Goal: Task Accomplishment & Management: Use online tool/utility

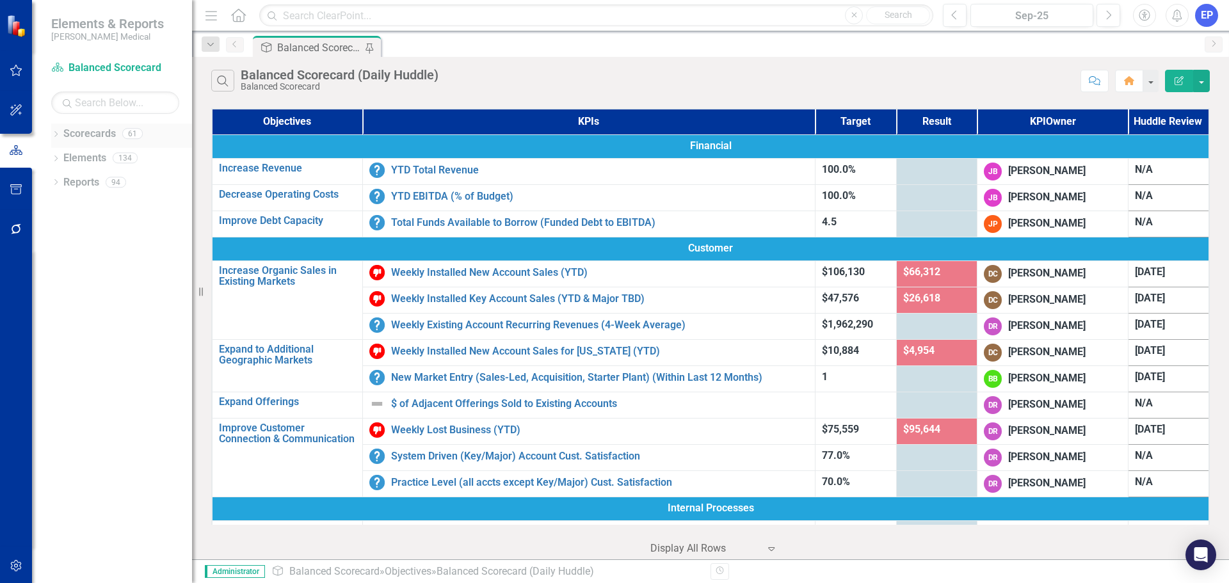
click at [58, 137] on icon "Dropdown" at bounding box center [55, 135] width 9 height 7
click at [63, 327] on icon "Dropdown" at bounding box center [63, 327] width 10 height 8
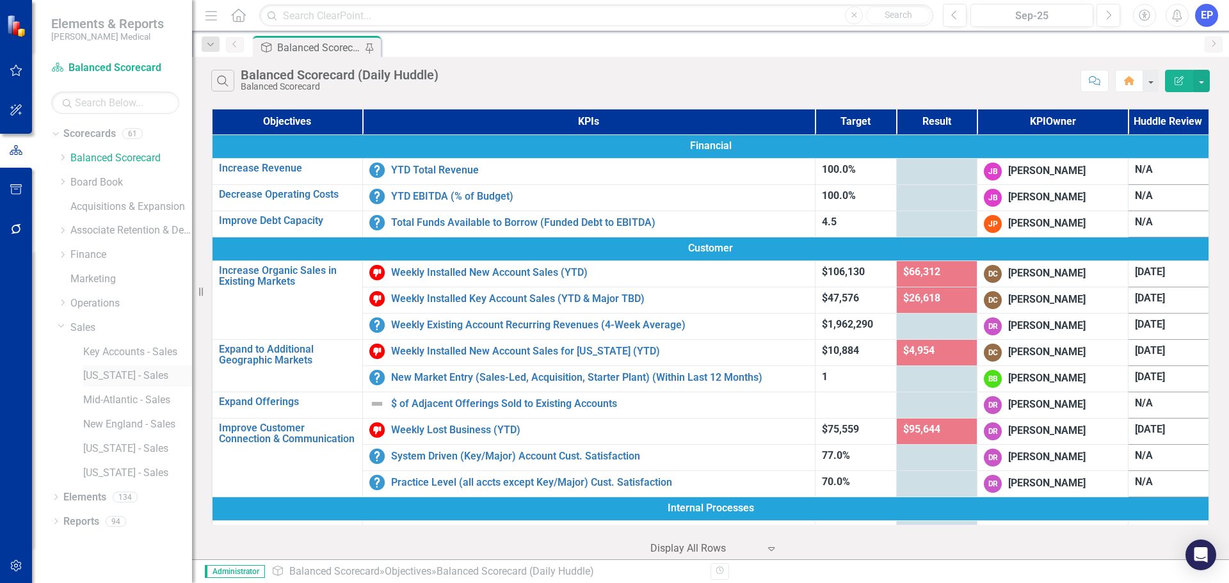
click at [116, 376] on link "[US_STATE] - Sales" at bounding box center [137, 376] width 109 height 15
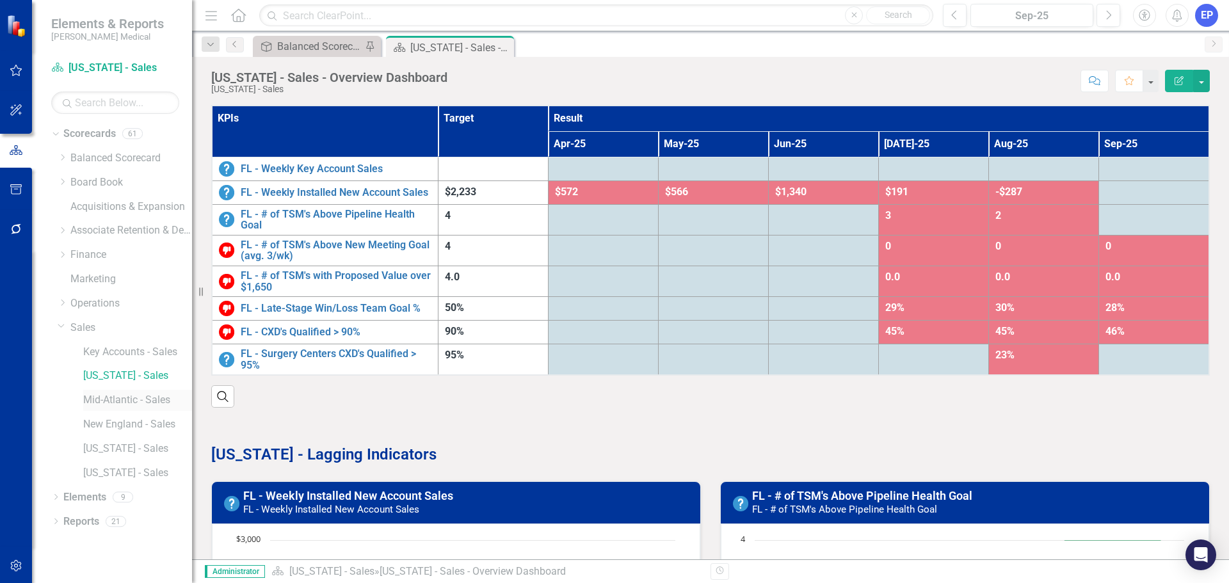
click at [106, 400] on link "Mid-Atlantic - Sales" at bounding box center [137, 400] width 109 height 15
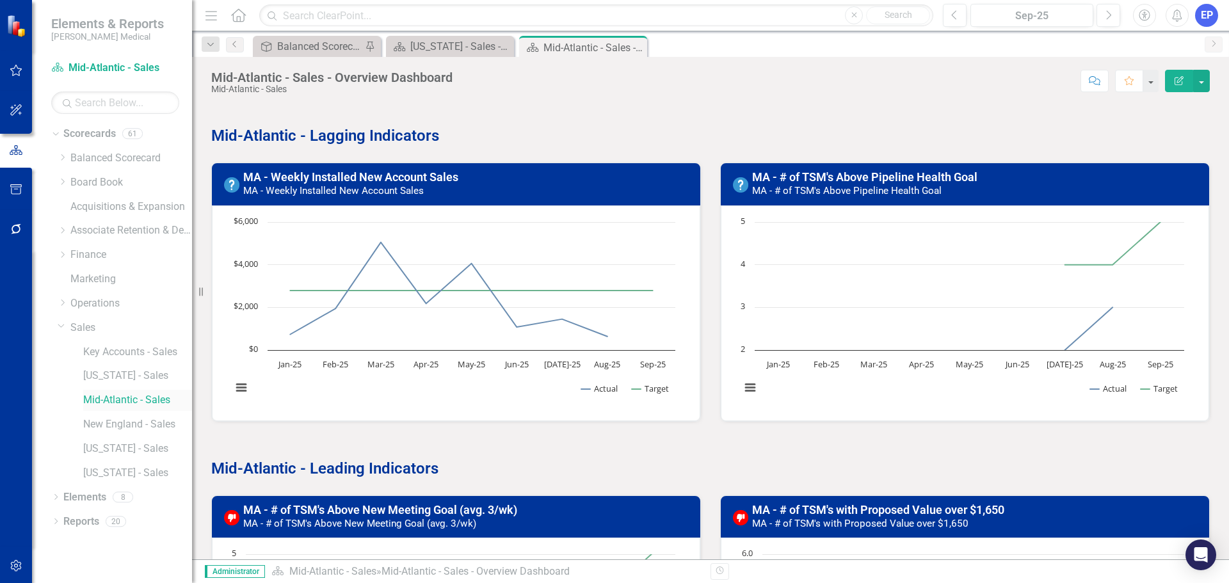
click at [127, 400] on link "Mid-Atlantic - Sales" at bounding box center [137, 400] width 109 height 15
click at [95, 522] on link "Reports" at bounding box center [81, 522] width 36 height 15
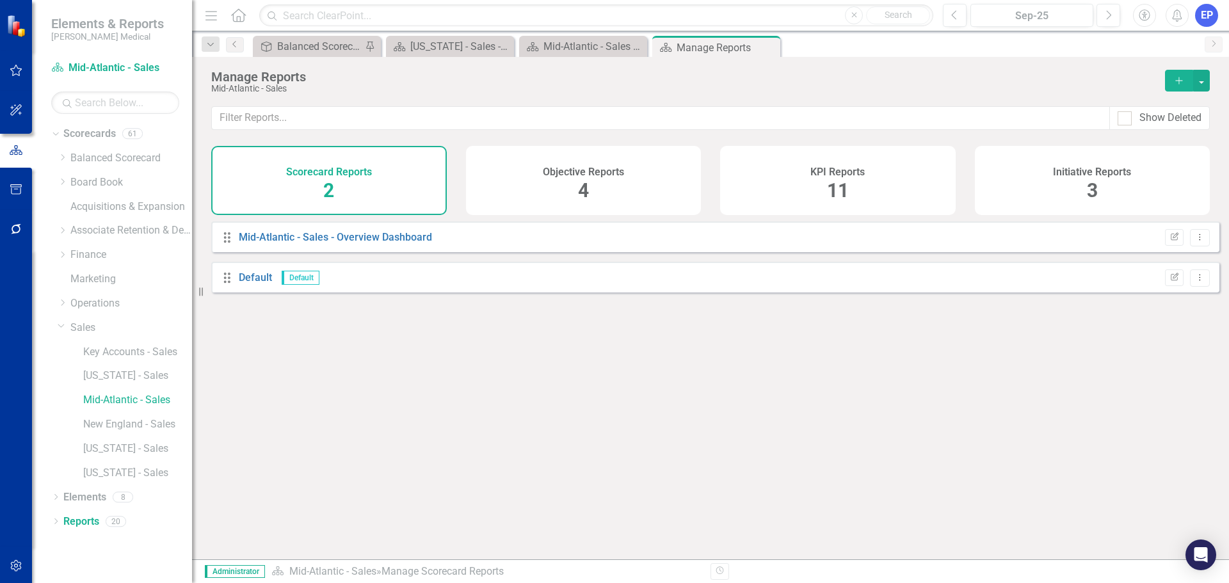
click at [1172, 82] on button "Add" at bounding box center [1179, 81] width 28 height 22
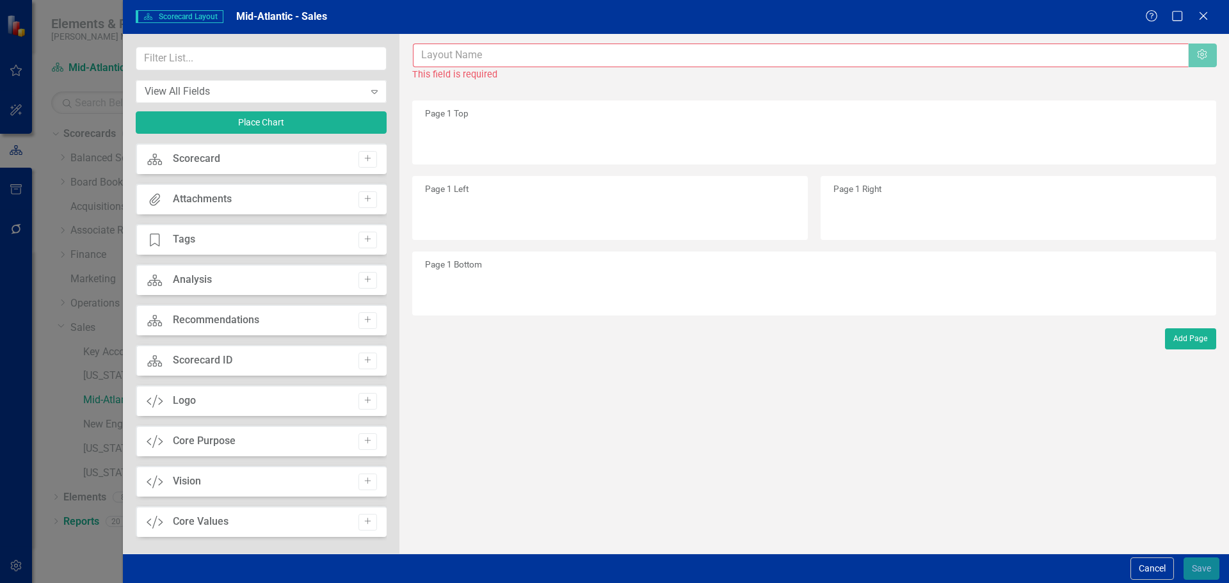
click at [443, 59] on input "text" at bounding box center [801, 56] width 776 height 24
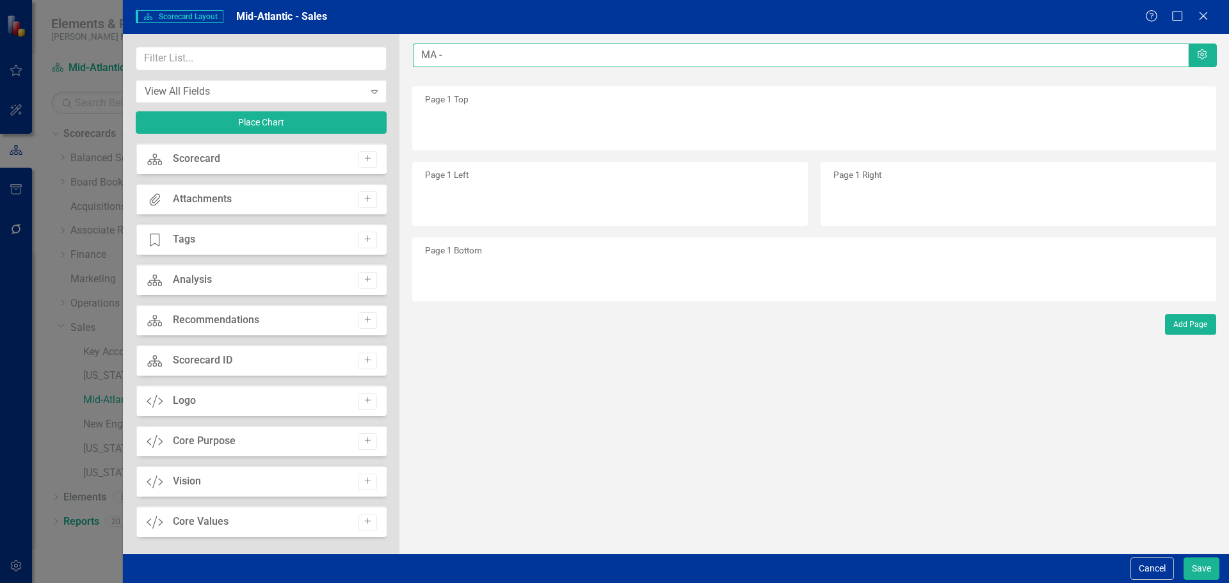
type input "MA -"
click at [1129, 569] on div "Cancel Save" at bounding box center [1173, 569] width 92 height 22
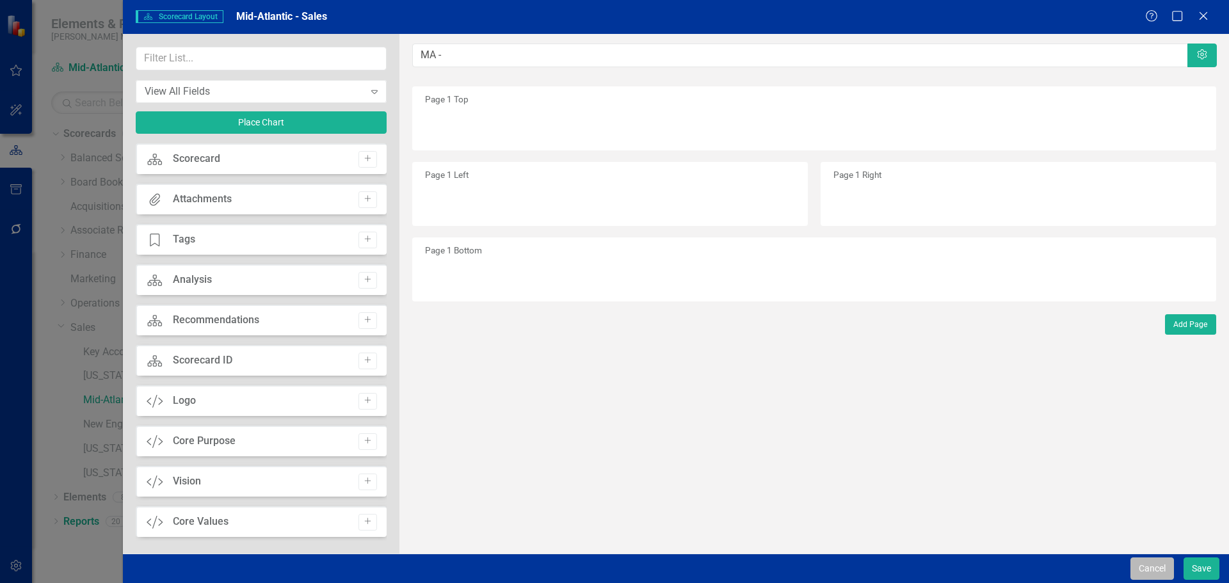
click at [1160, 560] on button "Cancel" at bounding box center [1153, 569] width 44 height 22
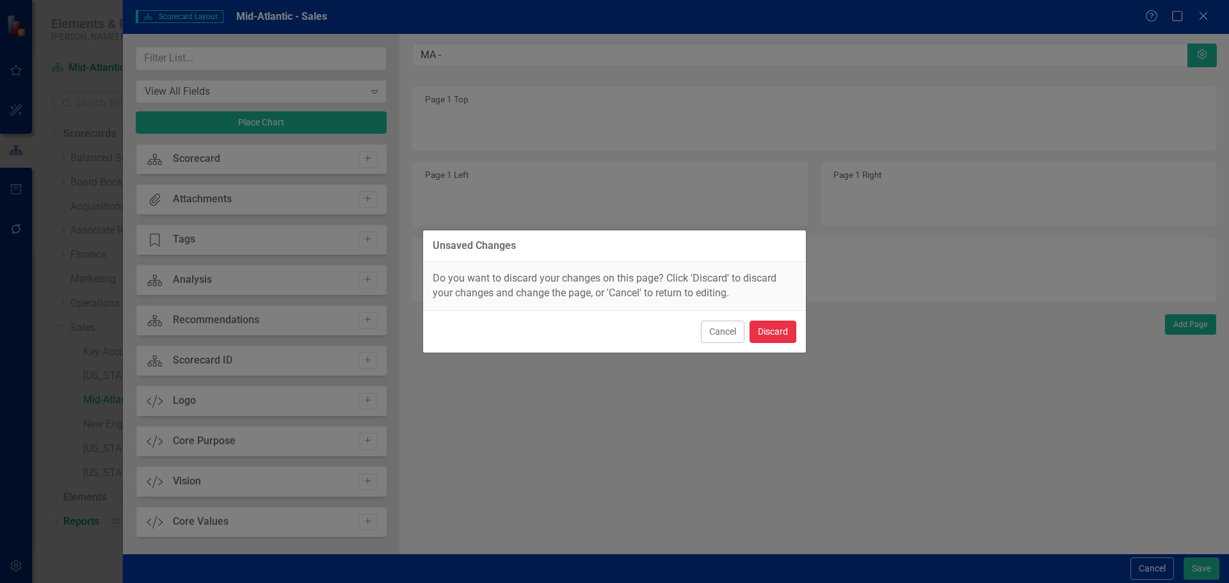
click at [770, 333] on button "Discard" at bounding box center [773, 332] width 47 height 22
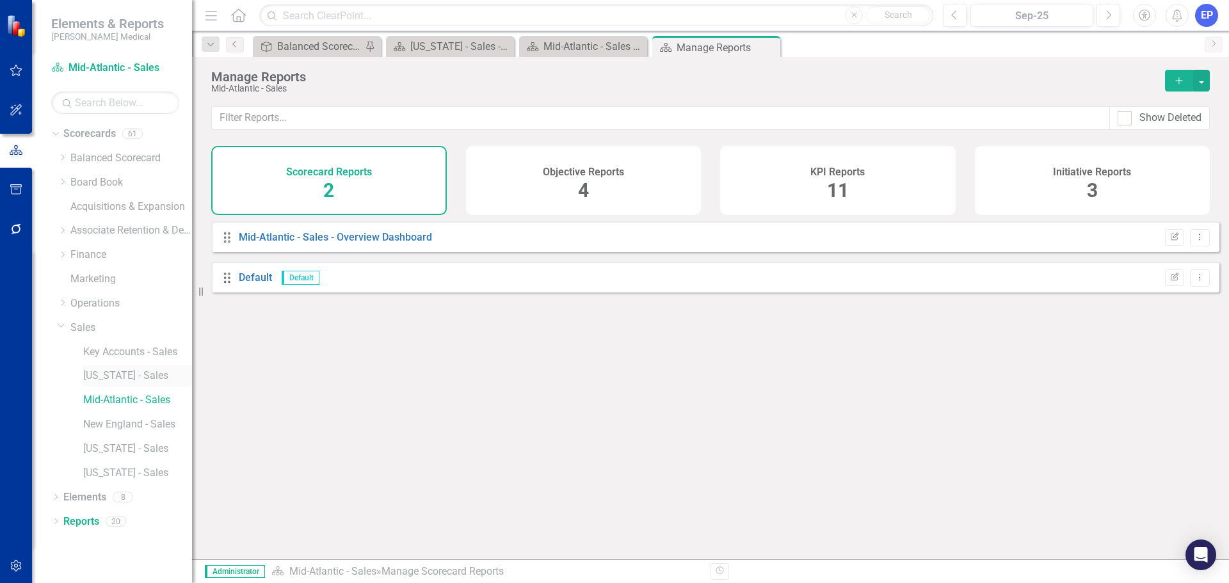
click at [108, 366] on div "[US_STATE] - Sales" at bounding box center [137, 376] width 109 height 21
click at [96, 371] on link "[US_STATE] - Sales" at bounding box center [137, 376] width 109 height 15
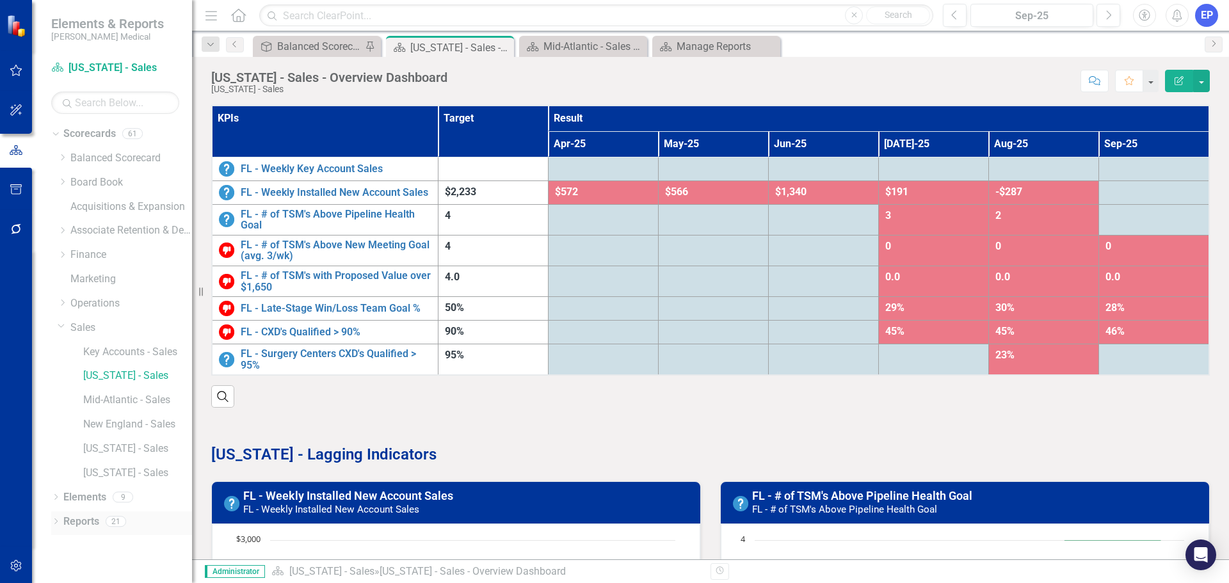
click at [90, 522] on link "Reports" at bounding box center [81, 522] width 36 height 15
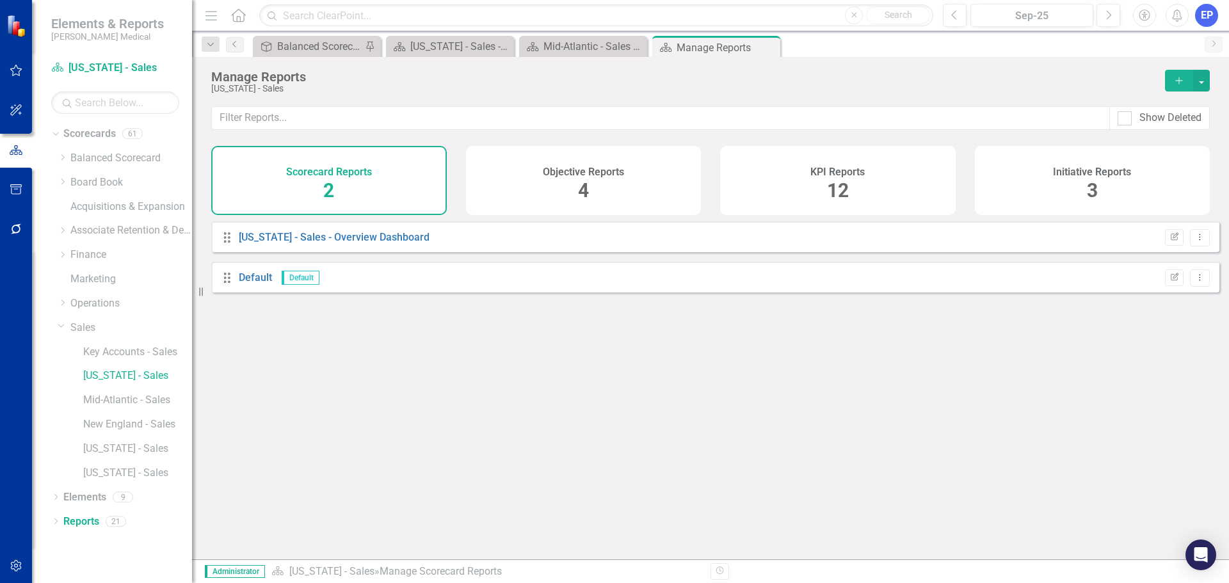
click at [771, 165] on div "KPI Reports 12" at bounding box center [838, 180] width 236 height 69
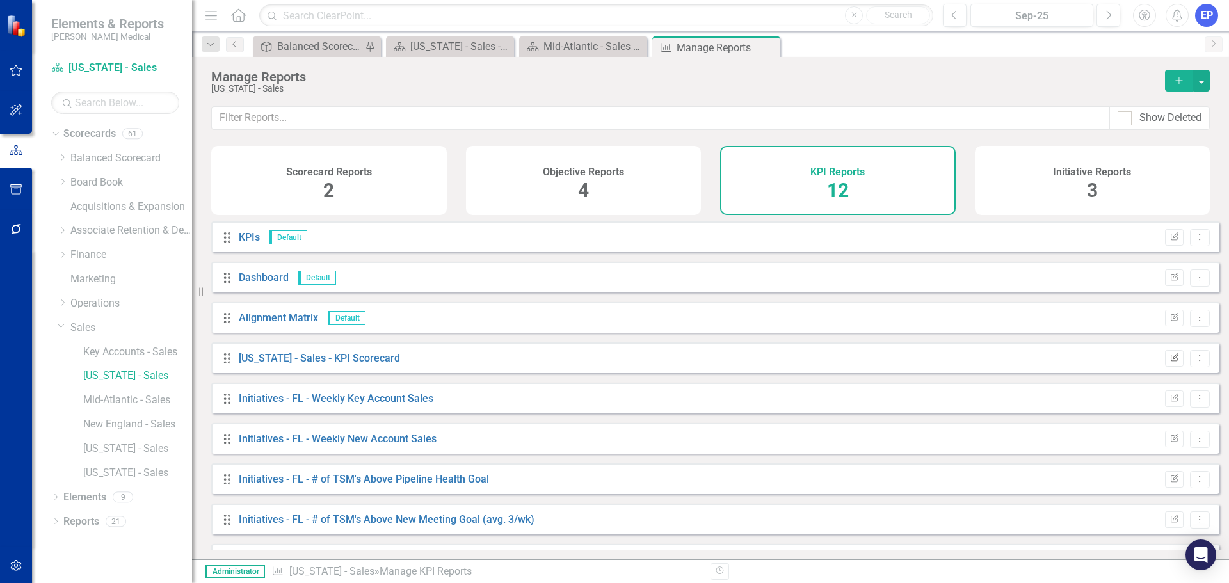
click at [1170, 362] on icon "Edit Report" at bounding box center [1175, 359] width 10 height 8
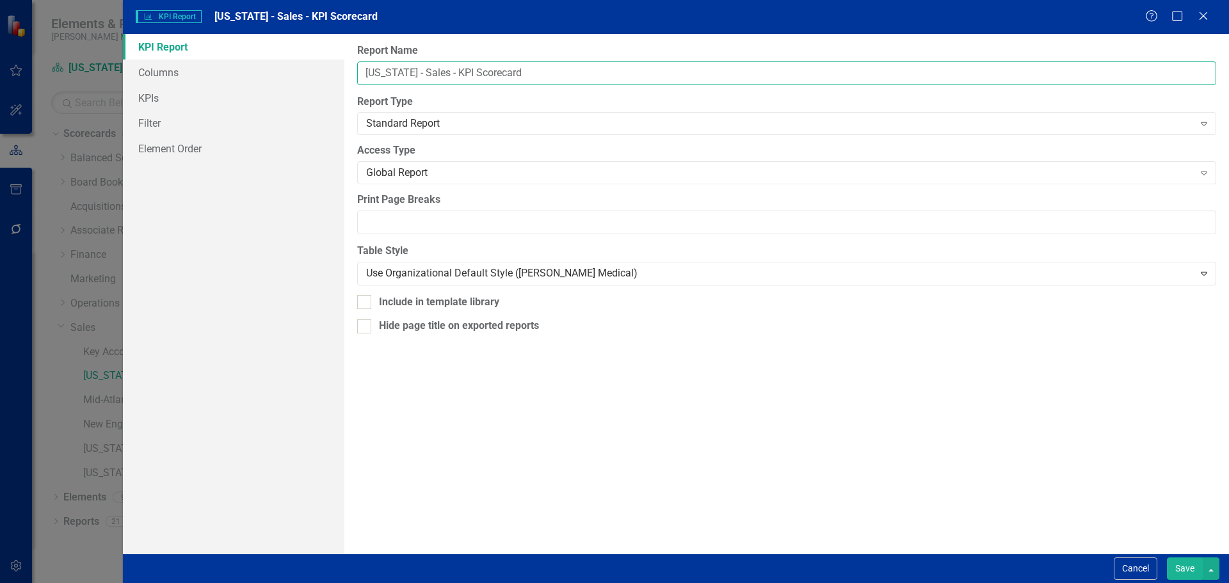
drag, startPoint x: 395, startPoint y: 69, endPoint x: 517, endPoint y: 70, distance: 121.6
click at [517, 70] on input "[US_STATE] - Sales - KPI Scorecard" at bounding box center [786, 73] width 859 height 24
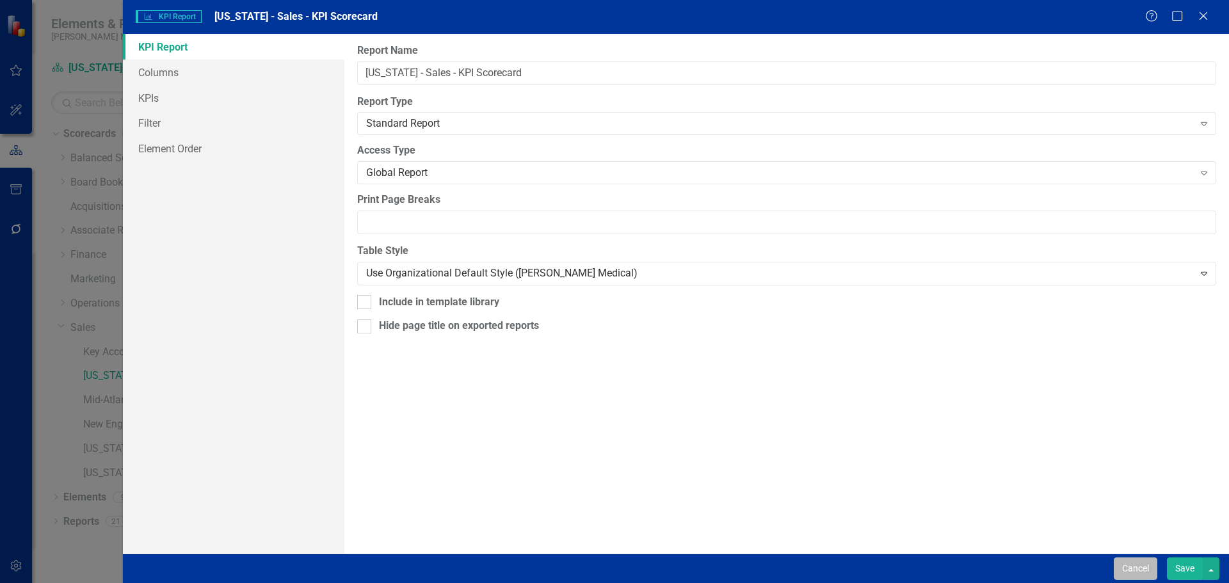
click at [1131, 566] on button "Cancel" at bounding box center [1136, 569] width 44 height 22
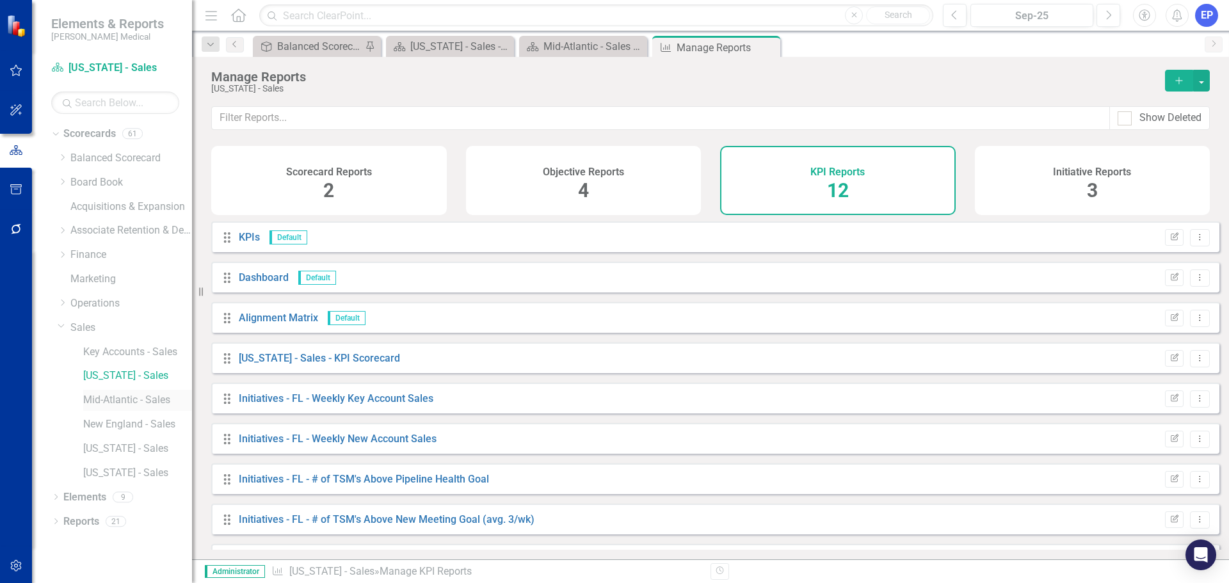
click at [126, 392] on div "Mid-Atlantic - Sales" at bounding box center [137, 400] width 109 height 21
click at [125, 400] on link "Mid-Atlantic - Sales" at bounding box center [137, 400] width 109 height 15
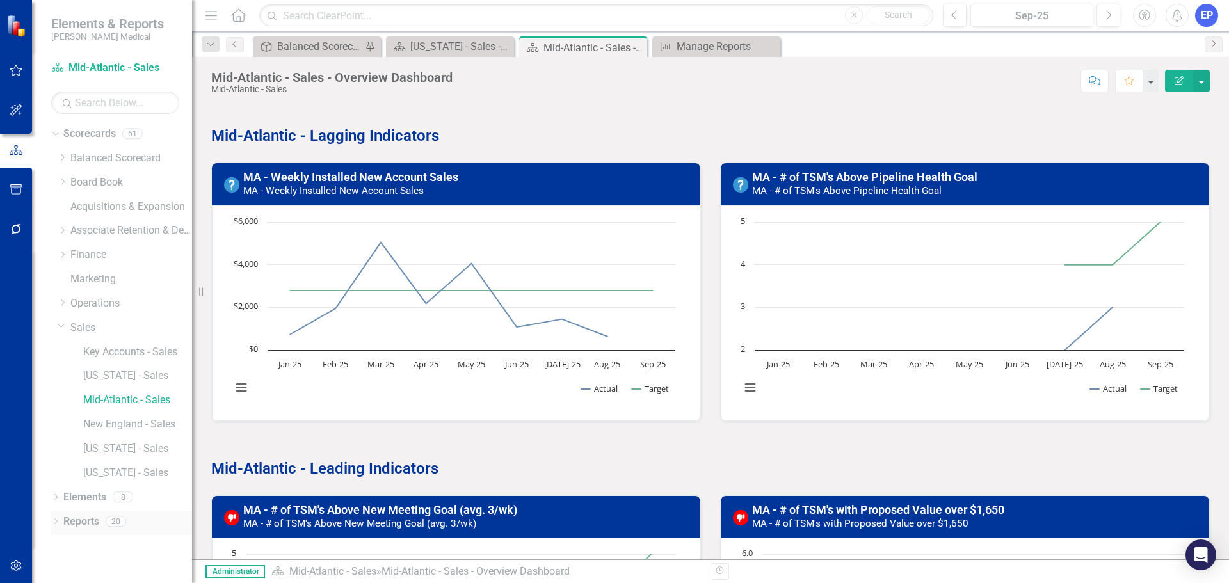
click at [91, 522] on link "Reports" at bounding box center [81, 522] width 36 height 15
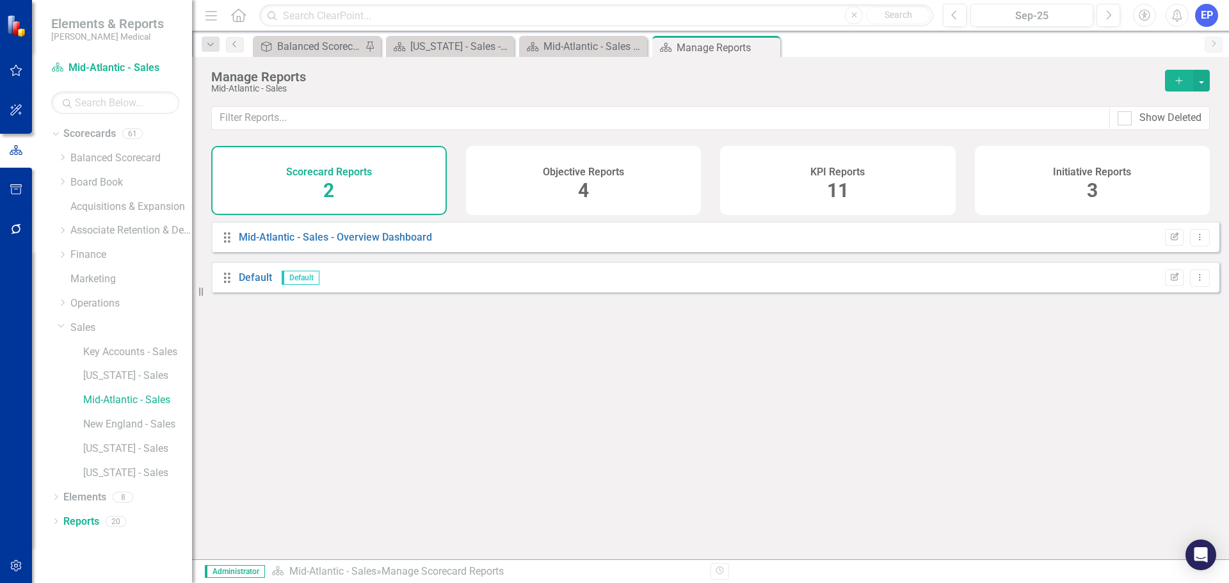
click at [813, 188] on div "KPI Reports 11" at bounding box center [838, 180] width 236 height 69
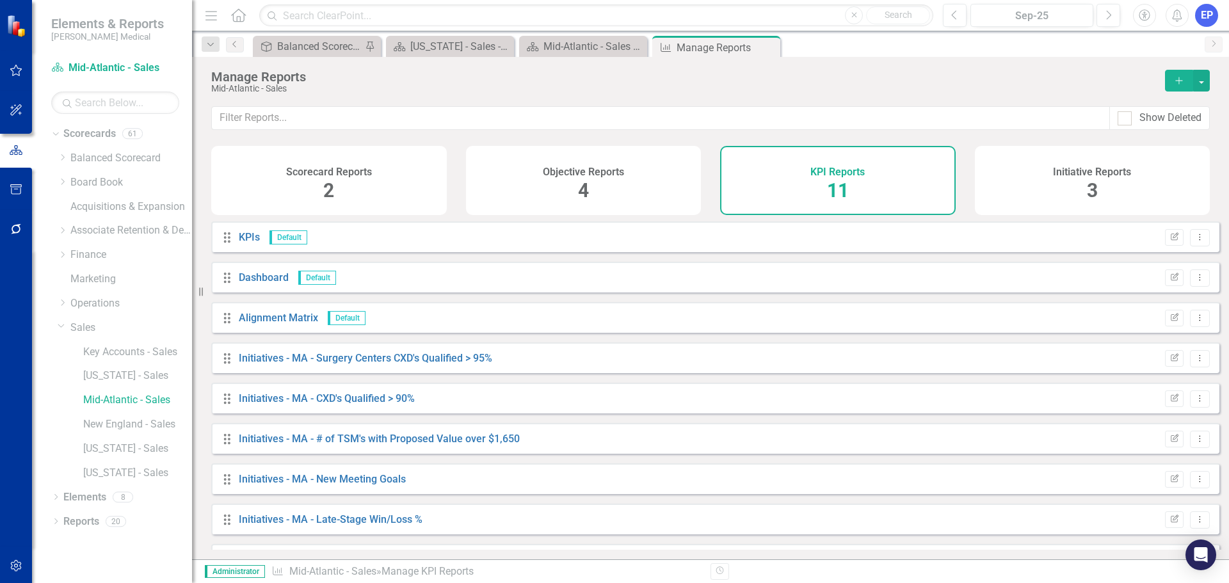
click at [1177, 86] on button "Add" at bounding box center [1179, 81] width 28 height 22
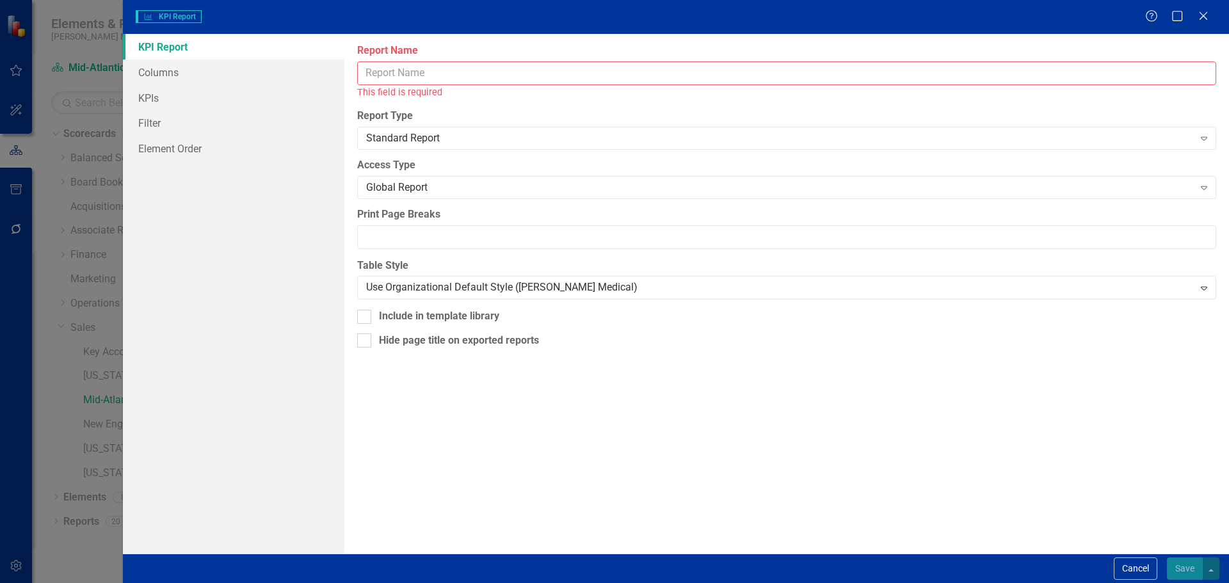
click at [424, 75] on input "Report Name" at bounding box center [786, 73] width 859 height 24
paste input "- Sales - KPI Scorecard"
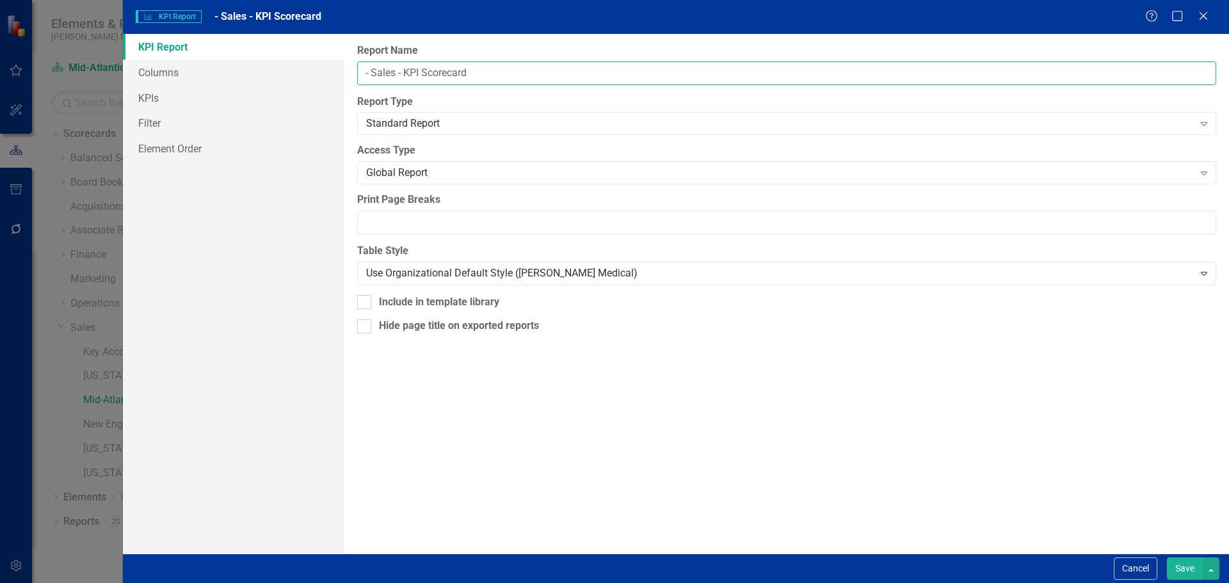
click at [364, 70] on input "- Sales - KPI Scorecard" at bounding box center [786, 73] width 859 height 24
type input "Mid-Atlantic - Sales - KPI Scorecard"
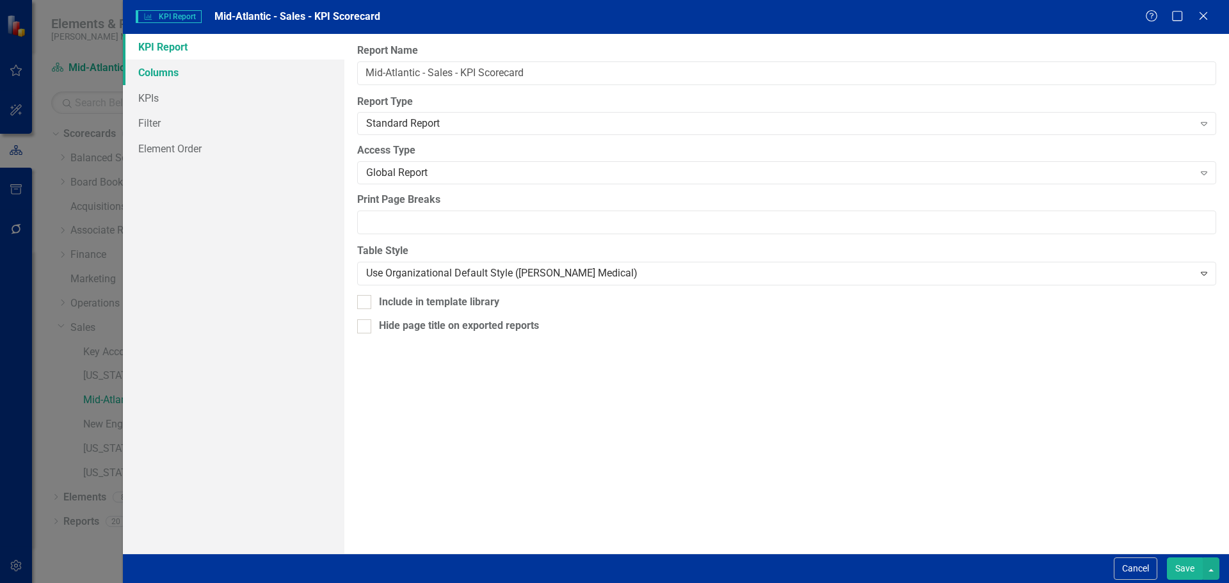
click at [167, 61] on link "Columns" at bounding box center [234, 73] width 222 height 26
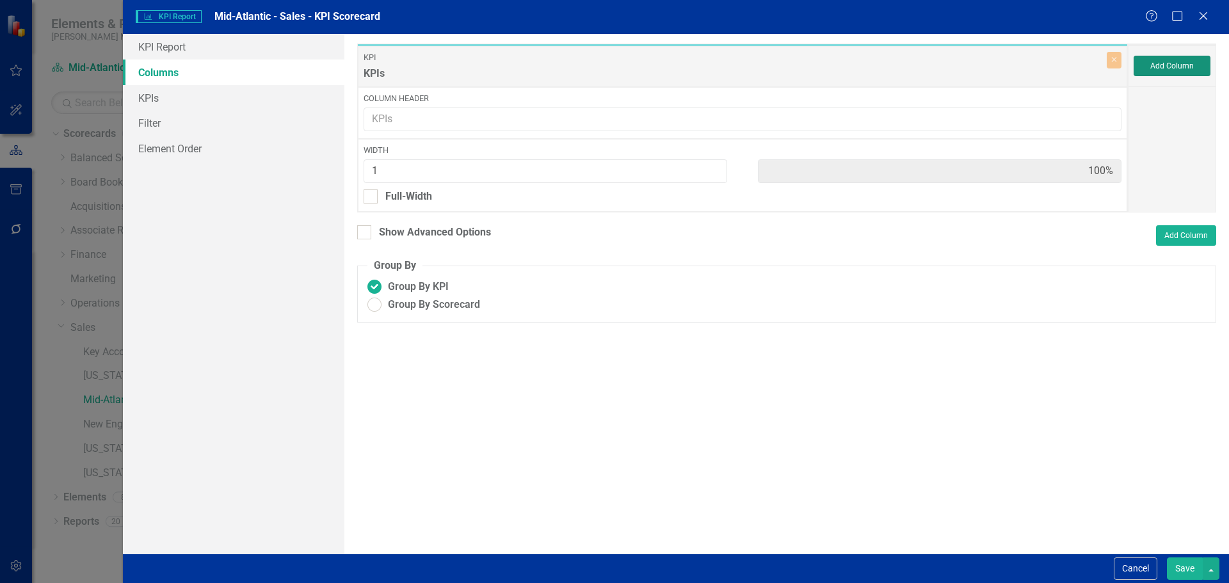
click at [1159, 71] on button "Add Column" at bounding box center [1172, 66] width 77 height 20
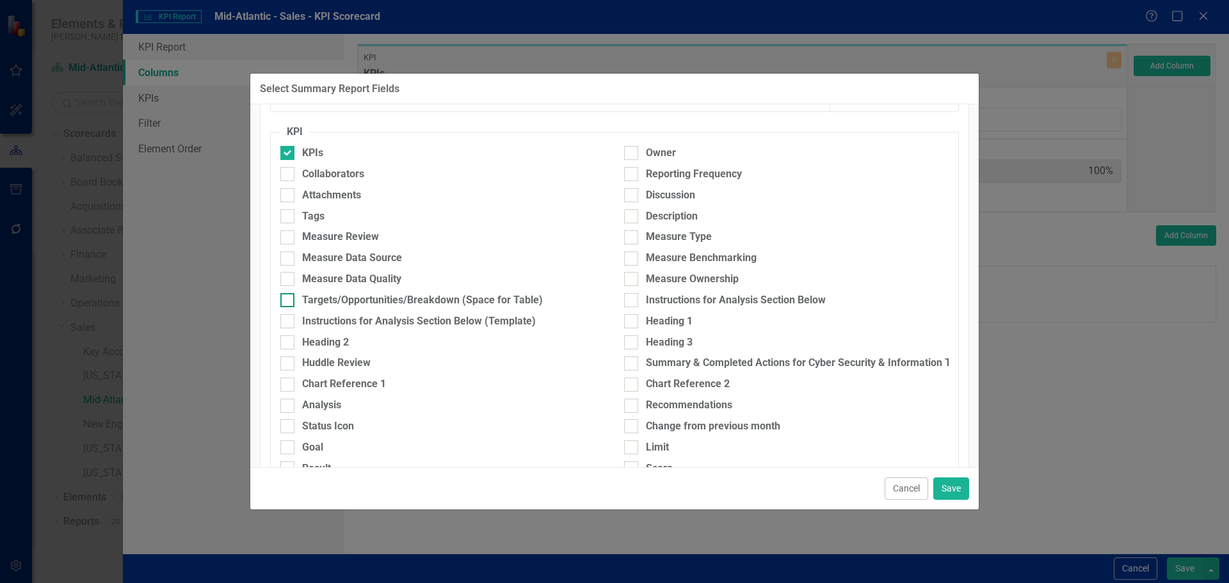
scroll to position [256, 0]
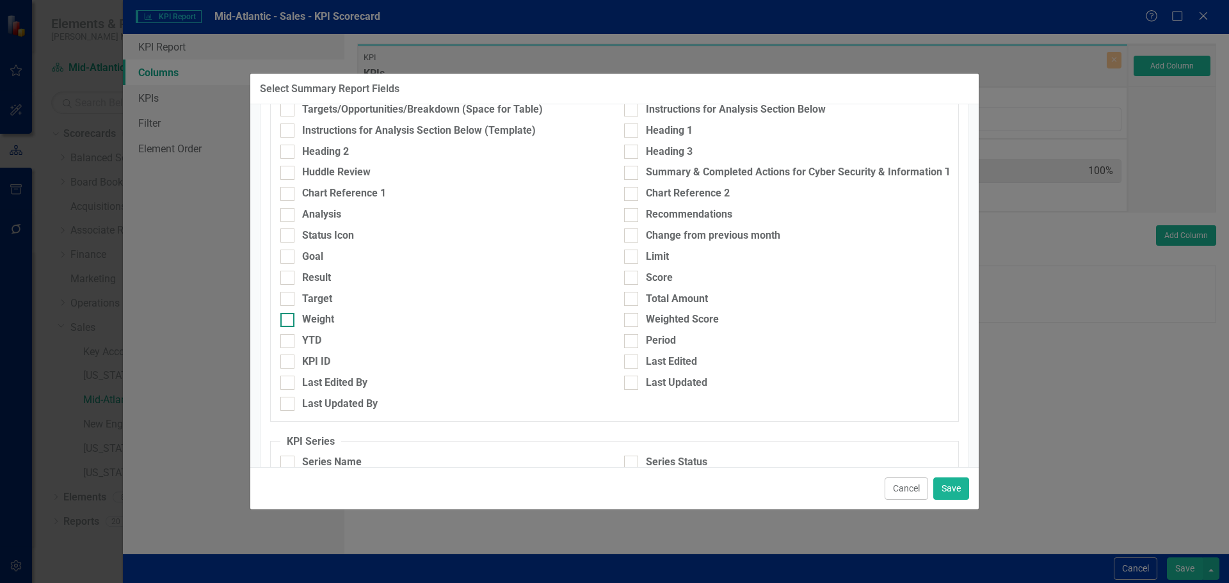
click at [312, 320] on div "Weight" at bounding box center [318, 319] width 32 height 15
click at [289, 320] on input "Weight" at bounding box center [284, 317] width 8 height 8
click at [314, 319] on div "Weight" at bounding box center [318, 319] width 32 height 15
click at [289, 319] on input "Weight" at bounding box center [284, 317] width 8 height 8
checkbox input "false"
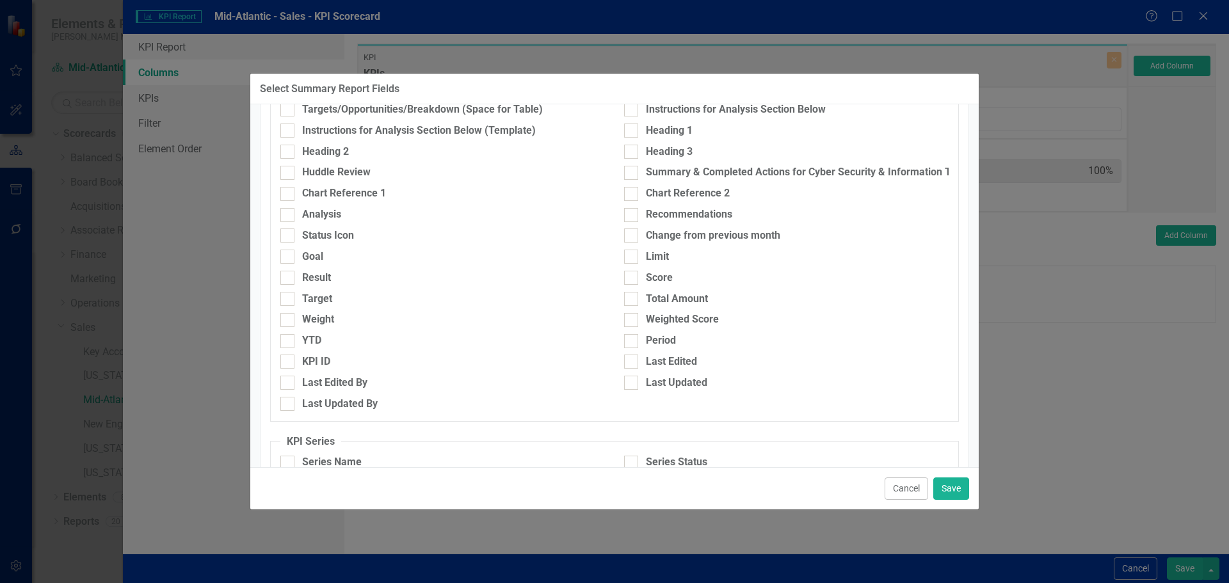
click at [313, 289] on div "Result" at bounding box center [443, 281] width 344 height 21
click at [312, 275] on div "Result" at bounding box center [316, 278] width 29 height 15
click at [289, 275] on input "Result" at bounding box center [284, 275] width 8 height 8
checkbox input "true"
click at [312, 296] on div "Target" at bounding box center [317, 299] width 30 height 15
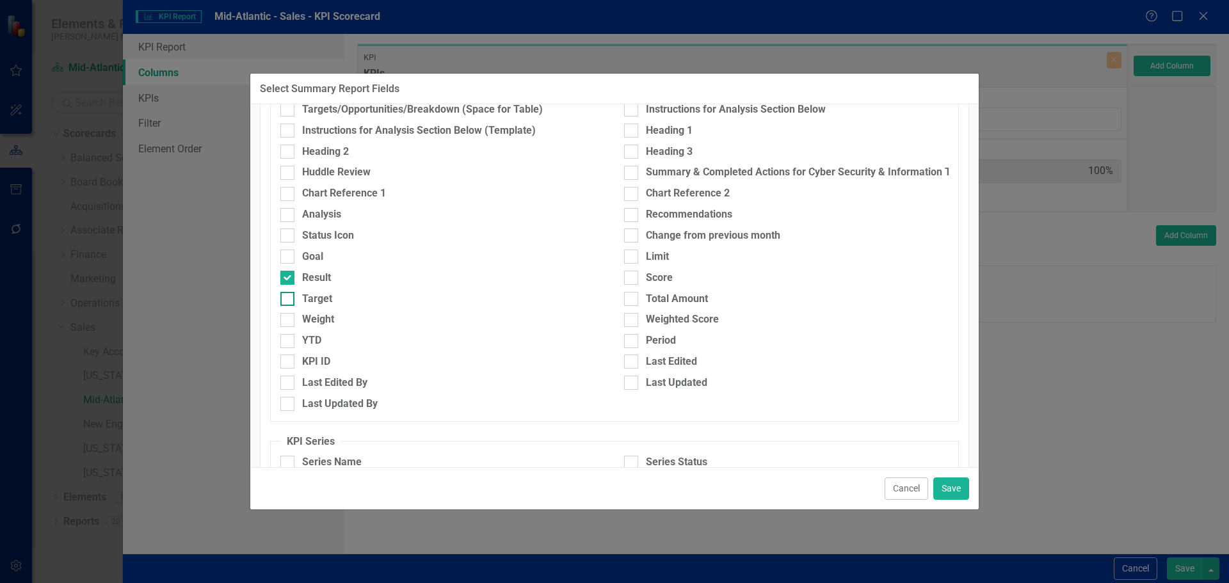
click at [289, 296] on input "Target" at bounding box center [284, 296] width 8 height 8
checkbox input "true"
click at [945, 488] on button "Save" at bounding box center [951, 489] width 36 height 22
type input "33%"
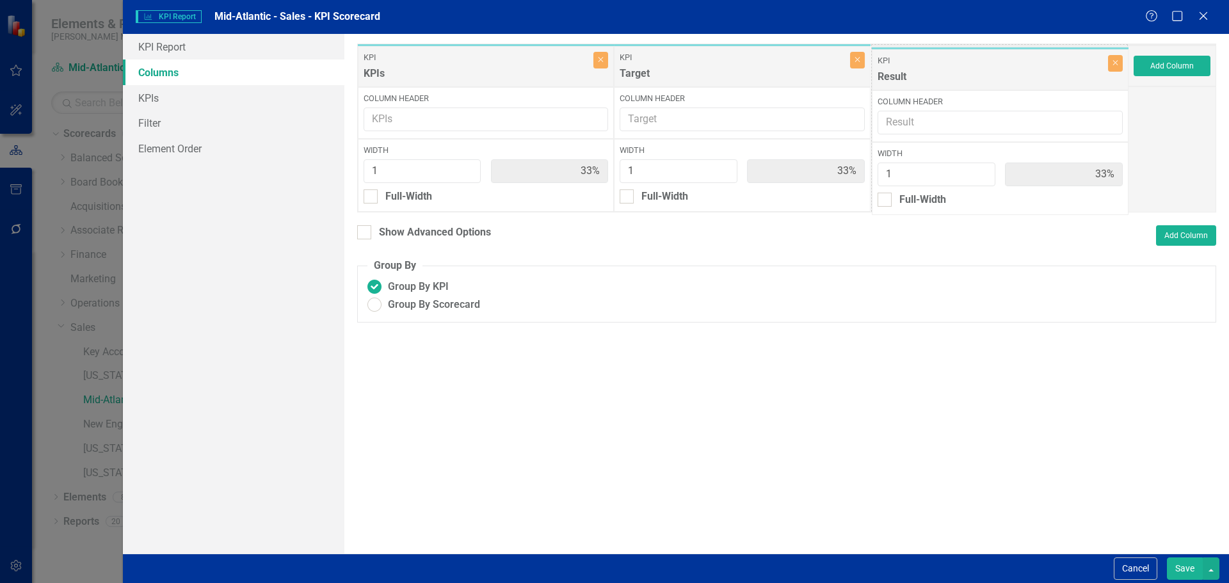
drag, startPoint x: 654, startPoint y: 76, endPoint x: 912, endPoint y: 79, distance: 258.0
click at [912, 79] on div "KPI KPIs Close Column Header Width 1 33% Full-Width KPI Result Close Column Hea…" at bounding box center [742, 128] width 771 height 169
click at [368, 235] on div at bounding box center [364, 232] width 14 height 14
click at [366, 234] on input "Show Advanced Options" at bounding box center [361, 229] width 8 height 8
checkbox input "true"
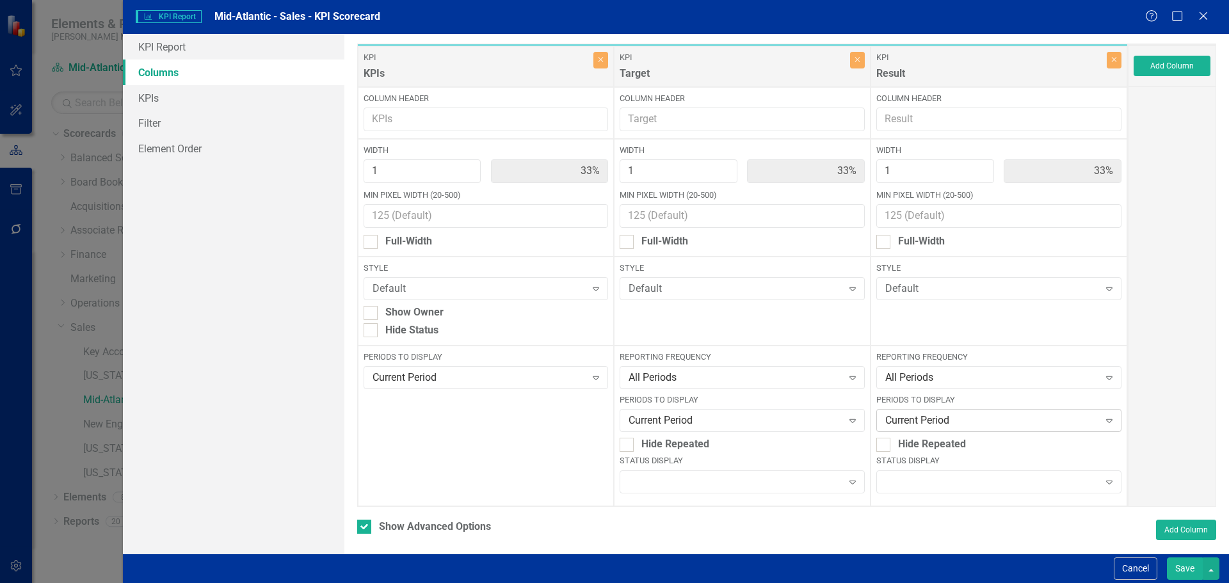
click at [911, 421] on div "Current Period" at bounding box center [991, 421] width 213 height 15
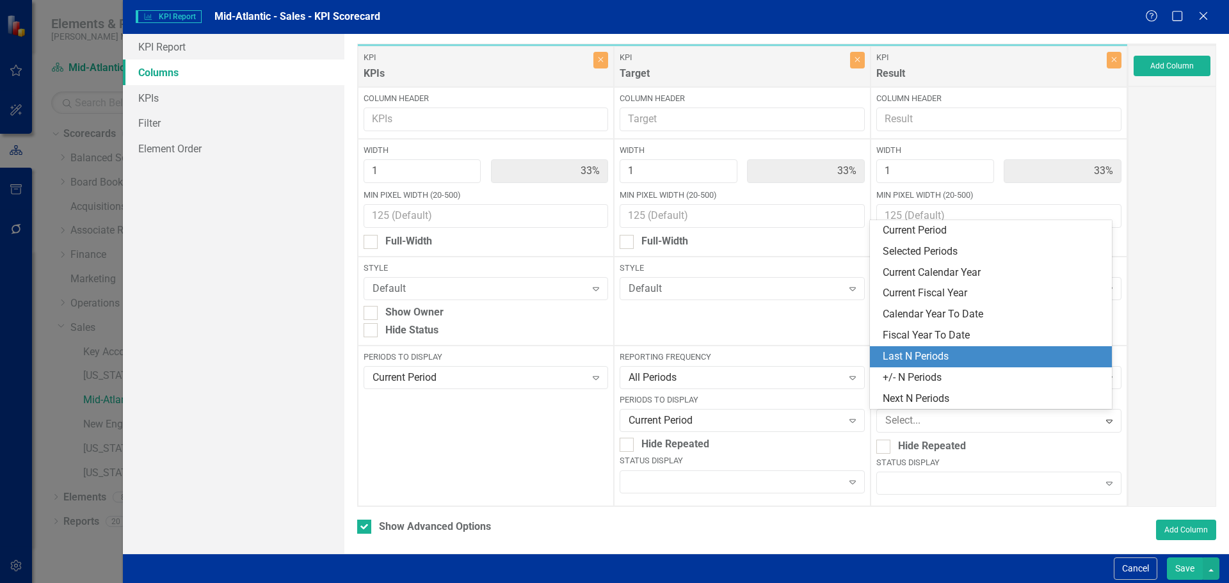
click at [910, 353] on div "Last N Periods" at bounding box center [994, 357] width 222 height 15
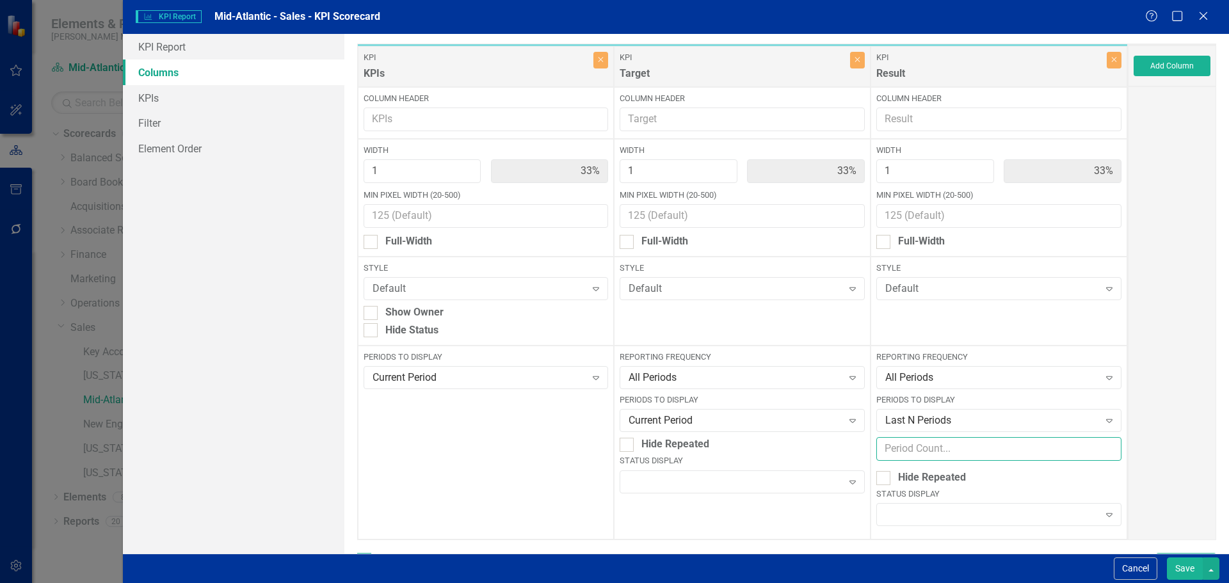
click at [902, 448] on input "number" at bounding box center [998, 449] width 245 height 24
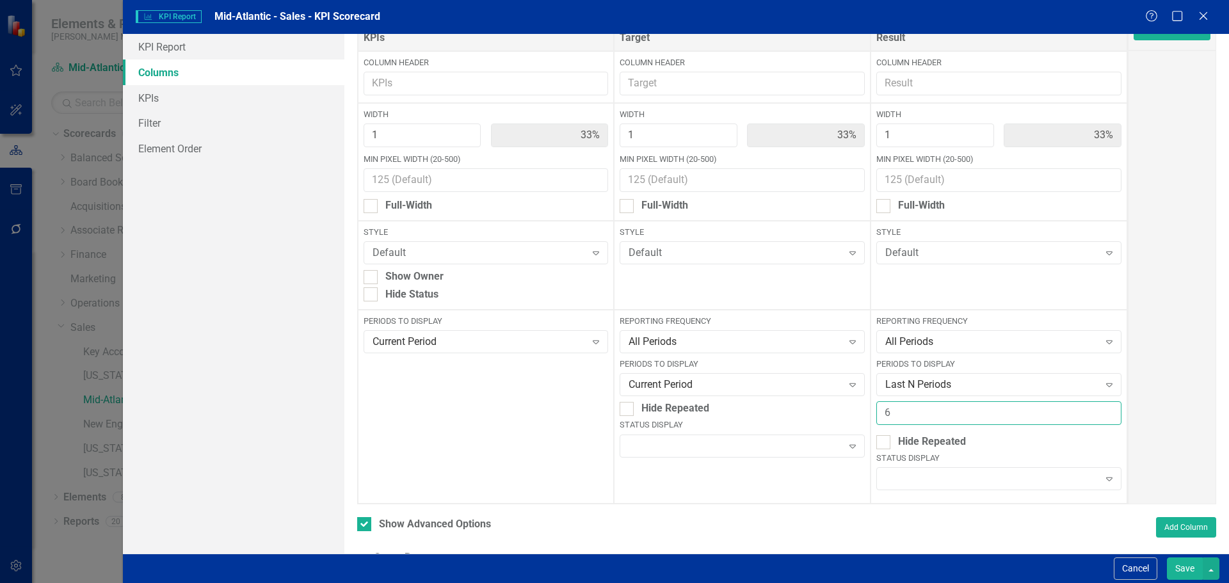
scroll to position [64, 0]
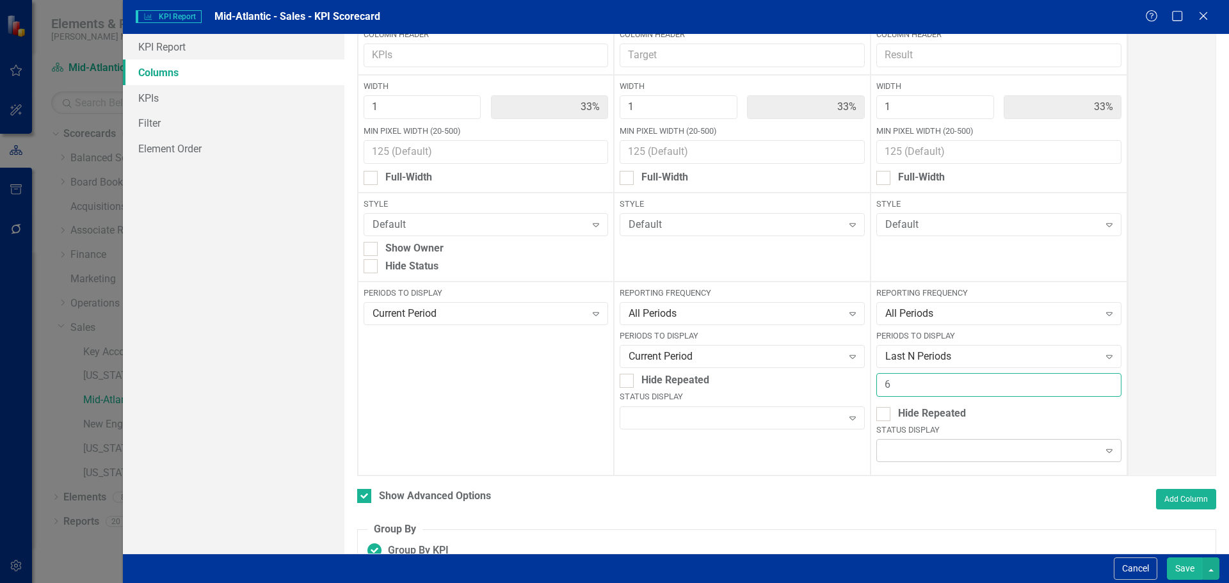
type input "6"
click at [908, 451] on div at bounding box center [988, 450] width 218 height 3
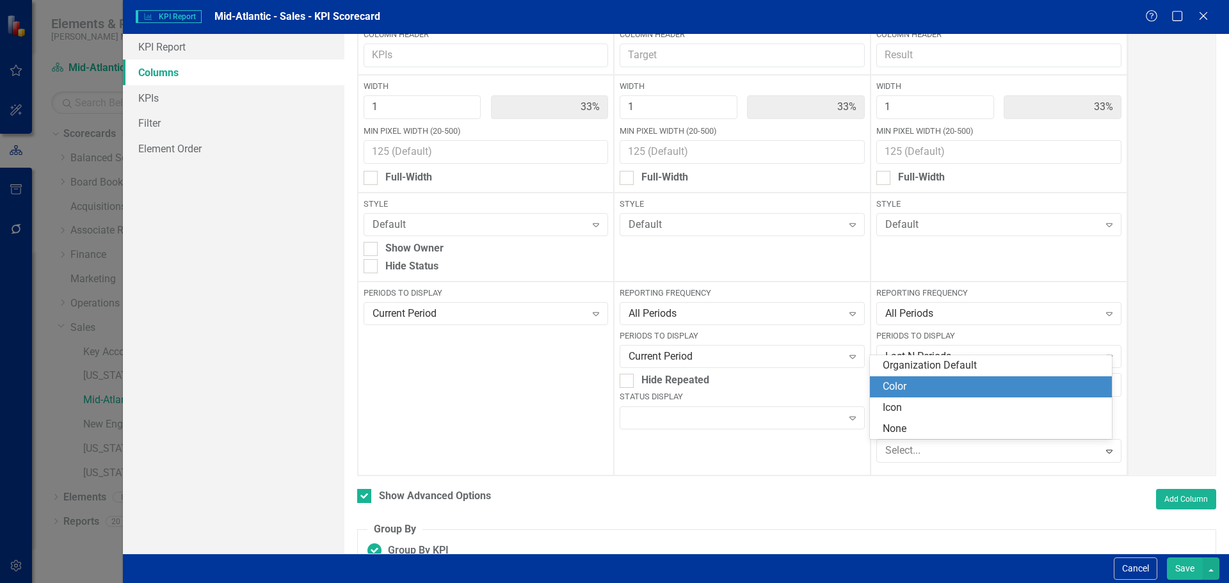
click at [903, 381] on div "Color" at bounding box center [994, 387] width 222 height 15
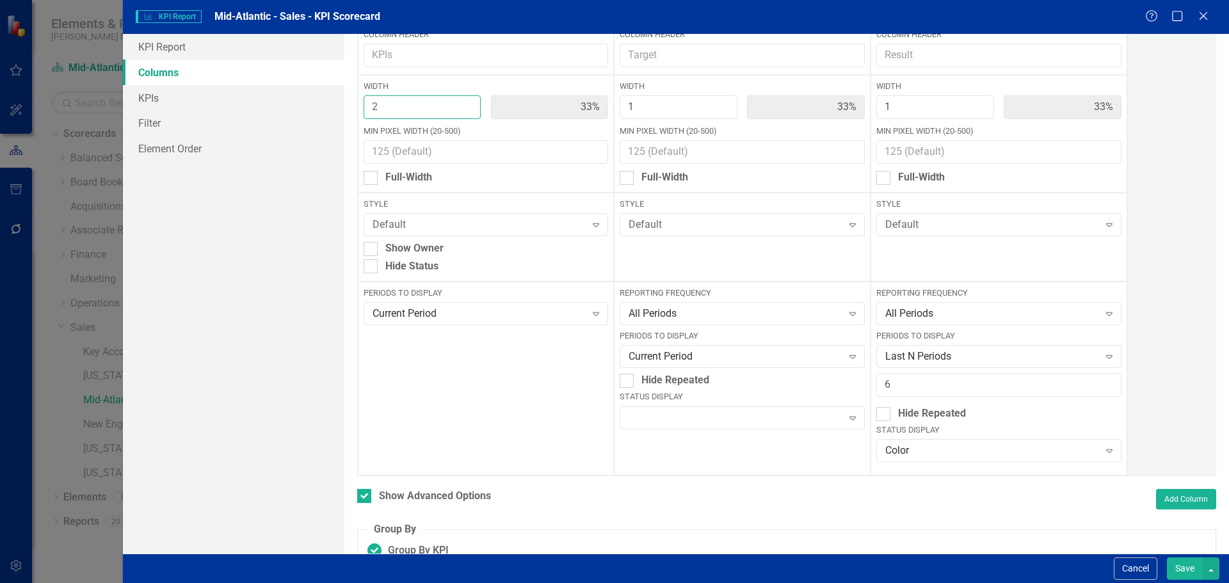
type input "2"
click at [465, 102] on input "2" at bounding box center [423, 107] width 118 height 24
type input "50%"
type input "25%"
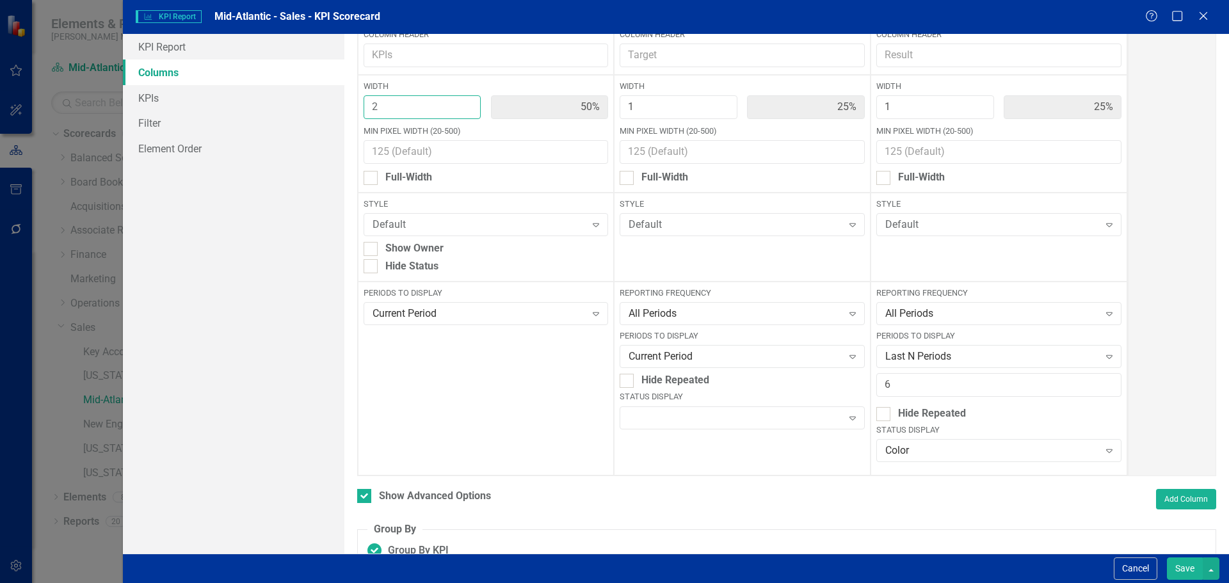
type input "3"
click at [465, 102] on input "3" at bounding box center [423, 107] width 118 height 24
type input "60%"
type input "20%"
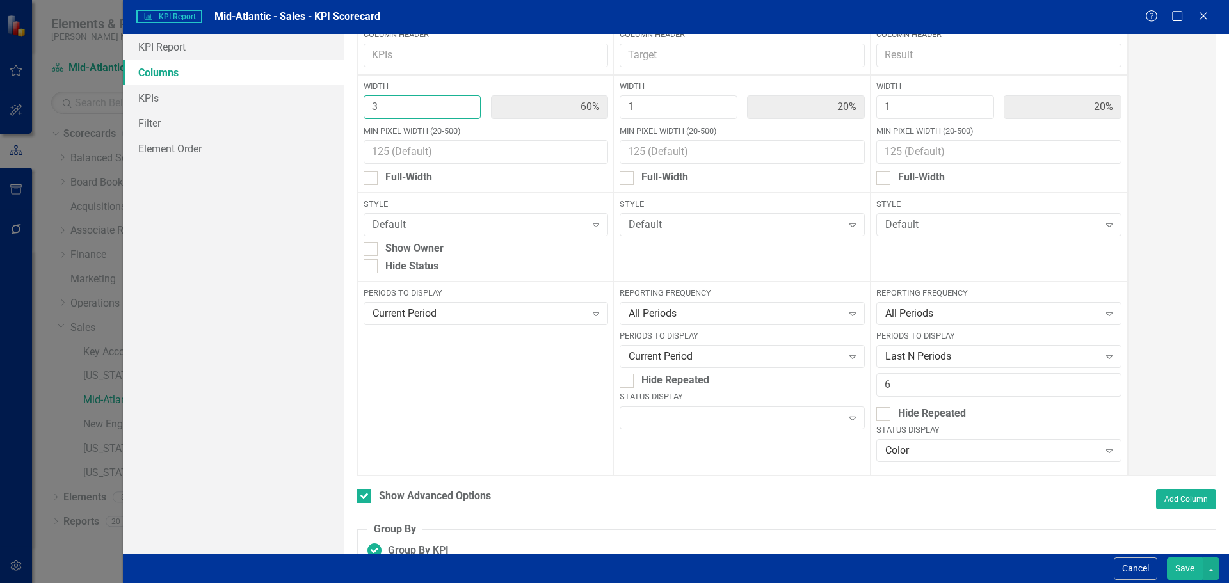
type input "4"
type input "67%"
type input "17%"
type input "4"
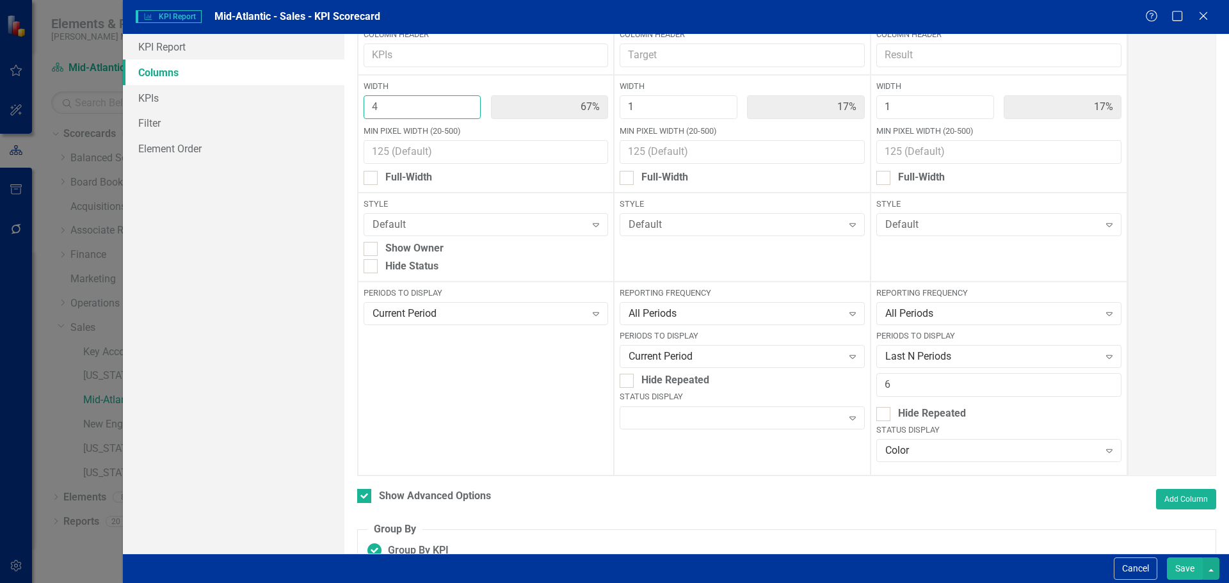
click at [465, 102] on input "4" at bounding box center [423, 107] width 118 height 24
click at [1174, 563] on button "Save" at bounding box center [1185, 569] width 36 height 22
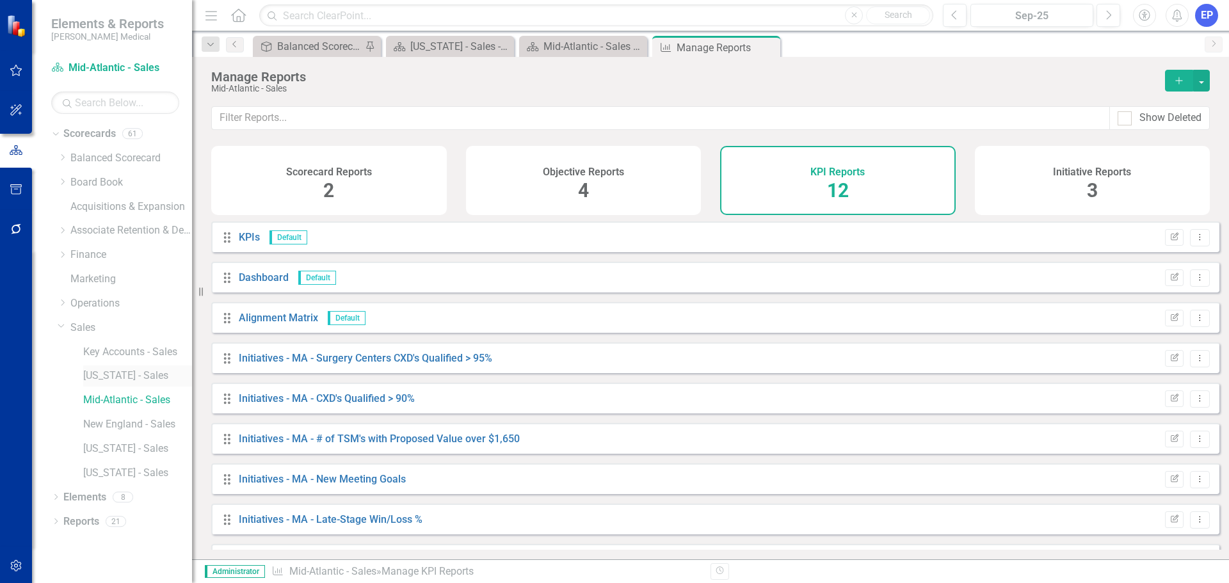
click at [127, 371] on link "[US_STATE] - Sales" at bounding box center [137, 376] width 109 height 15
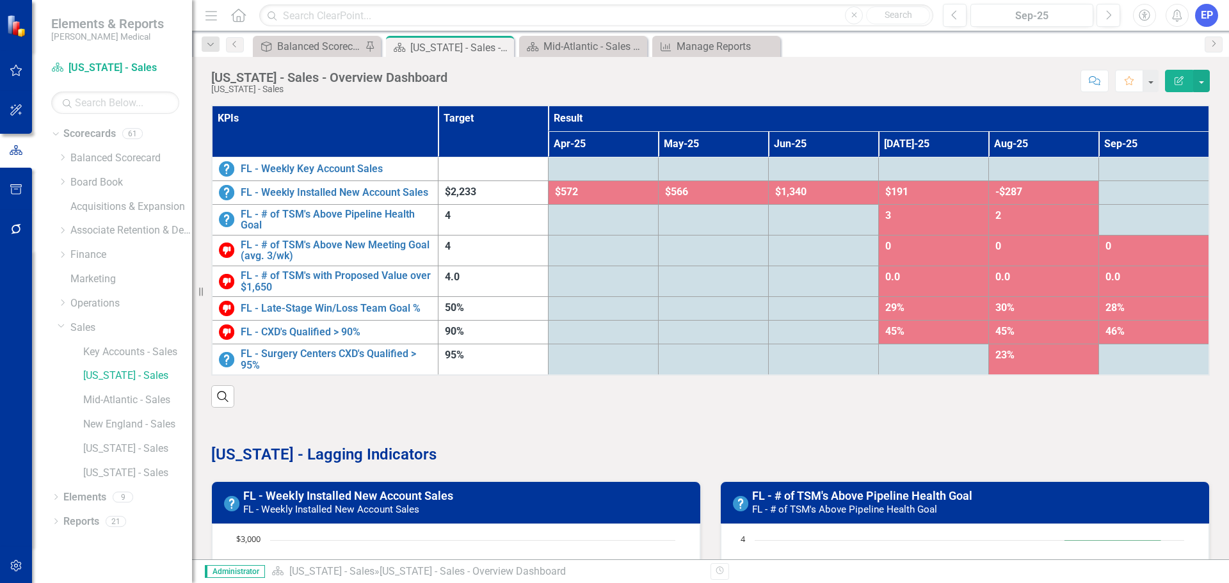
click at [343, 131] on th "KPIs" at bounding box center [325, 131] width 227 height 51
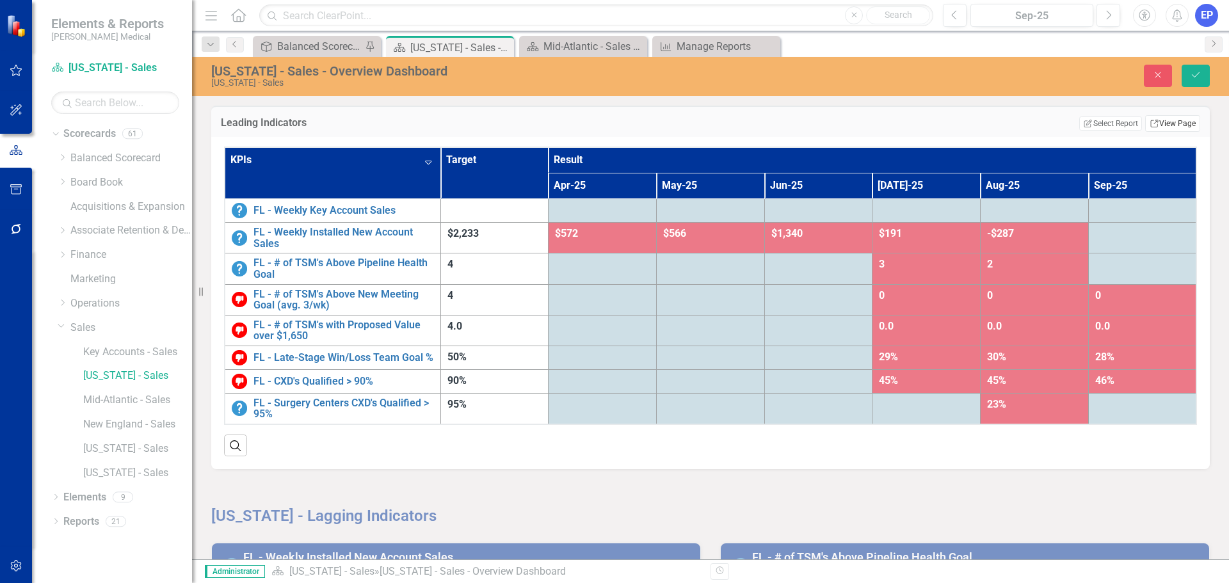
click at [1149, 122] on link "Link View Page" at bounding box center [1172, 123] width 55 height 17
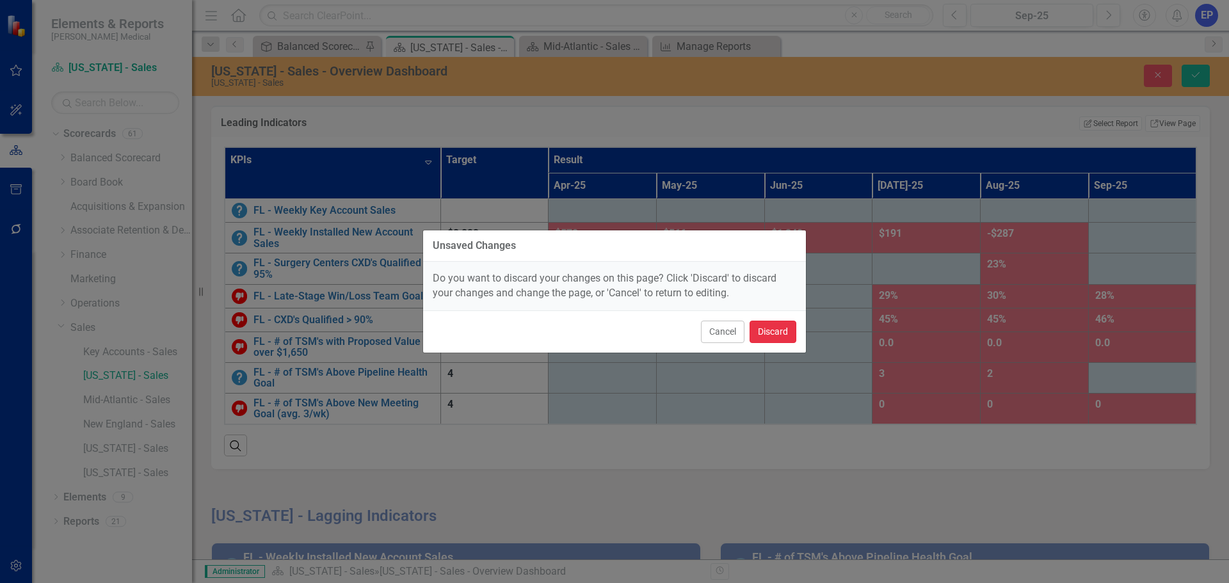
click at [787, 327] on button "Discard" at bounding box center [773, 332] width 47 height 22
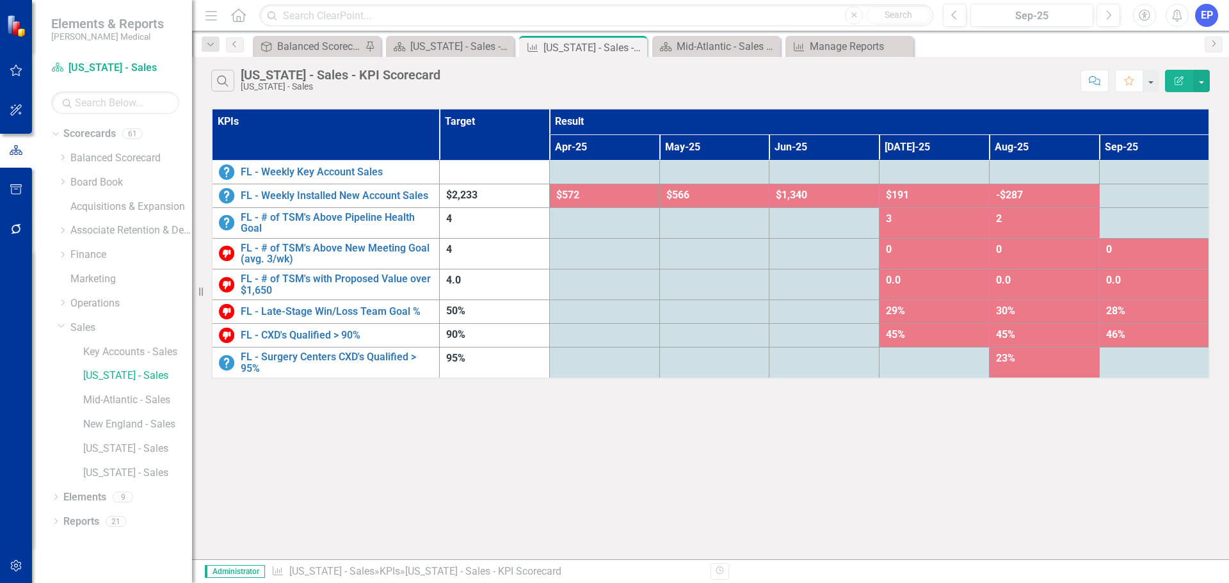
click at [1177, 88] on button "Edit Report" at bounding box center [1179, 81] width 28 height 22
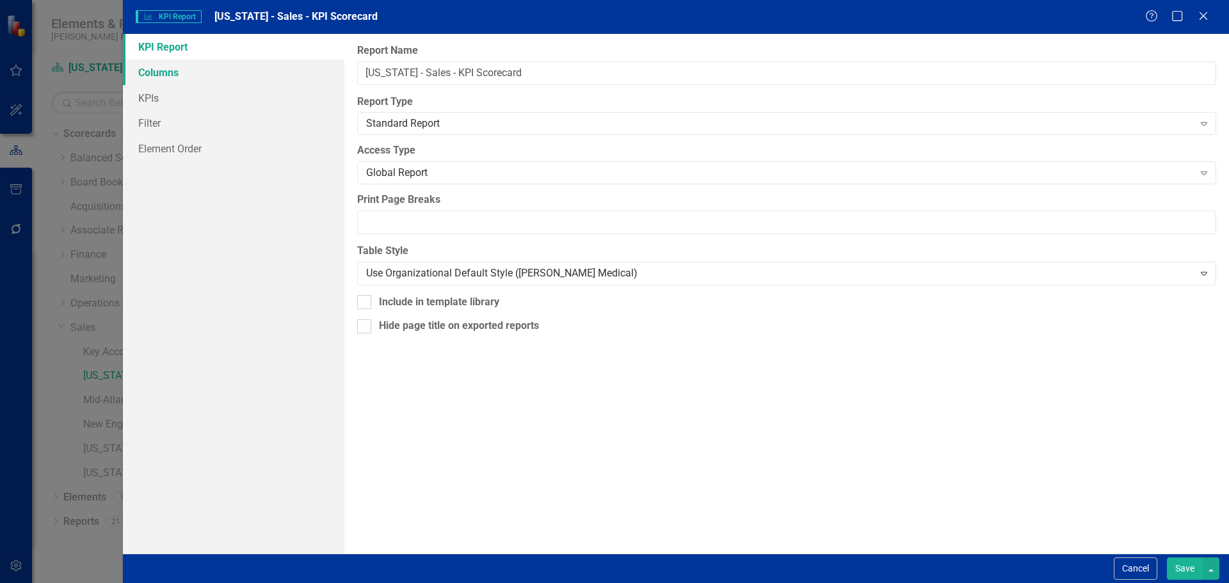
click at [227, 72] on link "Columns" at bounding box center [234, 73] width 222 height 26
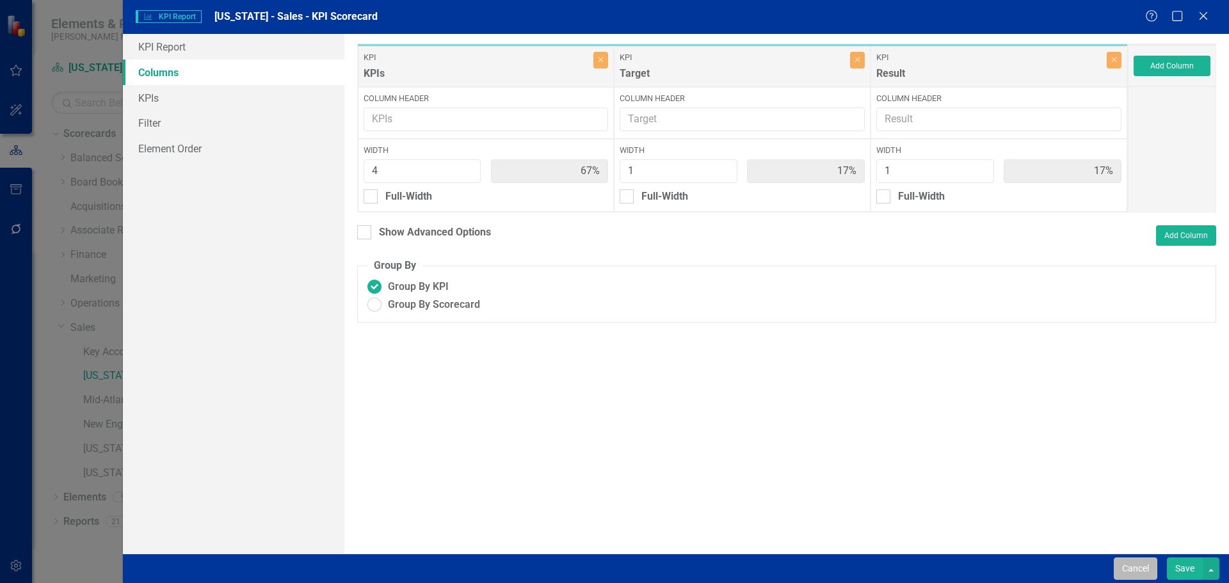
click at [1122, 563] on button "Cancel" at bounding box center [1136, 569] width 44 height 22
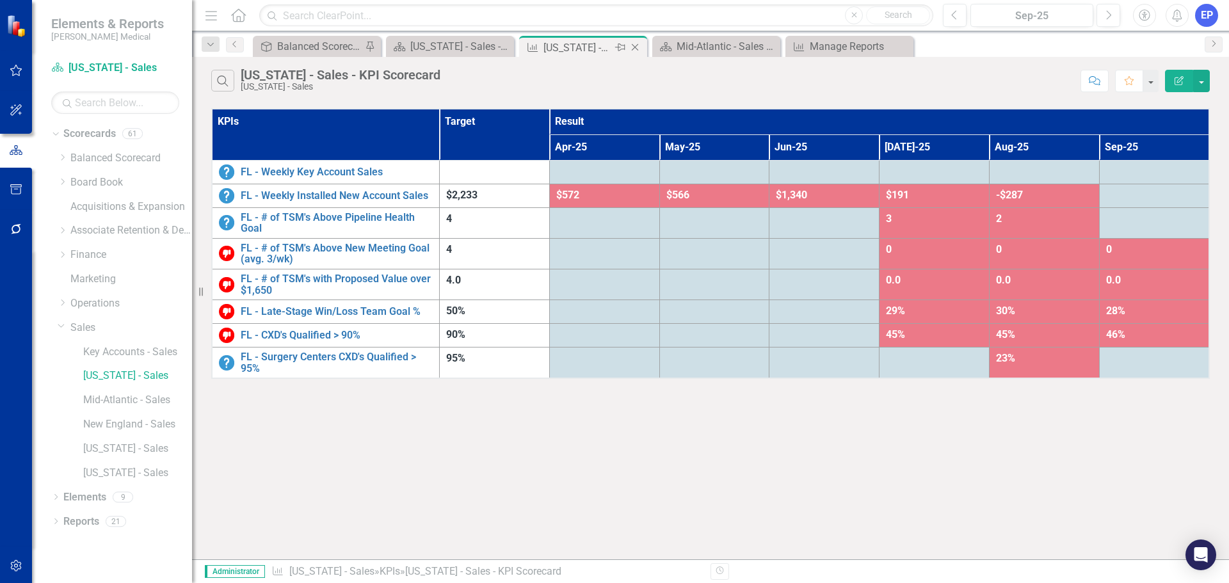
click at [634, 51] on icon "Close" at bounding box center [635, 47] width 13 height 10
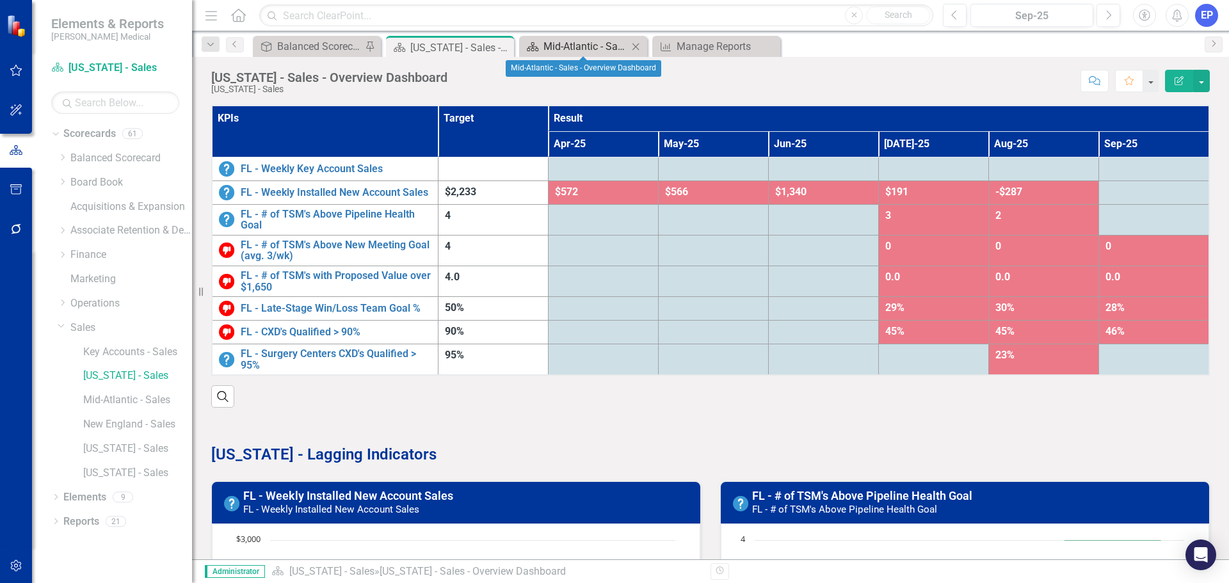
click at [608, 42] on div "Mid-Atlantic - Sales - Overview Dashboard" at bounding box center [586, 46] width 85 height 16
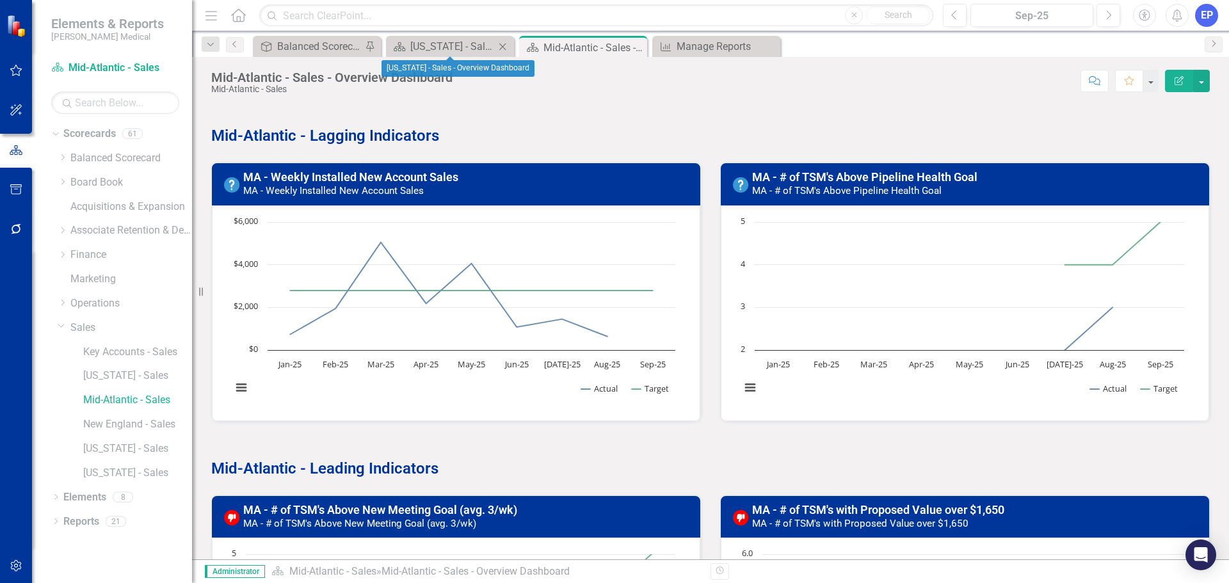
click at [501, 47] on icon "Close" at bounding box center [502, 47] width 13 height 10
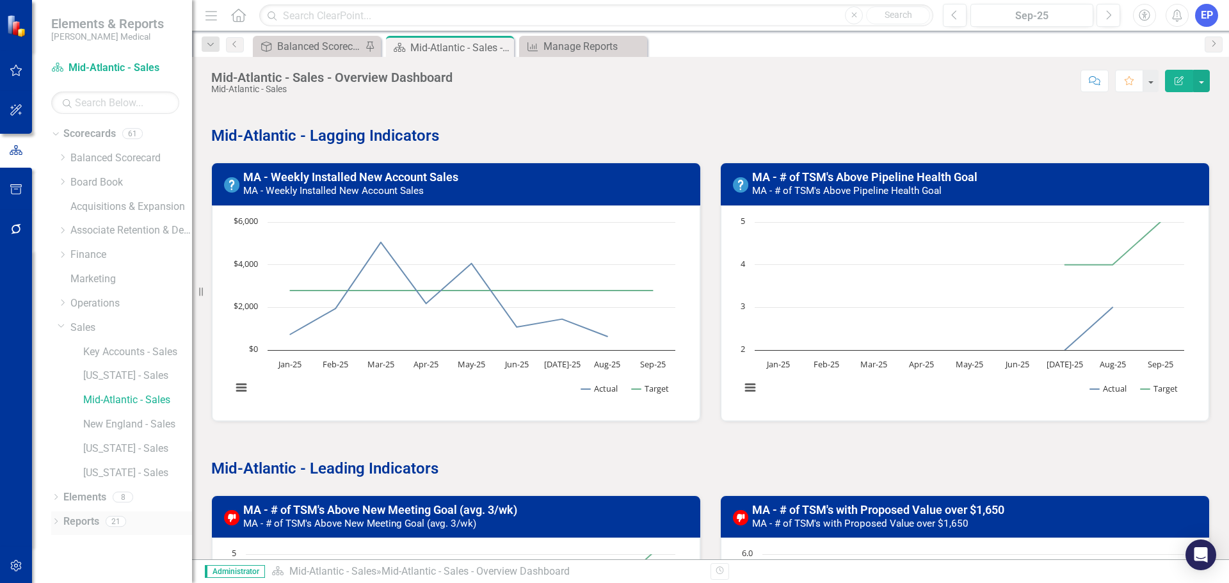
click at [99, 520] on link "Reports" at bounding box center [81, 522] width 36 height 15
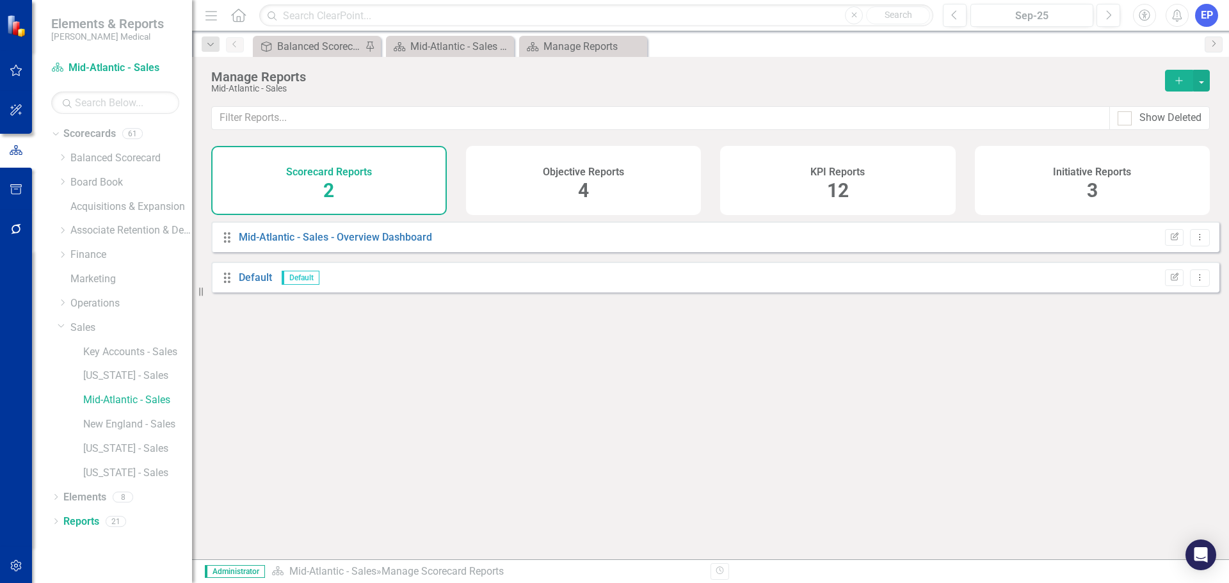
click at [793, 199] on div "KPI Reports 12" at bounding box center [838, 180] width 236 height 69
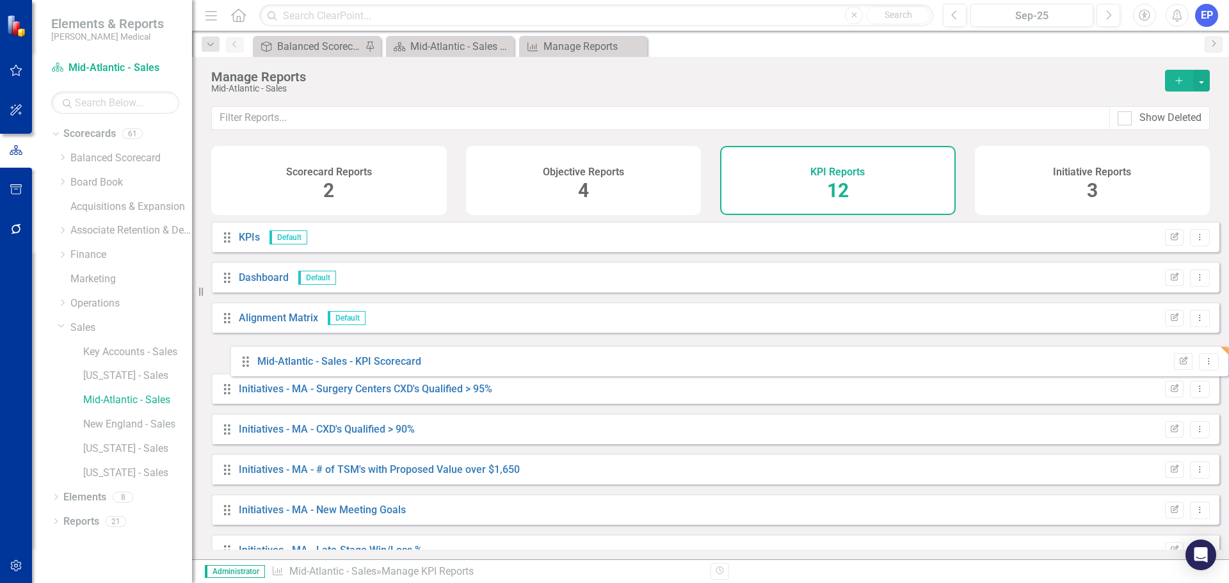
drag, startPoint x: 229, startPoint y: 535, endPoint x: 248, endPoint y: 362, distance: 174.5
click at [248, 362] on div "Drag KPIs Default Edit Report Dropdown Menu Drag Dashboard Default Edit Report …" at bounding box center [715, 459] width 1008 height 474
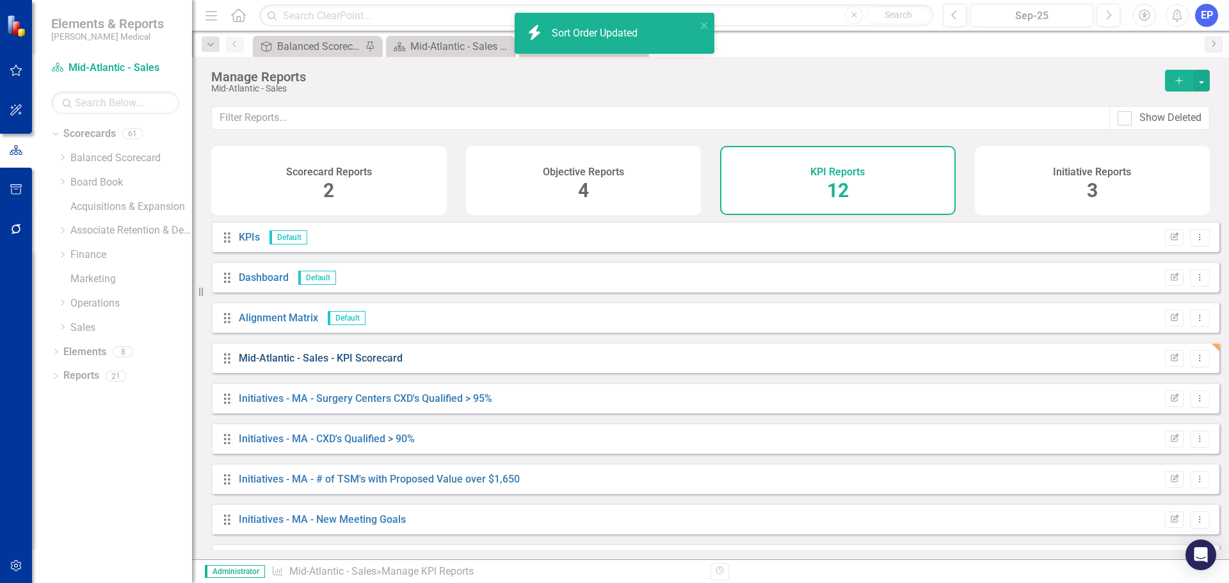
click at [314, 364] on link "Mid-Atlantic - Sales - KPI Scorecard" at bounding box center [321, 358] width 164 height 12
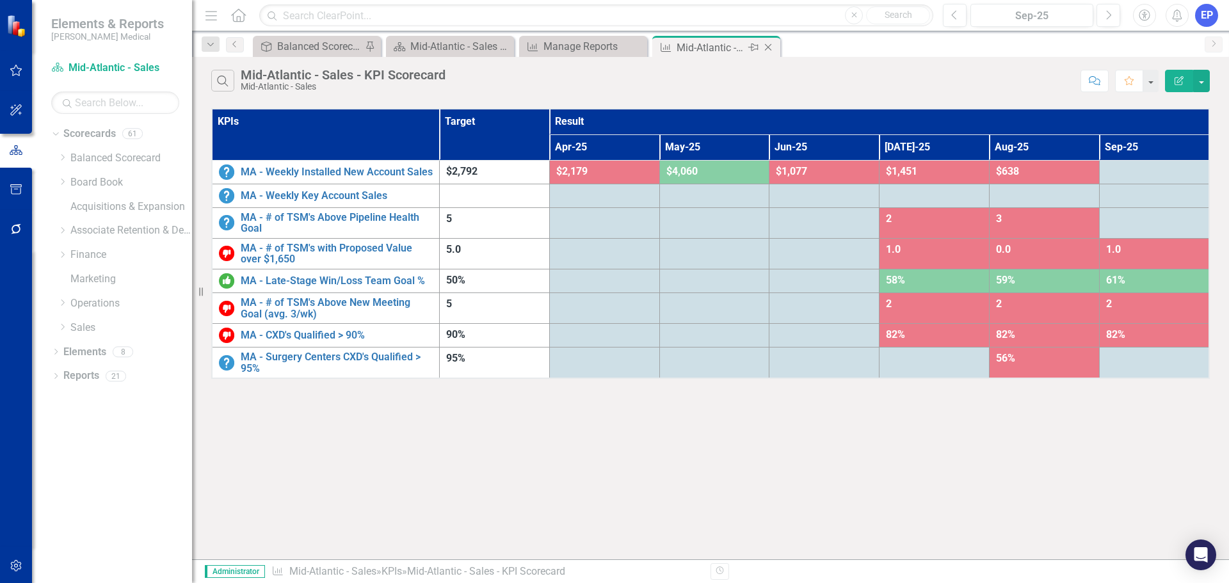
click at [766, 45] on icon at bounding box center [768, 47] width 7 height 7
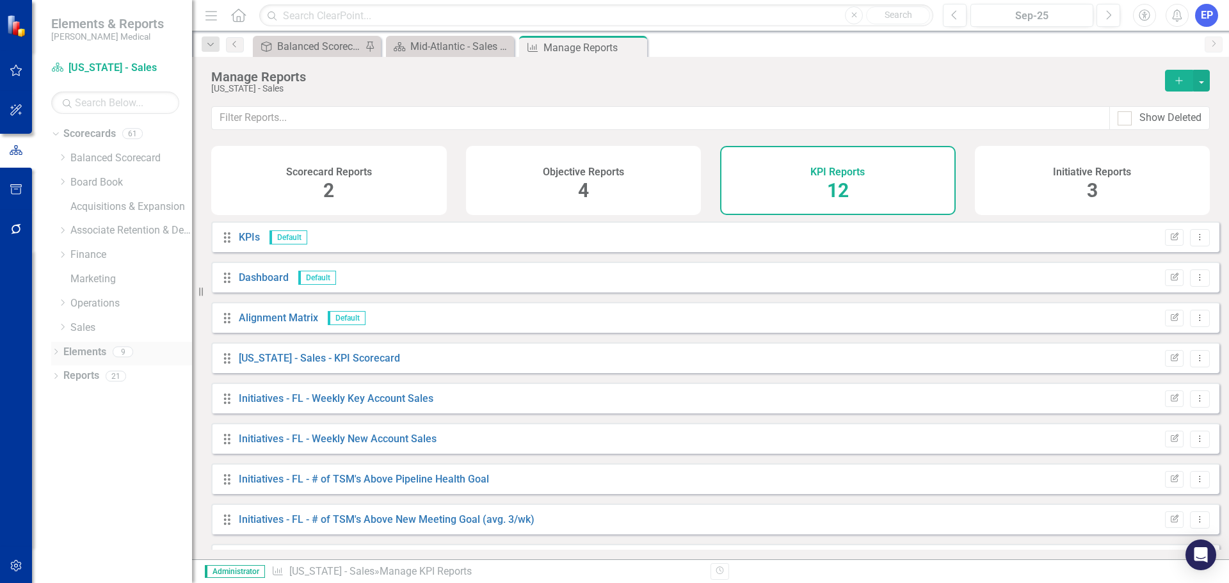
click at [57, 347] on div "Dropdown Elements 9" at bounding box center [121, 354] width 141 height 24
click at [55, 353] on icon "Dropdown" at bounding box center [55, 353] width 9 height 7
click at [55, 352] on icon "Dropdown" at bounding box center [54, 351] width 7 height 9
click at [430, 44] on div "Mid-Atlantic - Sales - Overview Dashboard" at bounding box center [452, 46] width 85 height 16
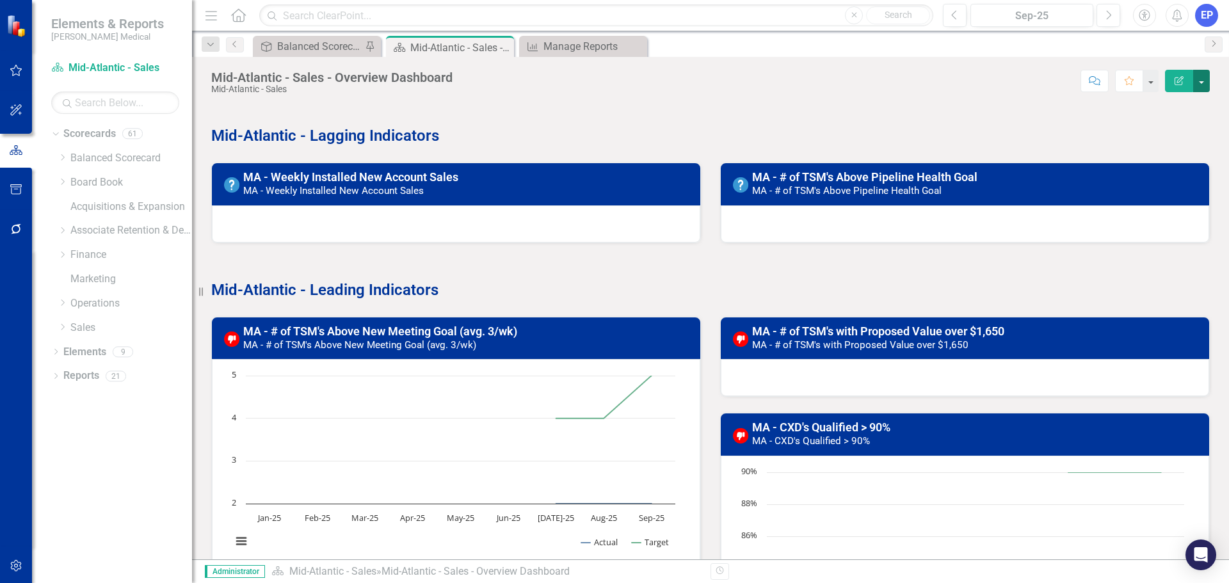
click at [1198, 82] on button "button" at bounding box center [1201, 81] width 17 height 22
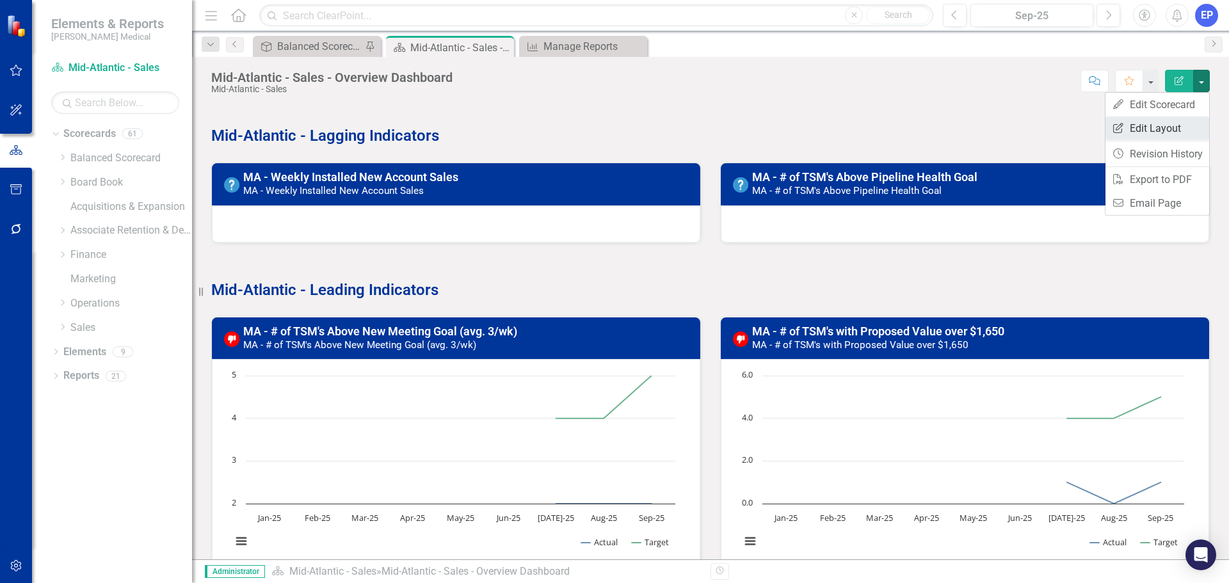
click at [1177, 124] on link "Edit Report Edit Layout" at bounding box center [1158, 129] width 104 height 24
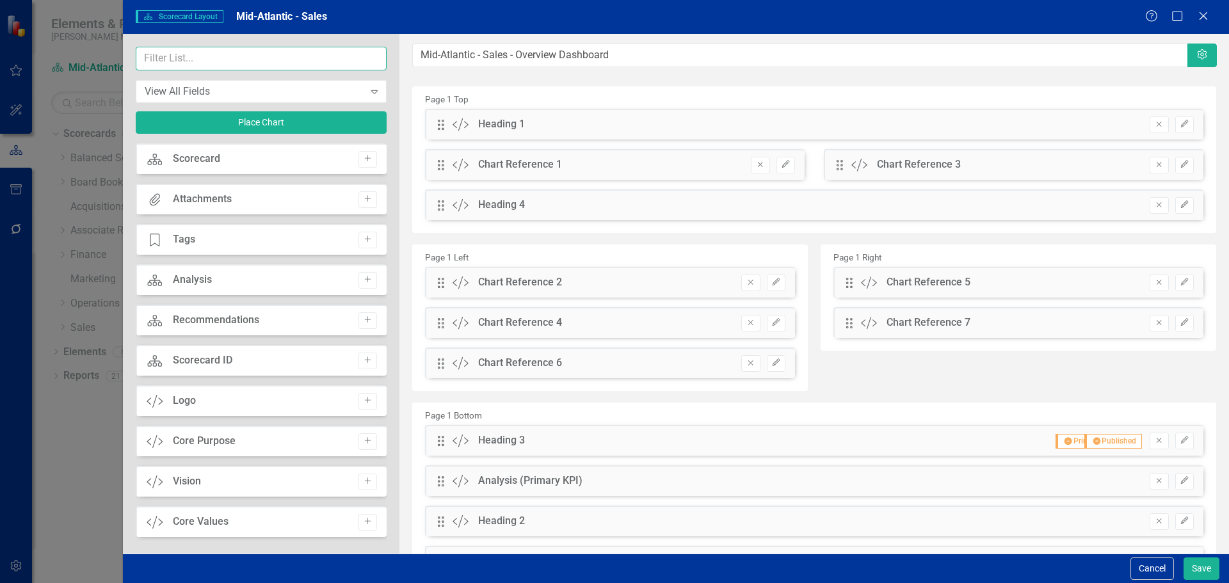
click at [279, 58] on input "text" at bounding box center [261, 59] width 251 height 24
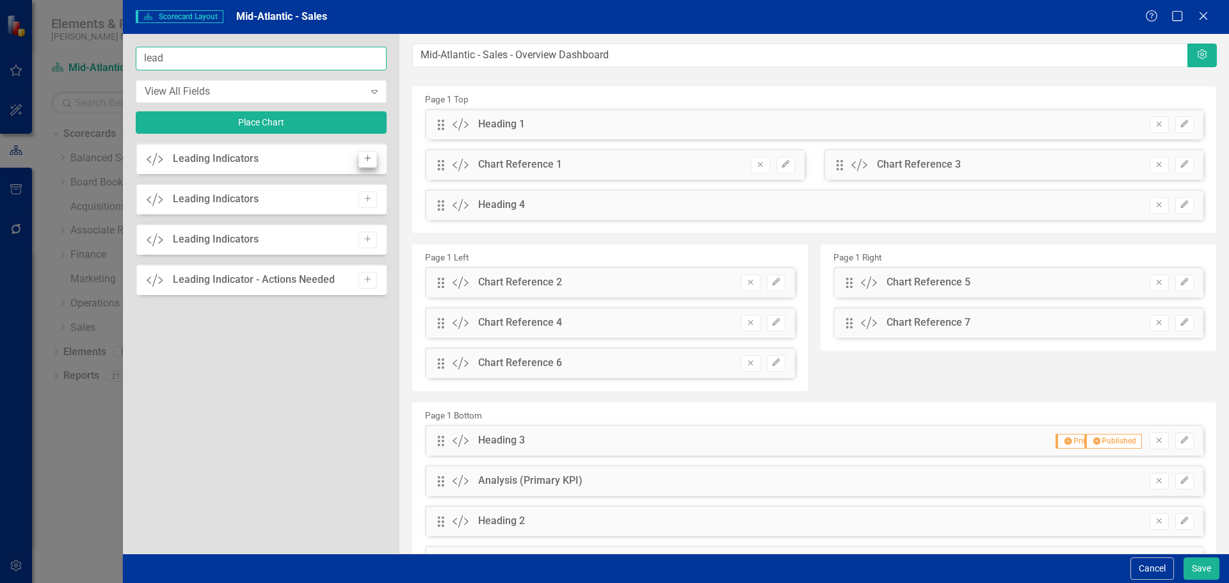
type input "lead"
click at [364, 156] on icon "Add" at bounding box center [368, 159] width 10 height 8
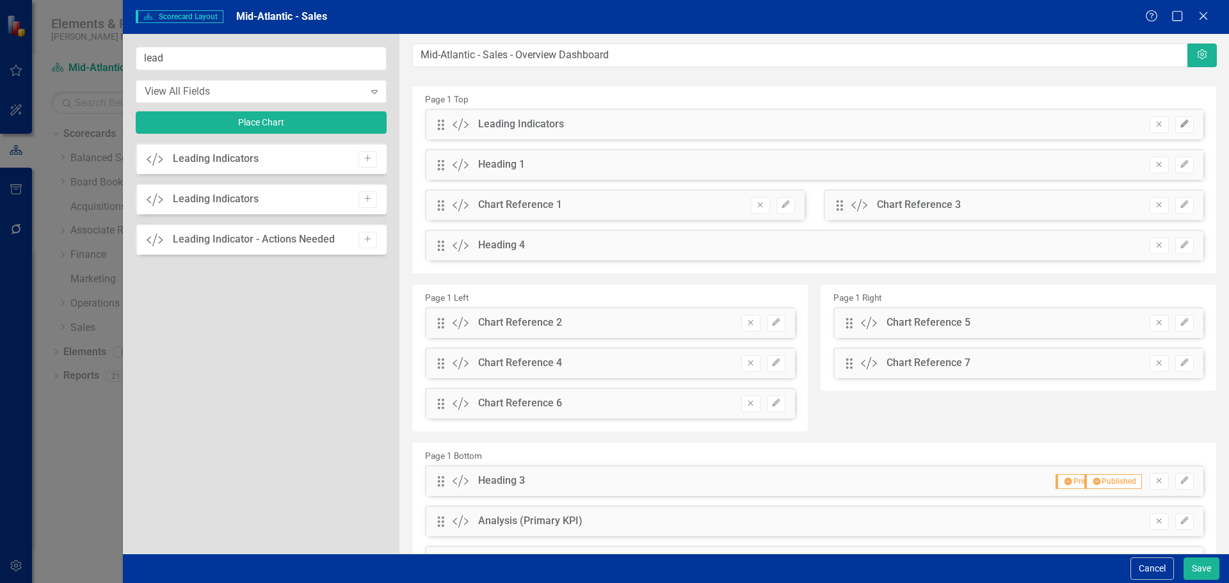
click at [1175, 119] on button "Edit" at bounding box center [1184, 125] width 19 height 17
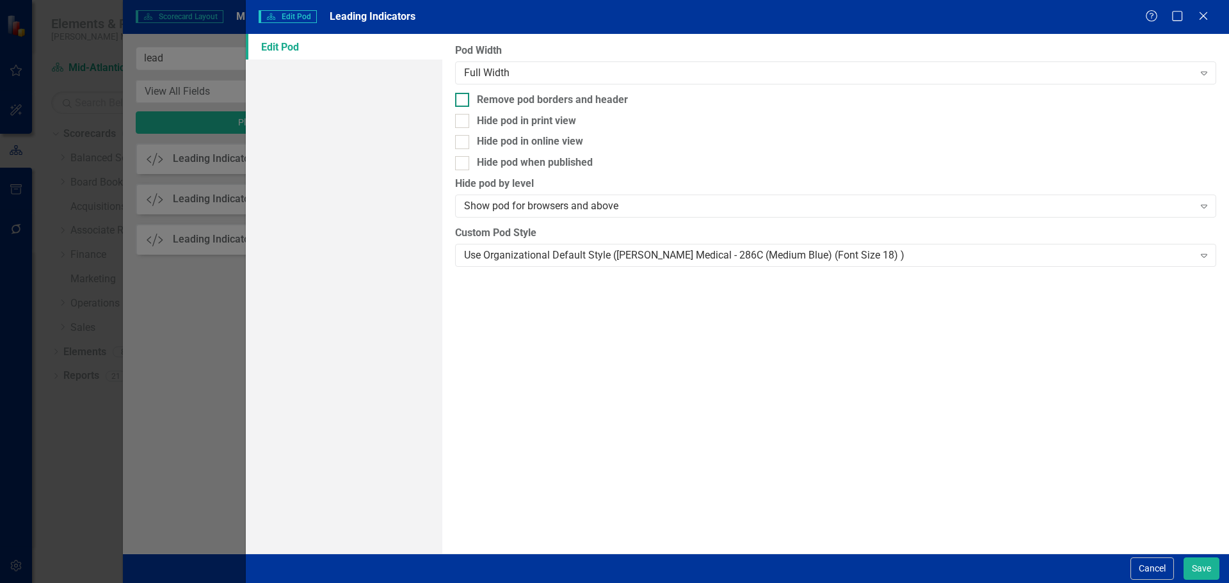
click at [629, 94] on div "Remove pod borders and header" at bounding box center [835, 100] width 761 height 15
click at [464, 94] on input "Remove pod borders and header" at bounding box center [459, 97] width 8 height 8
checkbox input "true"
click at [633, 252] on div "Use Organizational Default Style ([PERSON_NAME] Medical - 286C (Medium Blue) (F…" at bounding box center [828, 255] width 729 height 15
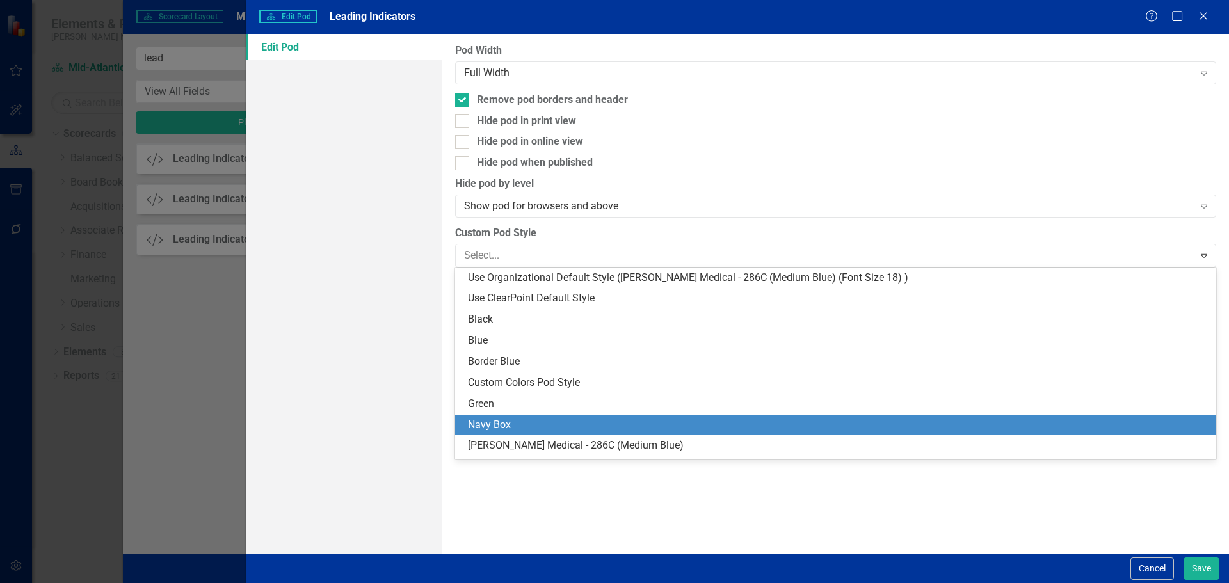
click at [559, 419] on div "Navy Box" at bounding box center [838, 425] width 741 height 15
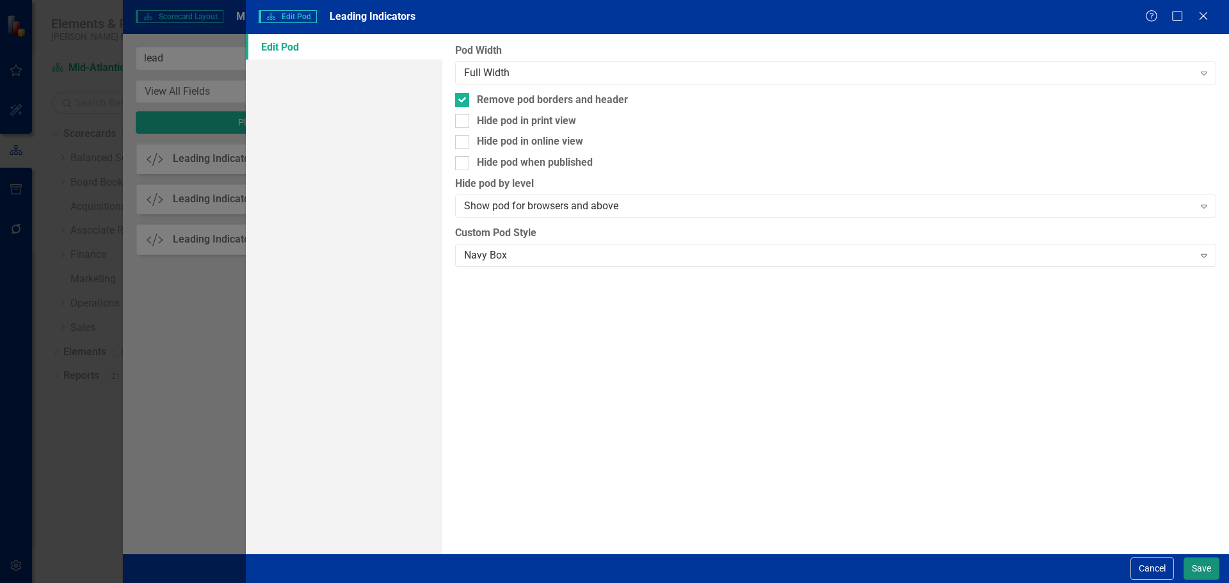
click at [1204, 563] on button "Save" at bounding box center [1202, 569] width 36 height 22
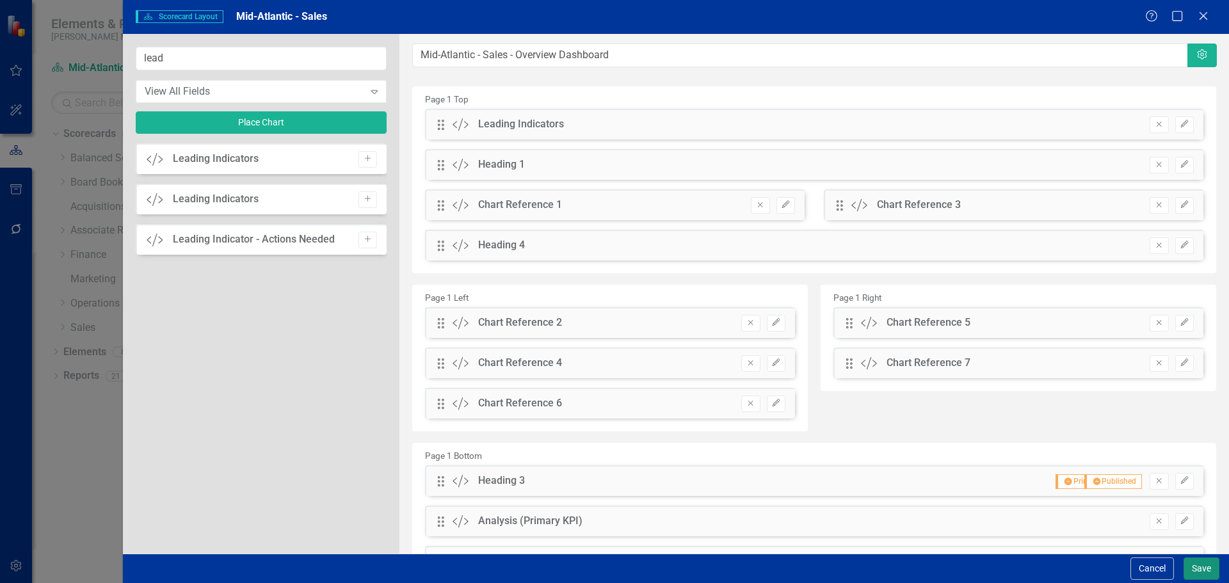
click at [1199, 564] on button "Save" at bounding box center [1202, 569] width 36 height 22
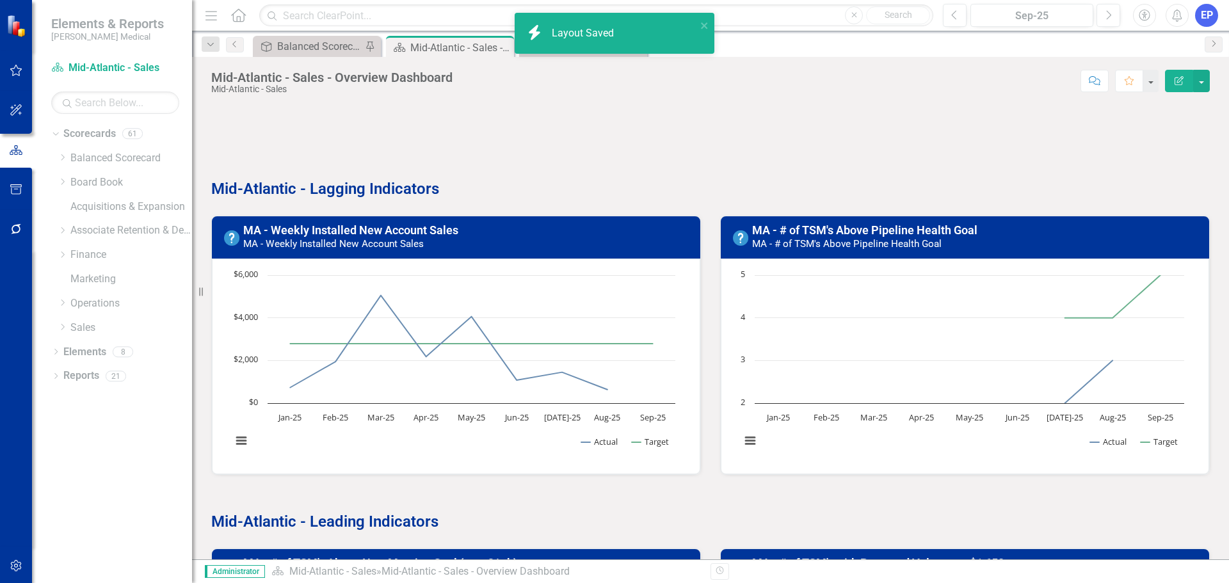
click at [563, 146] on div "Mid-Atlantic - Lagging Indicators" at bounding box center [711, 171] width 1018 height 58
click at [902, 143] on div "Mid-Atlantic - Lagging Indicators" at bounding box center [711, 171] width 1018 height 58
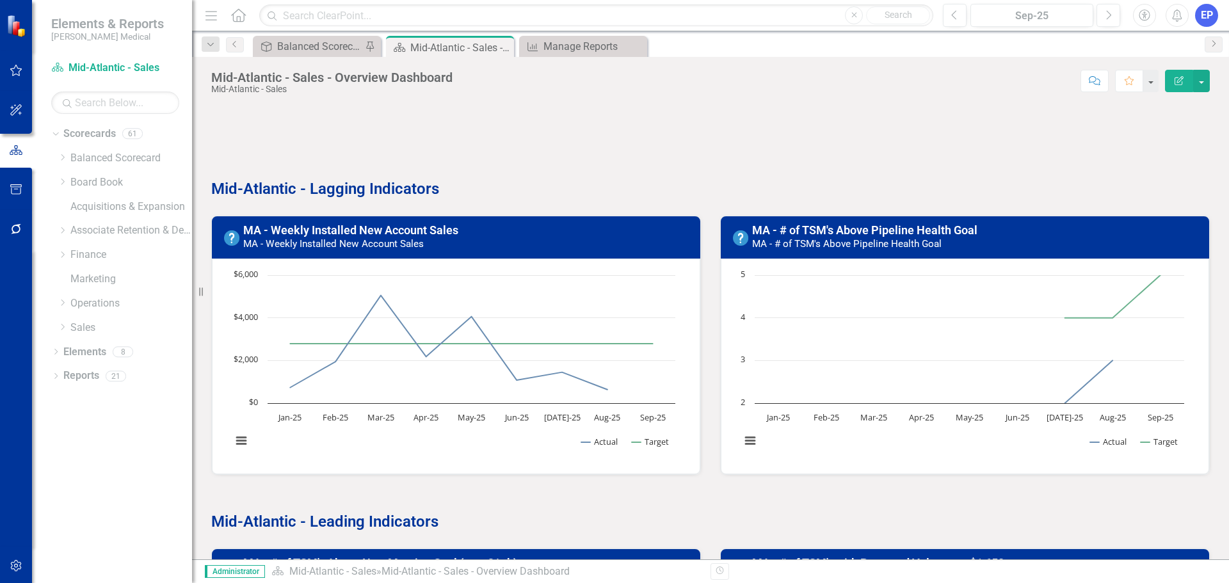
click at [292, 146] on div "Mid-Atlantic - Lagging Indicators" at bounding box center [711, 171] width 1018 height 58
click at [296, 130] on div at bounding box center [710, 123] width 999 height 37
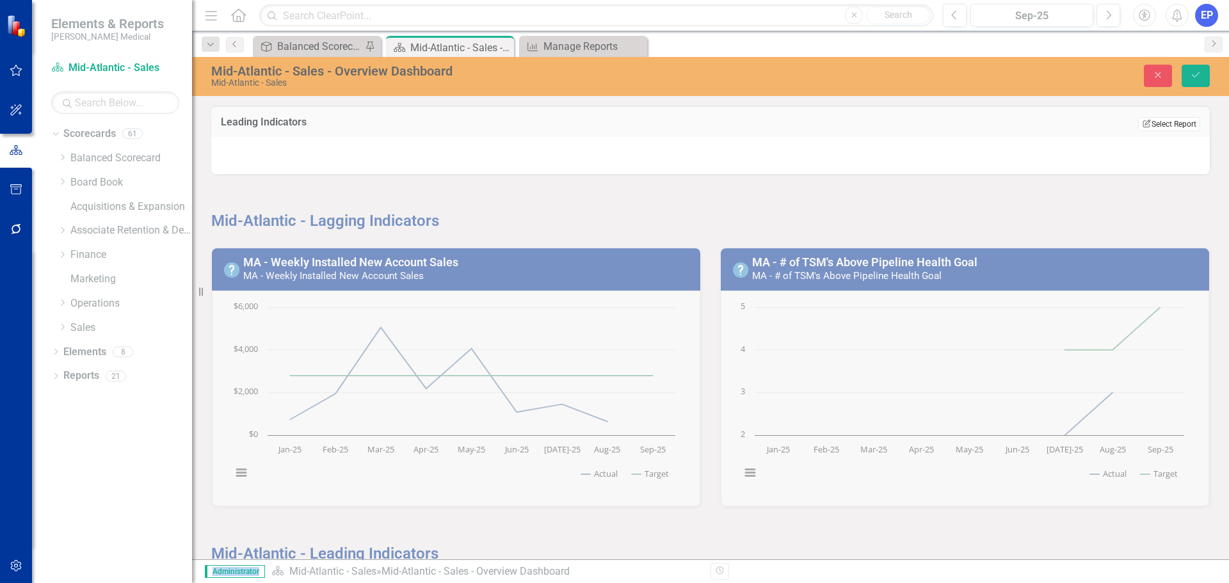
click at [1171, 122] on button "Edit Report Select Report" at bounding box center [1169, 124] width 62 height 14
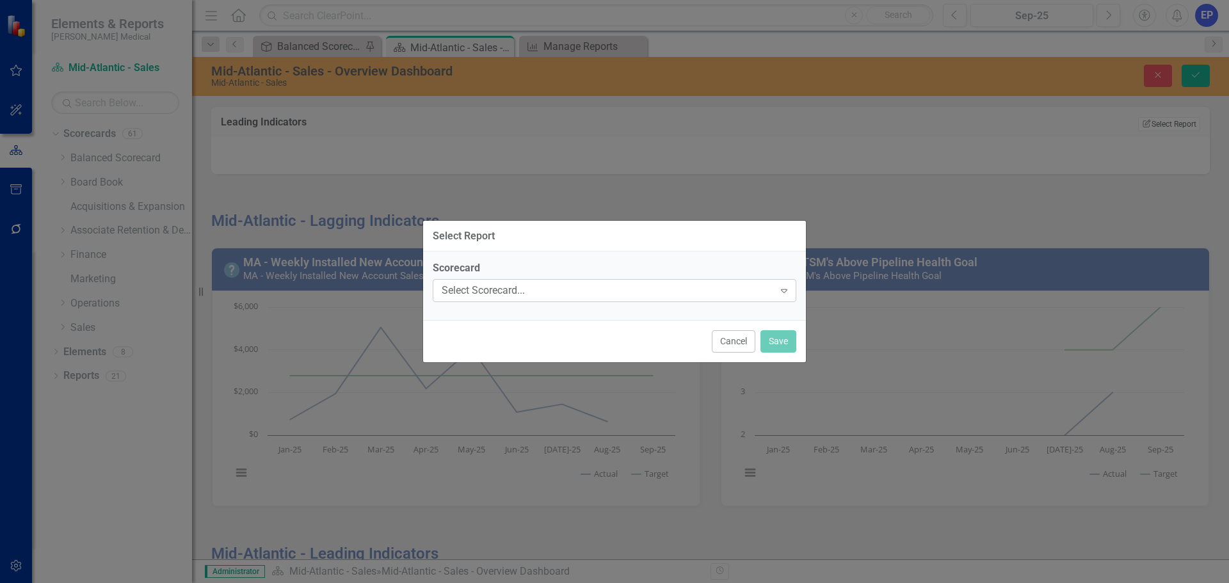
click at [601, 292] on div "Select Scorecard..." at bounding box center [608, 291] width 332 height 15
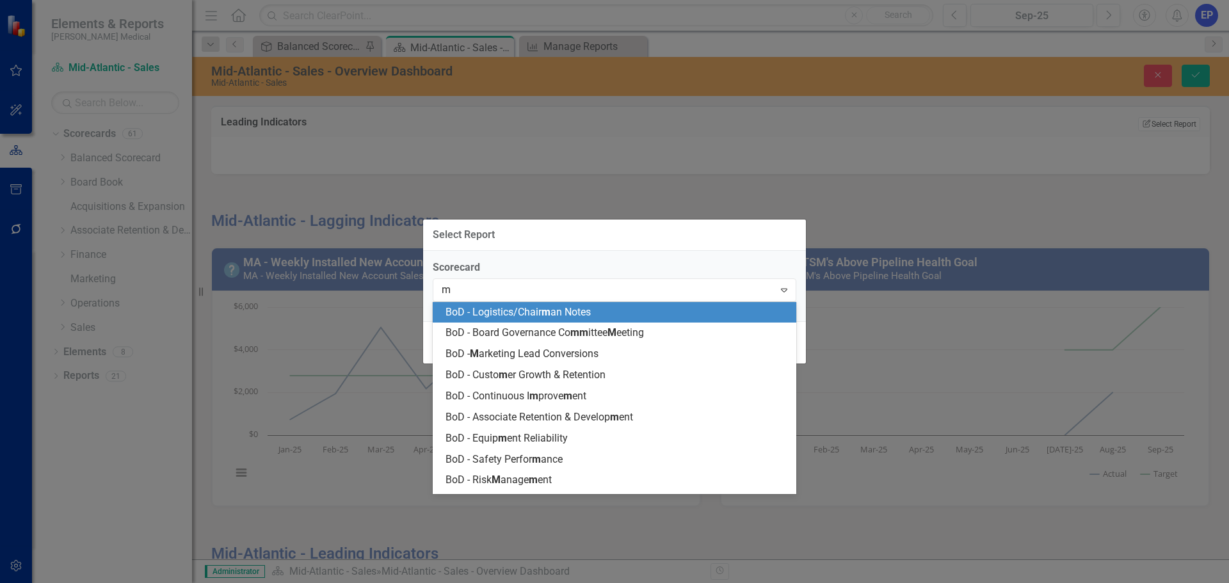
type input "mi"
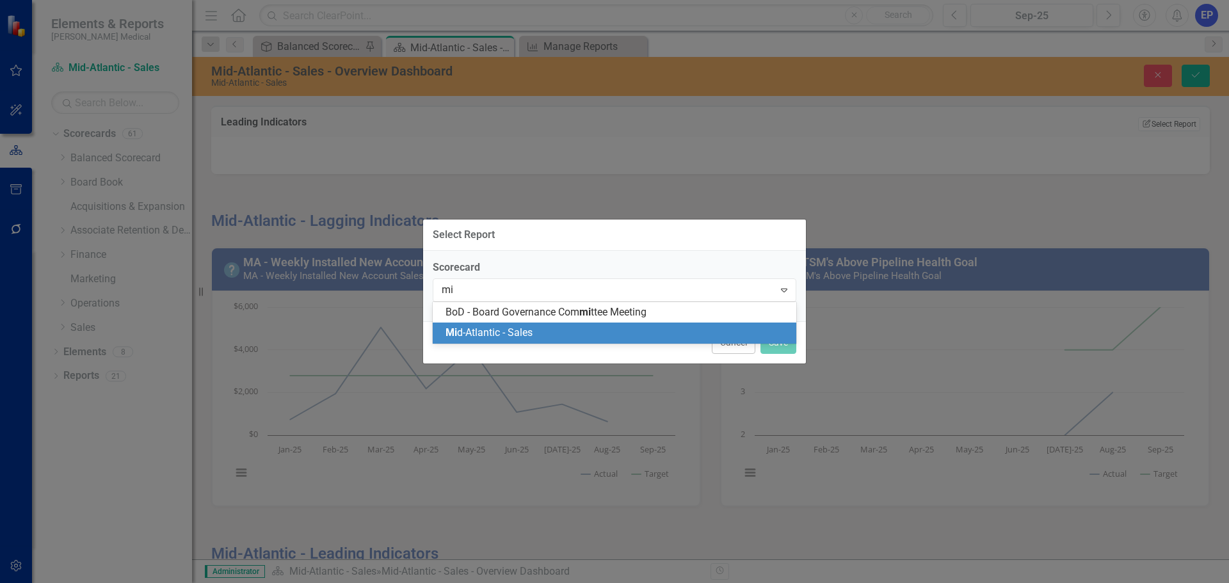
click at [552, 331] on div "Mi d-Atlantic - Sales" at bounding box center [617, 333] width 343 height 15
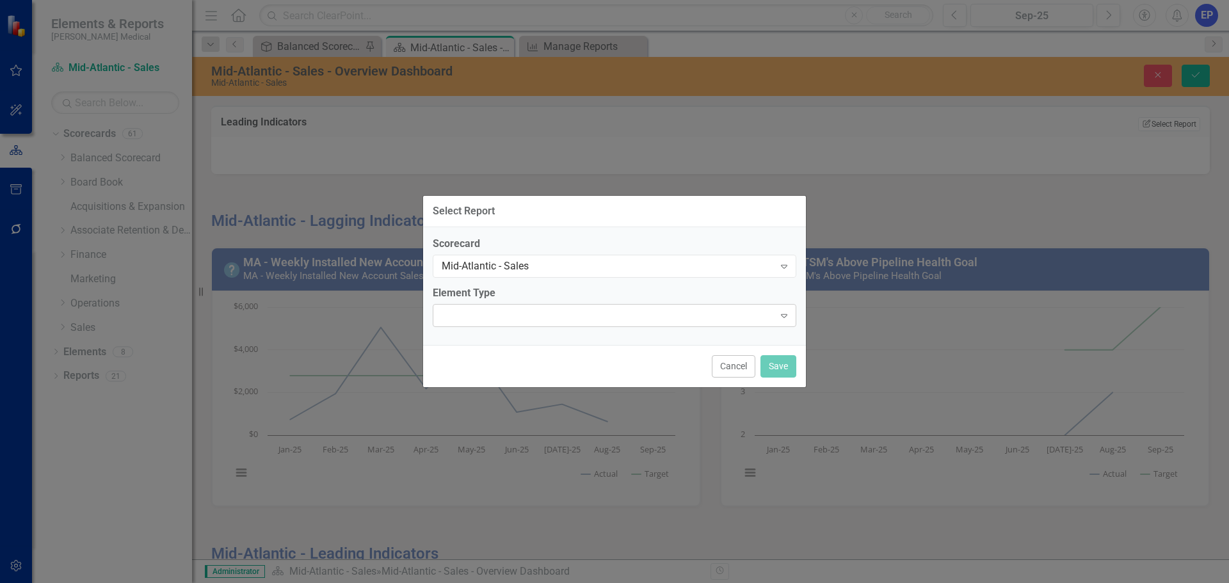
click at [651, 316] on div at bounding box center [603, 315] width 337 height 3
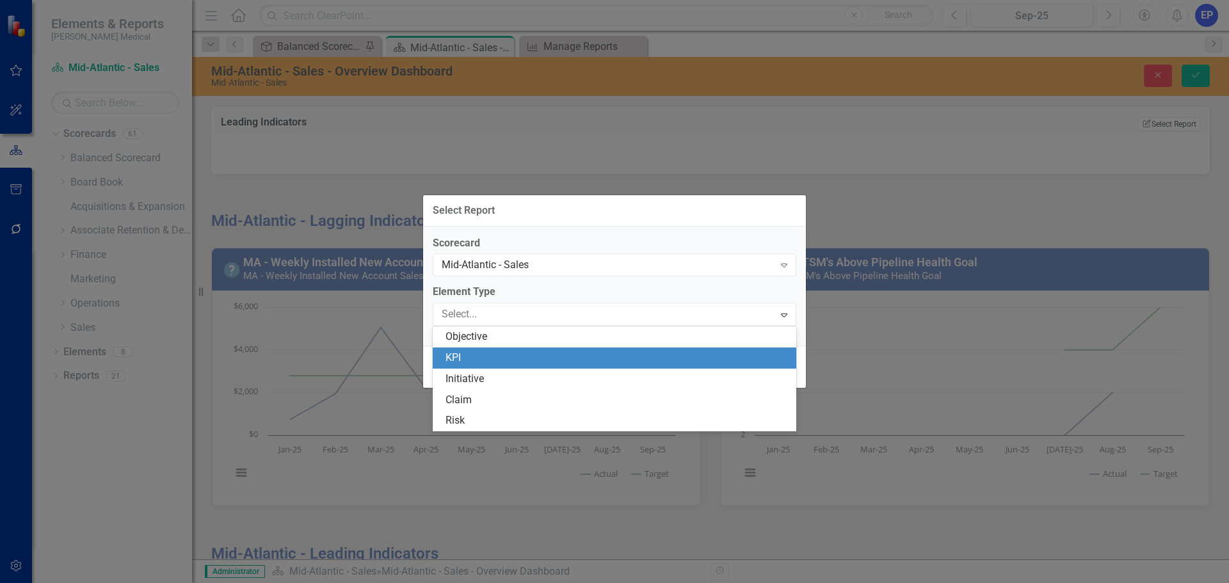
click at [590, 356] on div "KPI" at bounding box center [617, 358] width 343 height 15
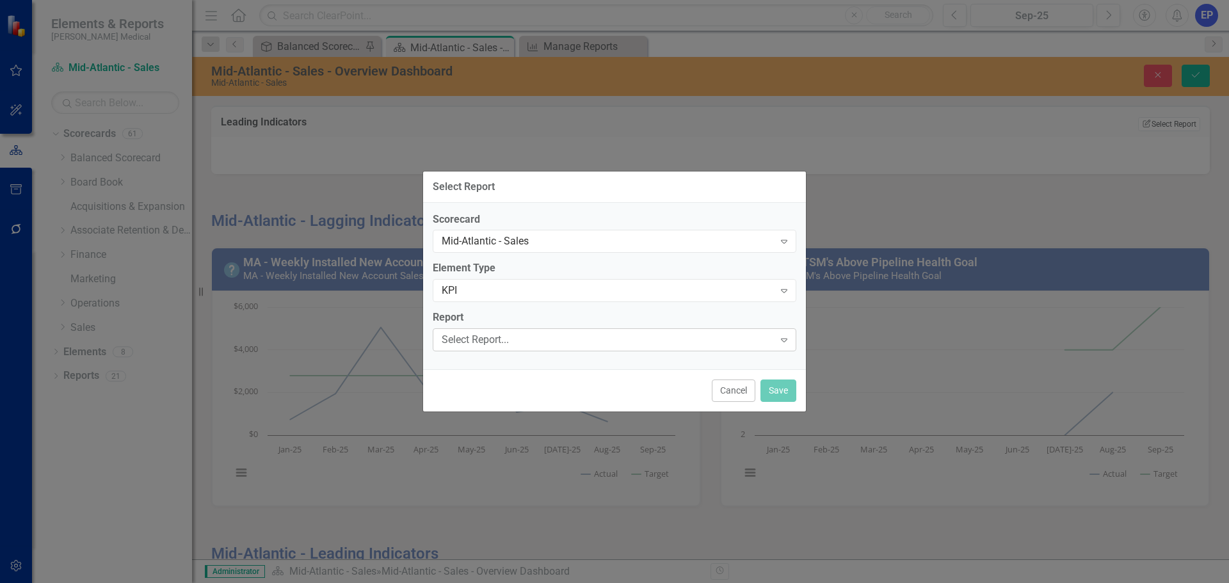
click at [576, 341] on div "Select Report..." at bounding box center [608, 340] width 332 height 15
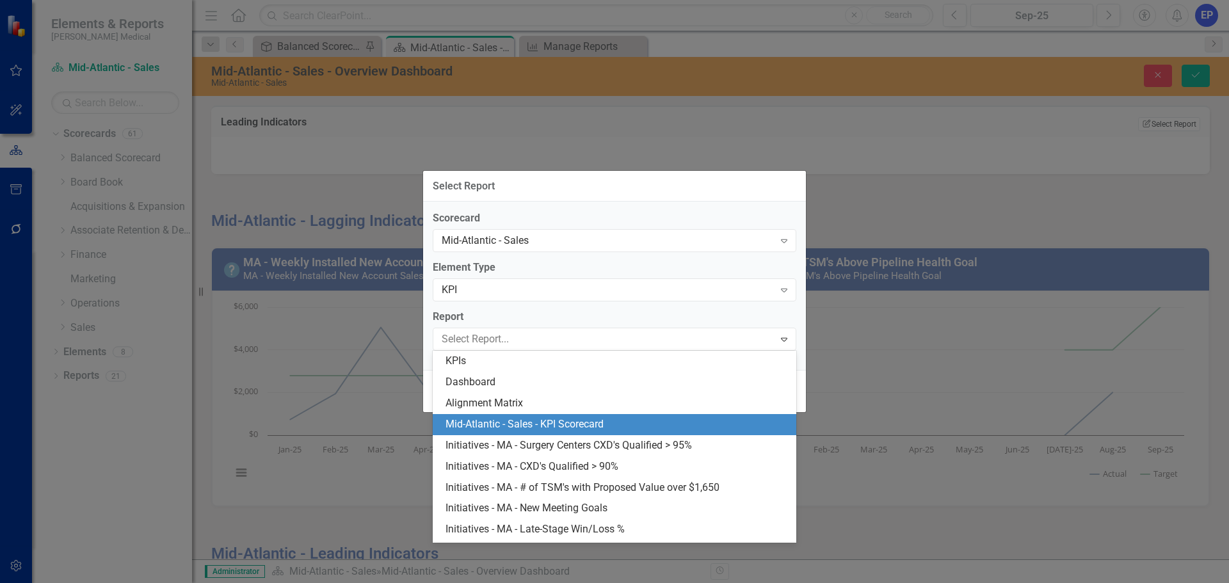
click at [551, 428] on div "Mid-Atlantic - Sales - KPI Scorecard" at bounding box center [617, 424] width 343 height 15
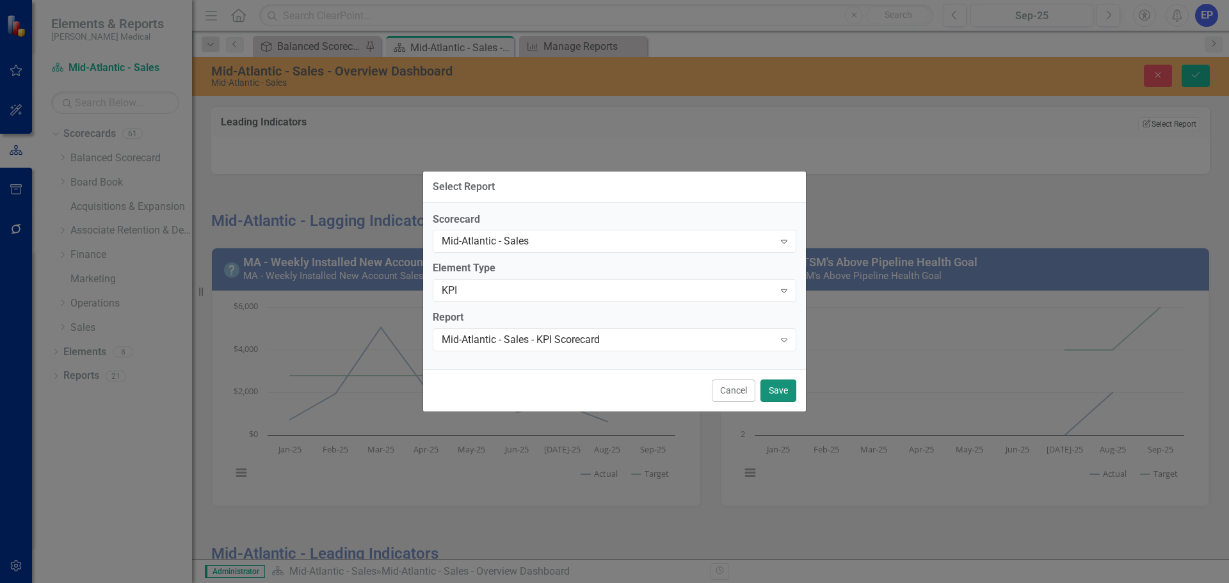
click at [779, 387] on button "Save" at bounding box center [779, 391] width 36 height 22
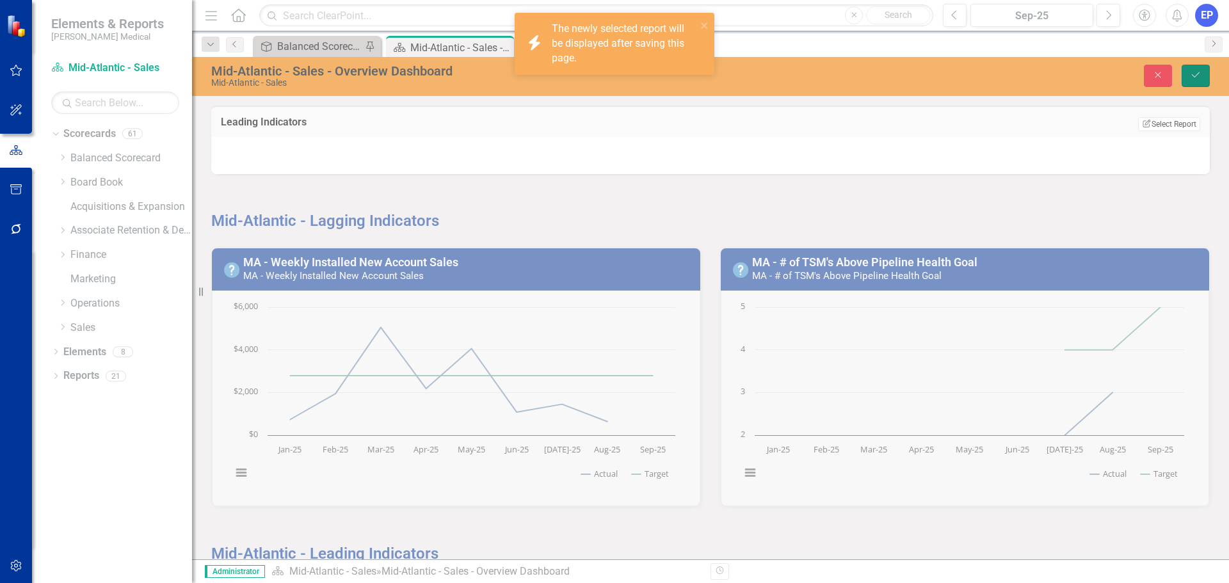
click at [1185, 75] on button "Save" at bounding box center [1196, 76] width 28 height 22
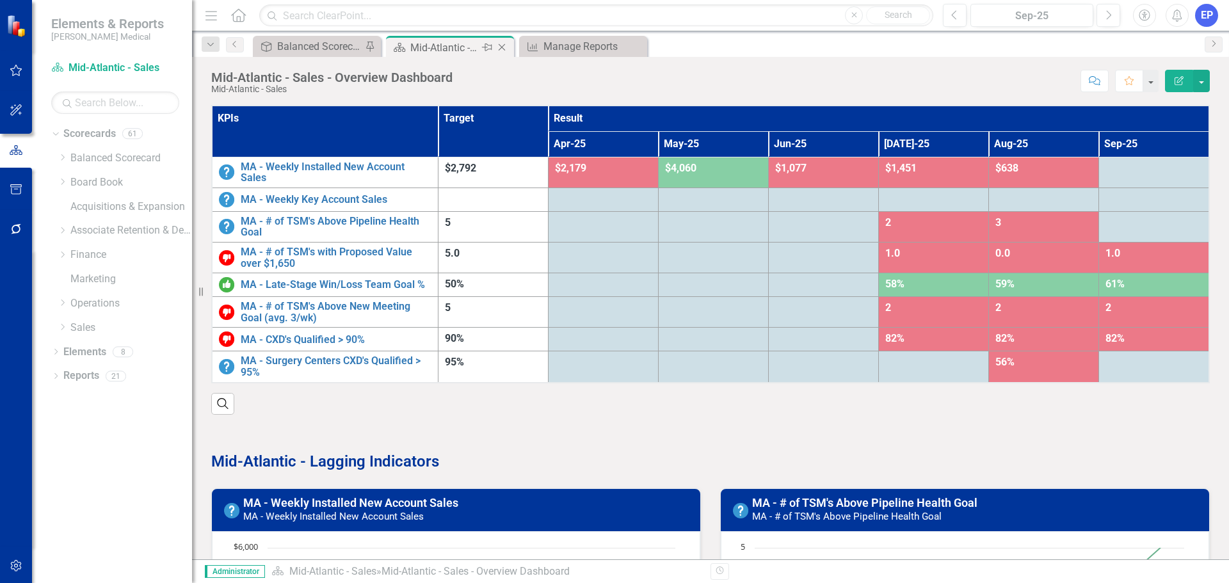
click at [501, 44] on icon "Close" at bounding box center [502, 47] width 13 height 10
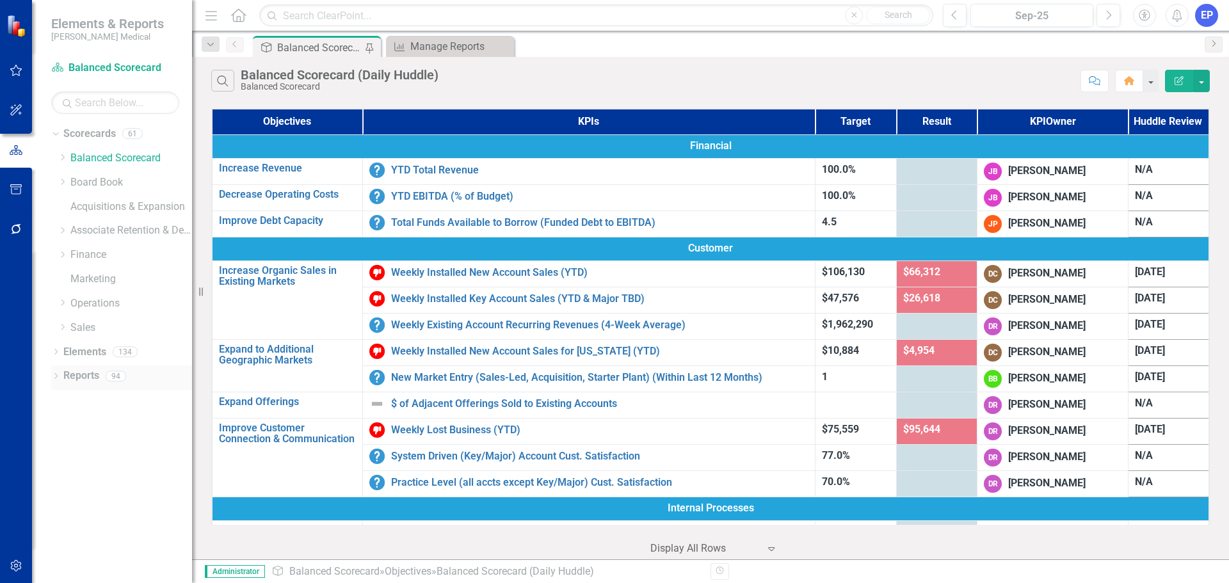
click at [54, 379] on icon "Dropdown" at bounding box center [55, 377] width 9 height 7
click at [56, 375] on icon "Dropdown" at bounding box center [54, 375] width 7 height 9
click at [61, 324] on icon "Dropdown" at bounding box center [63, 327] width 10 height 8
click at [95, 426] on link "New England - Sales" at bounding box center [137, 424] width 109 height 15
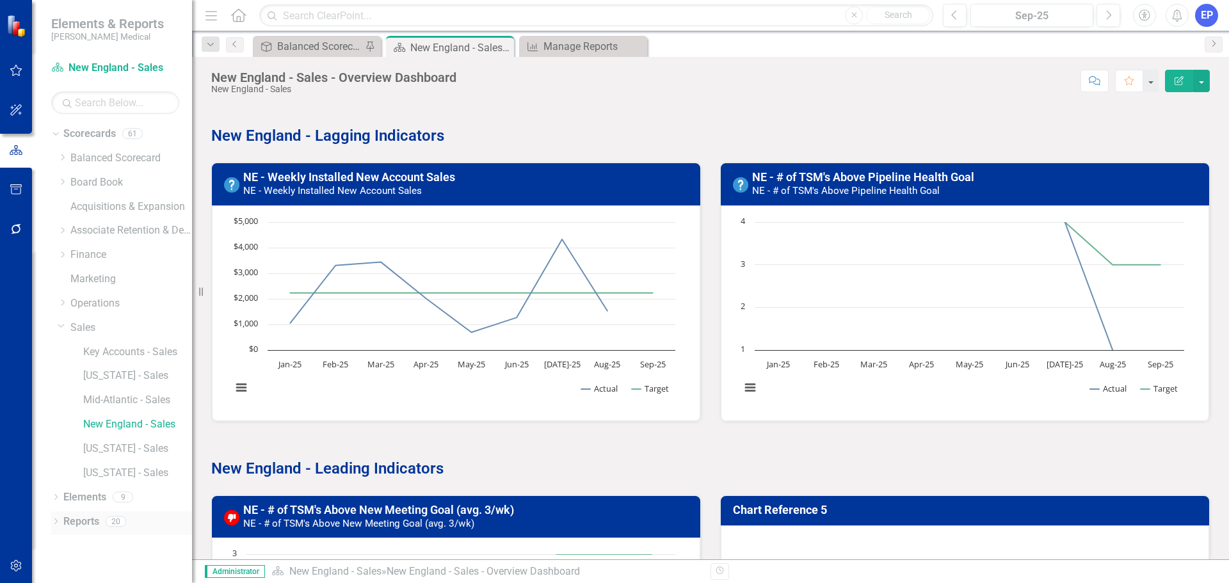
click at [91, 523] on link "Reports" at bounding box center [81, 522] width 36 height 15
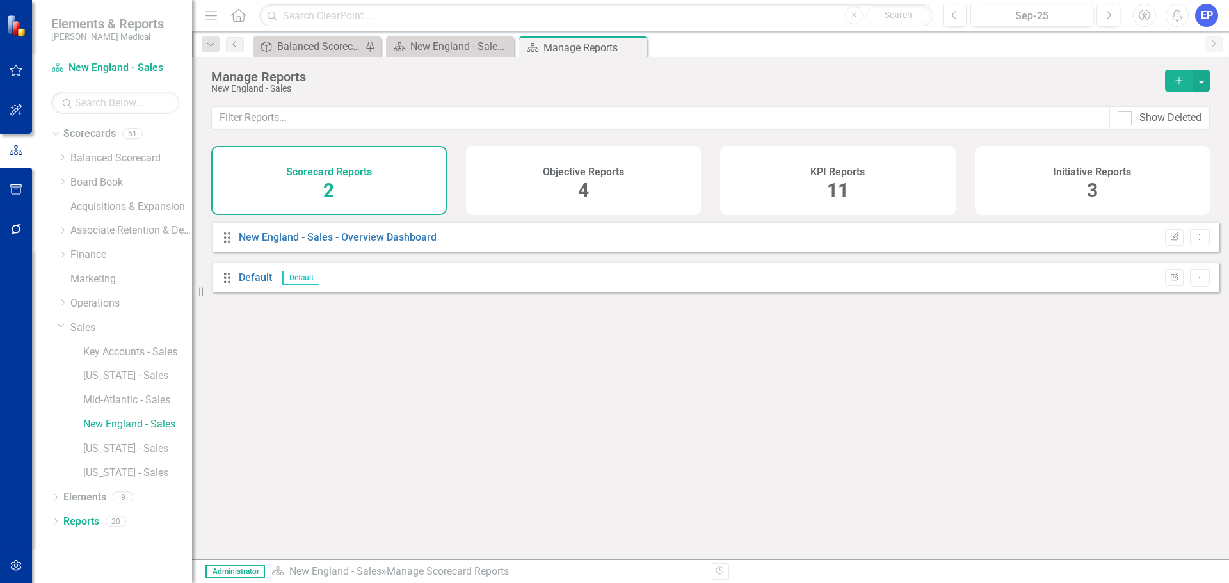
click at [1172, 77] on button "Add" at bounding box center [1179, 81] width 28 height 22
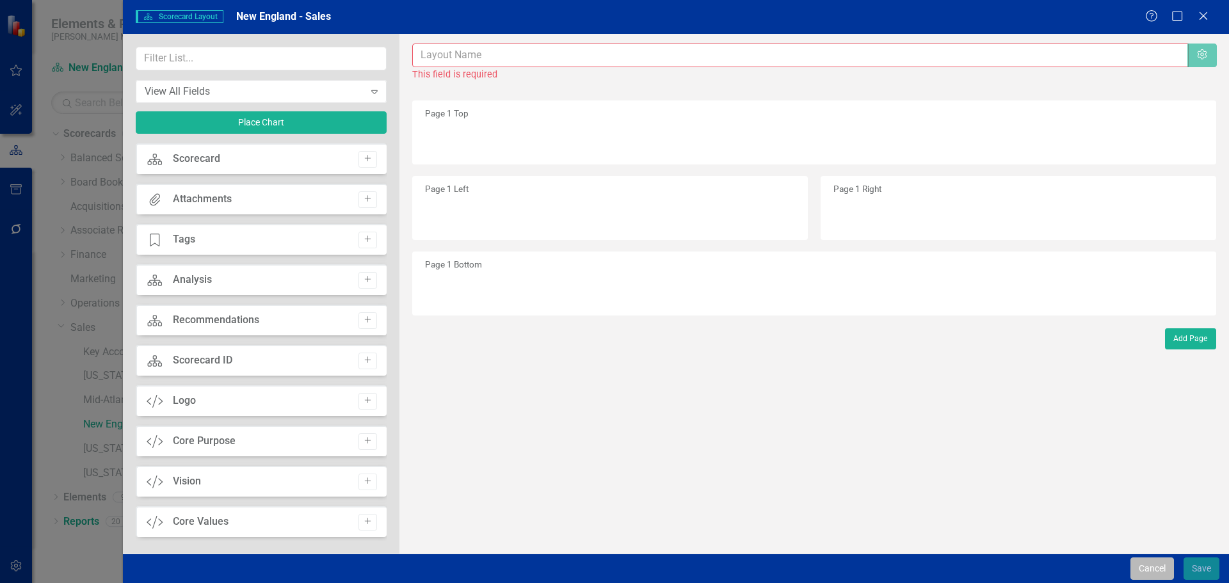
click at [1134, 566] on button "Cancel" at bounding box center [1153, 569] width 44 height 22
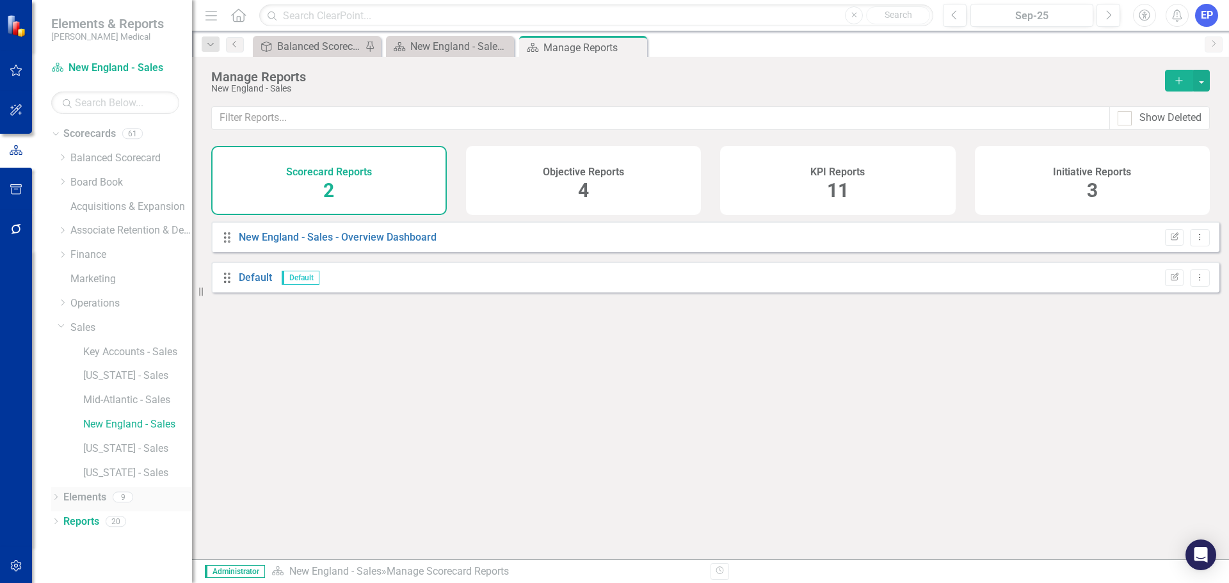
click at [92, 497] on link "Elements" at bounding box center [84, 497] width 43 height 15
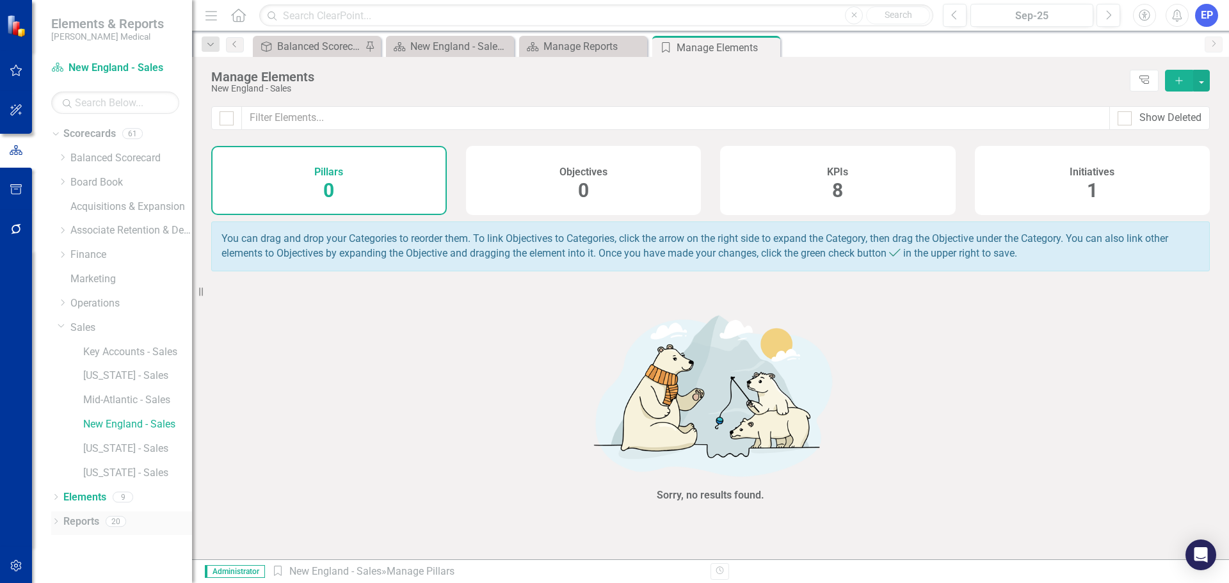
click at [90, 518] on link "Reports" at bounding box center [81, 522] width 36 height 15
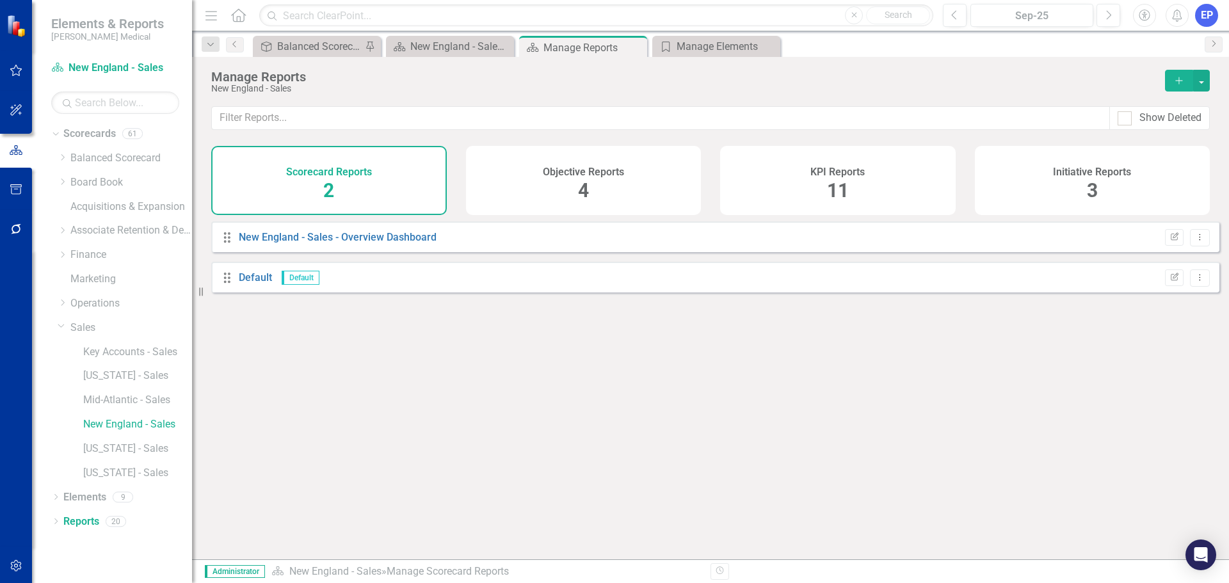
click at [796, 165] on div "KPI Reports 11" at bounding box center [838, 180] width 236 height 69
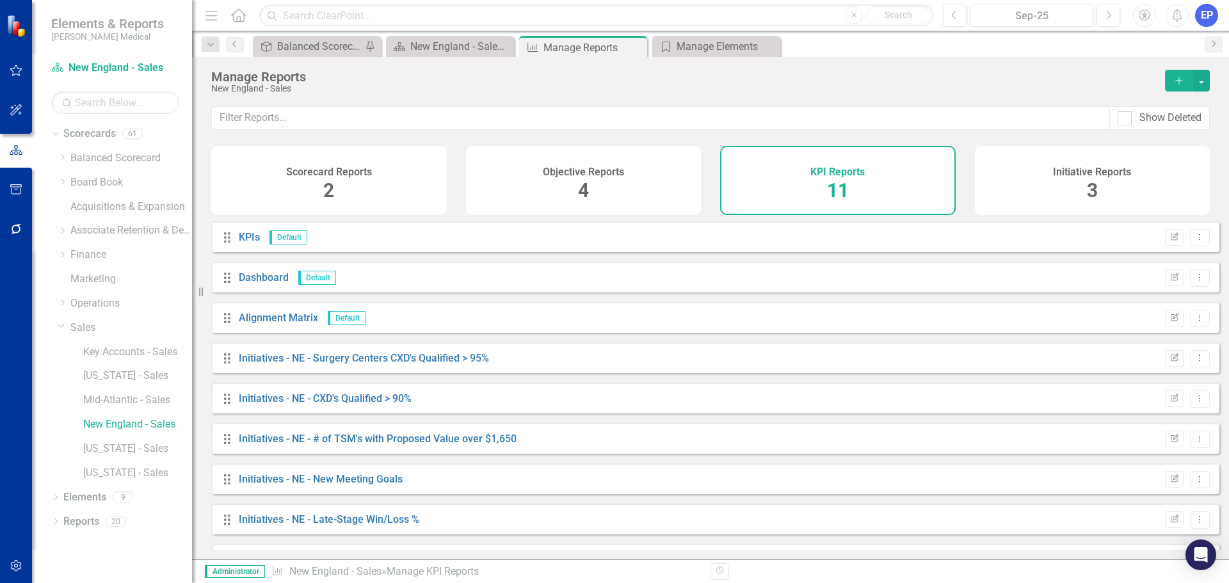
click at [1173, 77] on button "Add" at bounding box center [1179, 81] width 28 height 22
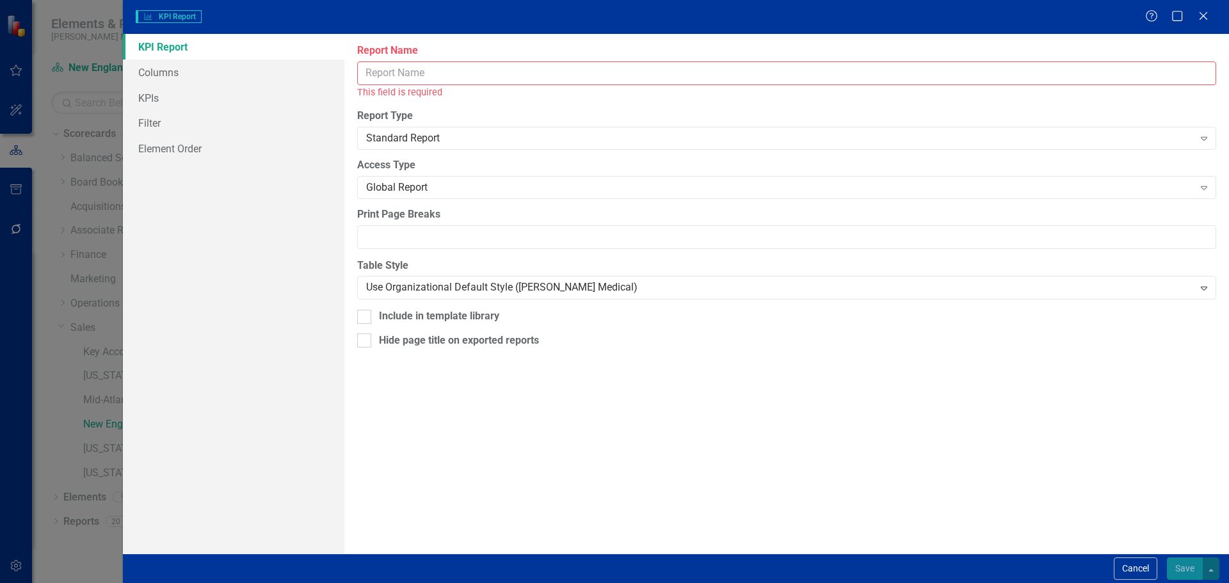
click at [438, 74] on input "Report Name" at bounding box center [786, 73] width 859 height 24
paste input "- Sales - KPI Scorecard"
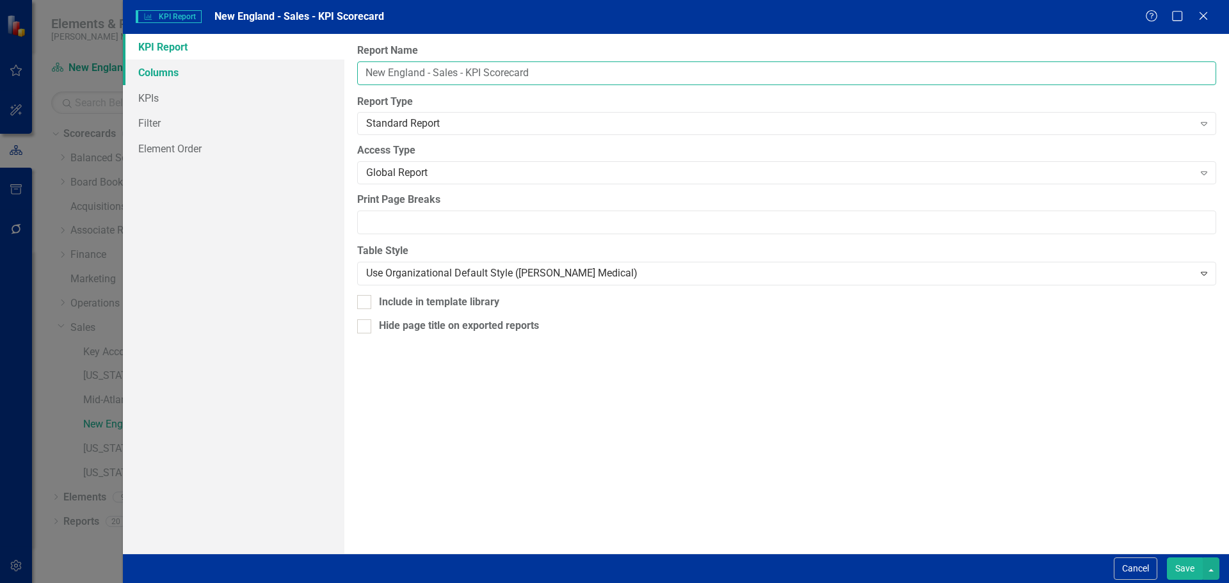
type input "New England - Sales - KPI Scorecard"
click at [207, 68] on link "Columns" at bounding box center [234, 73] width 222 height 26
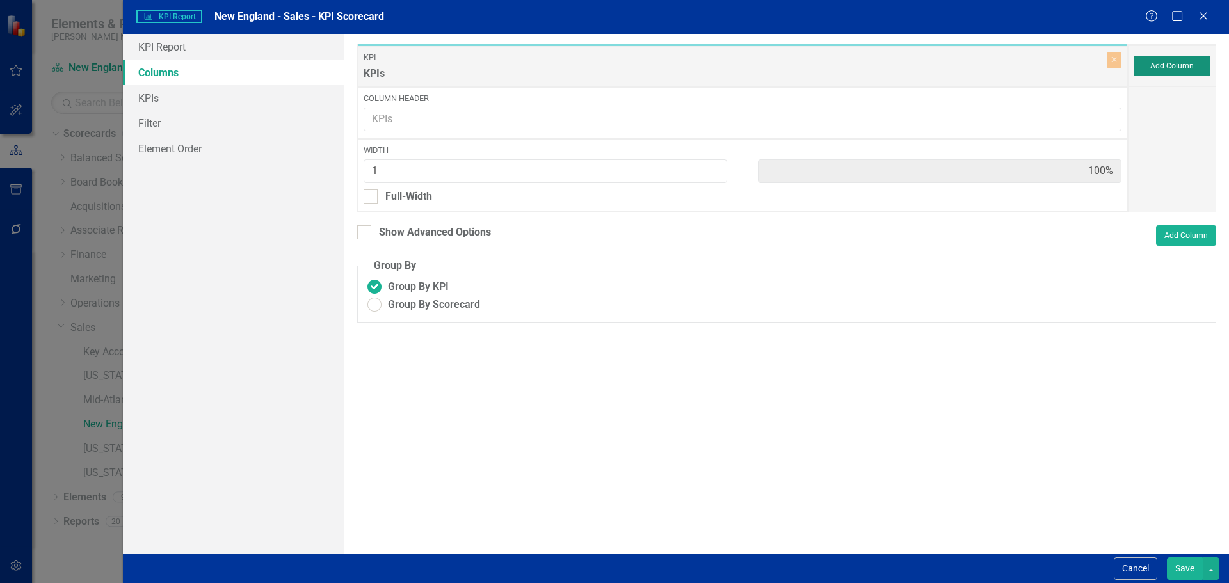
click at [1183, 69] on button "Add Column" at bounding box center [1172, 66] width 77 height 20
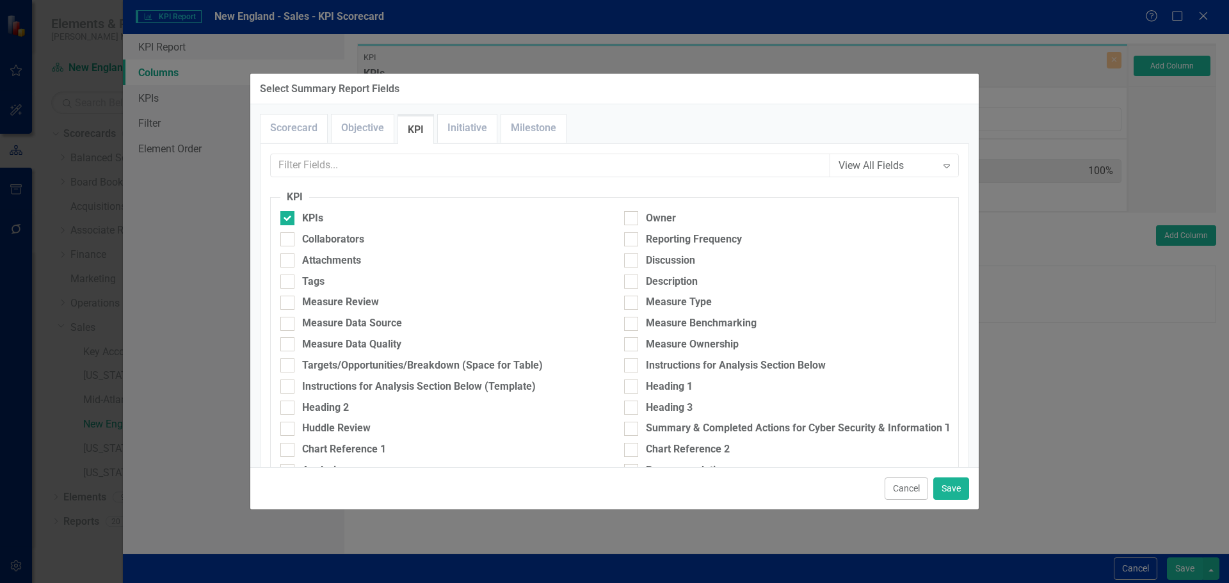
scroll to position [256, 0]
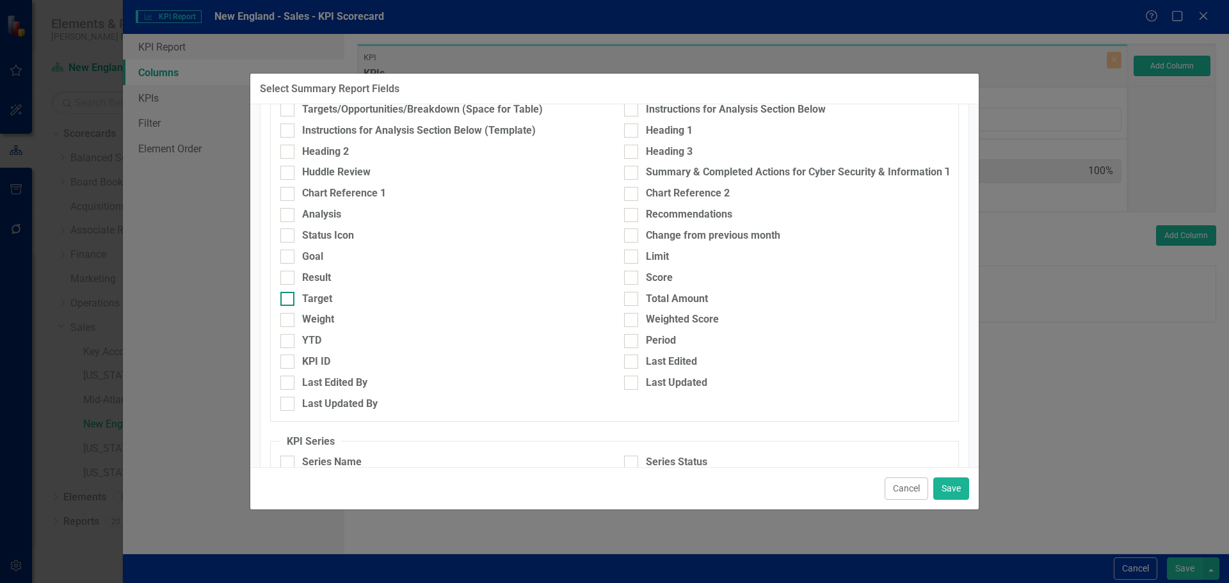
click at [314, 297] on div "Target" at bounding box center [317, 299] width 30 height 15
click at [289, 297] on input "Target" at bounding box center [284, 296] width 8 height 8
checkbox input "true"
click at [314, 277] on div "Result" at bounding box center [316, 278] width 29 height 15
click at [289, 277] on input "Result" at bounding box center [284, 275] width 8 height 8
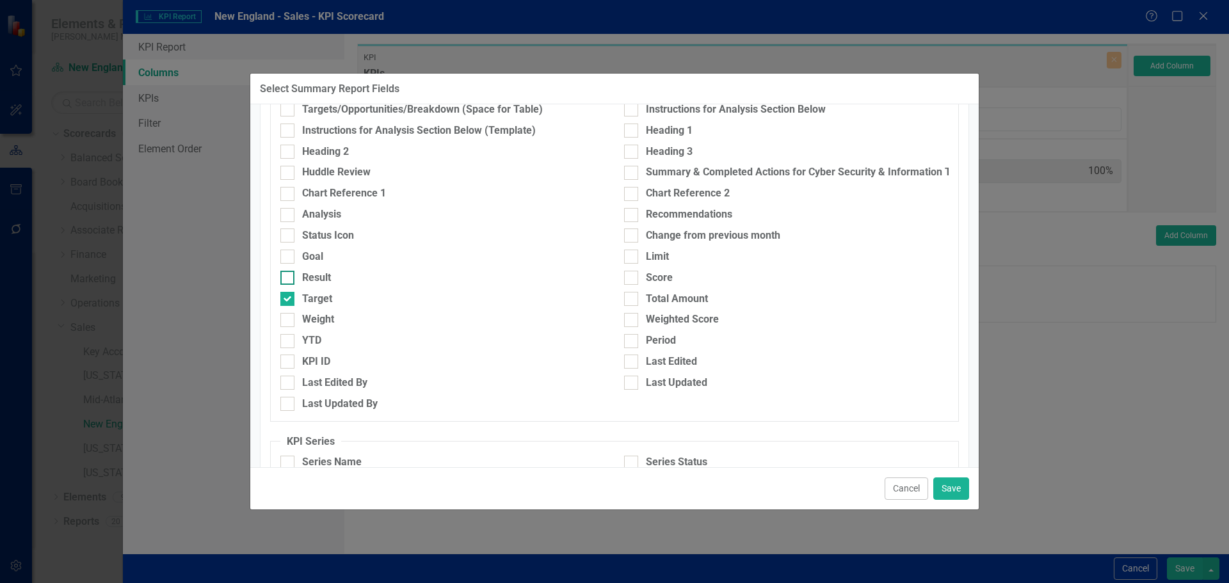
checkbox input "true"
click at [940, 481] on button "Save" at bounding box center [951, 489] width 36 height 22
type input "33%"
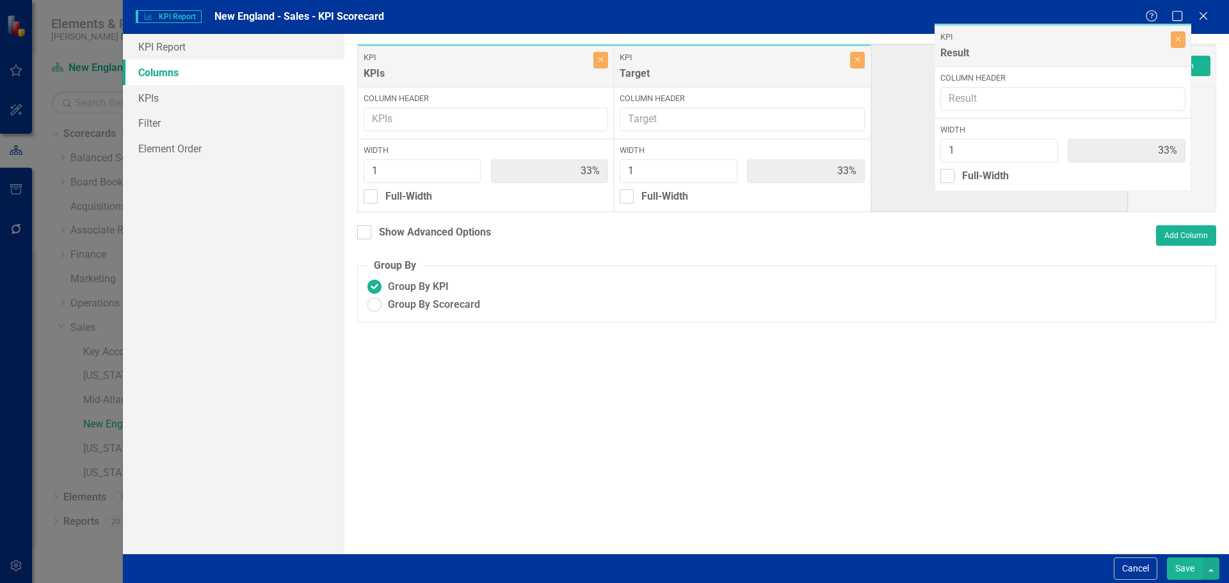
drag, startPoint x: 670, startPoint y: 80, endPoint x: 953, endPoint y: 75, distance: 283.0
click at [953, 75] on div "KPI KPIs Close Column Header Width 1 33% Full-Width KPI Result Close Column Hea…" at bounding box center [742, 128] width 771 height 169
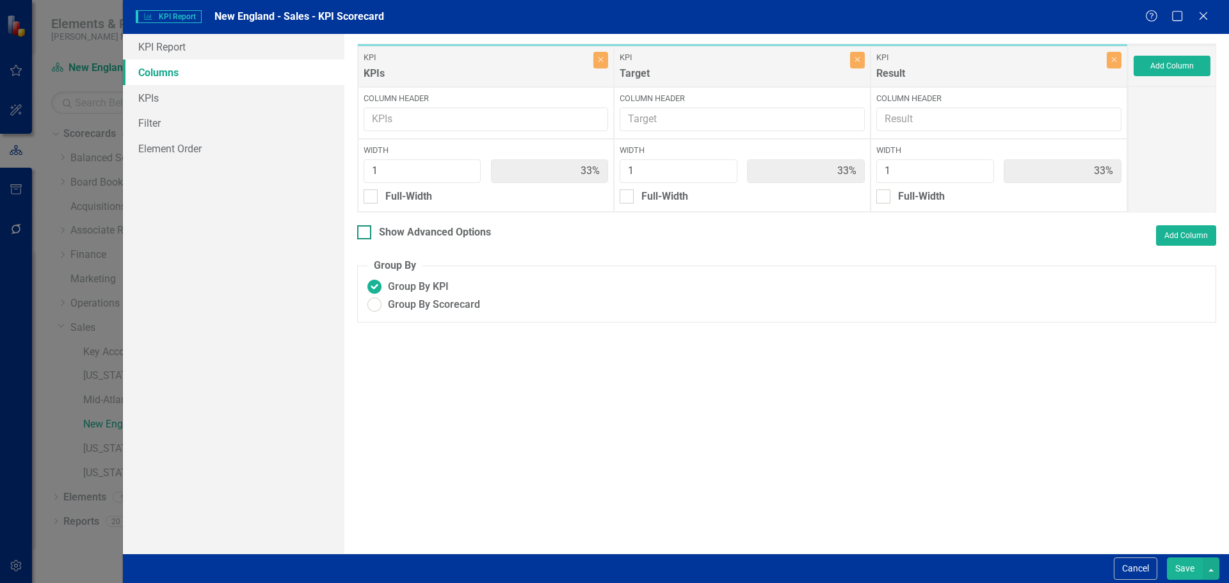
click at [401, 236] on div "Show Advanced Options" at bounding box center [435, 232] width 112 height 15
click at [366, 234] on input "Show Advanced Options" at bounding box center [361, 229] width 8 height 8
checkbox input "true"
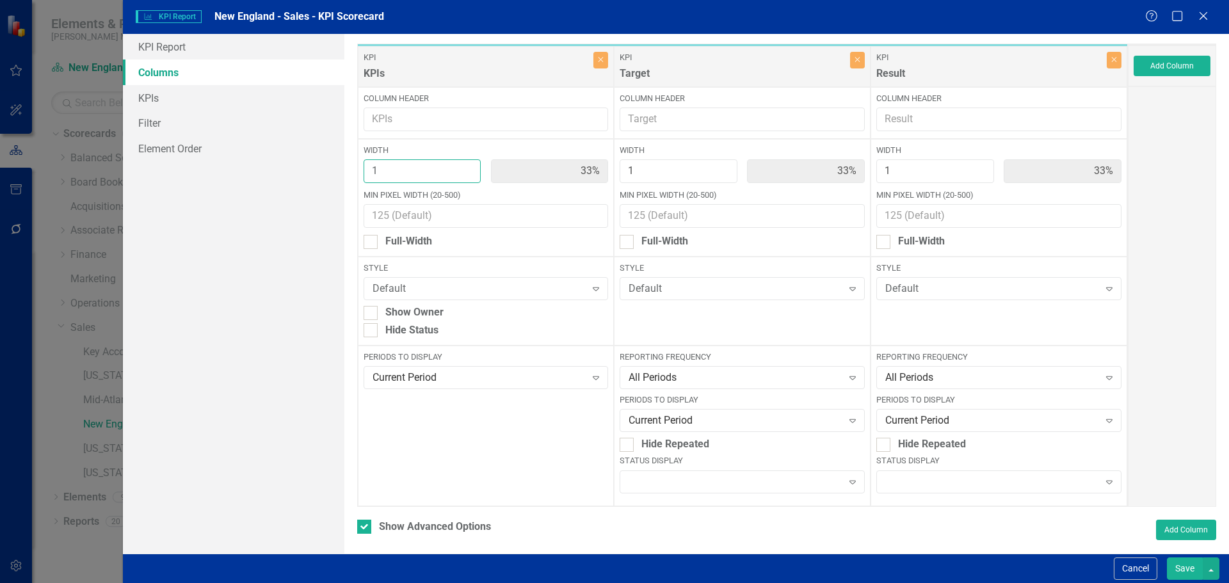
type input "2"
type input "50%"
type input "25%"
click at [466, 166] on input "2" at bounding box center [423, 171] width 118 height 24
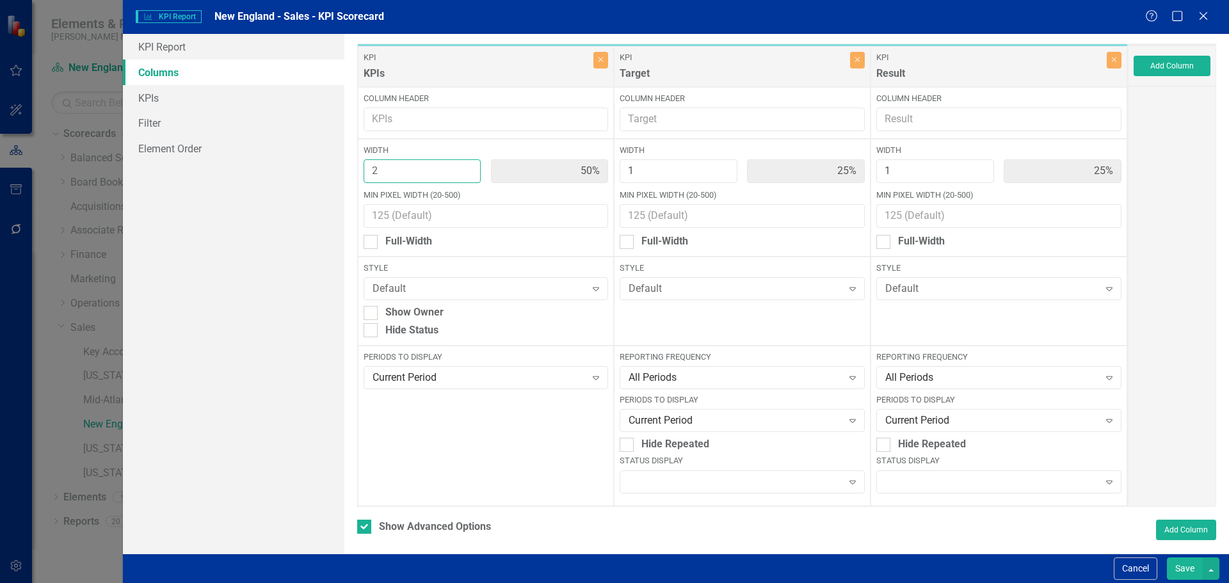
type input "3"
type input "60%"
type input "20%"
click at [466, 166] on input "3" at bounding box center [423, 171] width 118 height 24
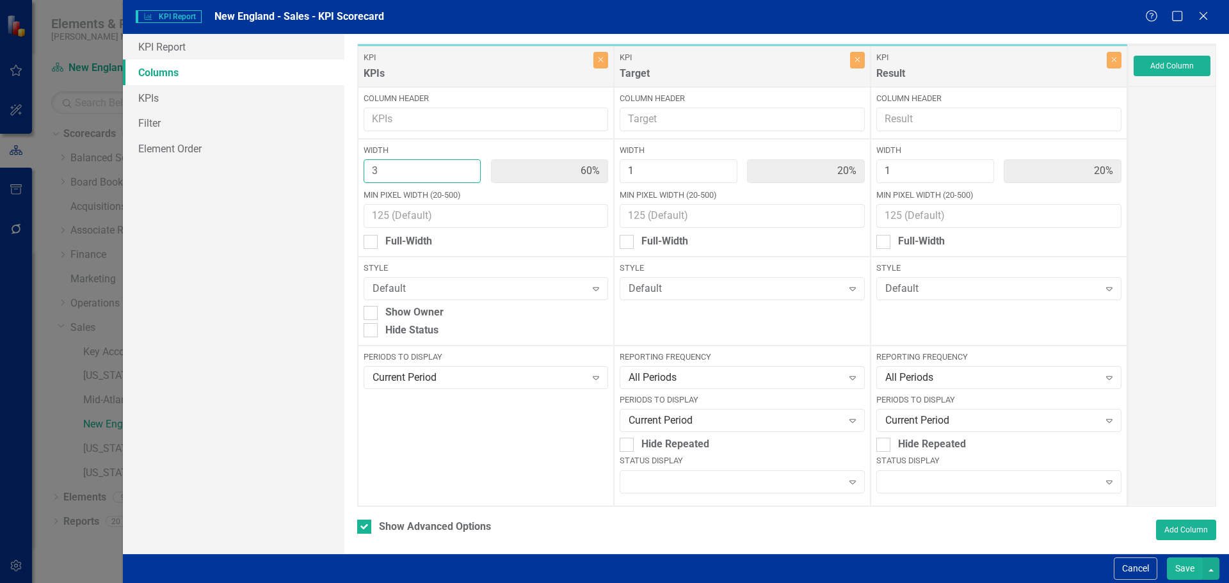
type input "4"
type input "67%"
type input "17%"
type input "4"
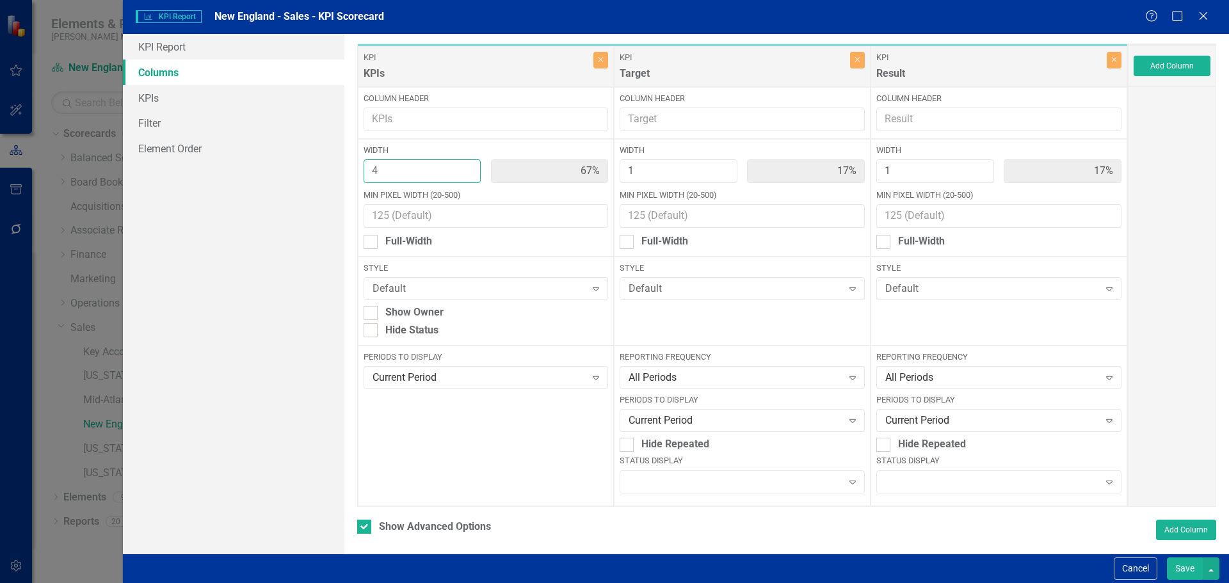
click at [466, 166] on input "4" at bounding box center [423, 171] width 118 height 24
click at [914, 478] on div "Expand" at bounding box center [998, 482] width 245 height 23
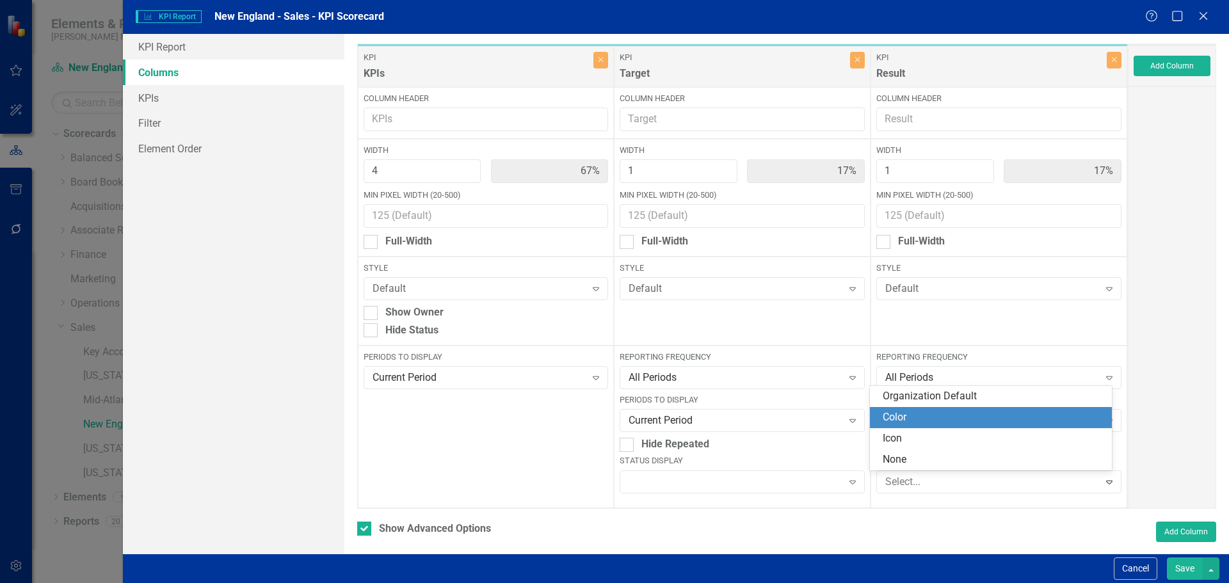
click at [904, 423] on div "Color" at bounding box center [994, 417] width 222 height 15
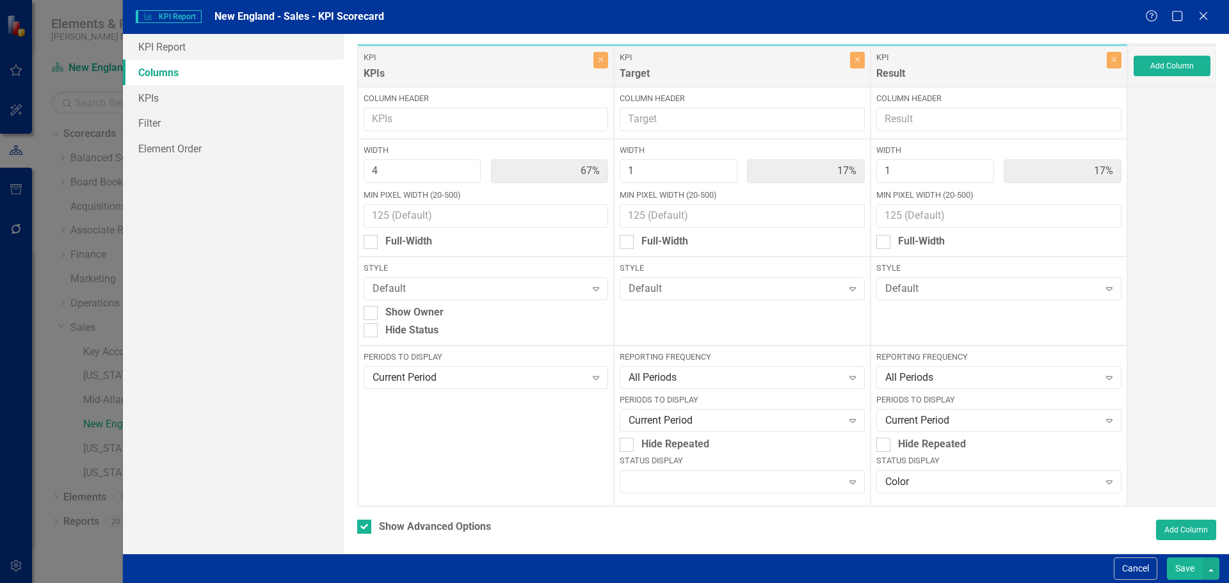
click at [904, 423] on div "Current Period" at bounding box center [991, 421] width 213 height 15
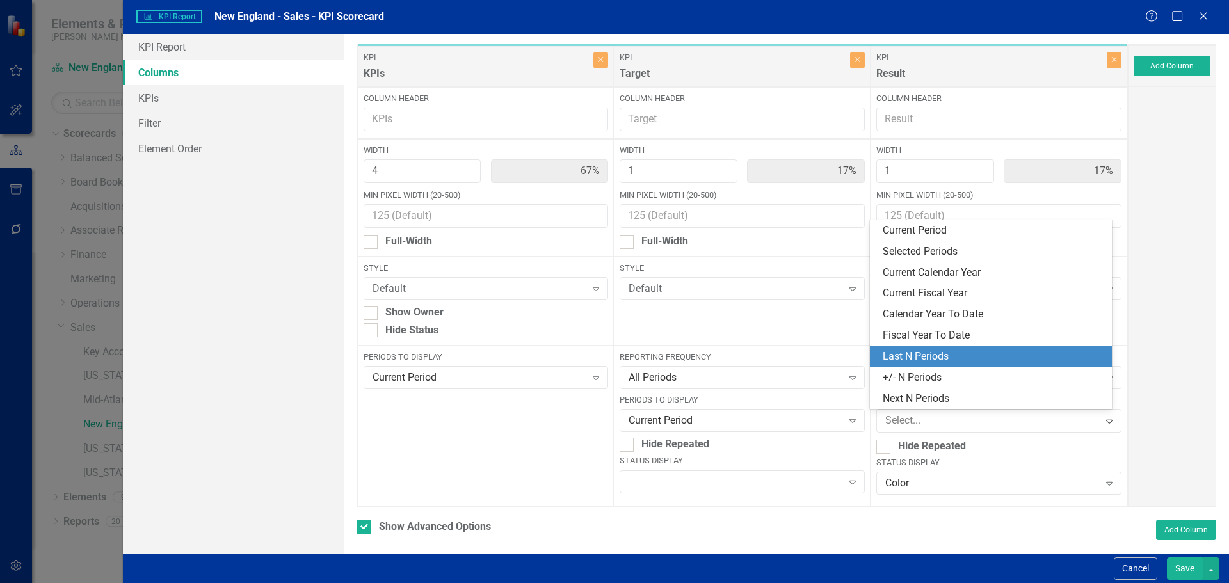
click at [903, 357] on div "Last N Periods" at bounding box center [994, 357] width 222 height 15
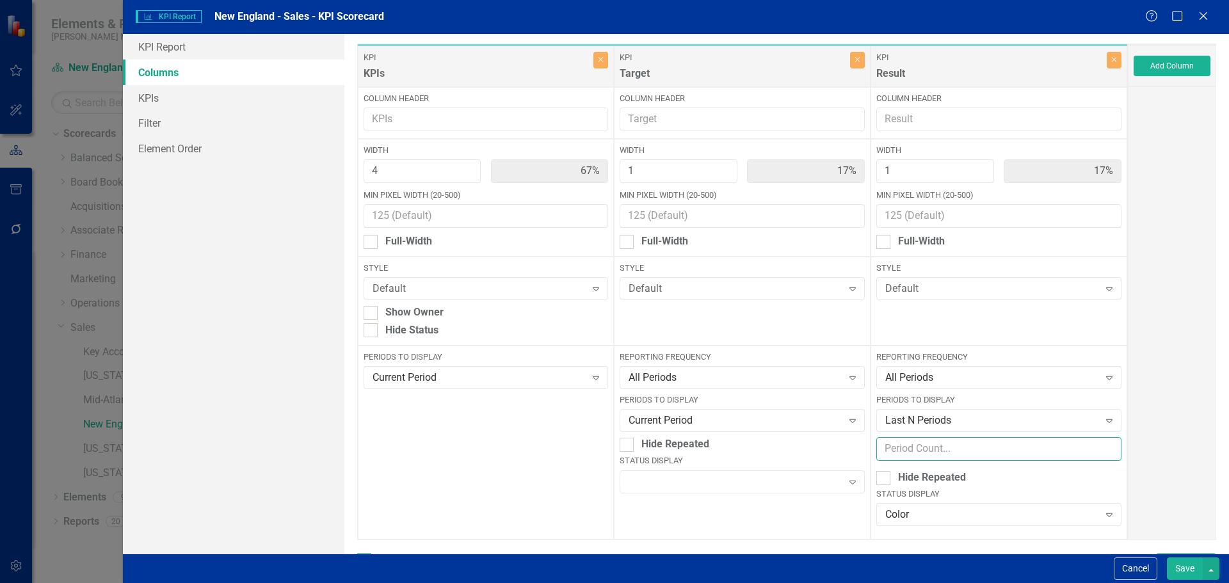
click at [900, 446] on input "number" at bounding box center [998, 449] width 245 height 24
type input "6"
click at [1192, 560] on button "Save" at bounding box center [1185, 569] width 36 height 22
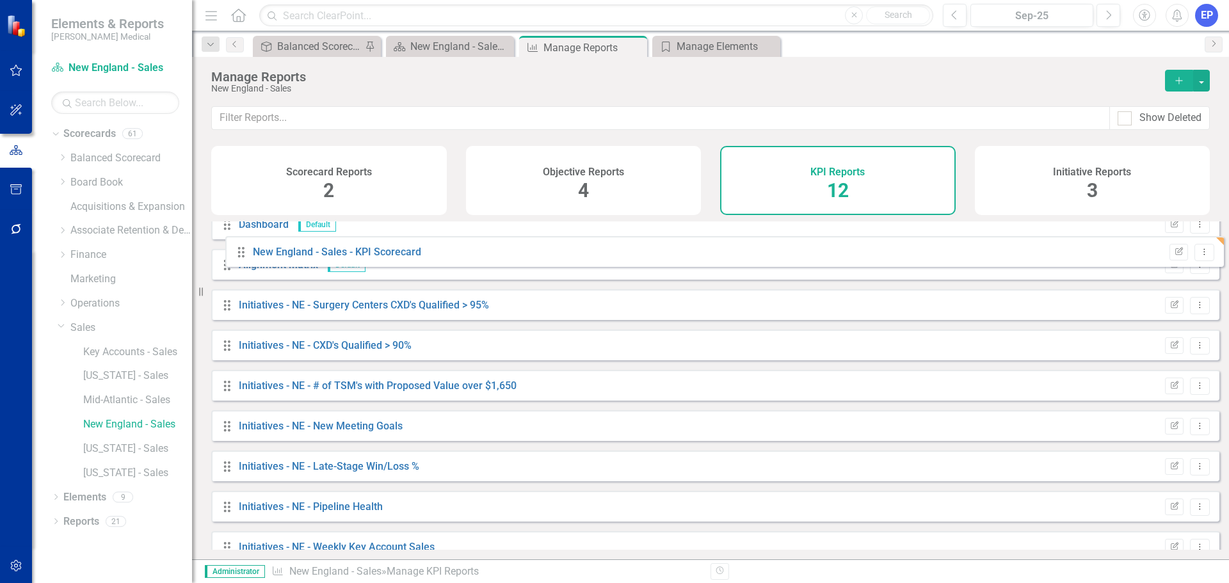
scroll to position [0, 0]
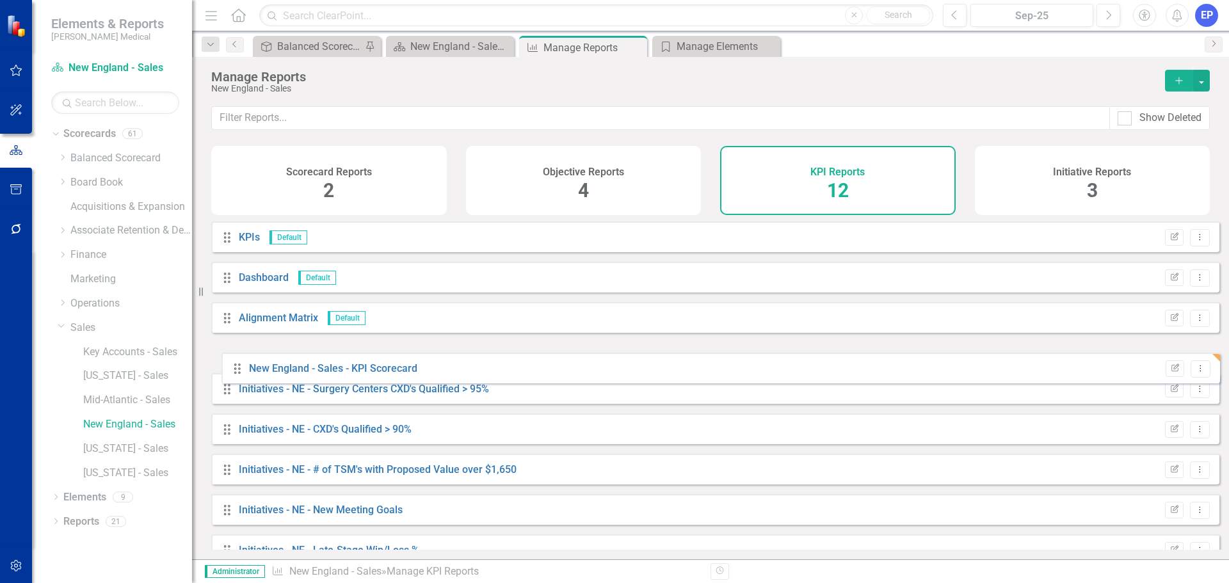
drag, startPoint x: 227, startPoint y: 535, endPoint x: 237, endPoint y: 369, distance: 166.8
click at [237, 369] on div "Drag KPIs Default Edit Report Dropdown Menu Drag Dashboard Default Edit Report …" at bounding box center [715, 459] width 1008 height 474
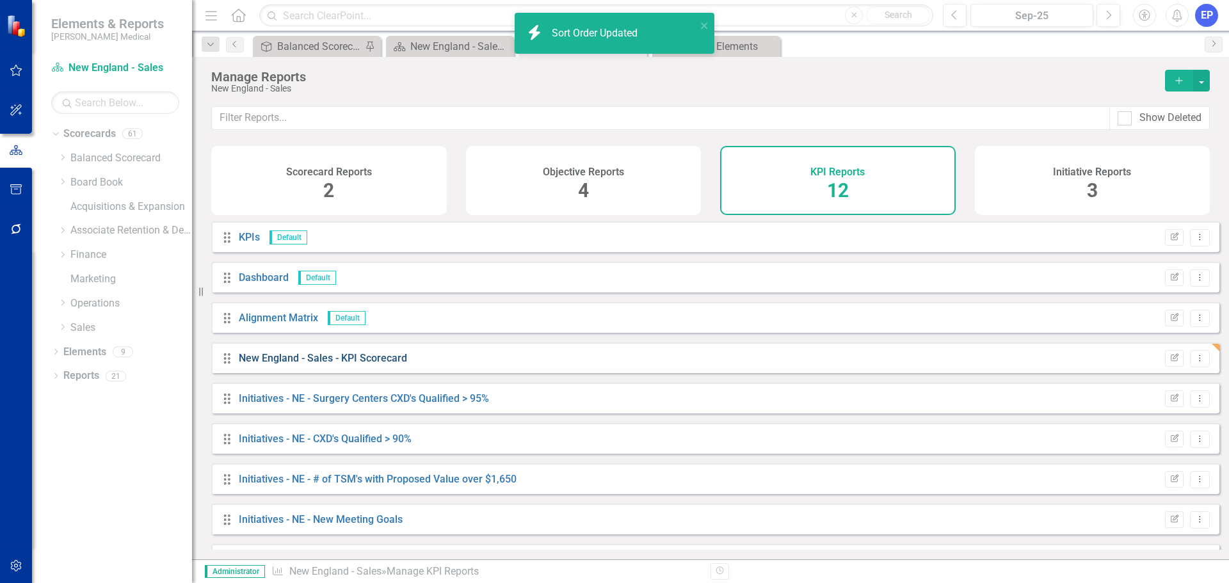
click at [354, 364] on link "New England - Sales - KPI Scorecard" at bounding box center [323, 358] width 168 height 12
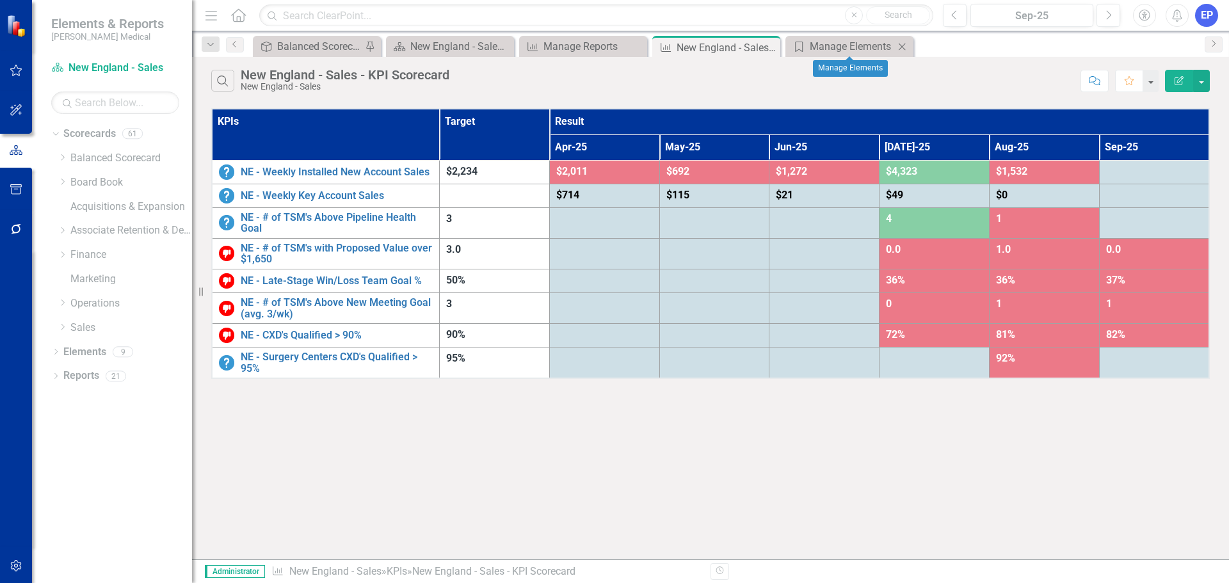
click at [901, 43] on icon "Close" at bounding box center [902, 47] width 13 height 10
drag, startPoint x: 773, startPoint y: 50, endPoint x: 701, endPoint y: 52, distance: 71.8
click at [0, 0] on icon "Close" at bounding box center [0, 0] width 0 height 0
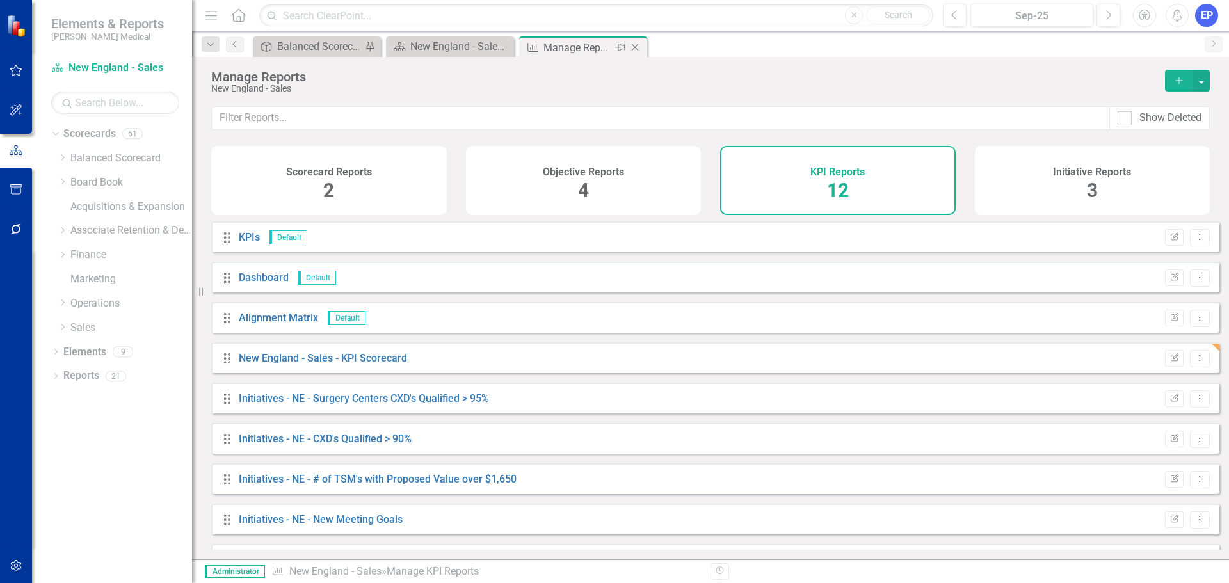
click at [634, 49] on icon at bounding box center [635, 47] width 7 height 7
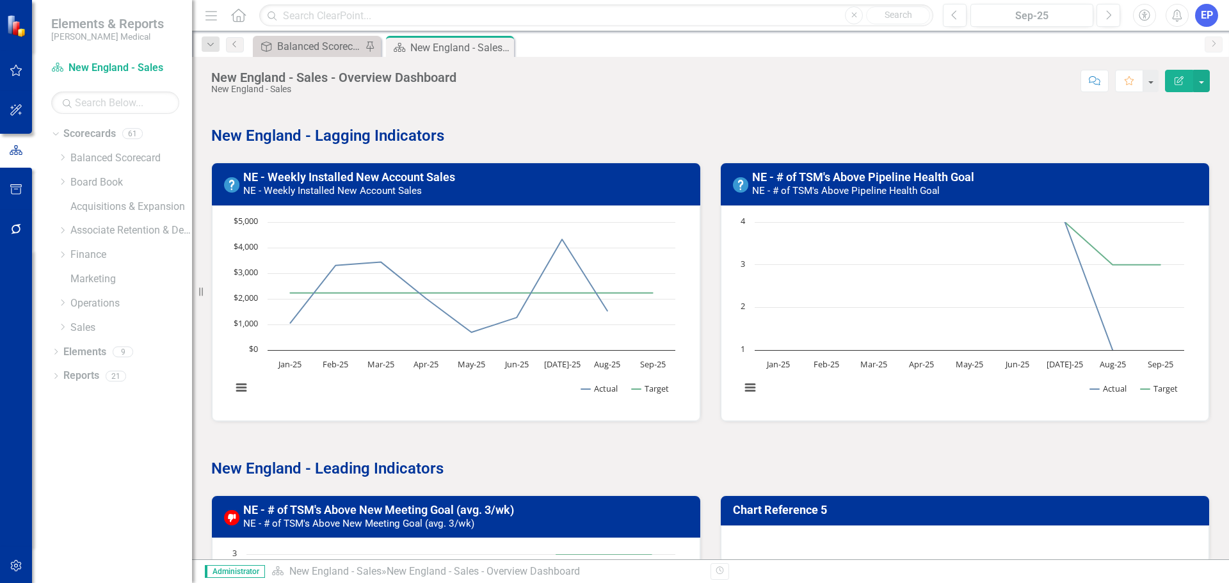
click at [1177, 78] on icon "Edit Report" at bounding box center [1180, 80] width 12 height 9
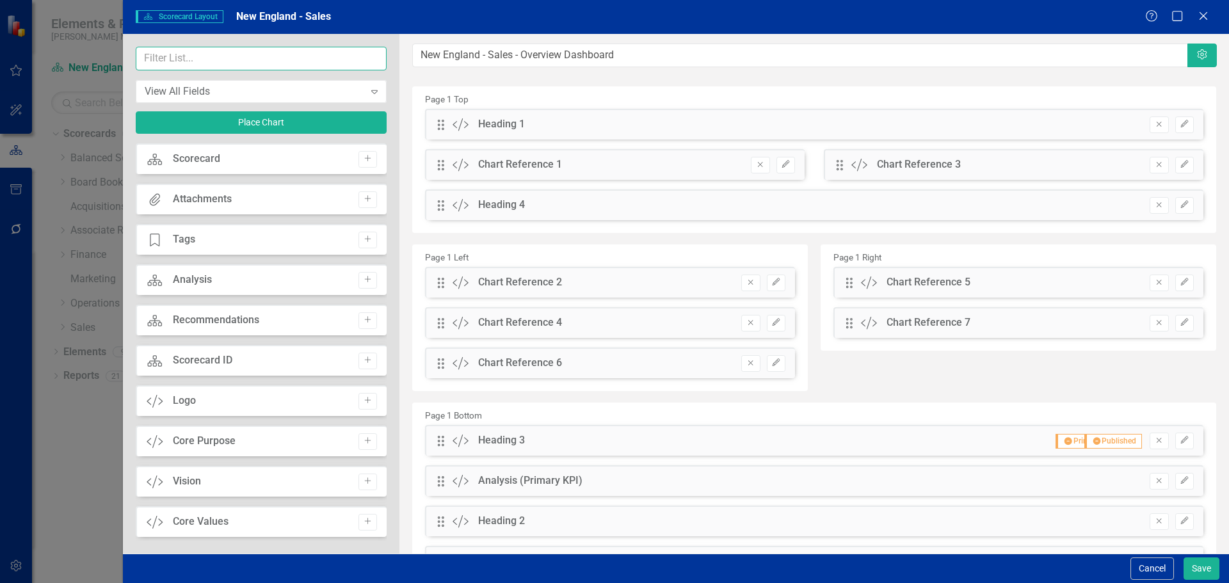
click at [250, 61] on input "text" at bounding box center [261, 59] width 251 height 24
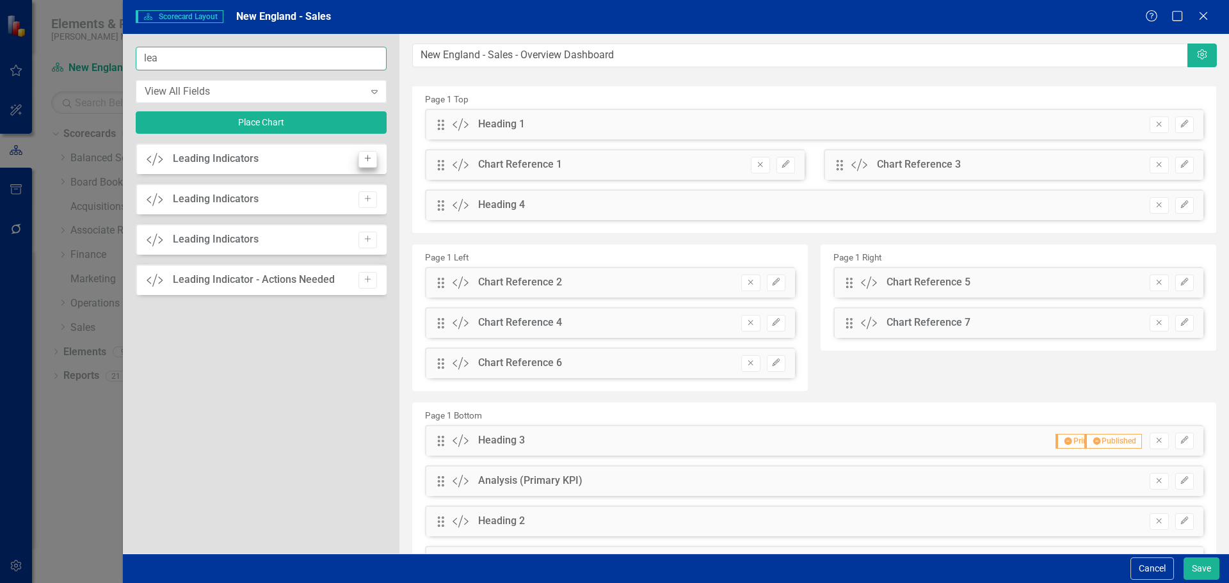
type input "lea"
click at [375, 160] on button "Add" at bounding box center [368, 159] width 19 height 17
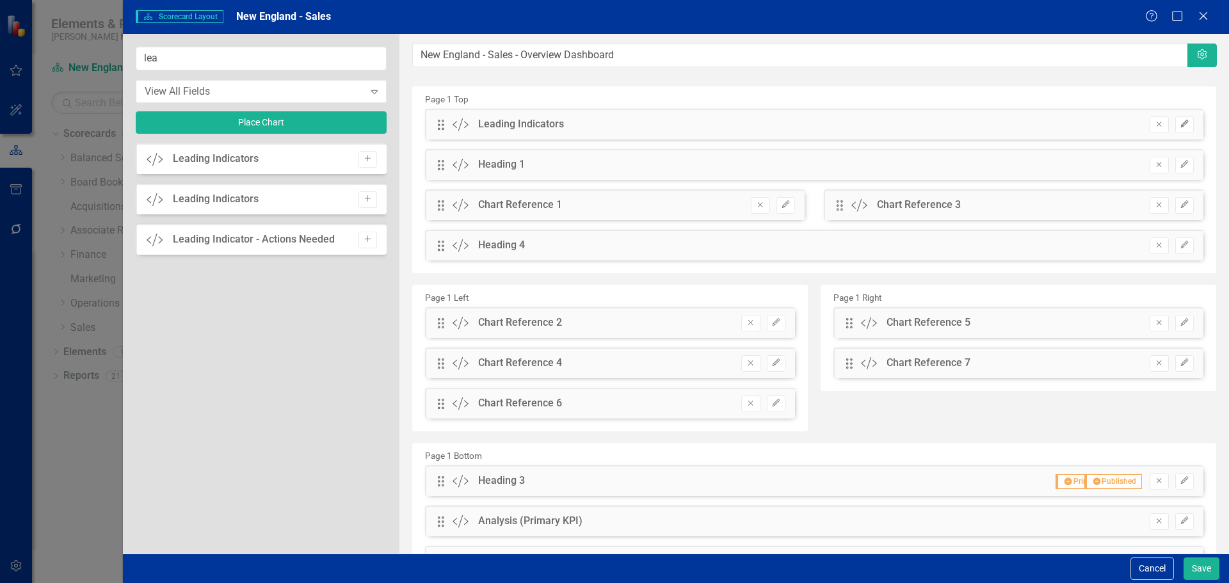
click at [1181, 119] on button "Edit" at bounding box center [1184, 125] width 19 height 17
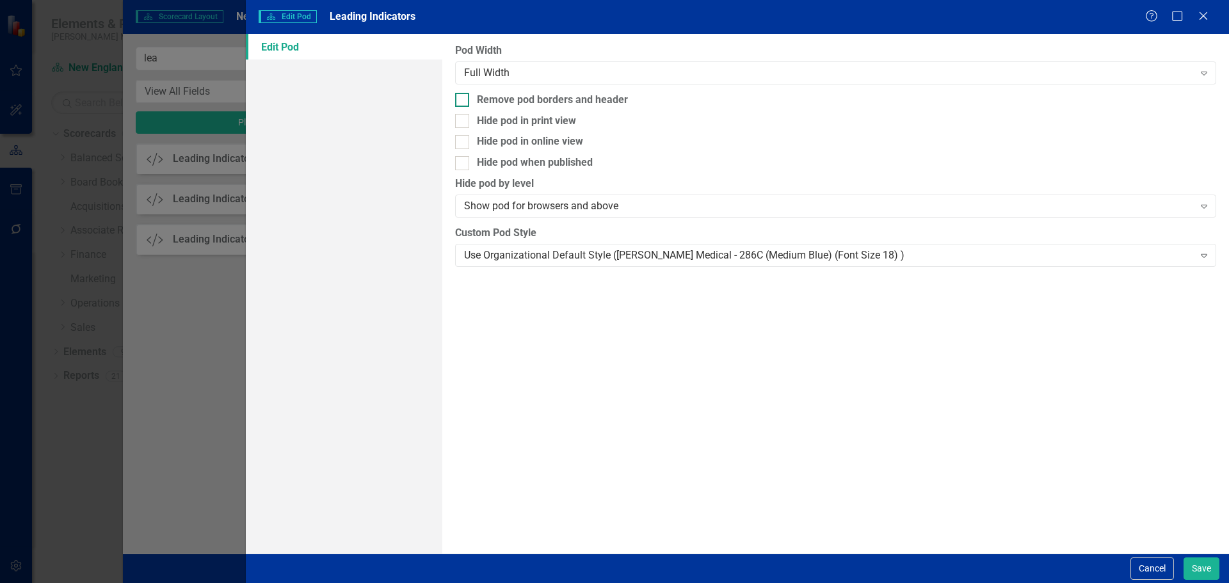
click at [476, 96] on div "Remove pod borders and header" at bounding box center [835, 100] width 761 height 15
click at [464, 96] on input "Remove pod borders and header" at bounding box center [459, 97] width 8 height 8
checkbox input "true"
click at [559, 257] on div "Use Organizational Default Style ([PERSON_NAME] Medical - 286C (Medium Blue) (F…" at bounding box center [828, 255] width 729 height 15
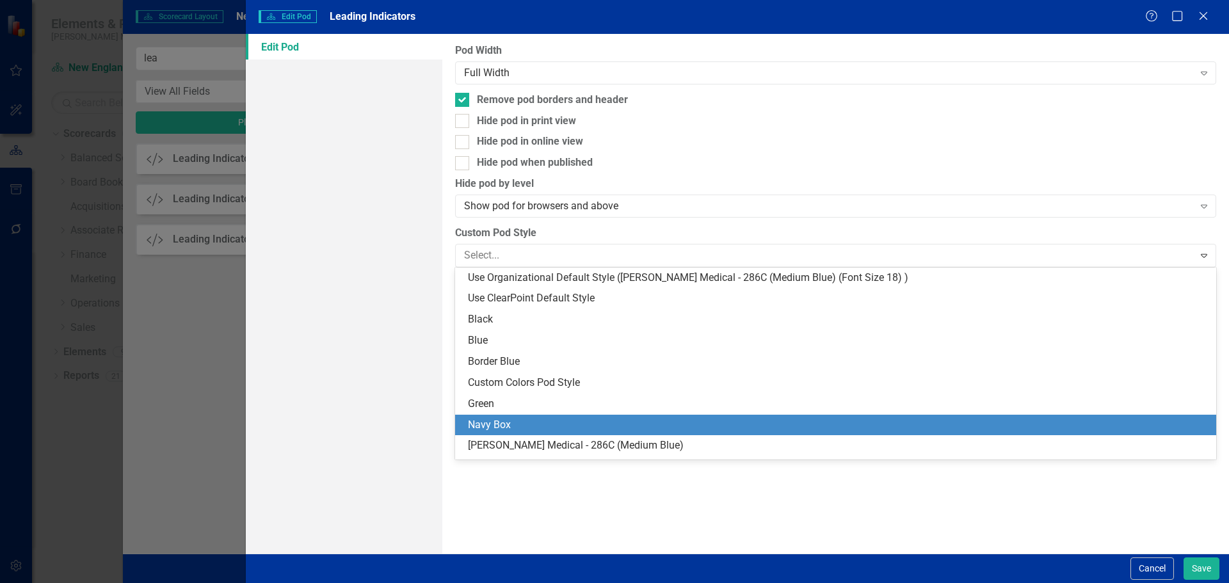
click at [556, 416] on div "Navy Box" at bounding box center [835, 425] width 761 height 21
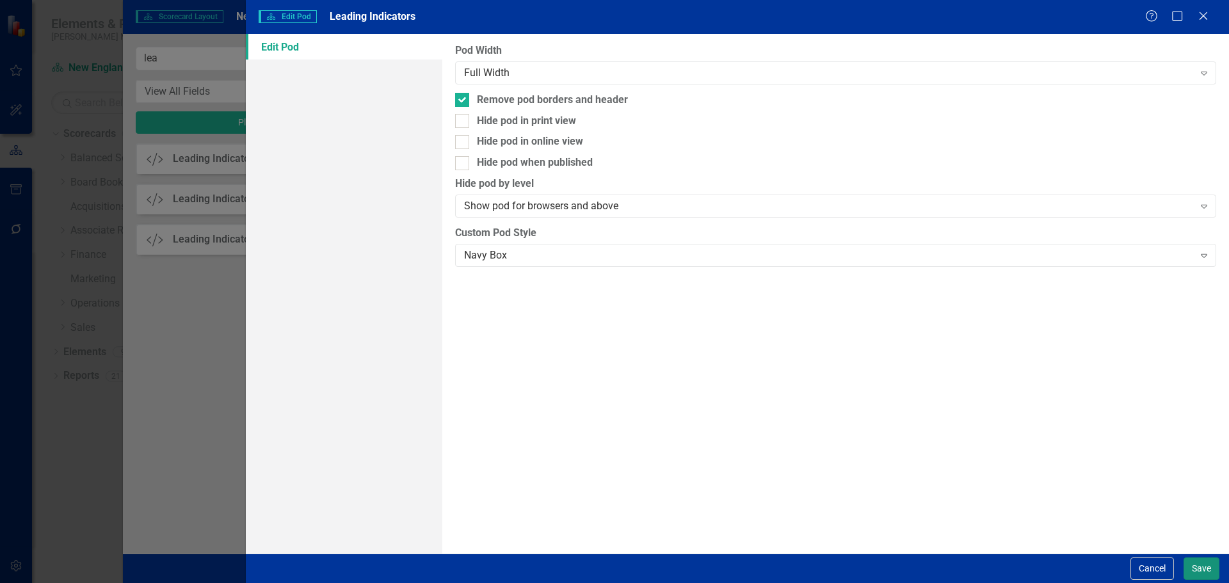
click at [1191, 568] on button "Save" at bounding box center [1202, 569] width 36 height 22
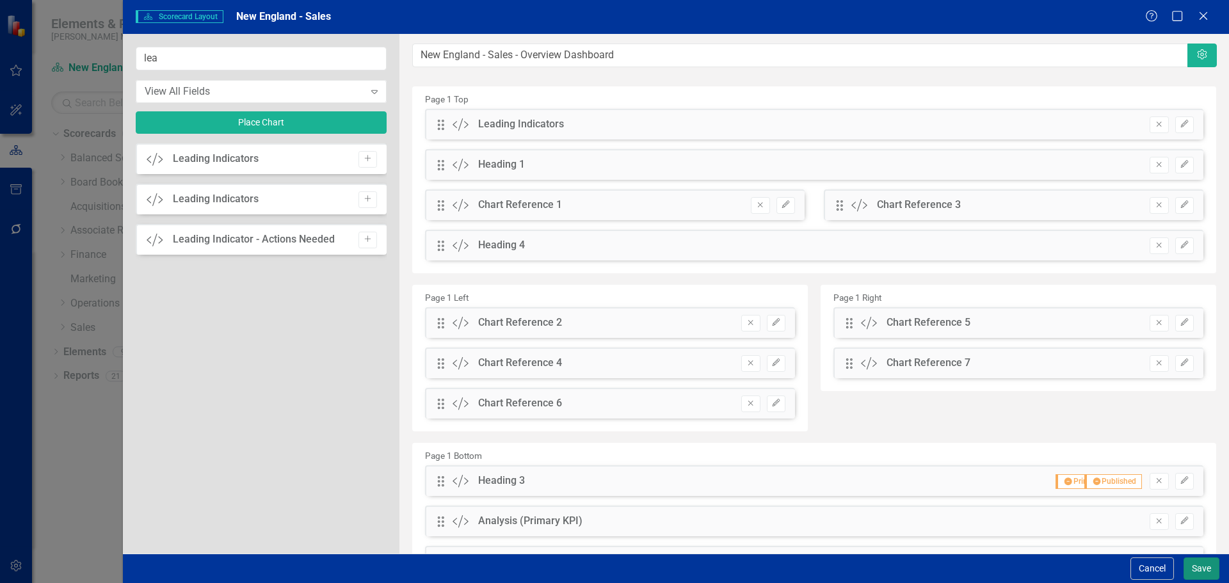
click at [1199, 563] on button "Save" at bounding box center [1202, 569] width 36 height 22
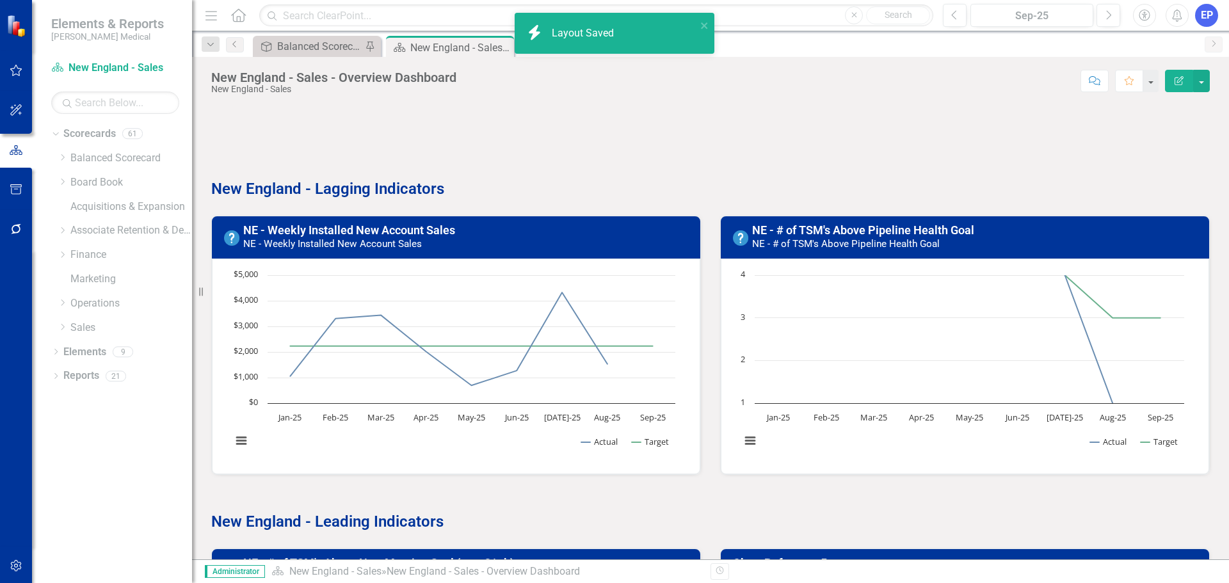
click at [359, 137] on div at bounding box center [710, 123] width 999 height 37
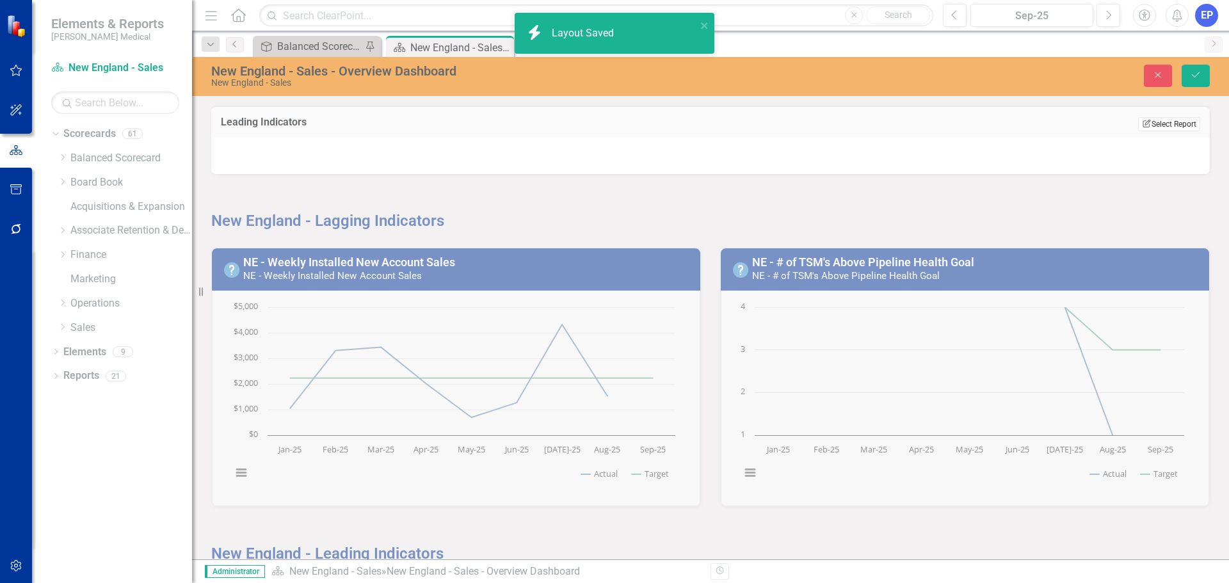
click at [1156, 128] on button "Edit Report Select Report" at bounding box center [1169, 124] width 62 height 14
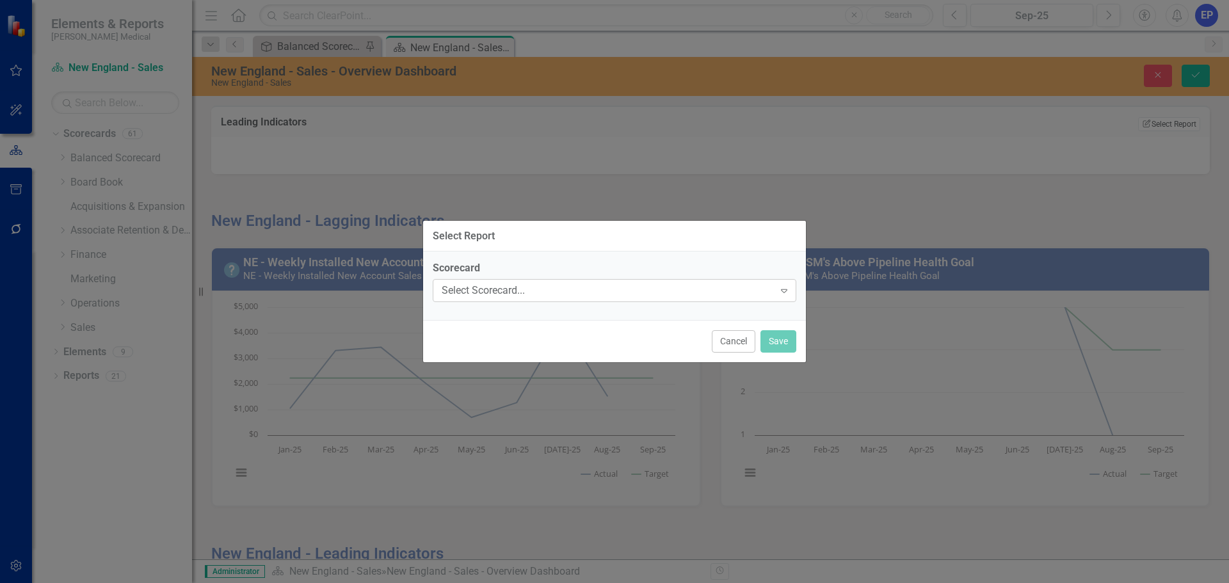
click at [610, 294] on div "Select Scorecard..." at bounding box center [608, 291] width 332 height 15
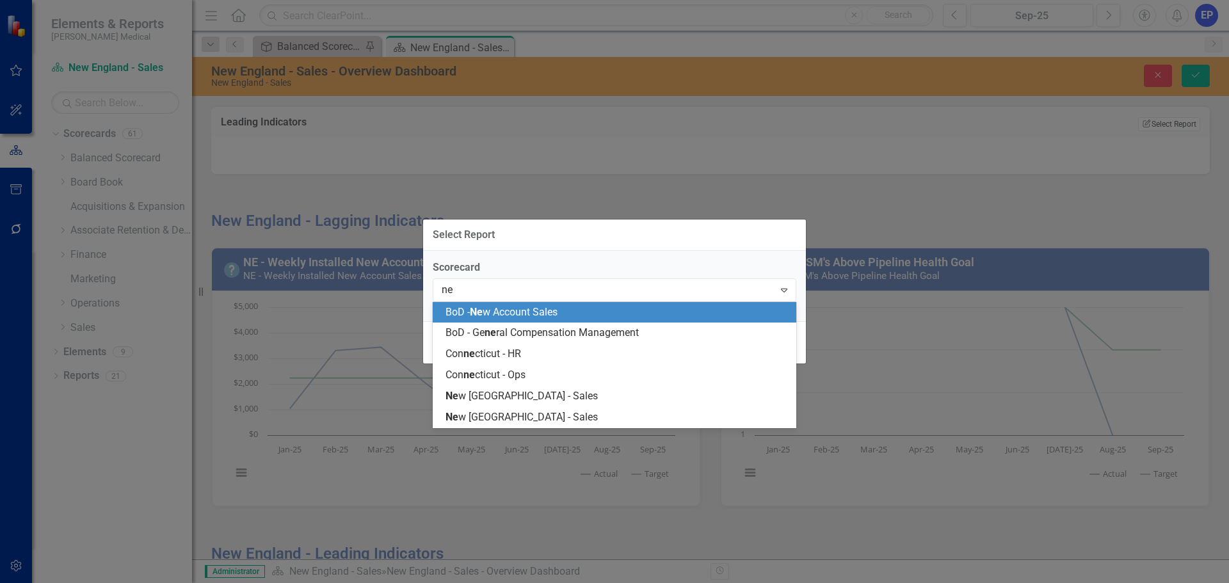
type input "new"
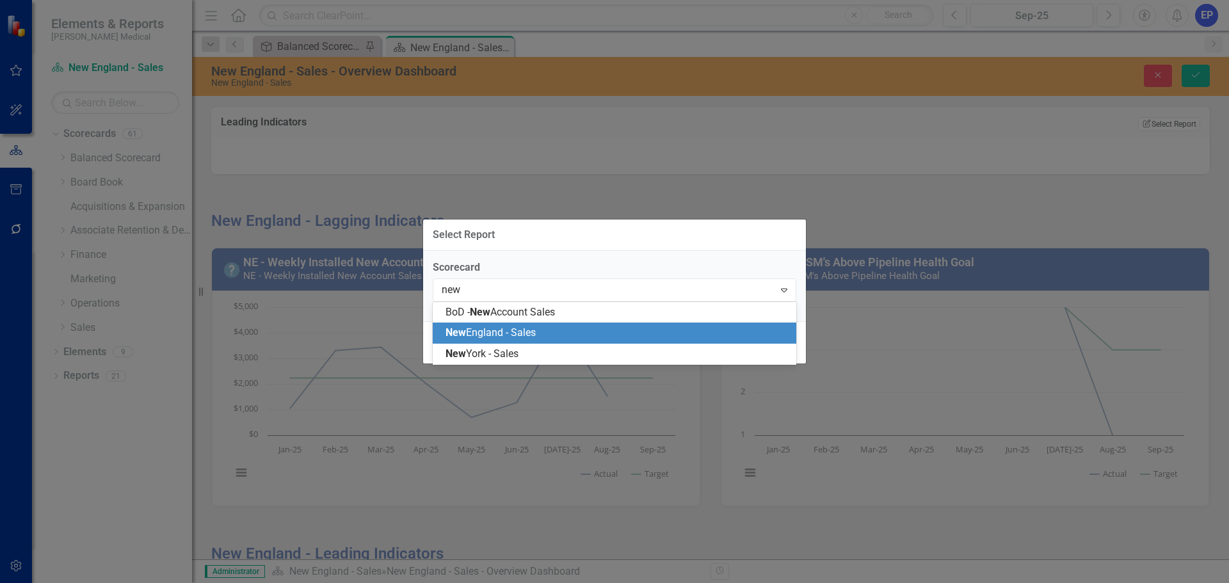
click at [578, 326] on div "New England - Sales" at bounding box center [617, 333] width 343 height 15
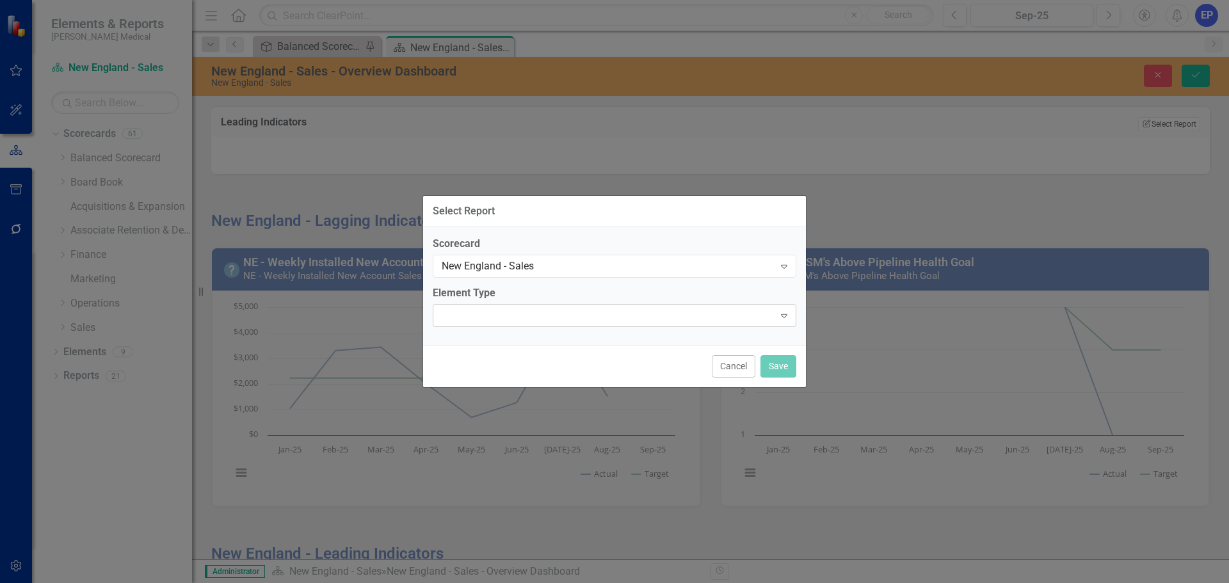
click at [574, 314] on div at bounding box center [603, 315] width 337 height 3
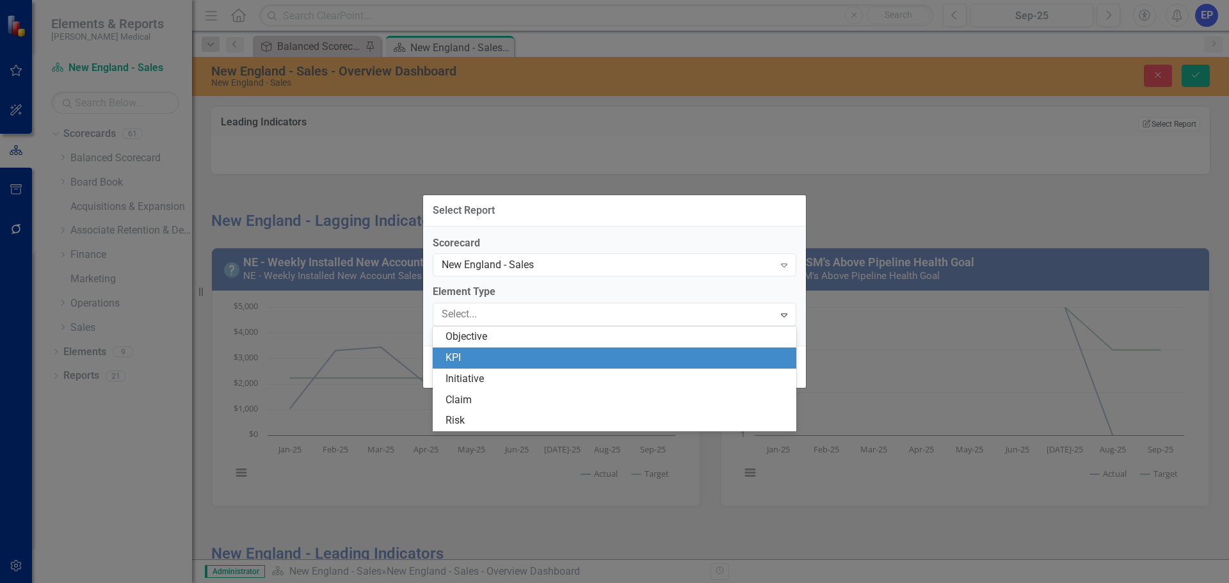
click at [573, 362] on div "KPI" at bounding box center [617, 358] width 343 height 15
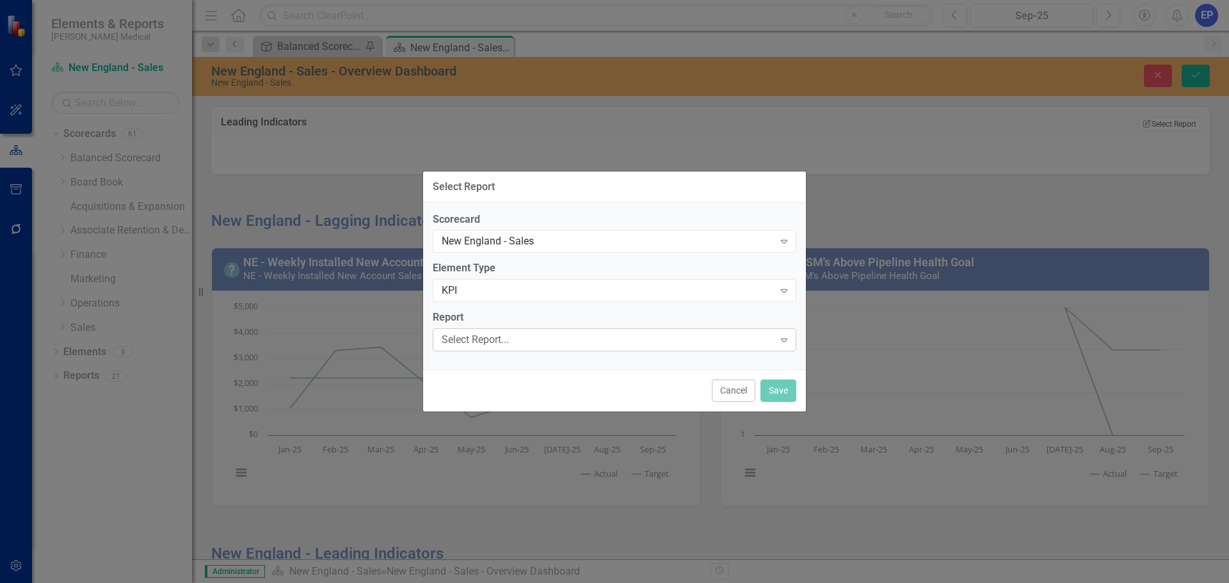
click at [567, 341] on div "Select Report..." at bounding box center [608, 340] width 332 height 15
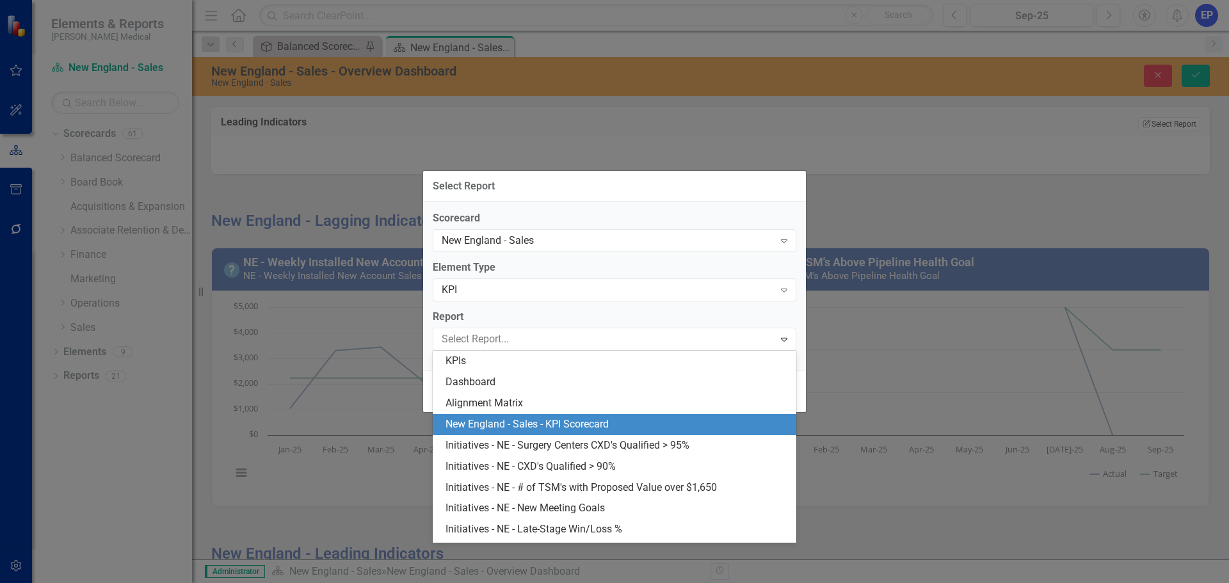
click at [564, 416] on div "New England - Sales - KPI Scorecard" at bounding box center [615, 424] width 364 height 21
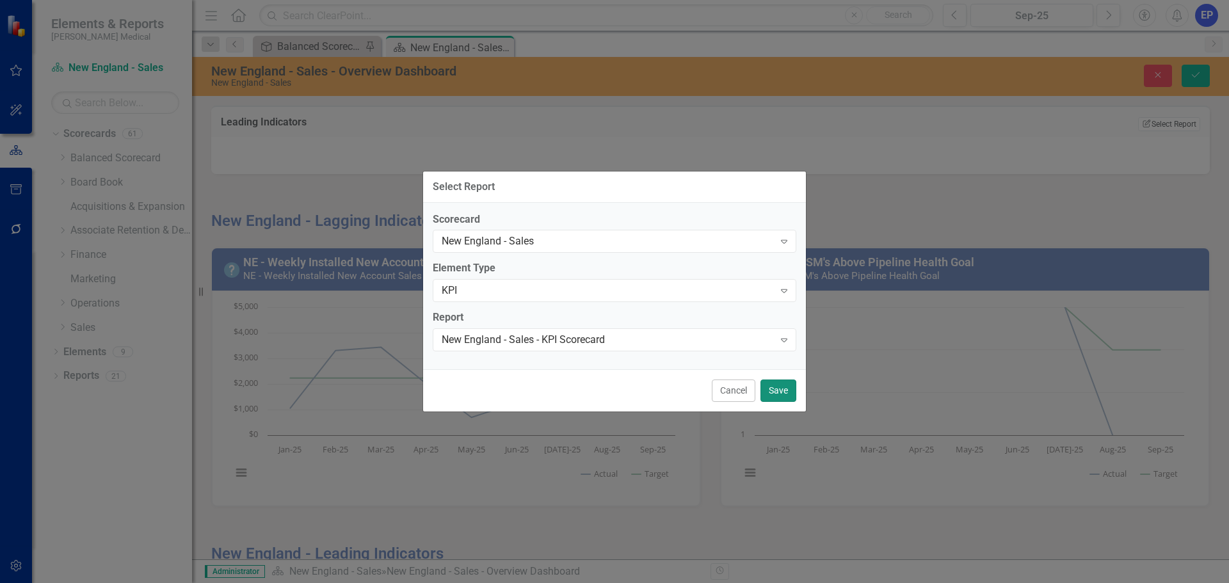
click at [780, 392] on button "Save" at bounding box center [779, 391] width 36 height 22
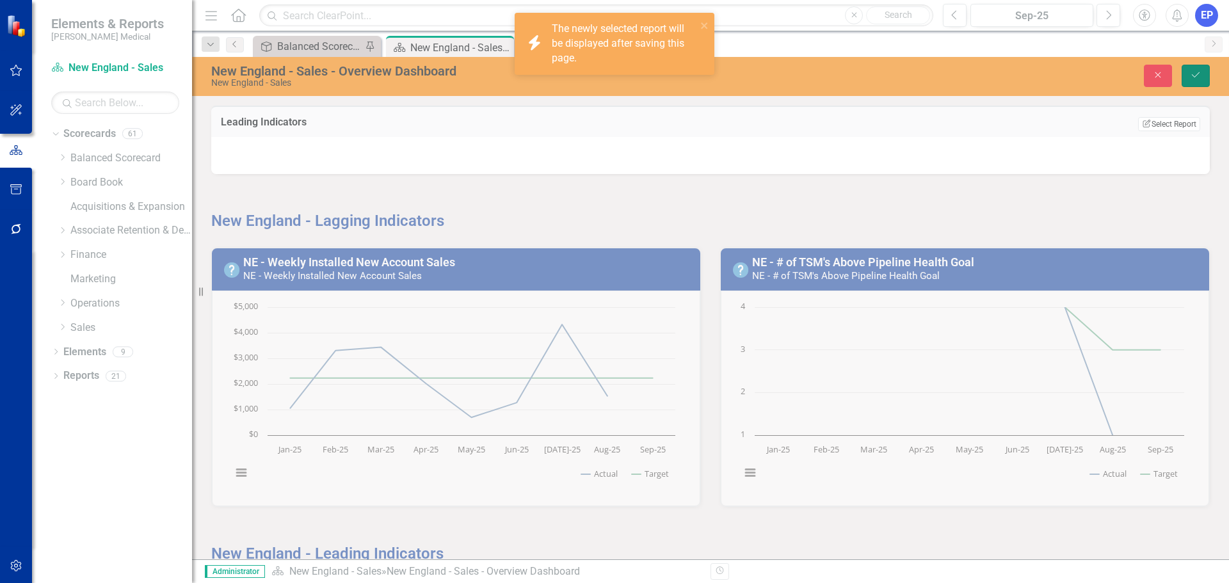
click at [1196, 71] on icon "Save" at bounding box center [1196, 74] width 12 height 9
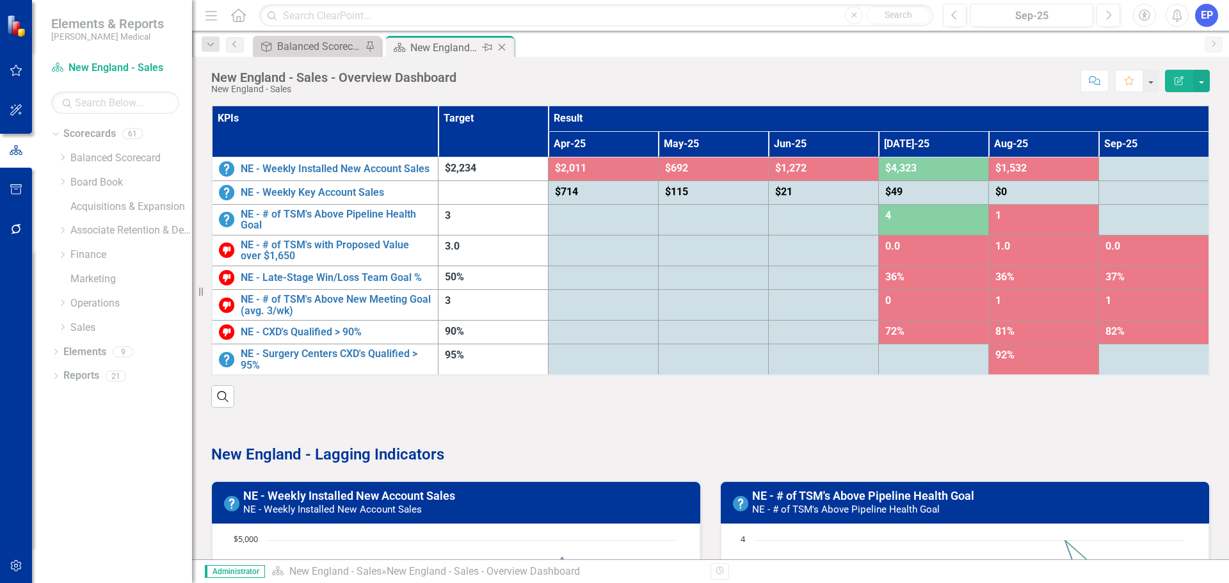
click at [502, 45] on icon "Close" at bounding box center [502, 47] width 13 height 10
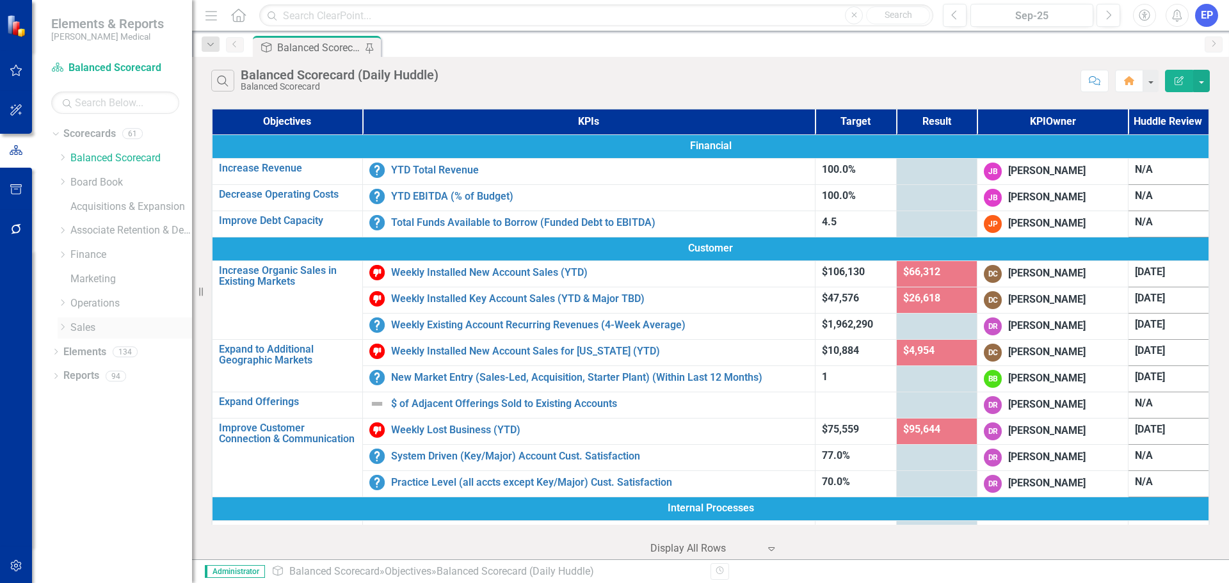
click at [59, 327] on icon "Dropdown" at bounding box center [63, 327] width 10 height 8
click at [107, 446] on link "[US_STATE] - Sales" at bounding box center [137, 449] width 109 height 15
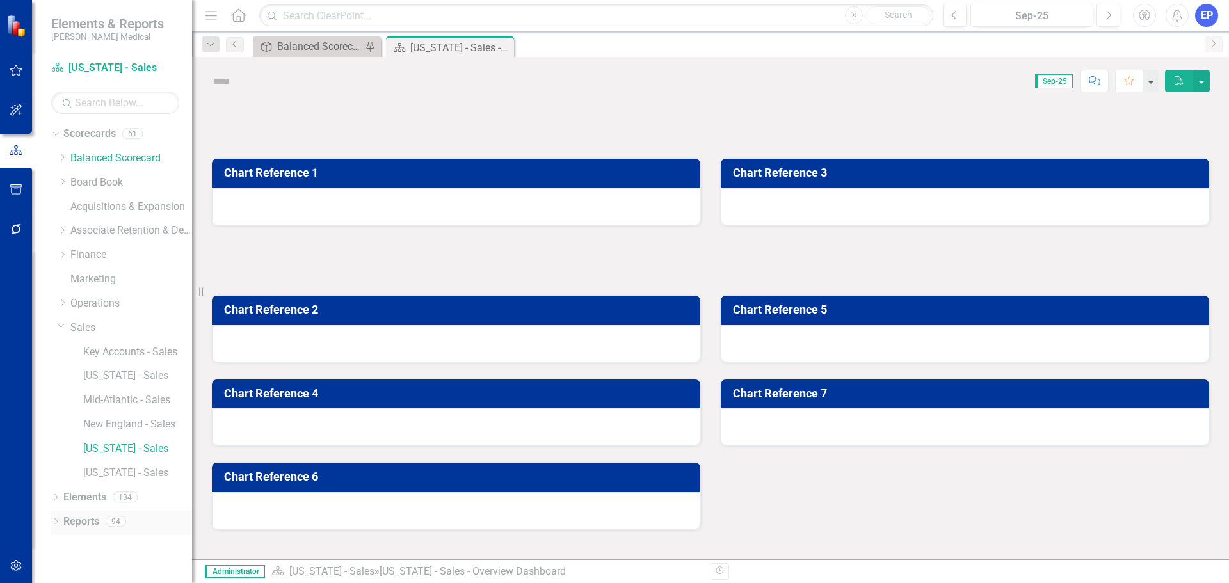
click at [93, 523] on link "Reports" at bounding box center [81, 522] width 36 height 15
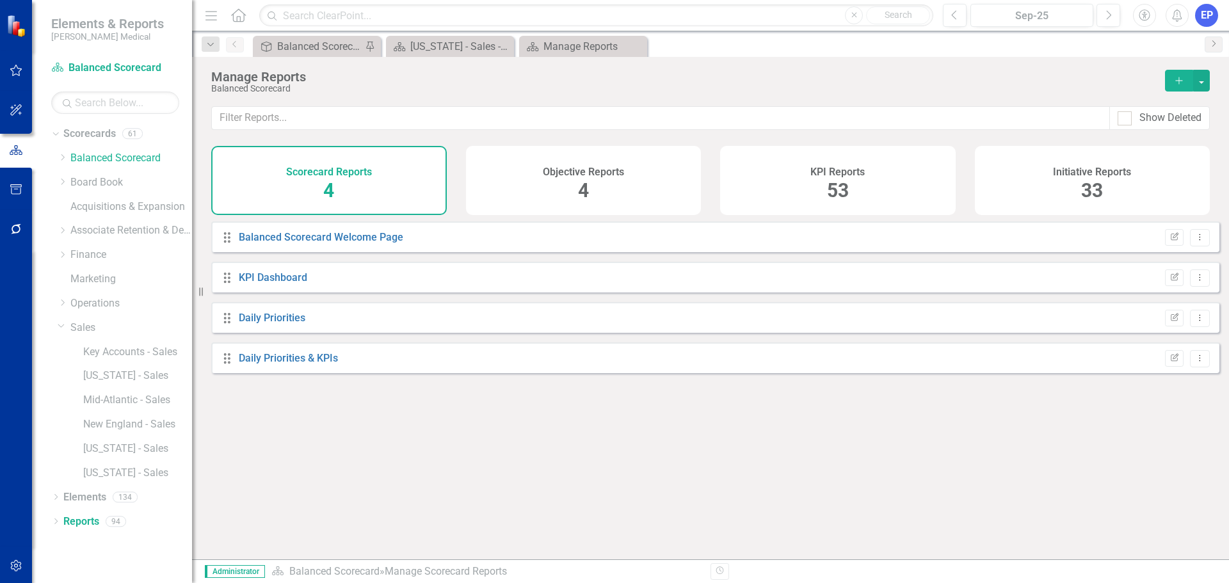
click at [791, 206] on div "KPI Reports 53" at bounding box center [838, 180] width 236 height 69
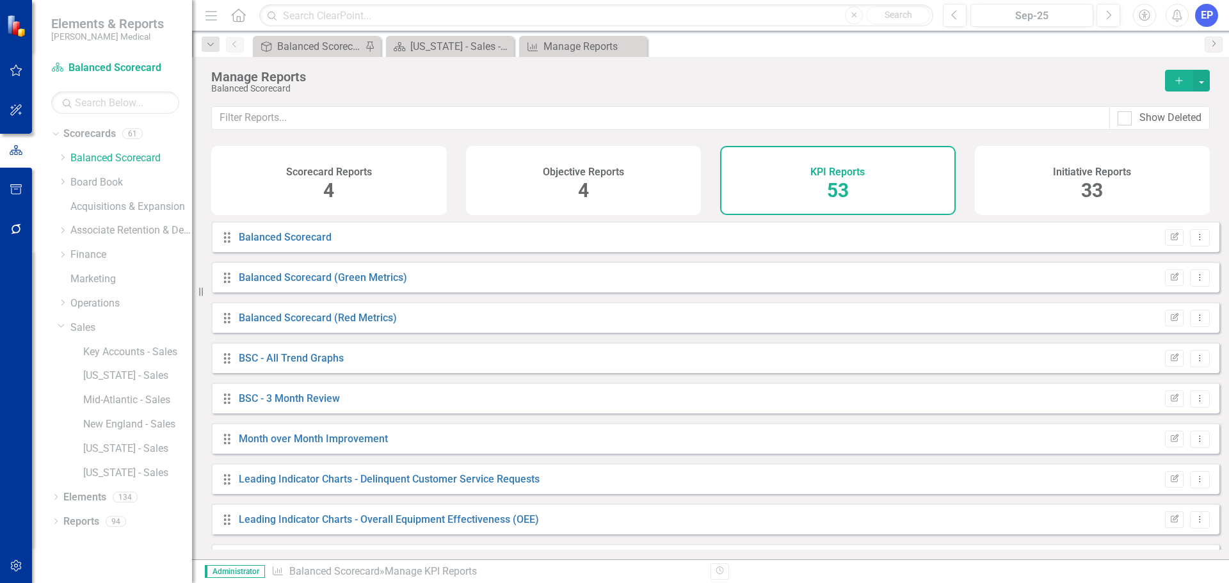
click at [1172, 81] on button "Add" at bounding box center [1179, 81] width 28 height 22
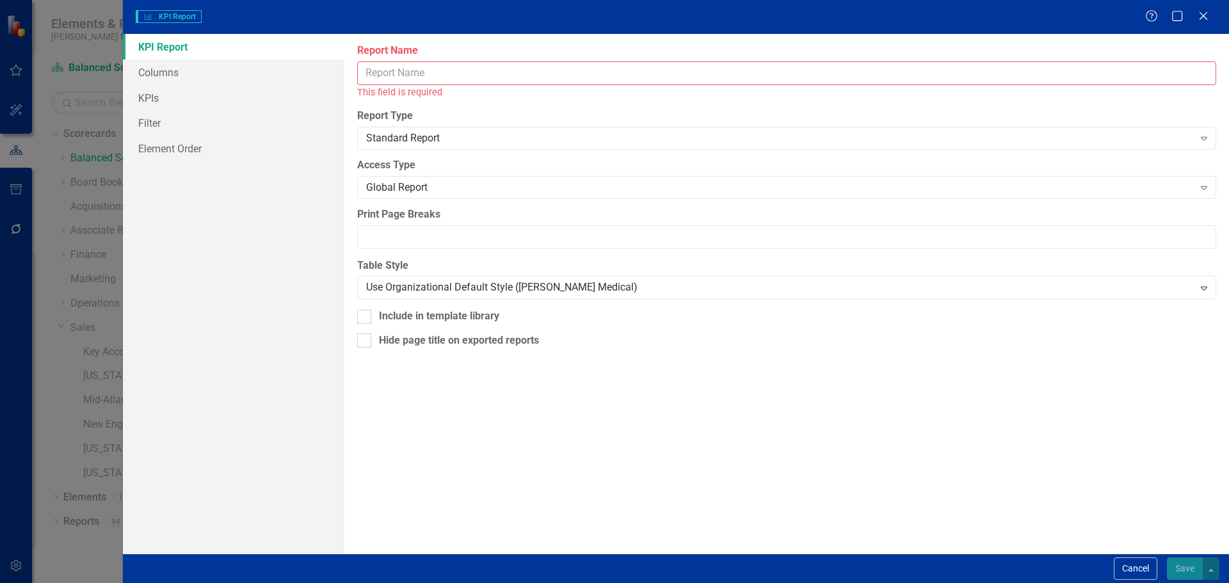
click at [402, 76] on input "Report Name" at bounding box center [786, 73] width 859 height 24
paste input "- Sales - KPI Scorecard"
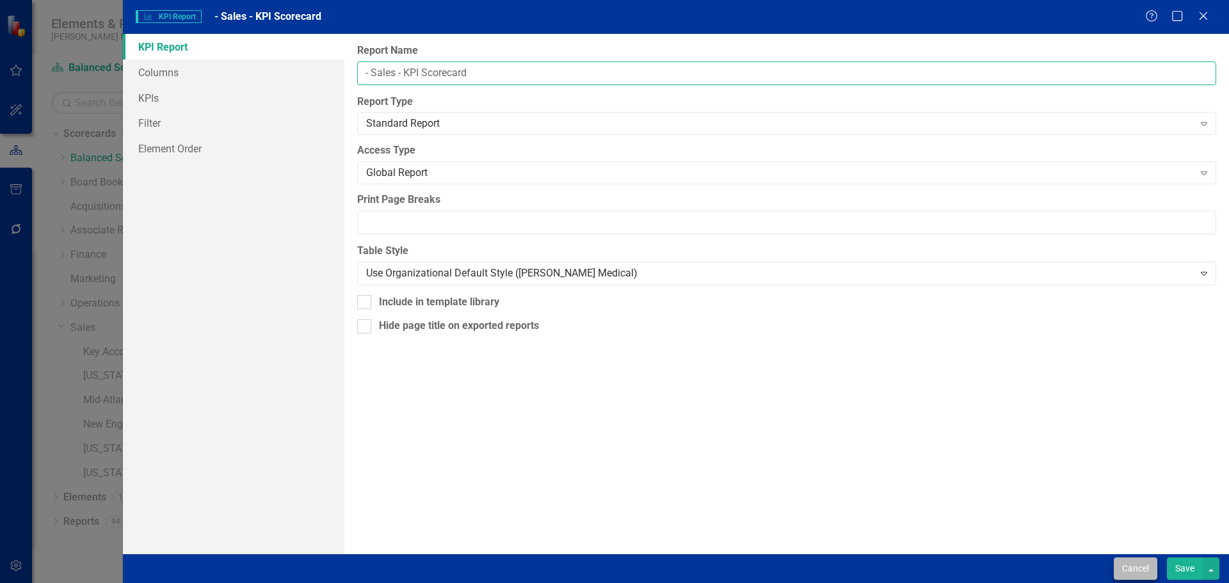
type input "- Sales - KPI Scorecard"
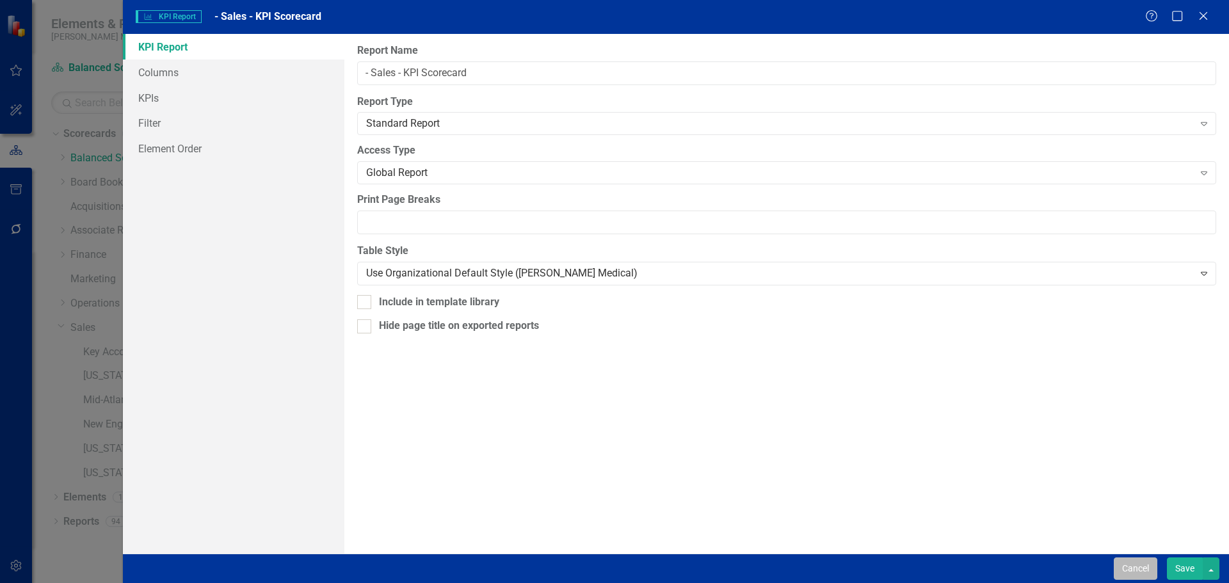
click at [1148, 567] on button "Cancel" at bounding box center [1136, 569] width 44 height 22
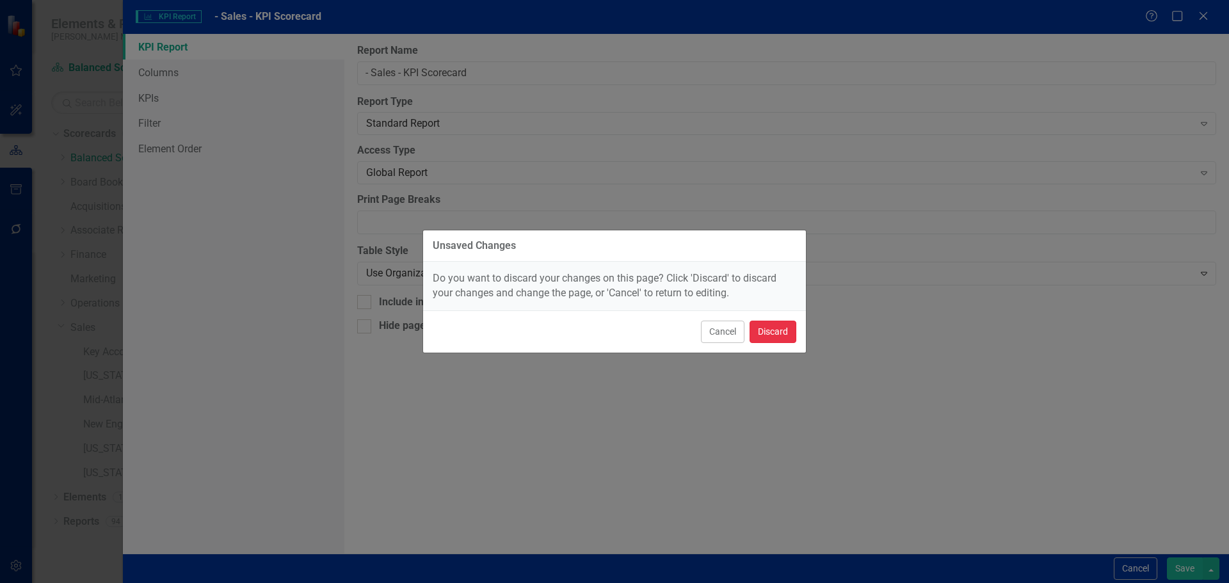
click at [759, 336] on button "Discard" at bounding box center [773, 332] width 47 height 22
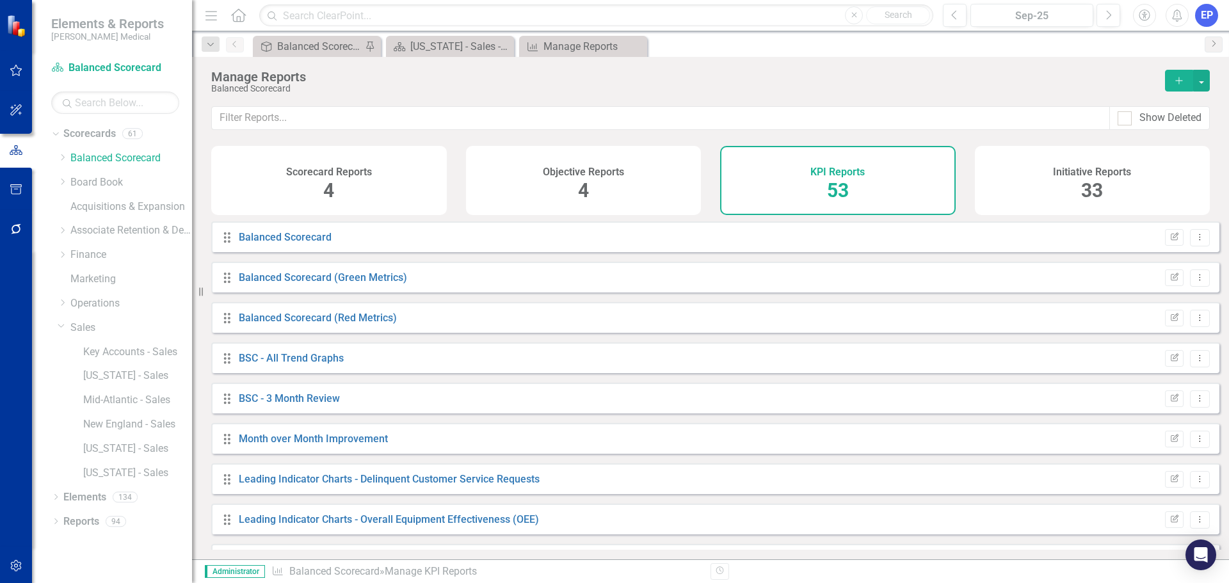
click at [80, 449] on div "[US_STATE] - Sales" at bounding box center [131, 451] width 122 height 24
click at [104, 448] on link "[US_STATE] - Sales" at bounding box center [137, 449] width 109 height 15
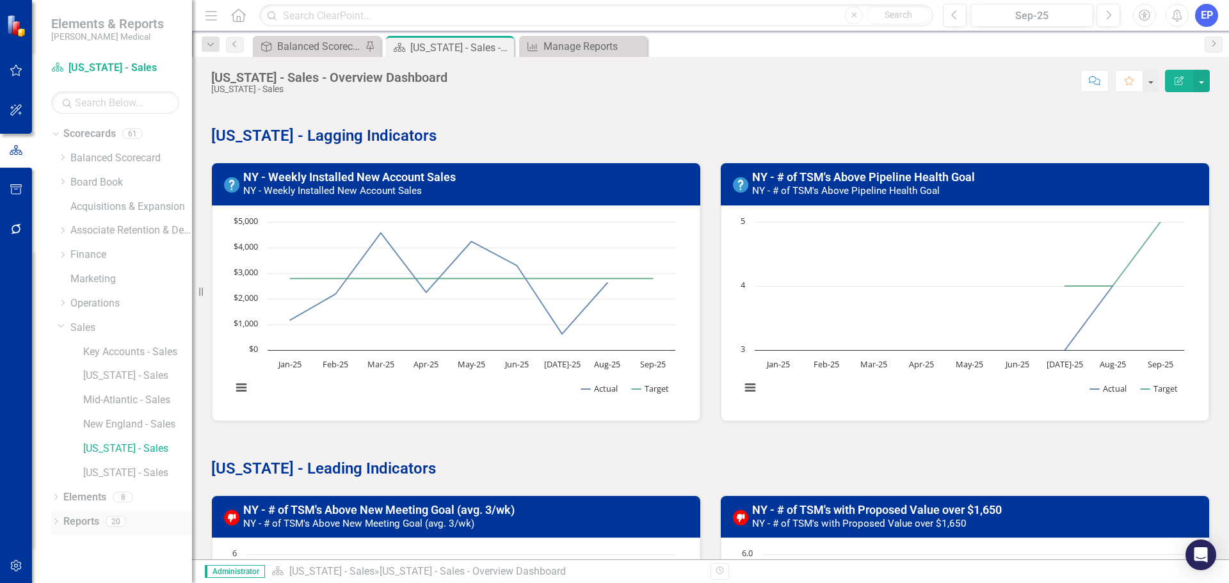
click at [87, 521] on link "Reports" at bounding box center [81, 522] width 36 height 15
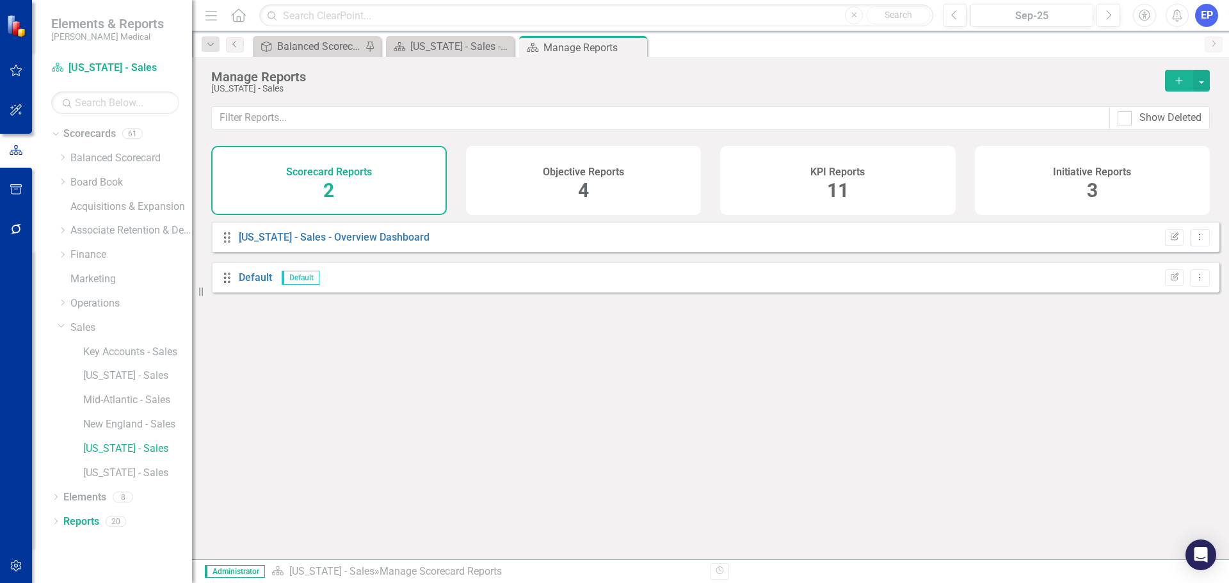
click at [798, 179] on div "KPI Reports 11" at bounding box center [838, 180] width 236 height 69
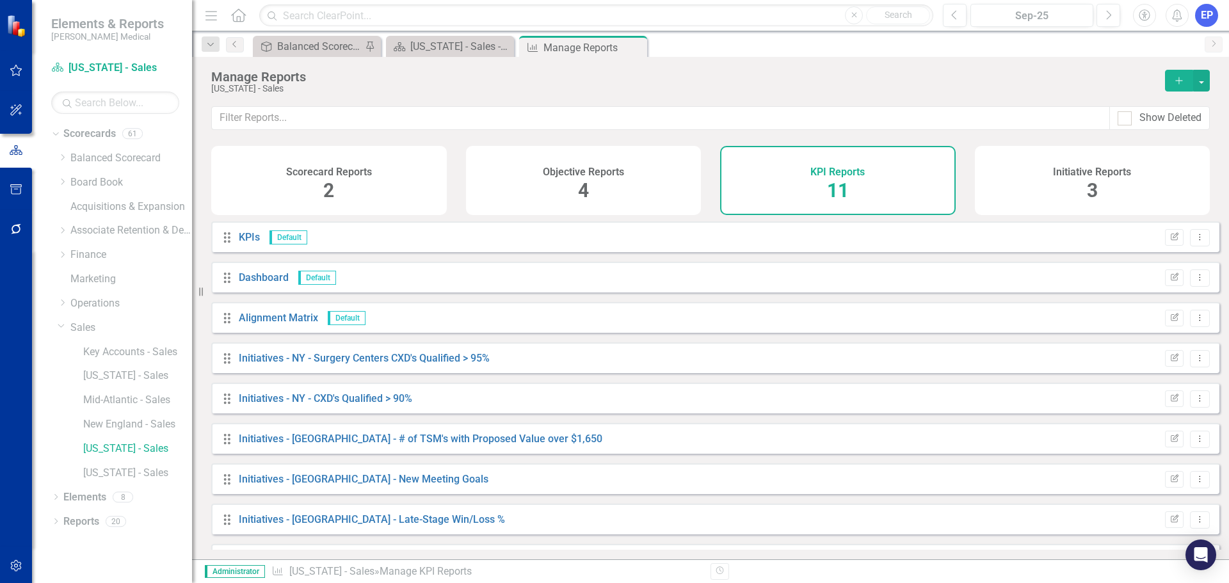
click at [1171, 77] on button "Add" at bounding box center [1179, 81] width 28 height 22
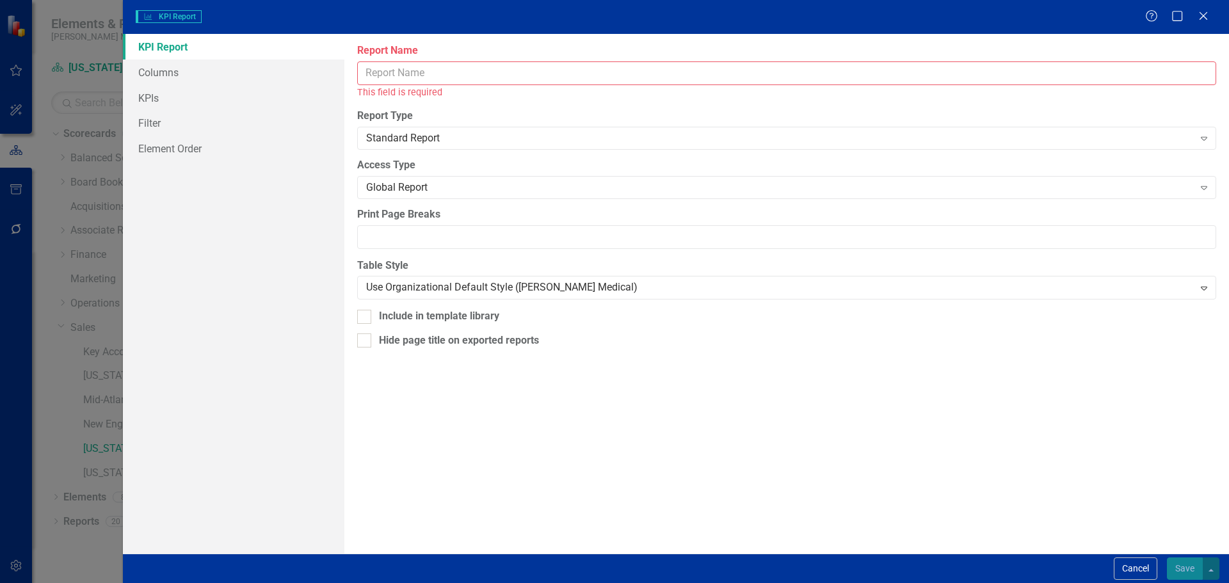
click at [563, 70] on input "Report Name" at bounding box center [786, 73] width 859 height 24
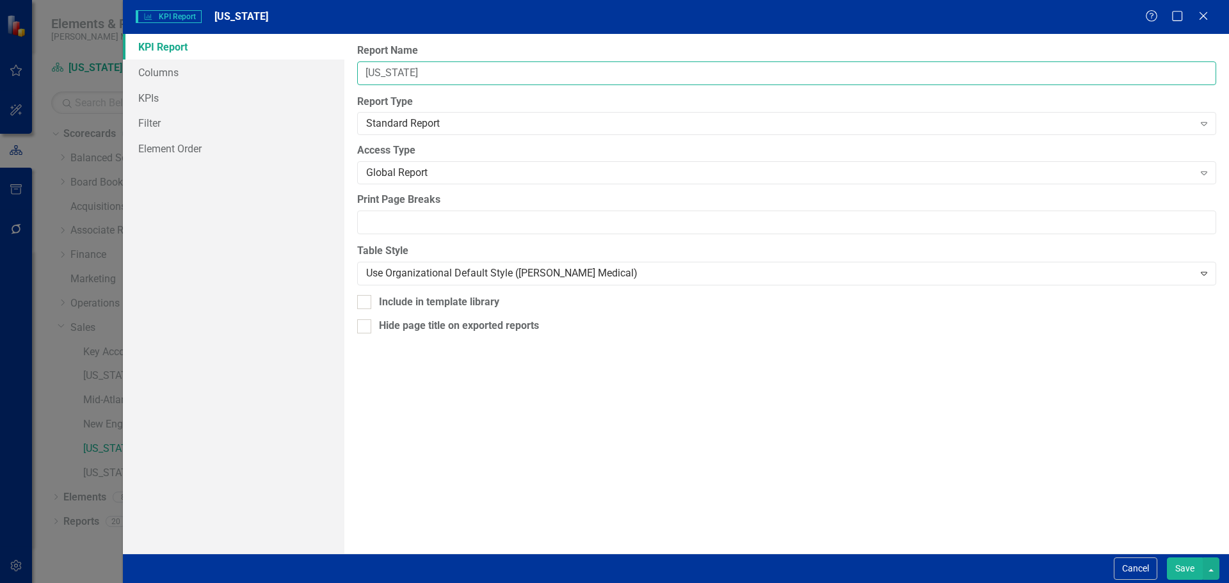
paste input "- Sales - KPI Scorecard"
type input "[US_STATE] - Sales - KPI Scorecard"
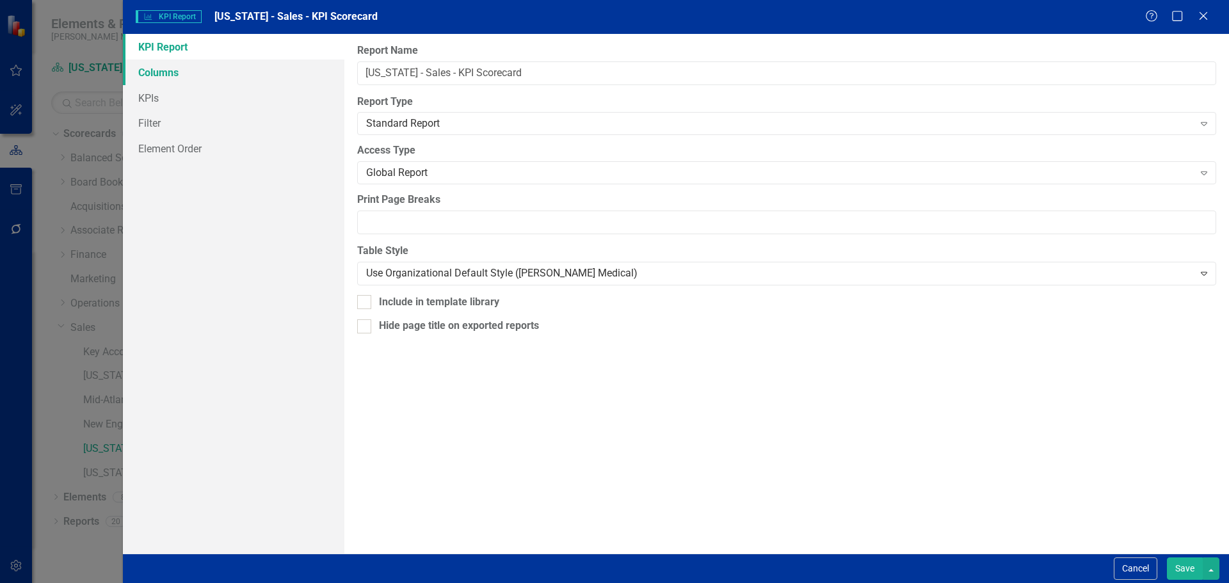
click at [153, 74] on link "Columns" at bounding box center [234, 73] width 222 height 26
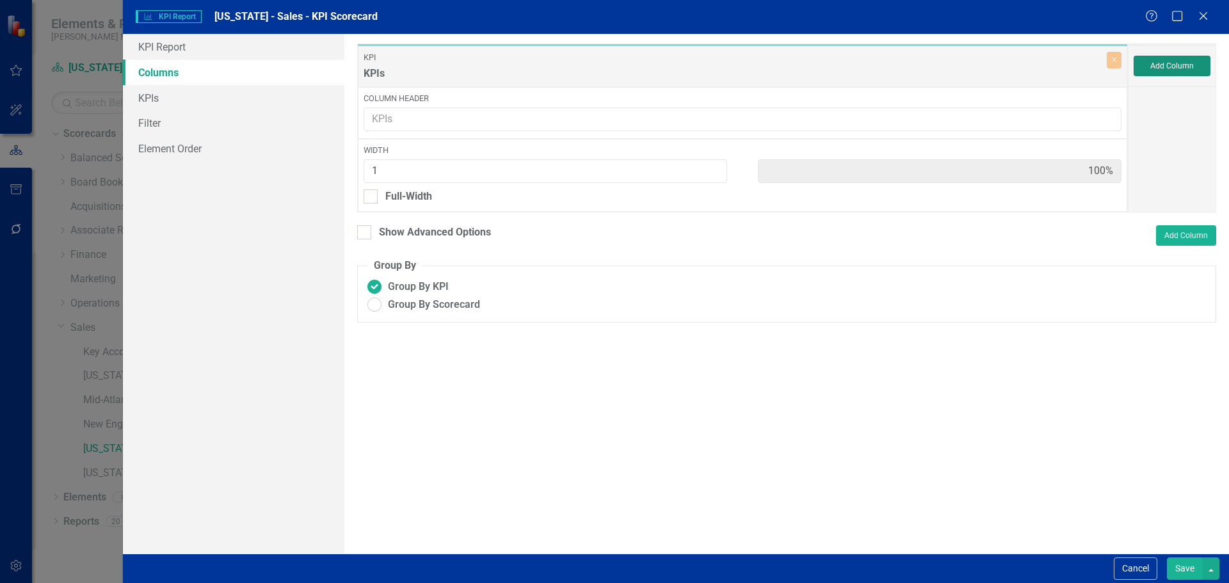
click at [1151, 63] on button "Add Column" at bounding box center [1172, 66] width 77 height 20
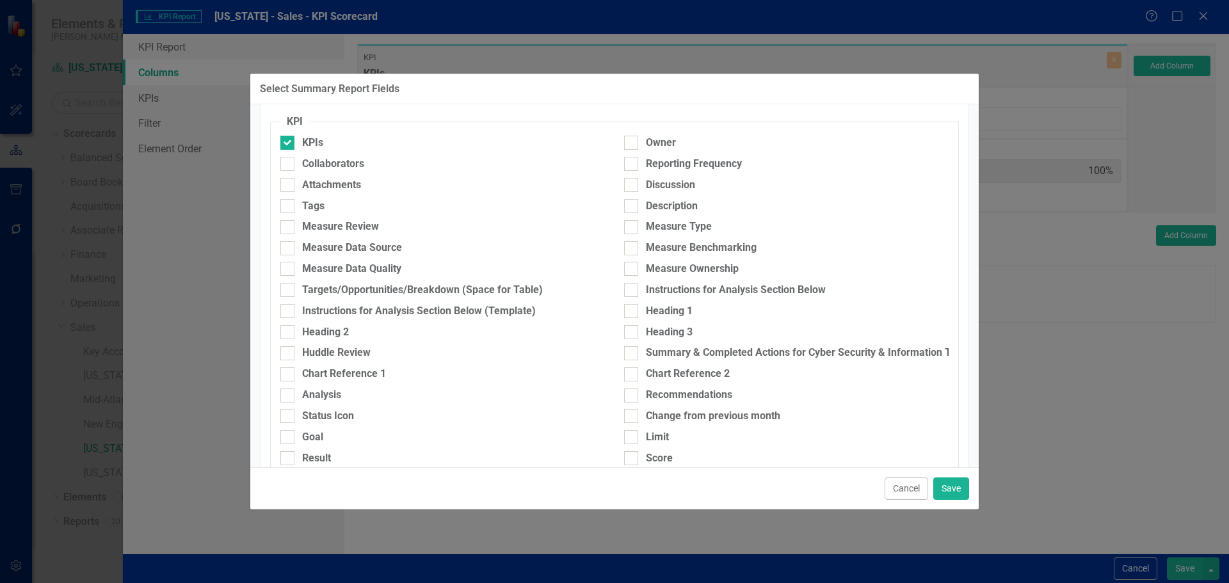
scroll to position [192, 0]
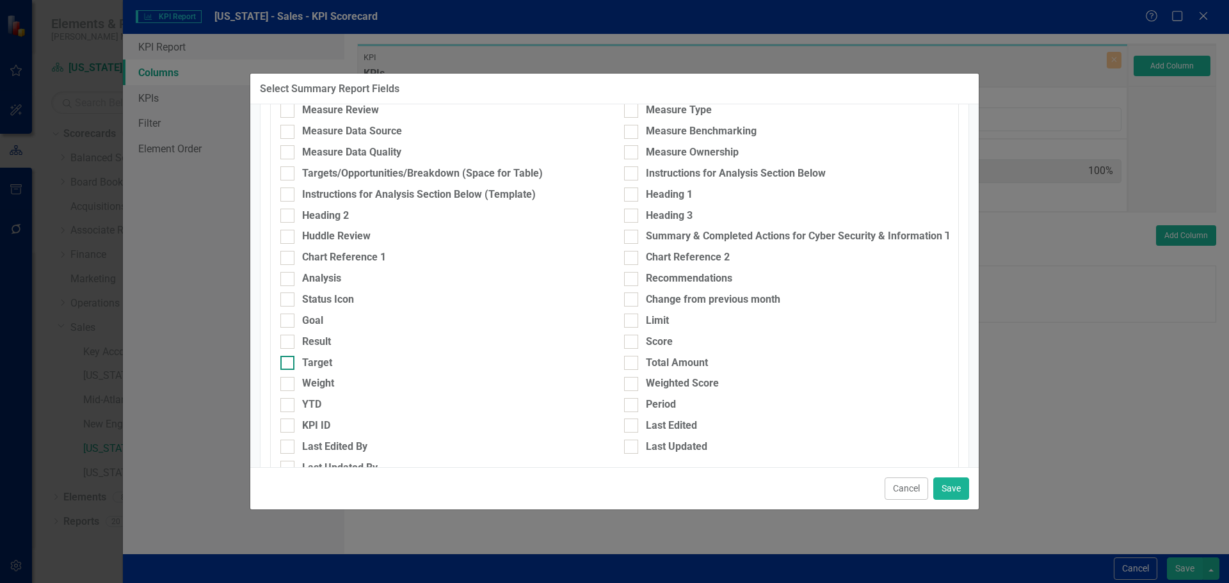
click at [287, 361] on input "Target" at bounding box center [284, 360] width 8 height 8
checkbox input "true"
click at [287, 341] on input "Result" at bounding box center [284, 339] width 8 height 8
checkbox input "true"
click at [940, 484] on button "Save" at bounding box center [951, 489] width 36 height 22
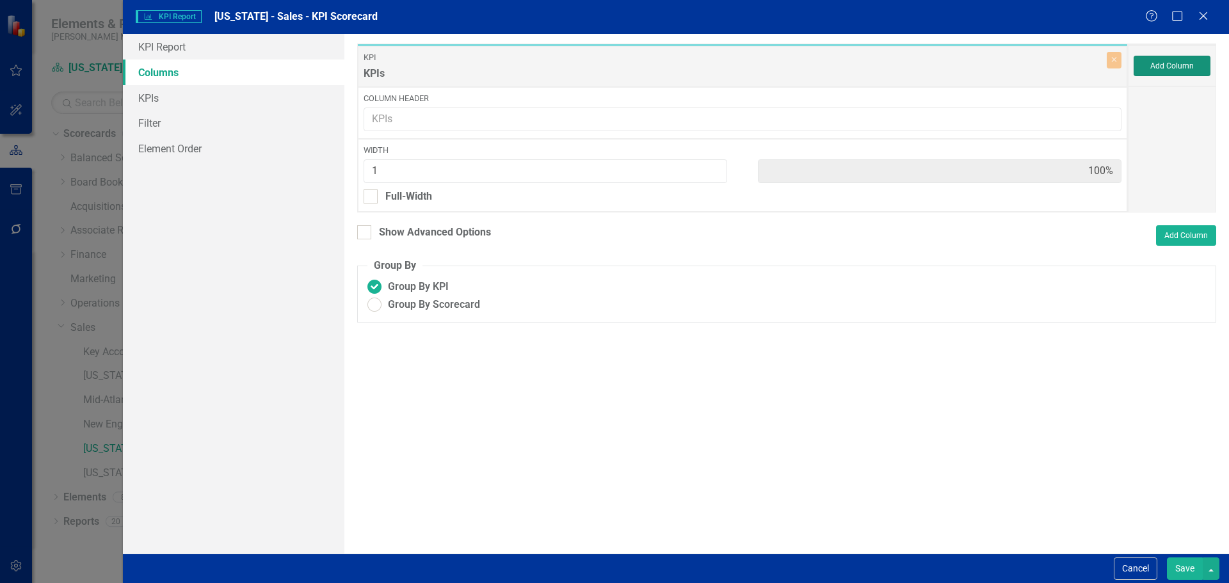
type input "33%"
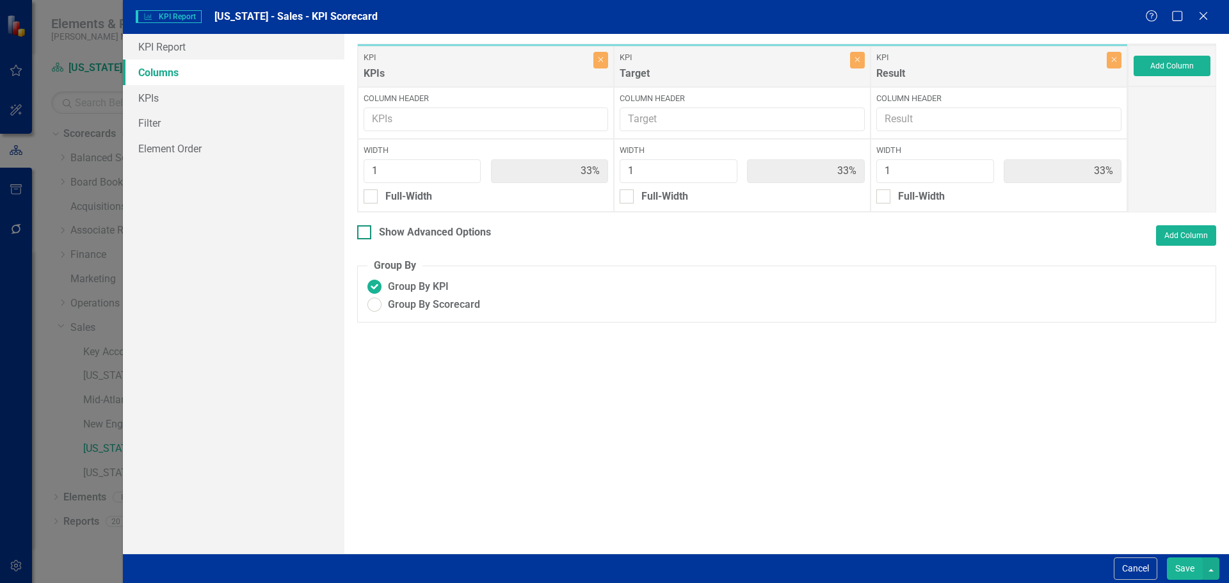
click at [380, 230] on div "Show Advanced Options" at bounding box center [435, 232] width 112 height 15
click at [366, 230] on input "Show Advanced Options" at bounding box center [361, 229] width 8 height 8
checkbox input "true"
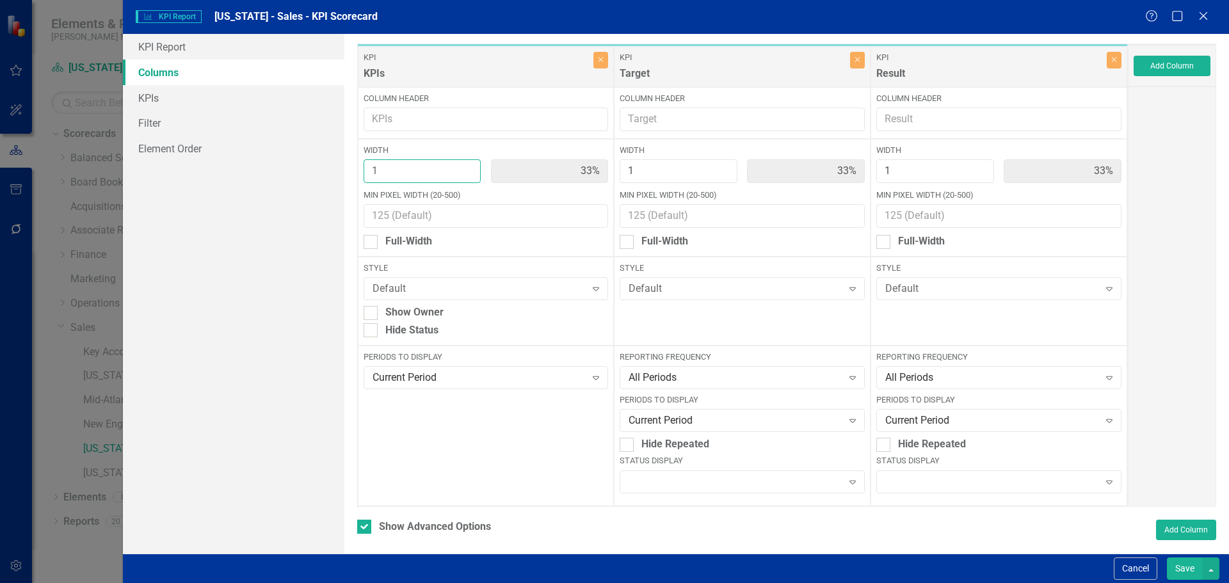
type input "2"
type input "50%"
type input "25%"
click at [465, 167] on input "2" at bounding box center [423, 171] width 118 height 24
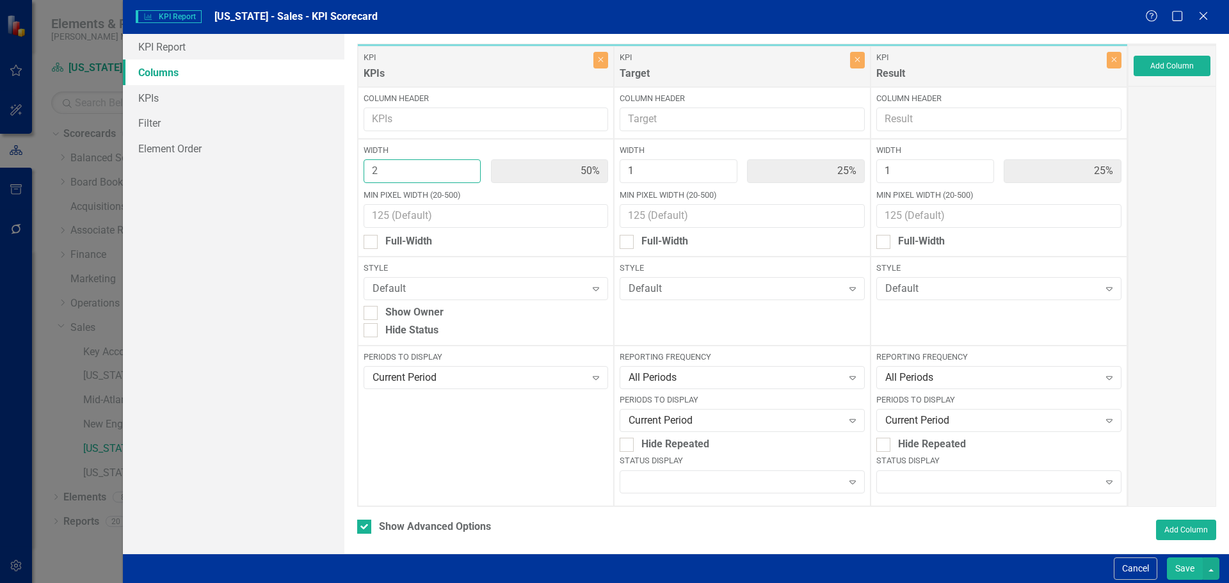
type input "3"
type input "60%"
type input "20%"
click at [465, 167] on input "3" at bounding box center [423, 171] width 118 height 24
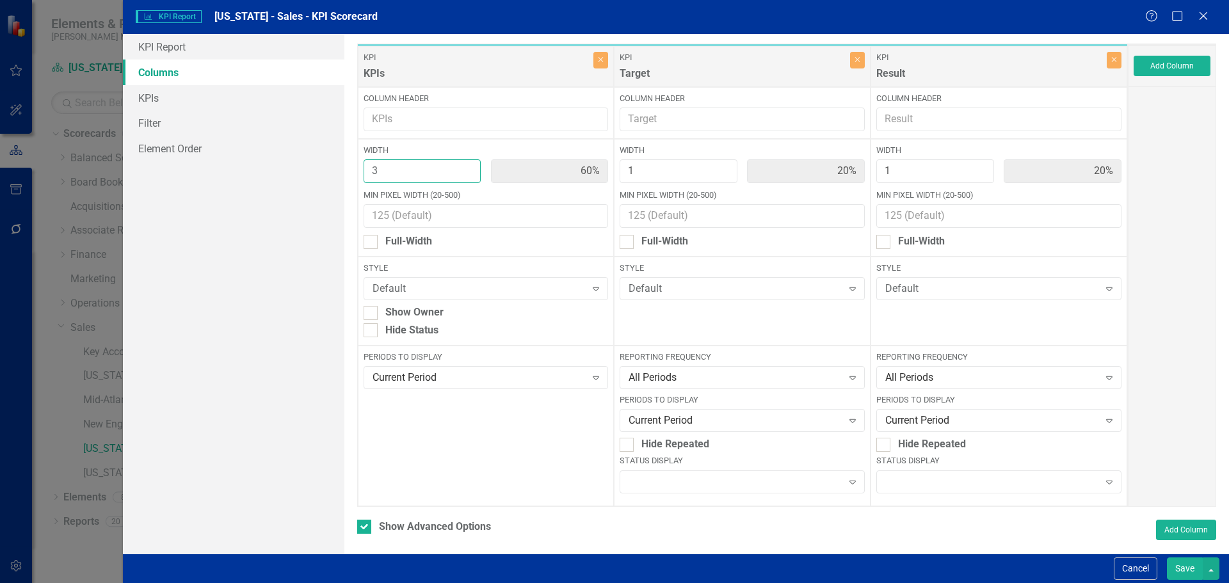
type input "4"
type input "67%"
type input "17%"
type input "4"
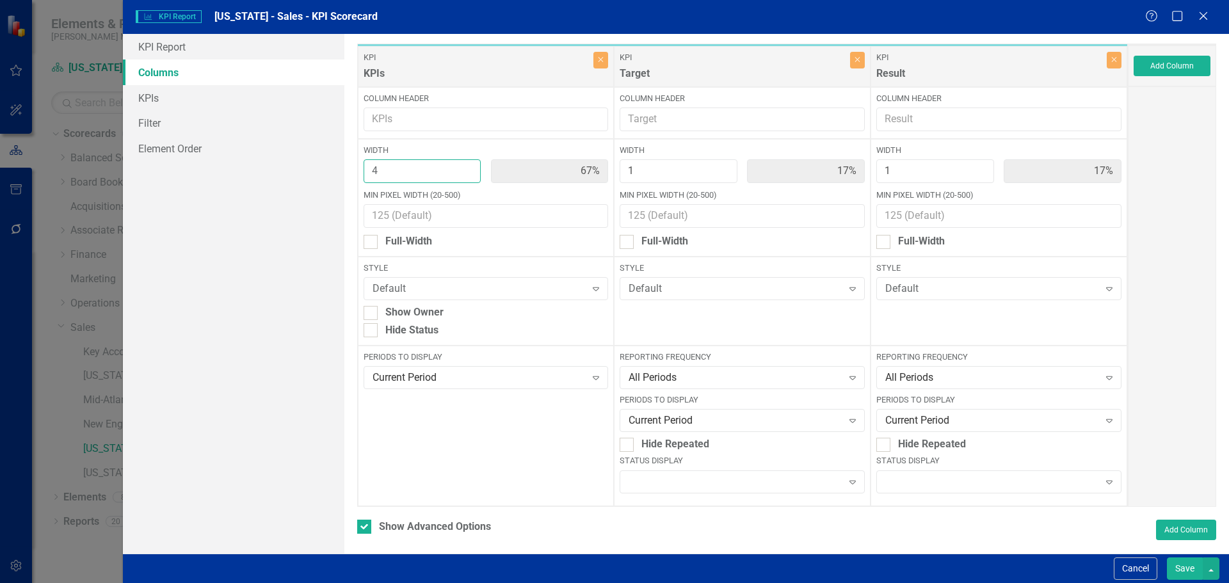
click at [465, 167] on input "4" at bounding box center [423, 171] width 118 height 24
click at [939, 476] on div "Expand" at bounding box center [998, 482] width 245 height 23
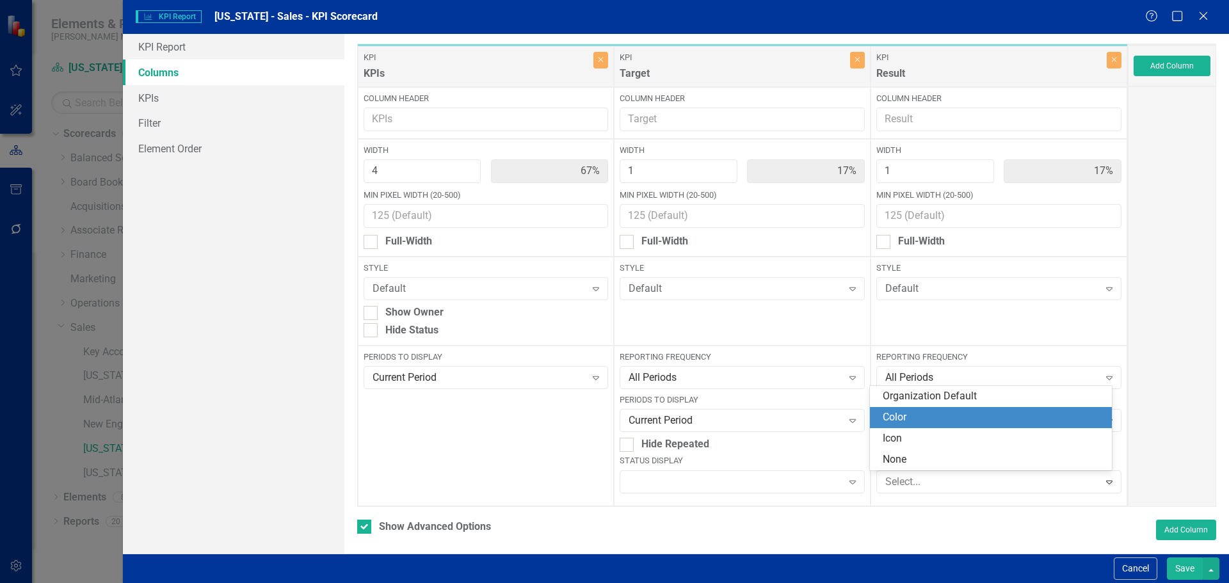
click at [932, 414] on div "Color" at bounding box center [994, 417] width 222 height 15
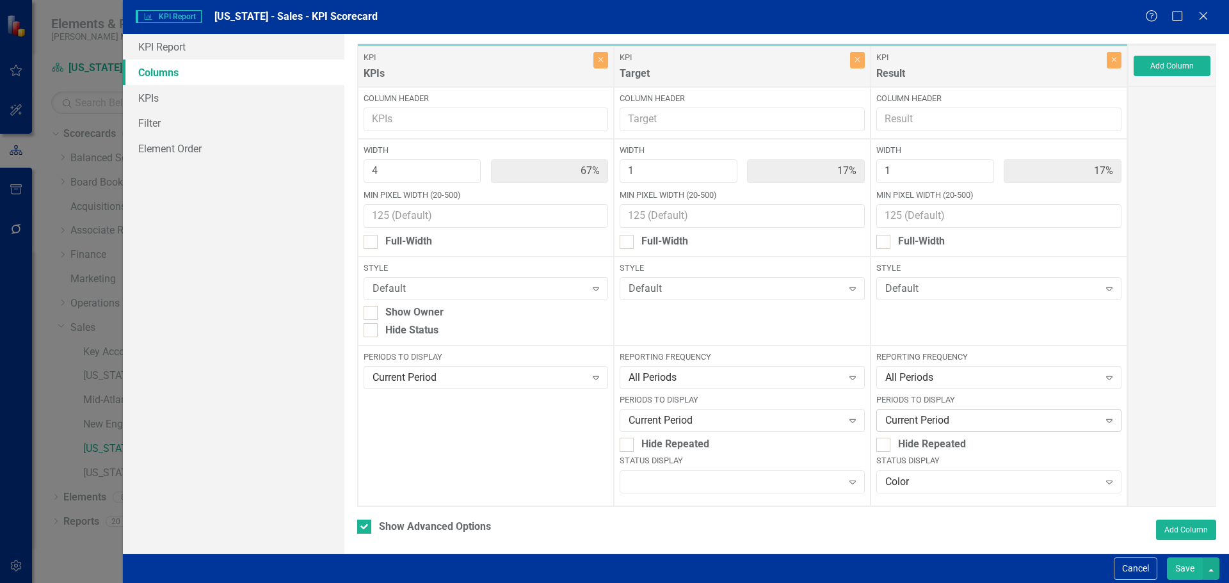
click at [927, 416] on div "Current Period" at bounding box center [991, 421] width 213 height 15
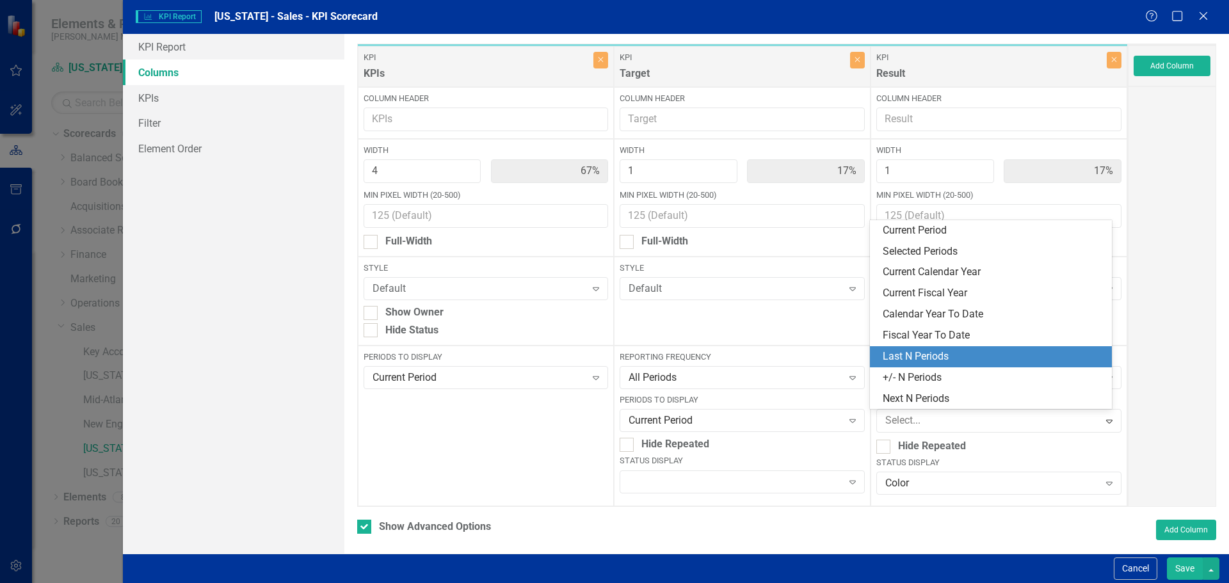
click at [922, 353] on div "Last N Periods" at bounding box center [994, 357] width 222 height 15
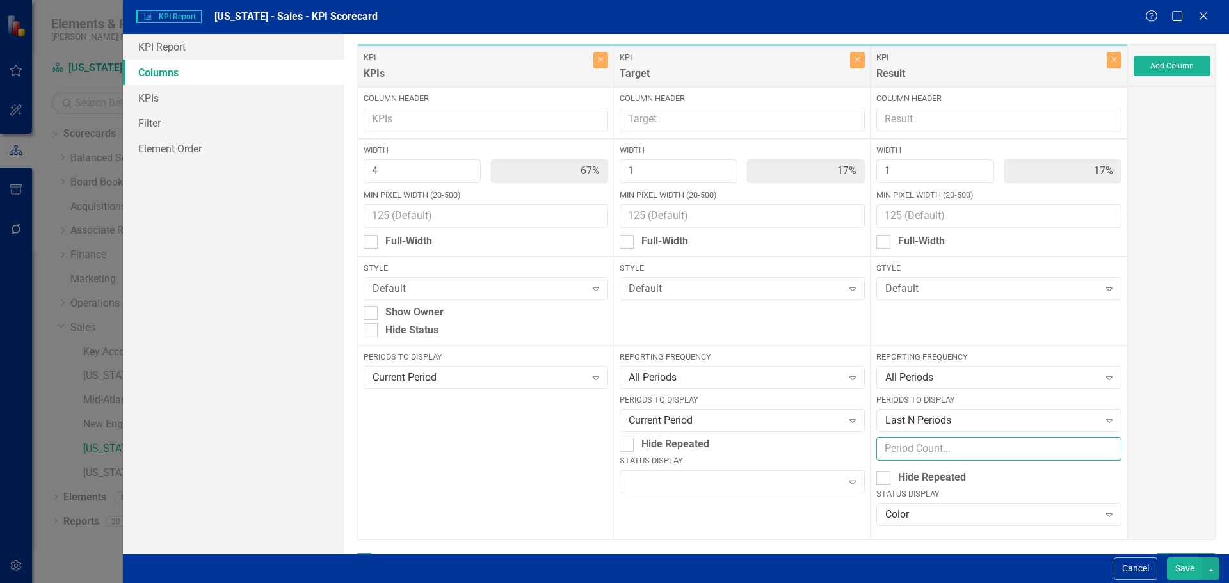
click at [914, 448] on input "number" at bounding box center [998, 449] width 245 height 24
type input "6"
click at [1167, 565] on button "Save" at bounding box center [1185, 569] width 36 height 22
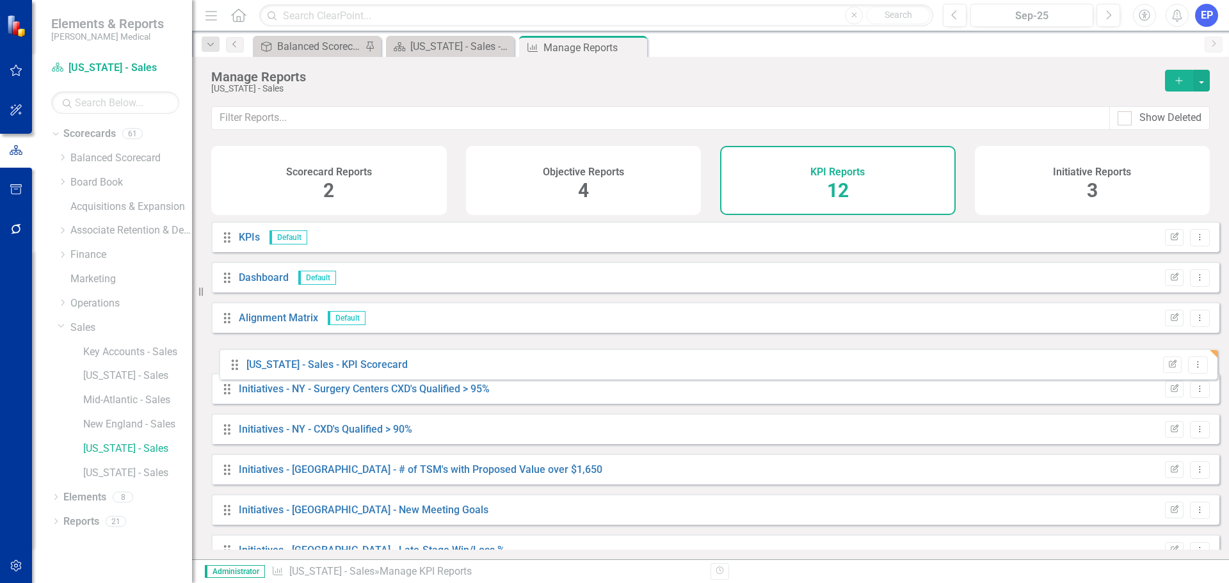
drag, startPoint x: 231, startPoint y: 533, endPoint x: 239, endPoint y: 364, distance: 169.2
click at [239, 364] on div "Drag KPIs Default Edit Report Dropdown Menu Drag Dashboard Default Edit Report …" at bounding box center [715, 459] width 1008 height 474
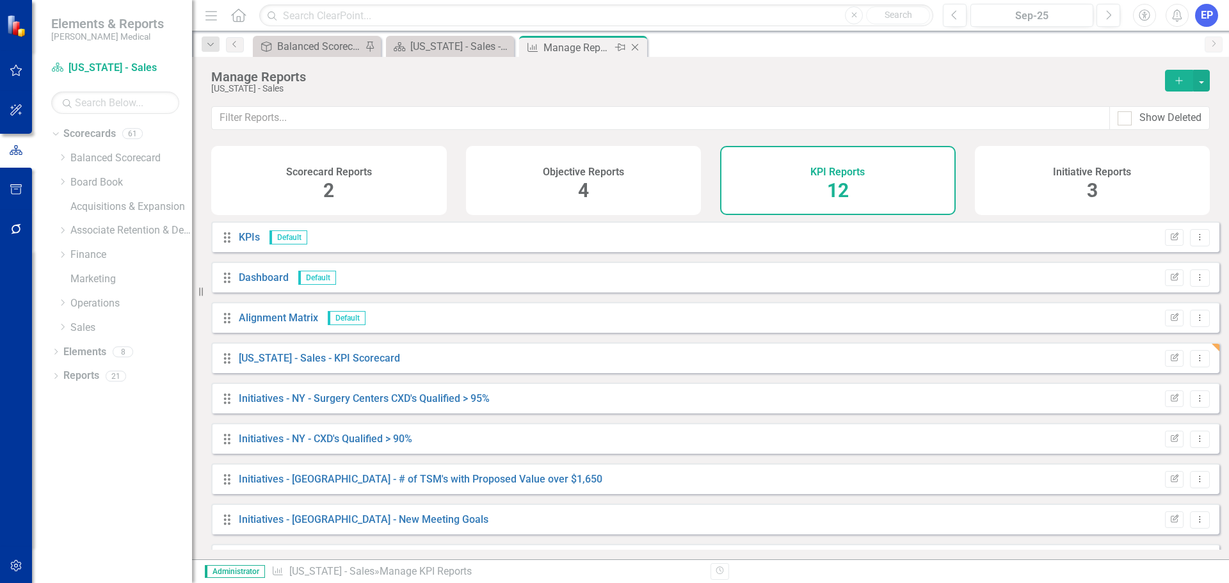
click at [637, 45] on icon "Close" at bounding box center [635, 47] width 13 height 10
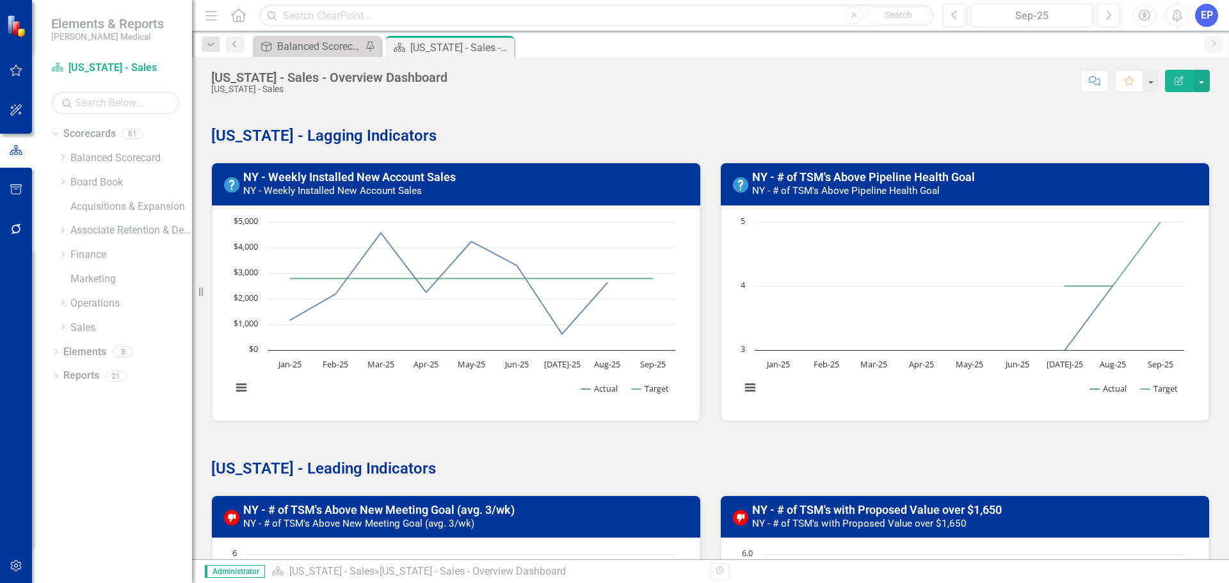
click at [1183, 86] on button "Edit Report" at bounding box center [1179, 81] width 28 height 22
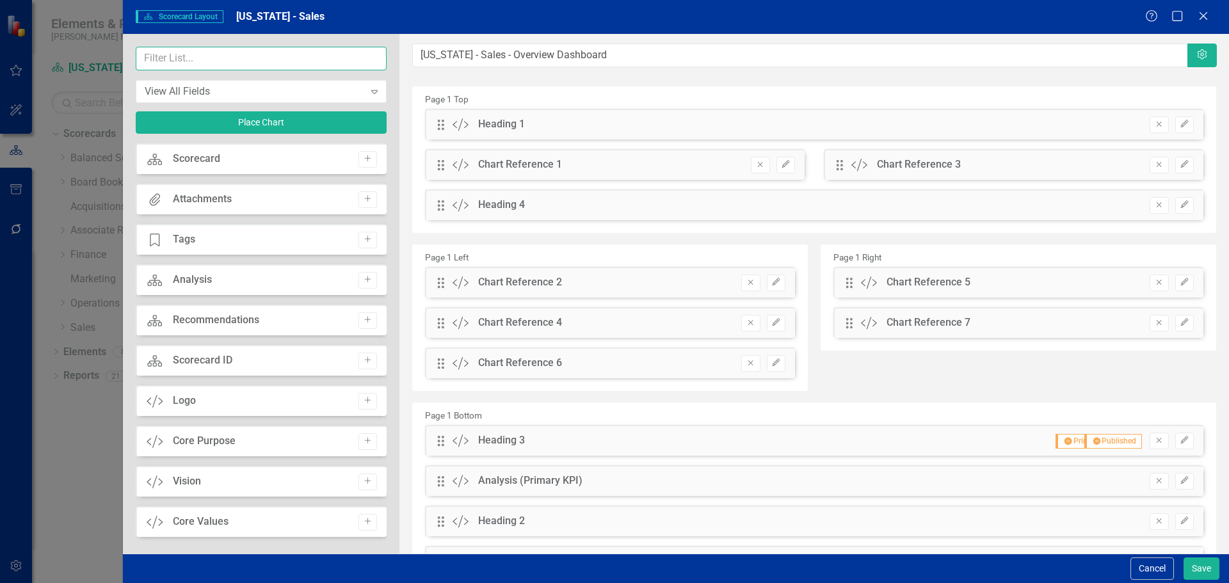
click at [326, 64] on input "text" at bounding box center [261, 59] width 251 height 24
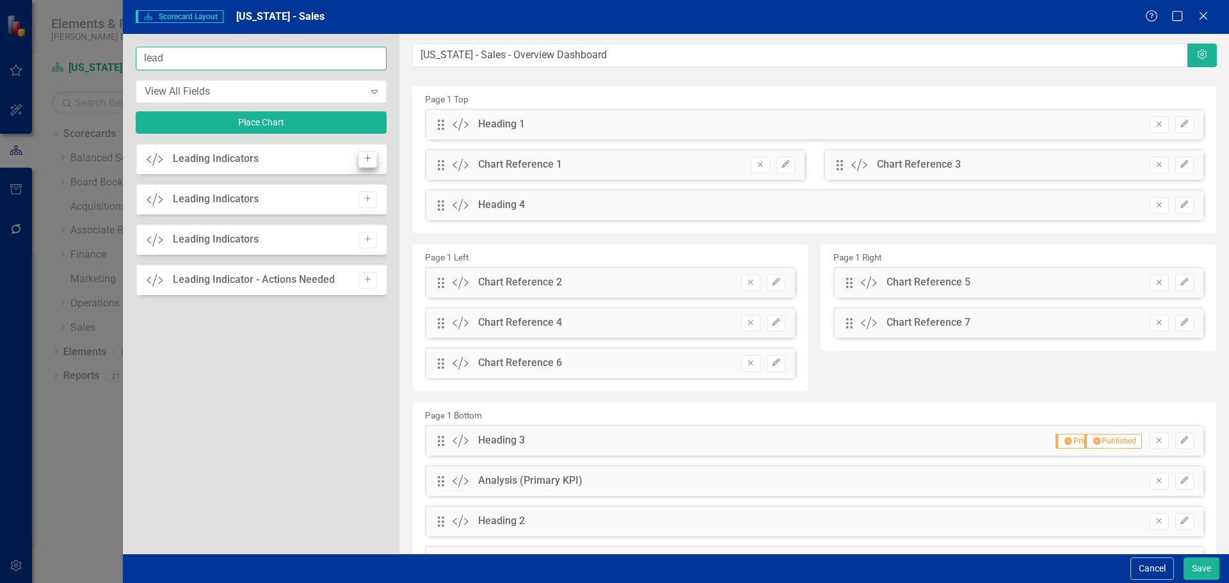
type input "lead"
click at [367, 166] on button "Add" at bounding box center [368, 159] width 19 height 17
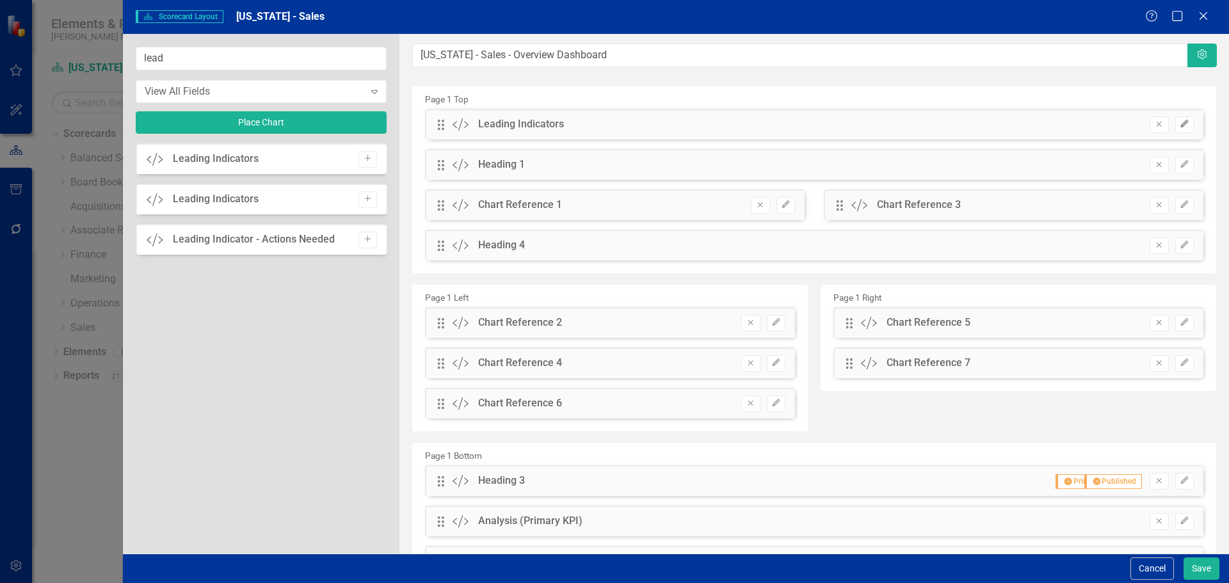
click at [1184, 124] on button "Edit" at bounding box center [1184, 125] width 19 height 17
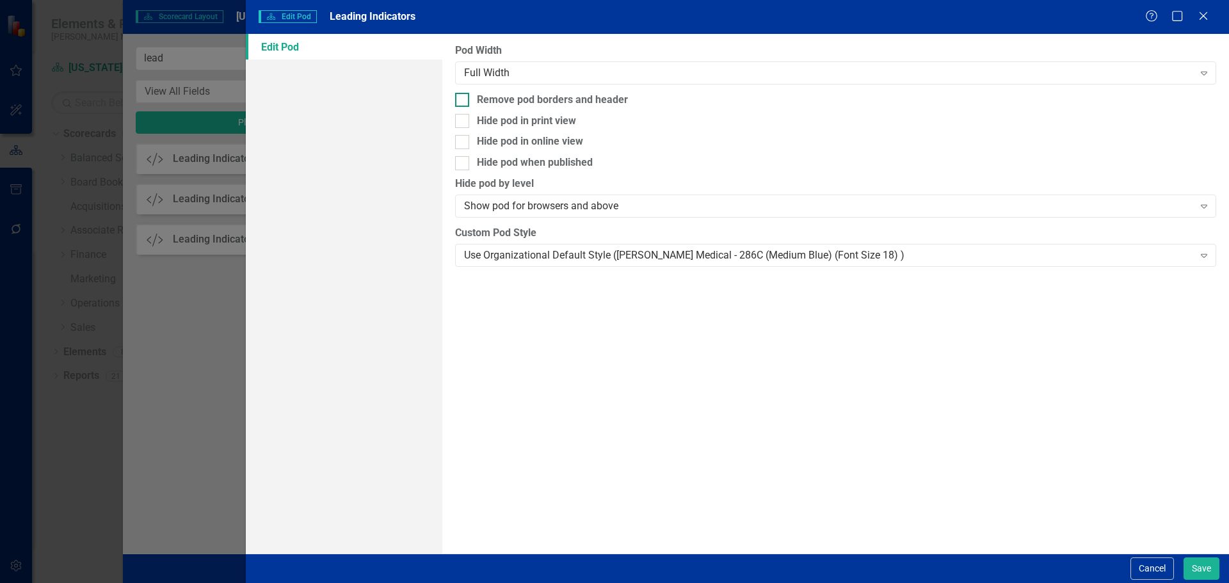
click at [535, 97] on div "Remove pod borders and header" at bounding box center [552, 100] width 151 height 15
click at [464, 97] on input "Remove pod borders and header" at bounding box center [459, 97] width 8 height 8
checkbox input "true"
click at [539, 248] on div "Use Organizational Default Style ([PERSON_NAME] Medical - 286C (Medium Blue) (F…" at bounding box center [828, 255] width 729 height 15
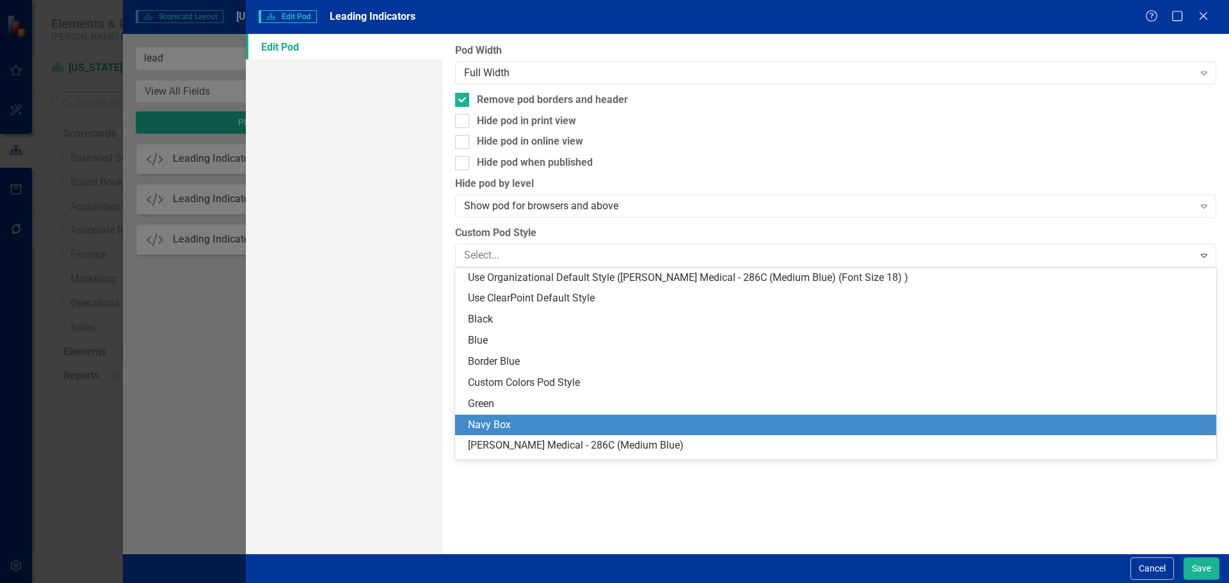
click at [537, 421] on div "Navy Box" at bounding box center [838, 425] width 741 height 15
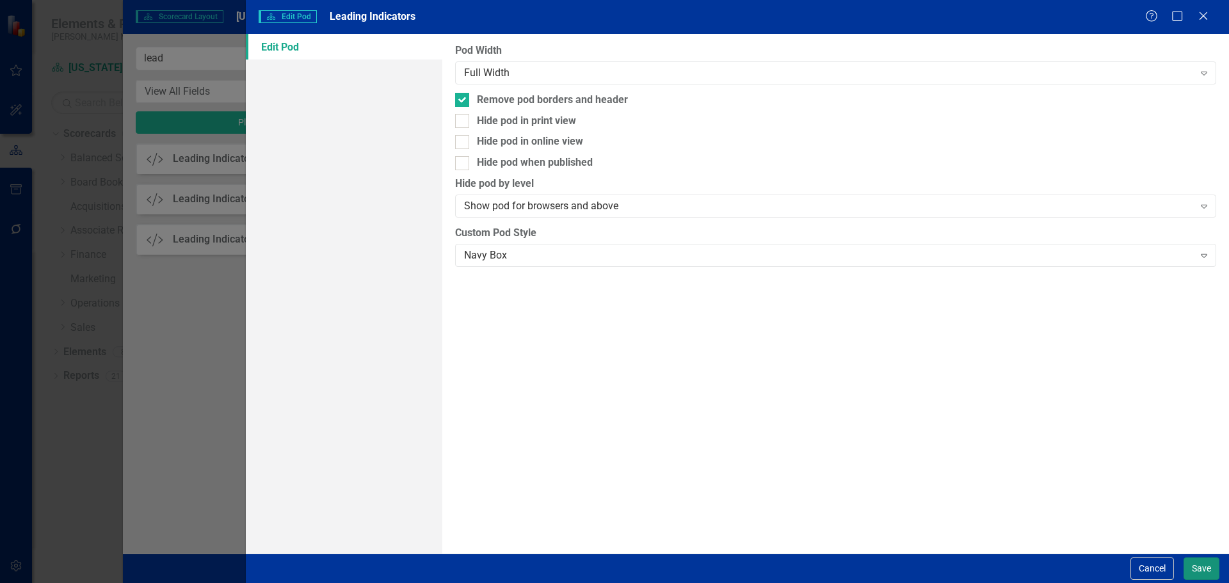
click at [1204, 565] on button "Save" at bounding box center [1202, 569] width 36 height 22
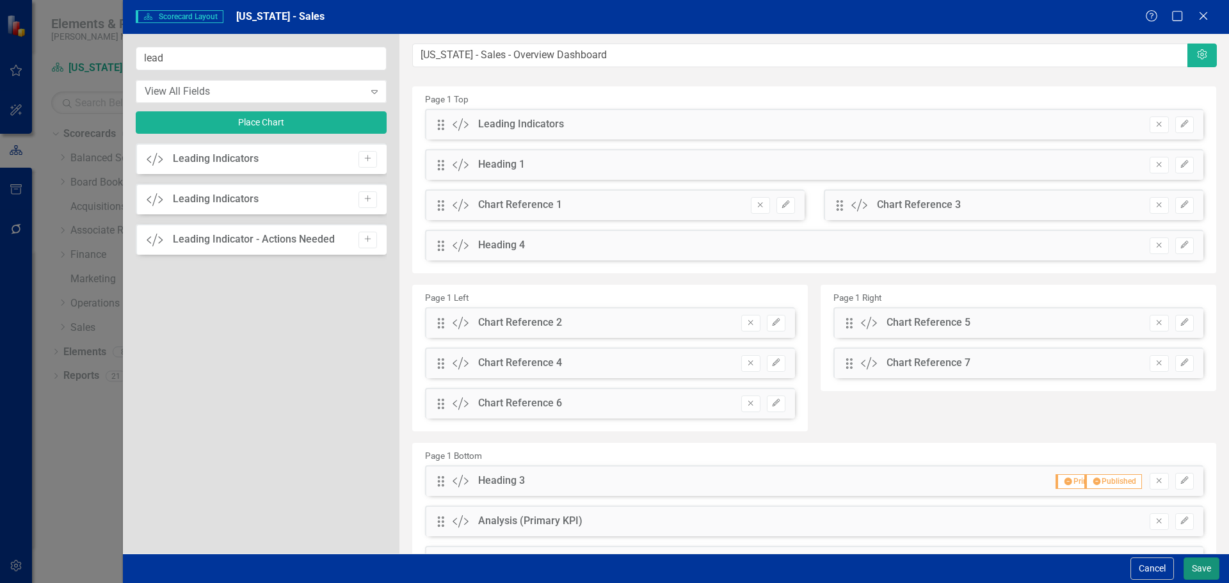
click at [1200, 572] on button "Save" at bounding box center [1202, 569] width 36 height 22
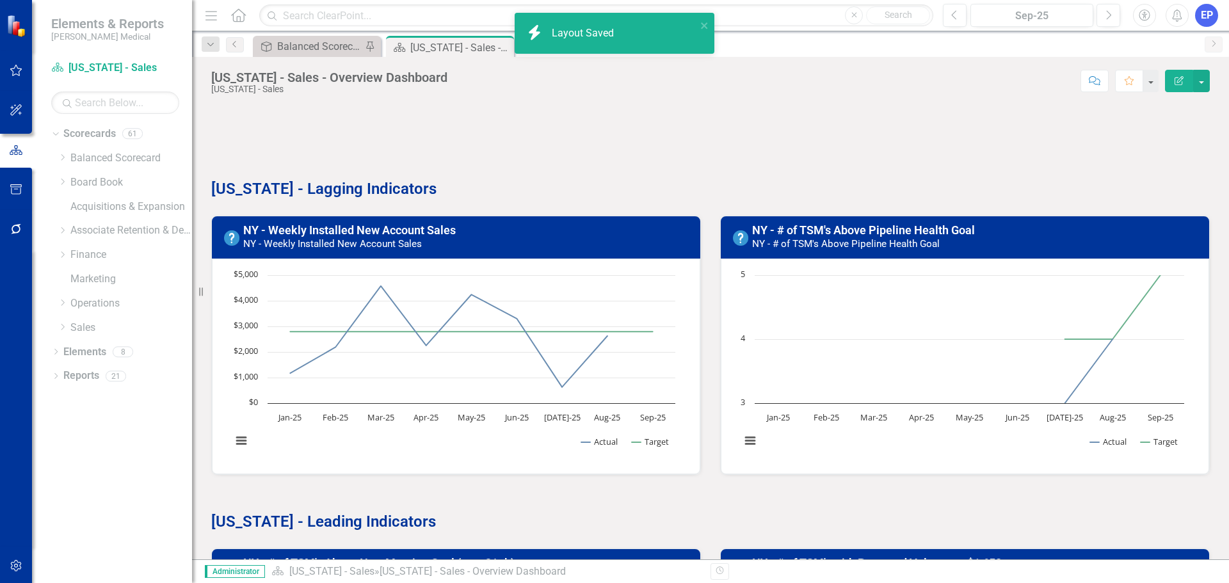
click at [294, 133] on div at bounding box center [710, 123] width 999 height 37
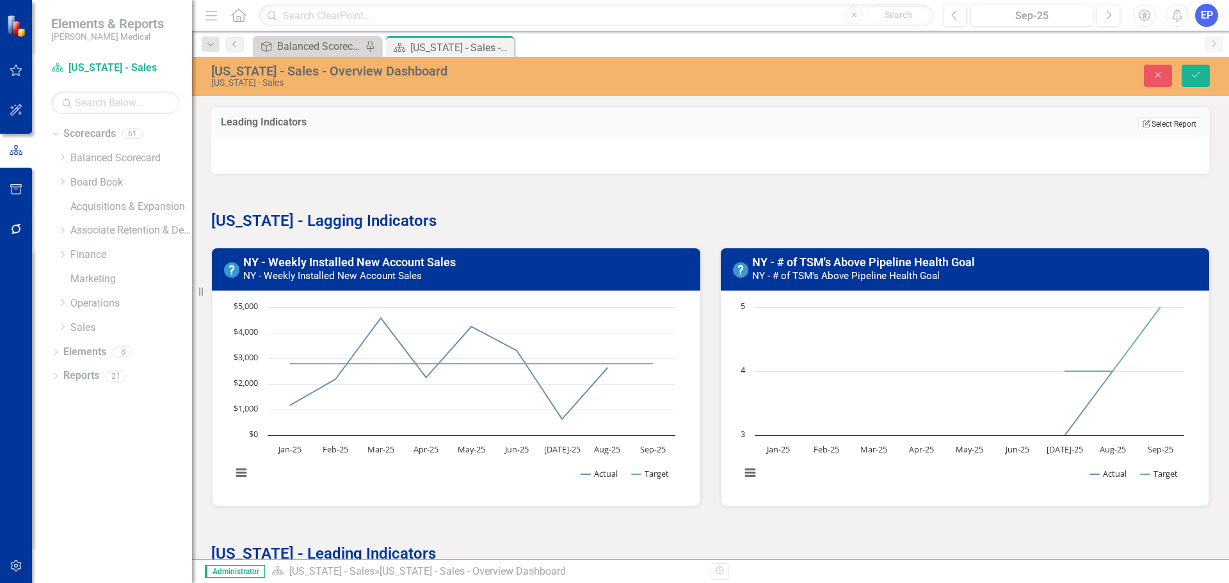
click at [1142, 125] on icon "Edit Report" at bounding box center [1147, 124] width 10 height 8
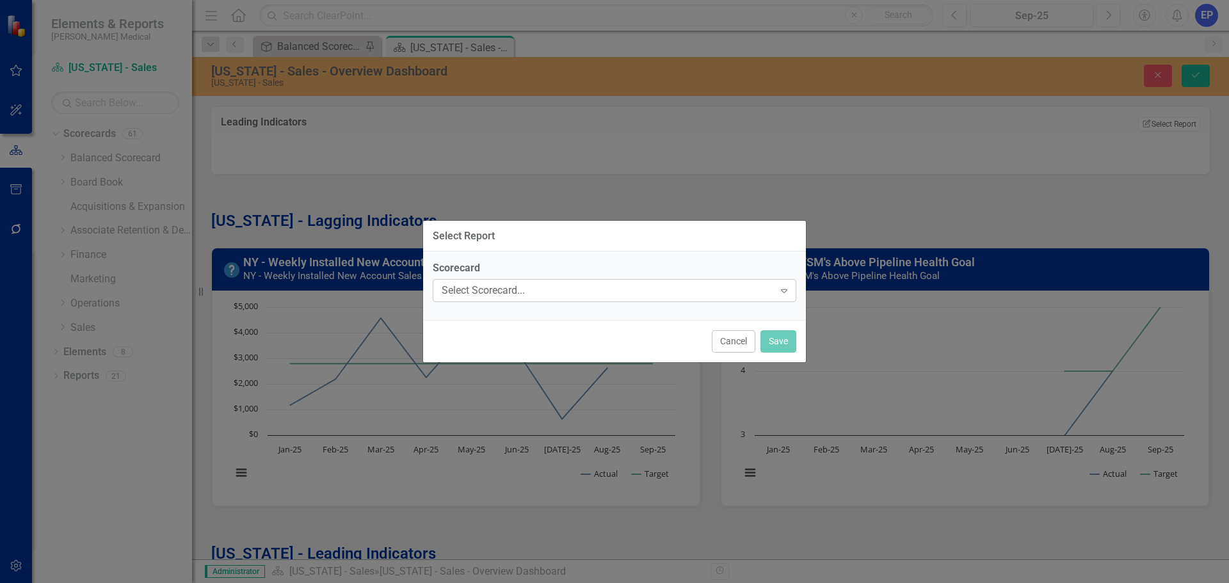
click at [595, 292] on div "Select Scorecard..." at bounding box center [608, 291] width 332 height 15
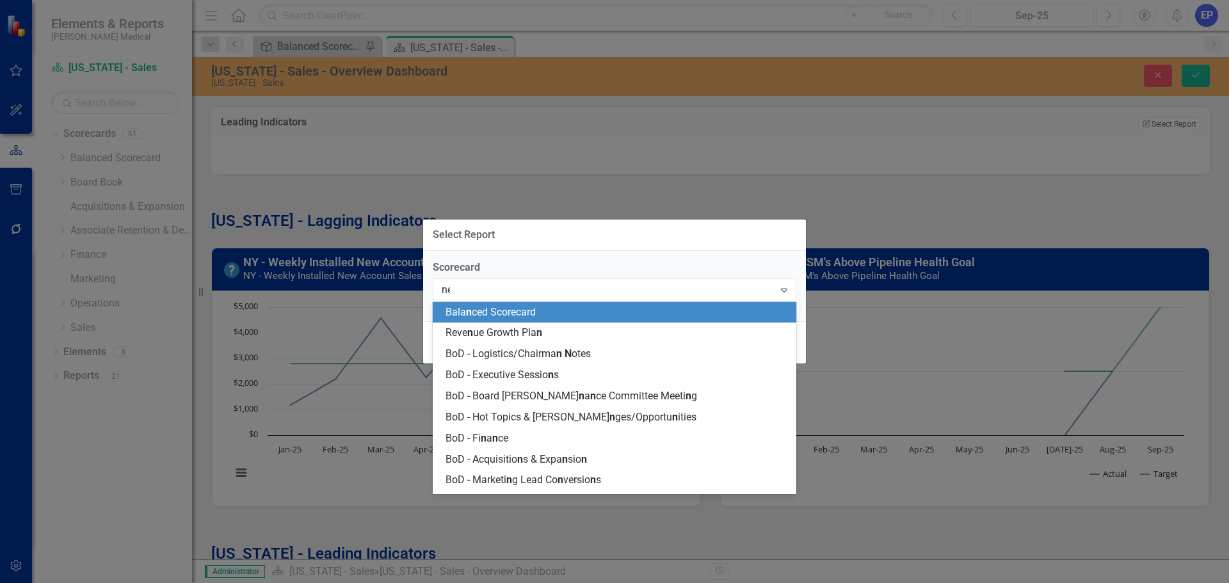
type input "new"
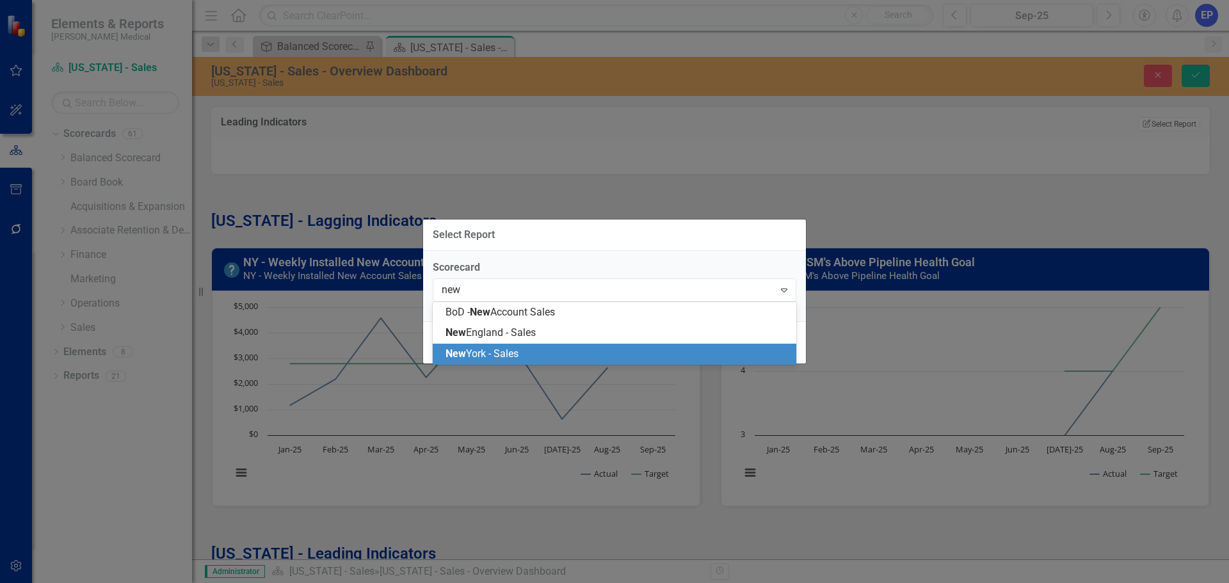
click at [525, 351] on div "New York - Sales" at bounding box center [617, 354] width 343 height 15
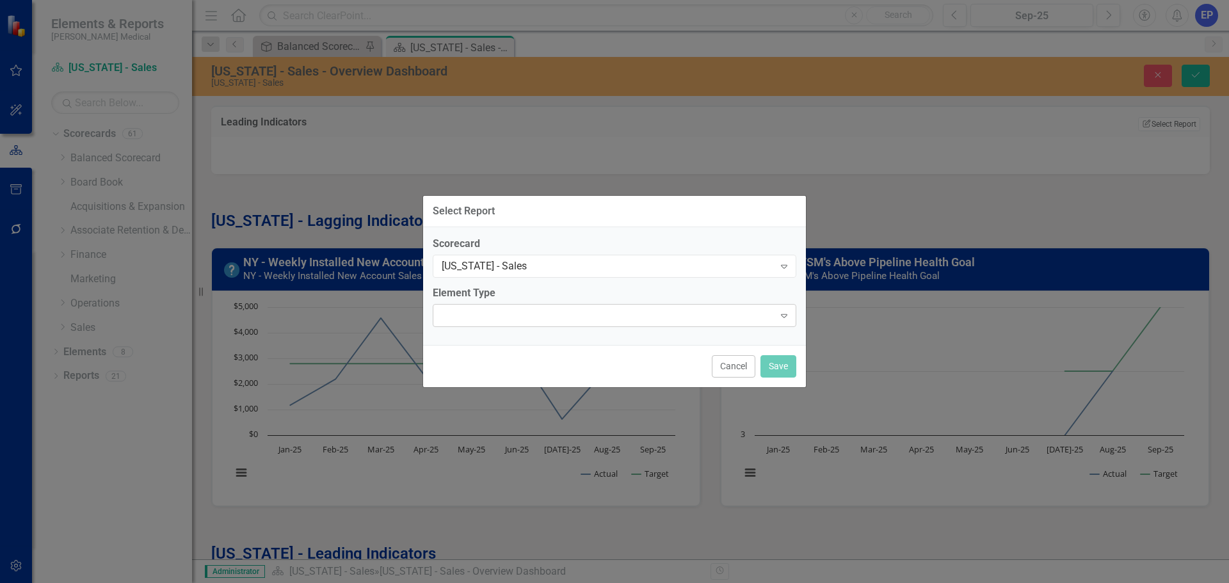
click at [585, 312] on div "Expand" at bounding box center [615, 315] width 364 height 23
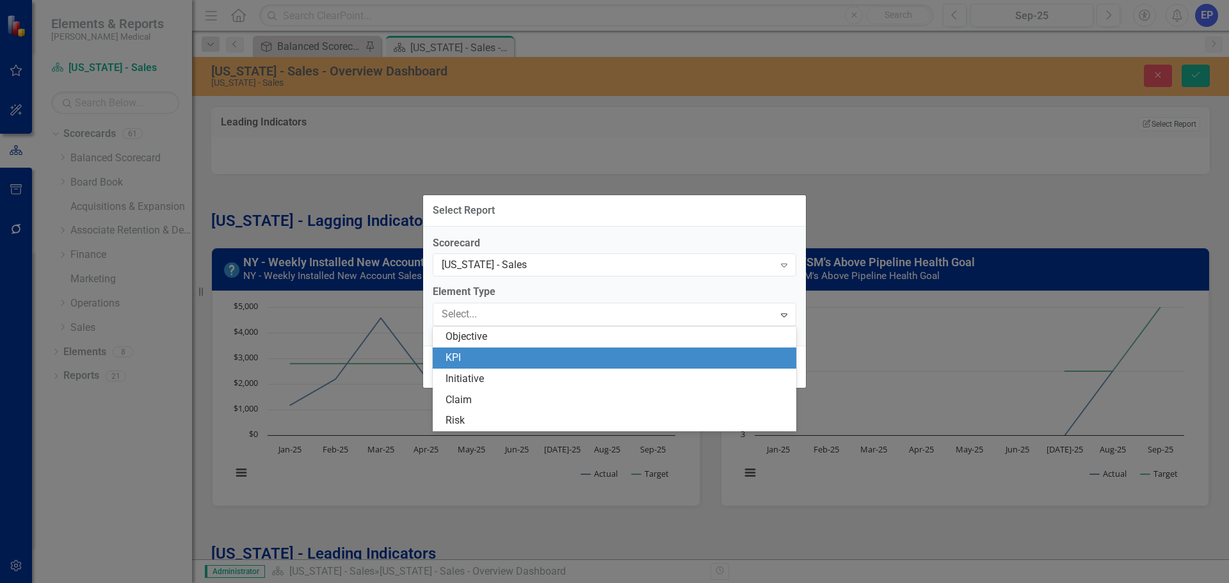
click at [574, 355] on div "KPI" at bounding box center [617, 358] width 343 height 15
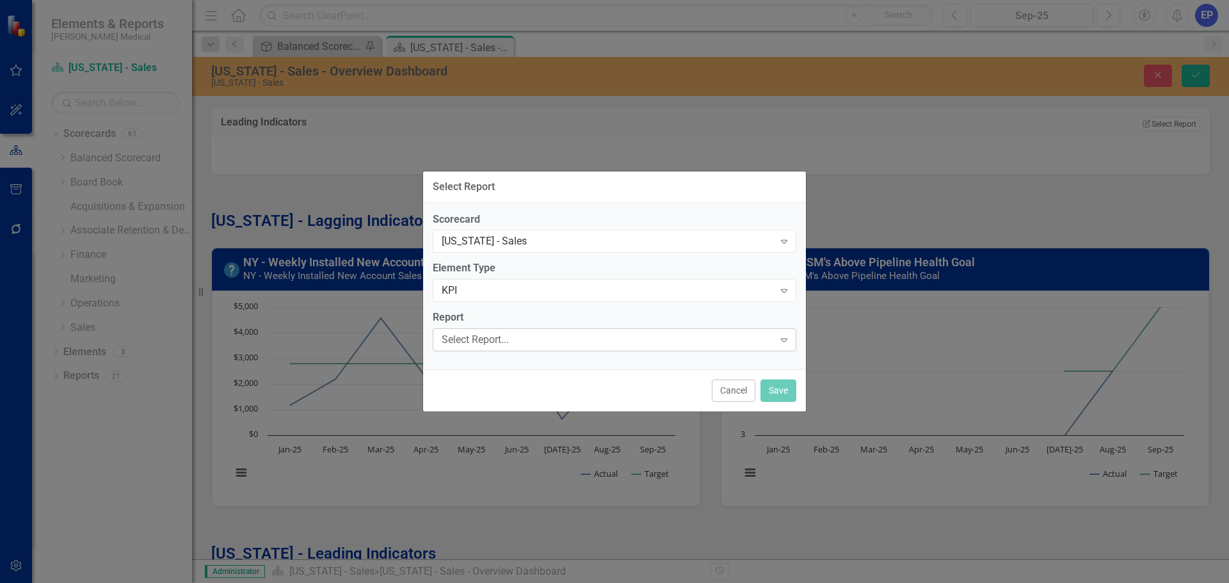
click at [521, 330] on div "Select Report... Expand" at bounding box center [615, 339] width 364 height 23
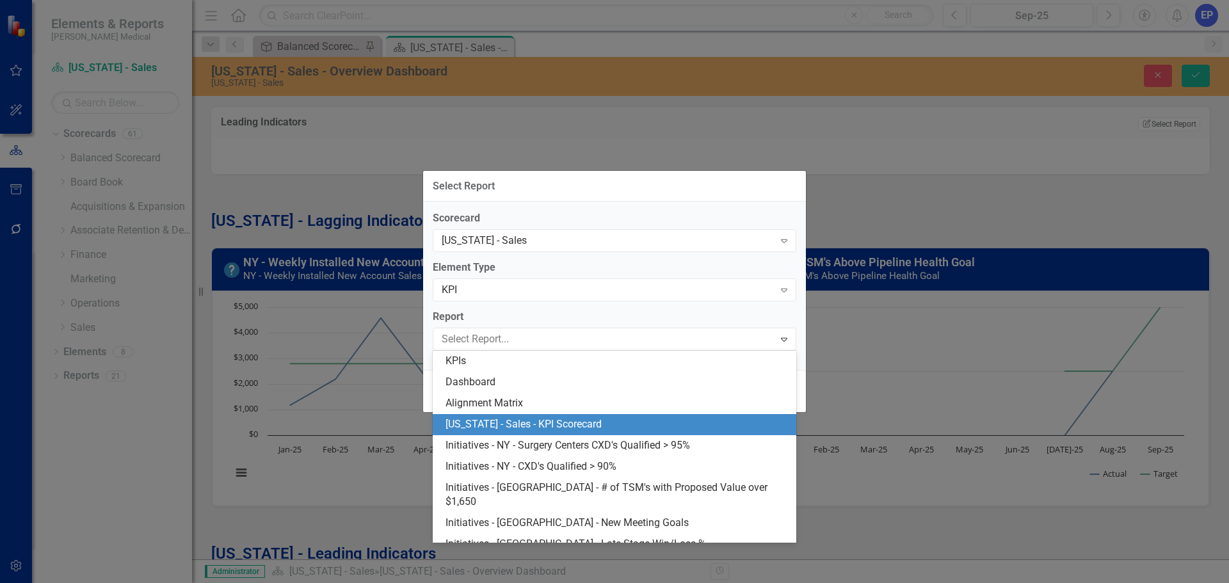
click at [525, 417] on div "[US_STATE] - Sales - KPI Scorecard" at bounding box center [615, 424] width 364 height 21
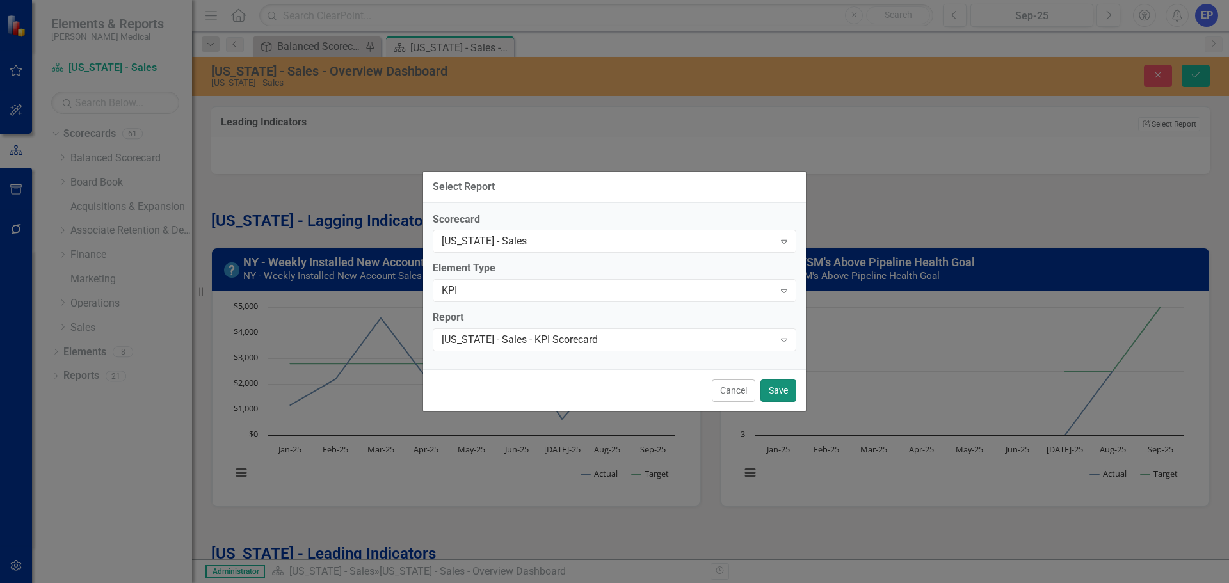
click at [764, 387] on button "Save" at bounding box center [779, 391] width 36 height 22
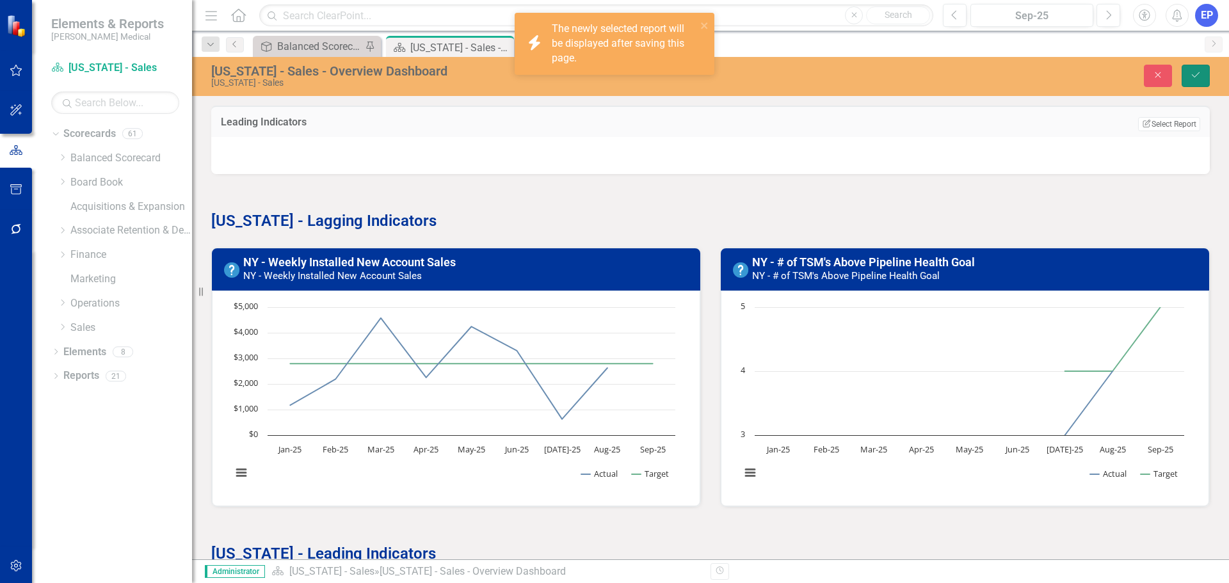
click at [1193, 69] on button "Save" at bounding box center [1196, 76] width 28 height 22
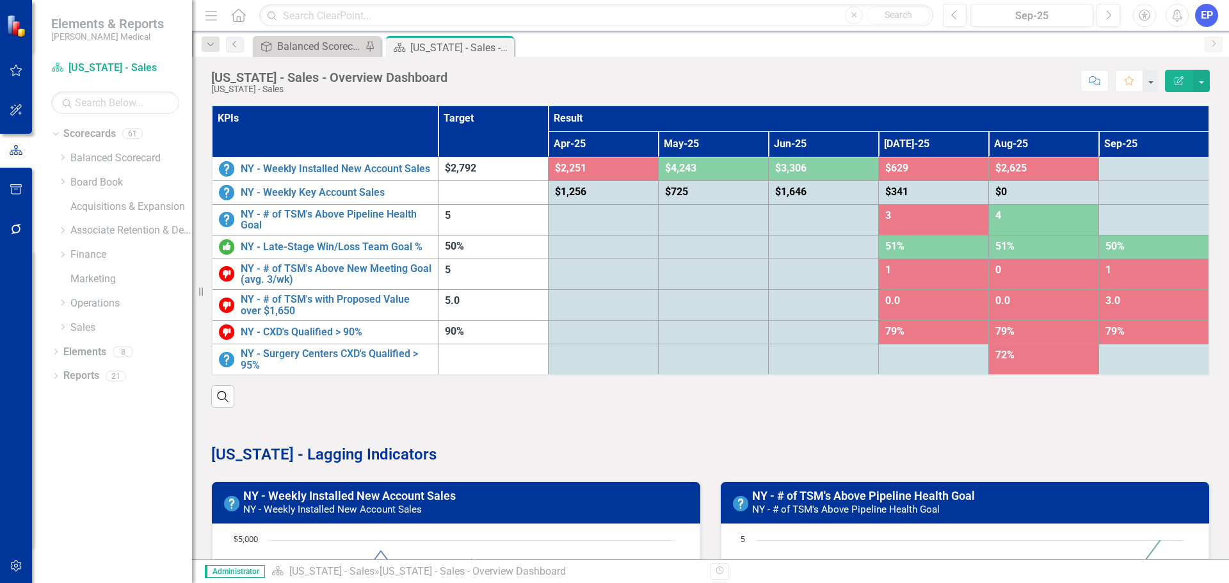
drag, startPoint x: 504, startPoint y: 46, endPoint x: 117, endPoint y: 409, distance: 530.9
click at [0, 0] on icon "Close" at bounding box center [0, 0] width 0 height 0
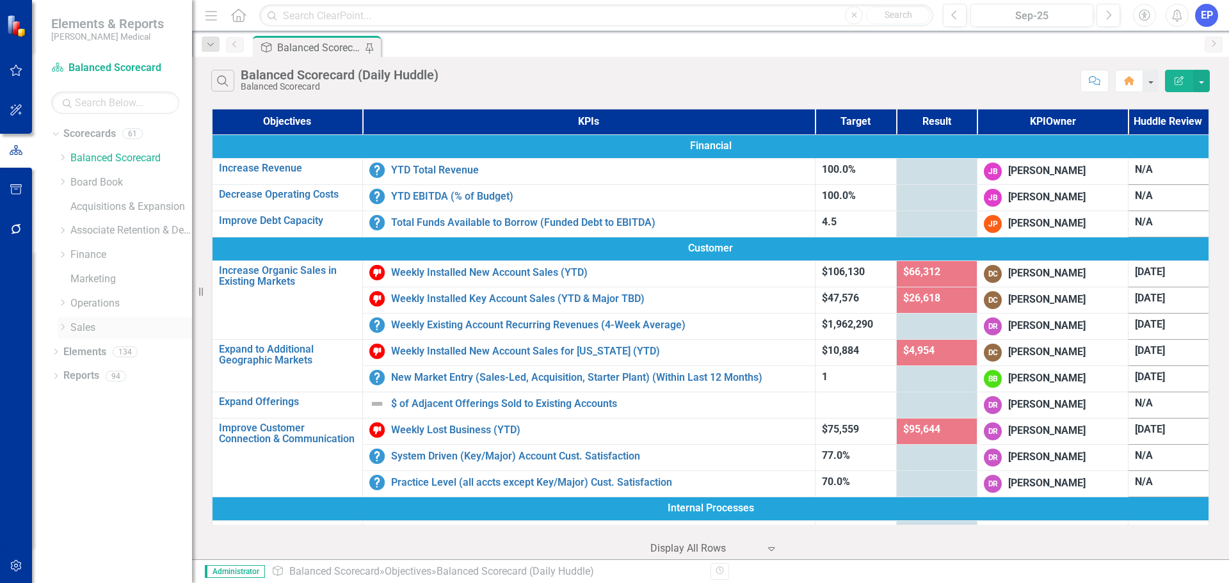
click at [63, 323] on div "Dropdown" at bounding box center [63, 328] width 10 height 11
click at [117, 472] on link "[US_STATE] - Sales" at bounding box center [137, 473] width 109 height 15
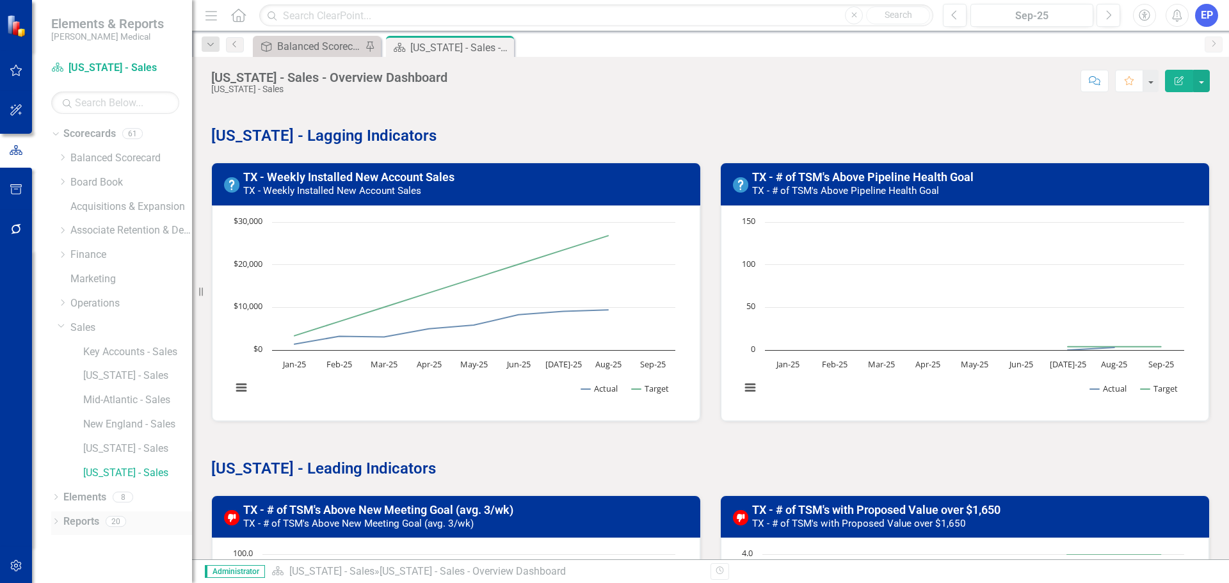
click at [88, 512] on div "Reports" at bounding box center [81, 522] width 36 height 21
click at [95, 519] on link "Reports" at bounding box center [81, 522] width 36 height 15
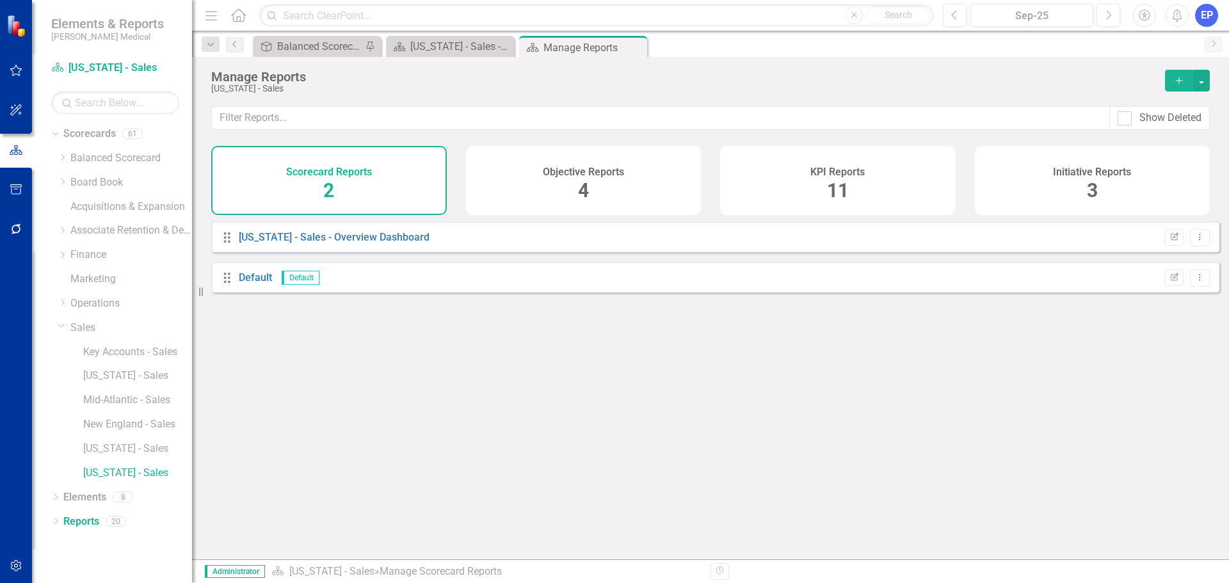
click at [862, 181] on div "KPI Reports 11" at bounding box center [838, 180] width 236 height 69
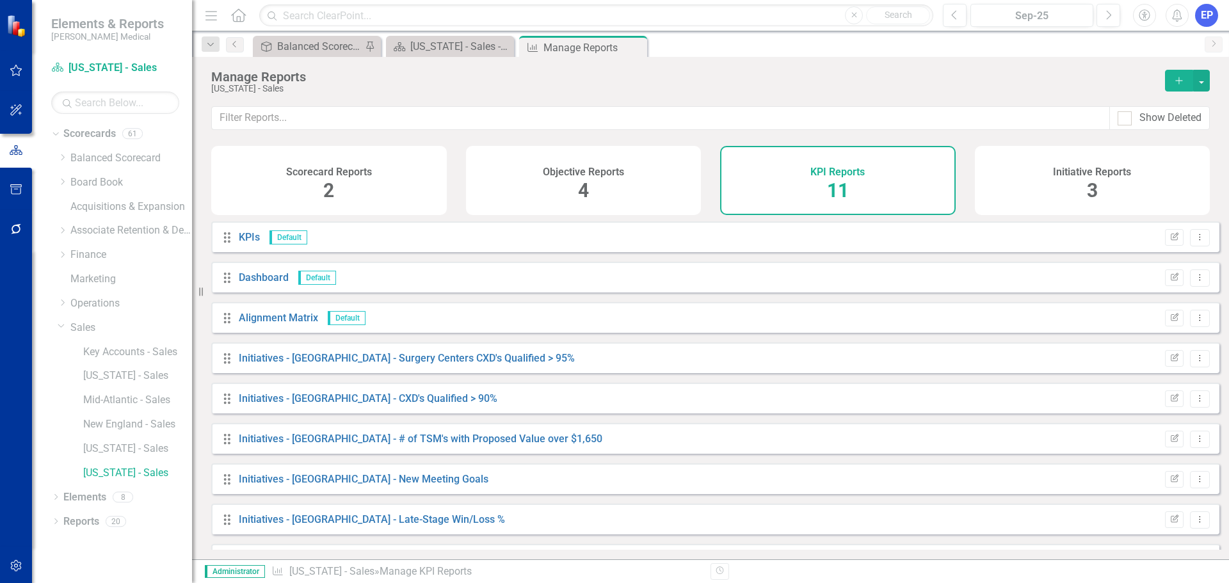
click at [1183, 77] on icon "Add" at bounding box center [1180, 80] width 12 height 9
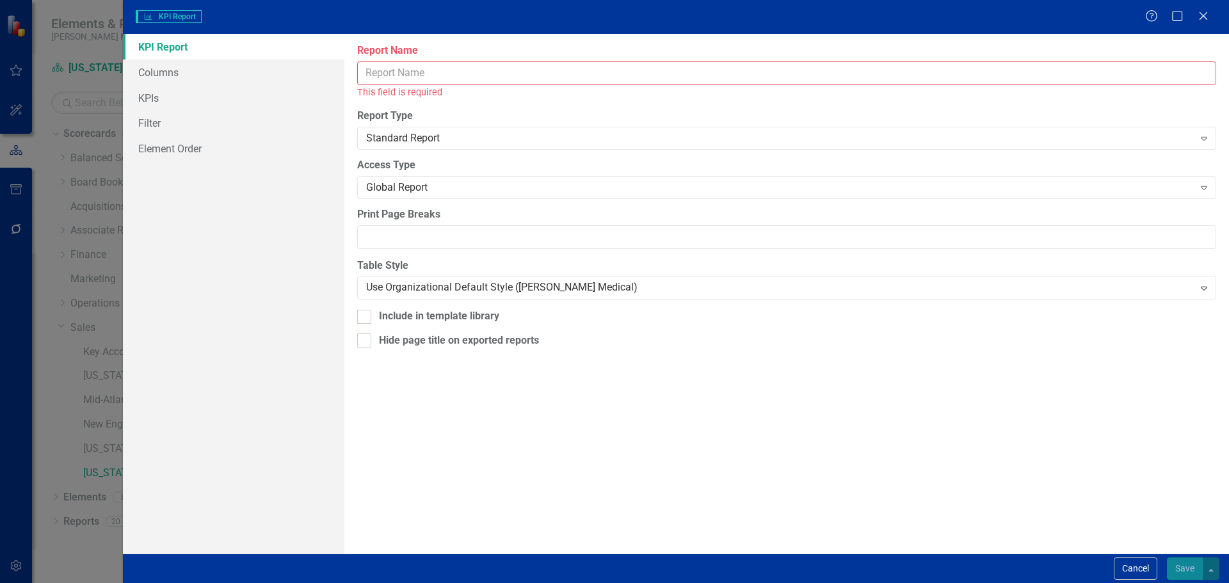
click at [389, 66] on input "Report Name" at bounding box center [786, 73] width 859 height 24
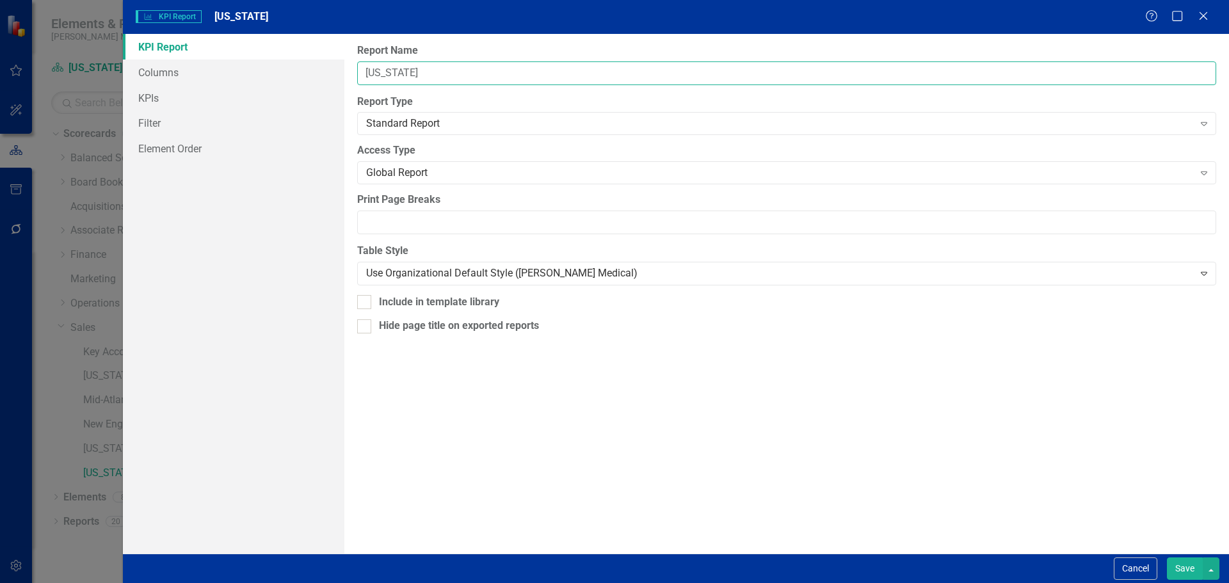
paste input "- Sales - KPI Scorecard"
type input "Texas - Sales - KPI Scorecard"
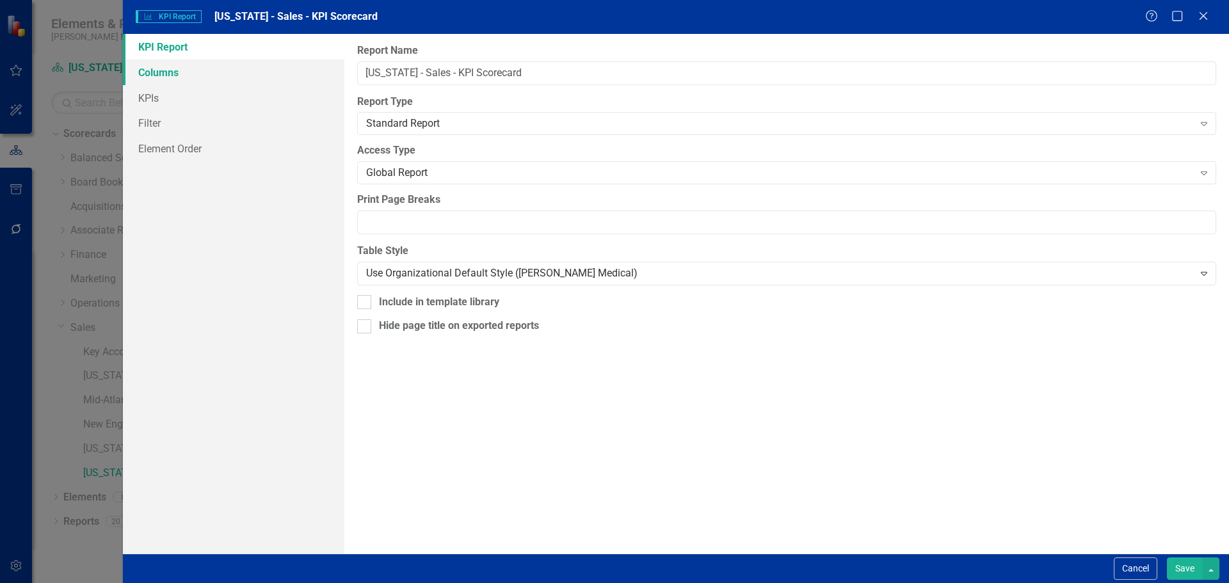
click at [209, 65] on link "Columns" at bounding box center [234, 73] width 222 height 26
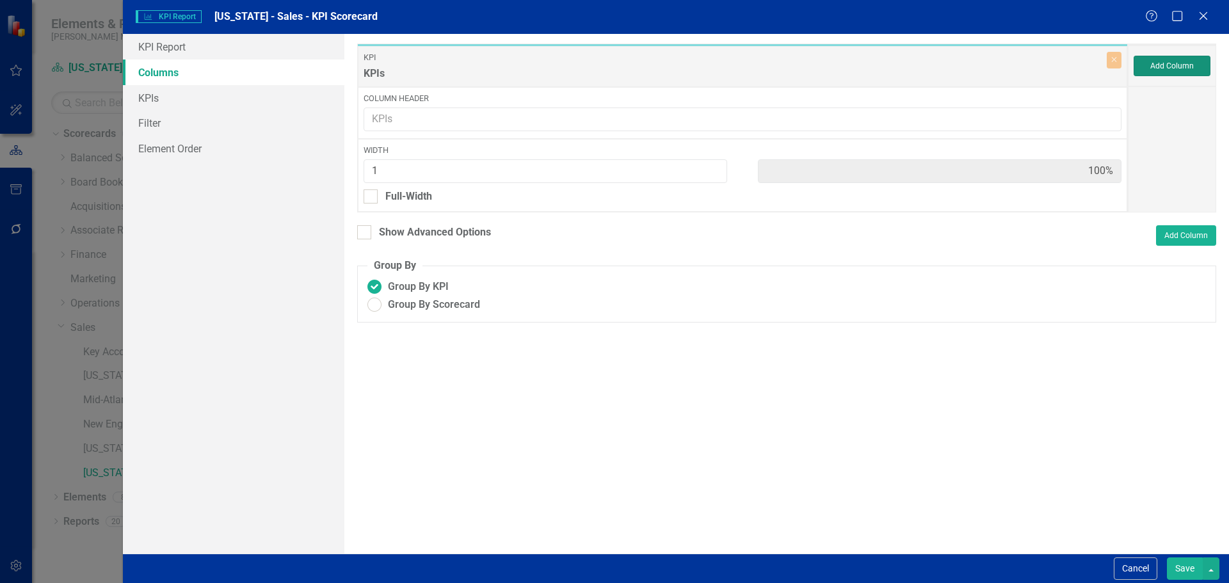
click at [1149, 69] on button "Add Column" at bounding box center [1172, 66] width 77 height 20
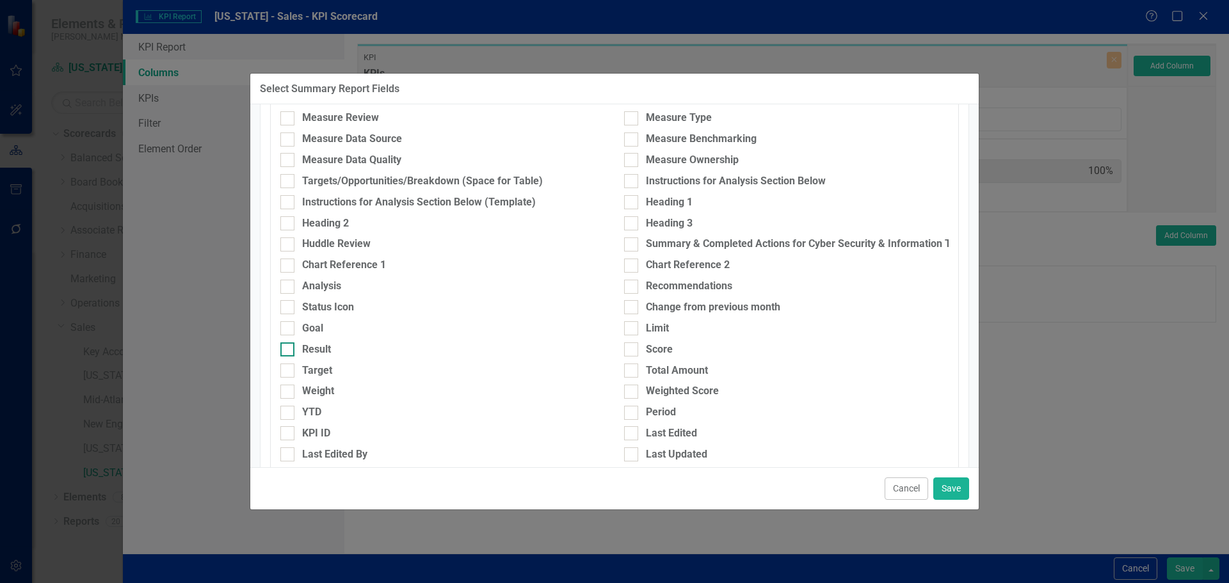
scroll to position [192, 0]
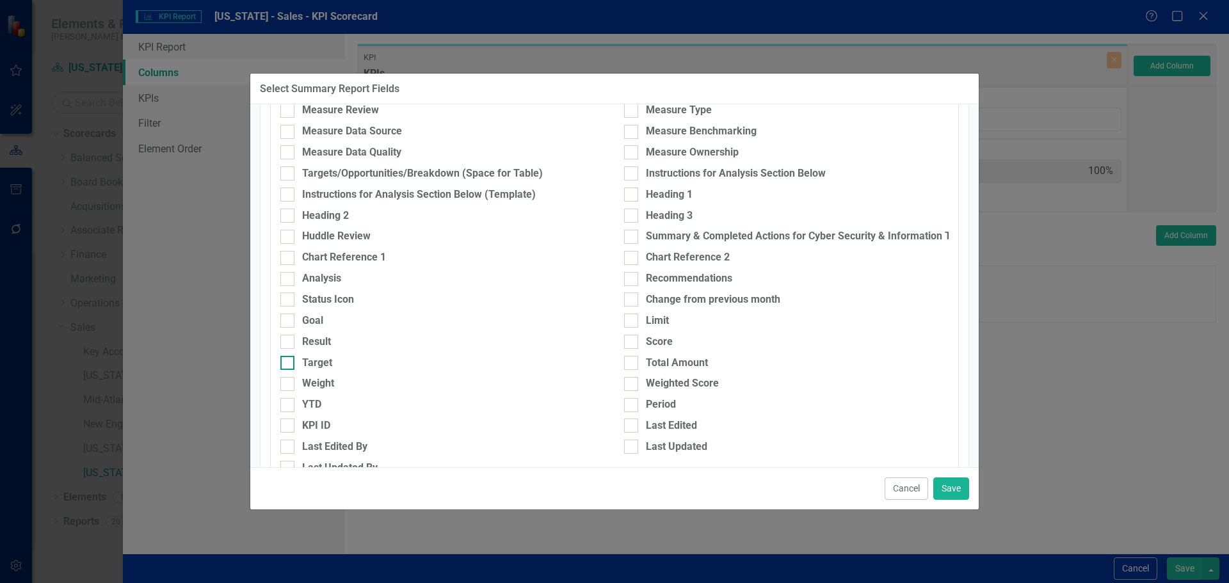
click at [292, 363] on div at bounding box center [287, 363] width 14 height 14
click at [289, 363] on input "Target" at bounding box center [284, 360] width 8 height 8
checkbox input "true"
click at [289, 341] on div at bounding box center [287, 342] width 14 height 14
click at [289, 341] on input "Result" at bounding box center [284, 339] width 8 height 8
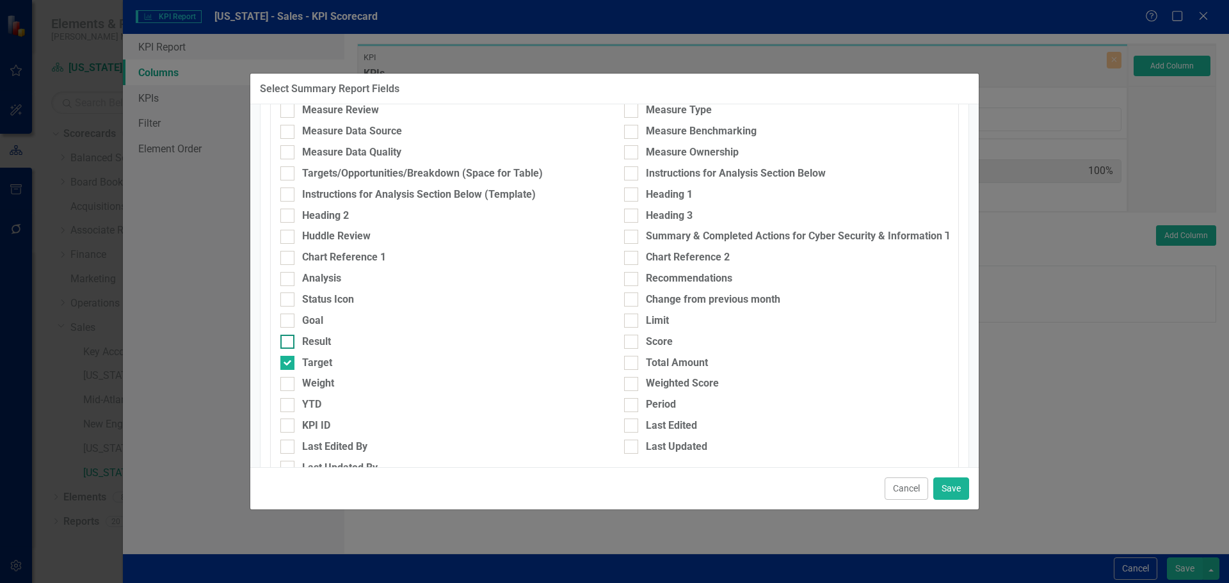
checkbox input "true"
click at [949, 490] on button "Save" at bounding box center [951, 489] width 36 height 22
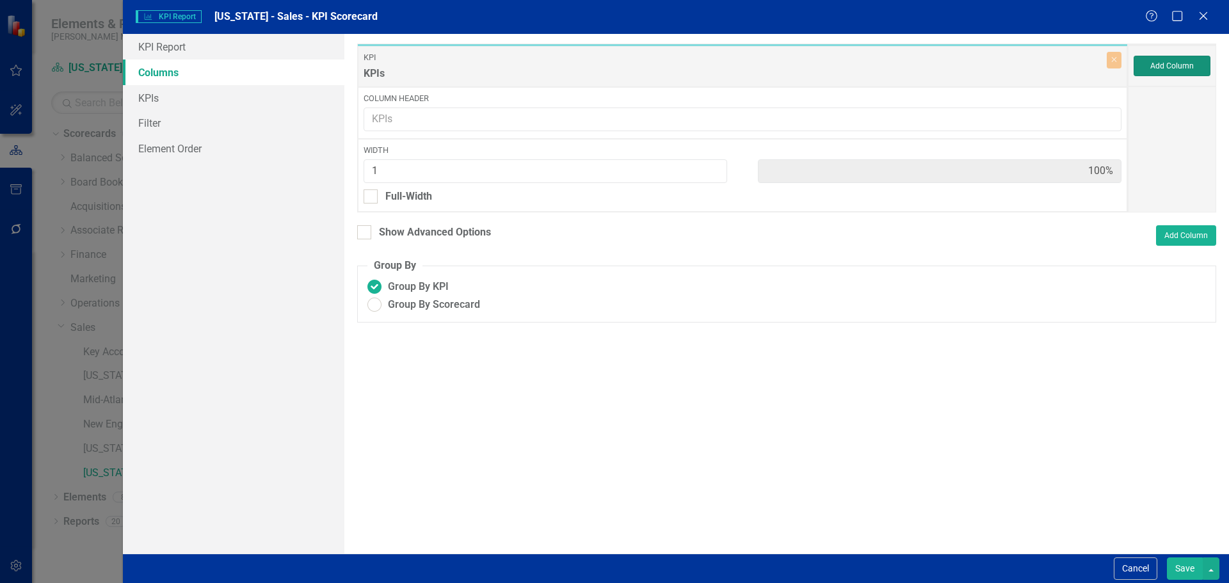
type input "33%"
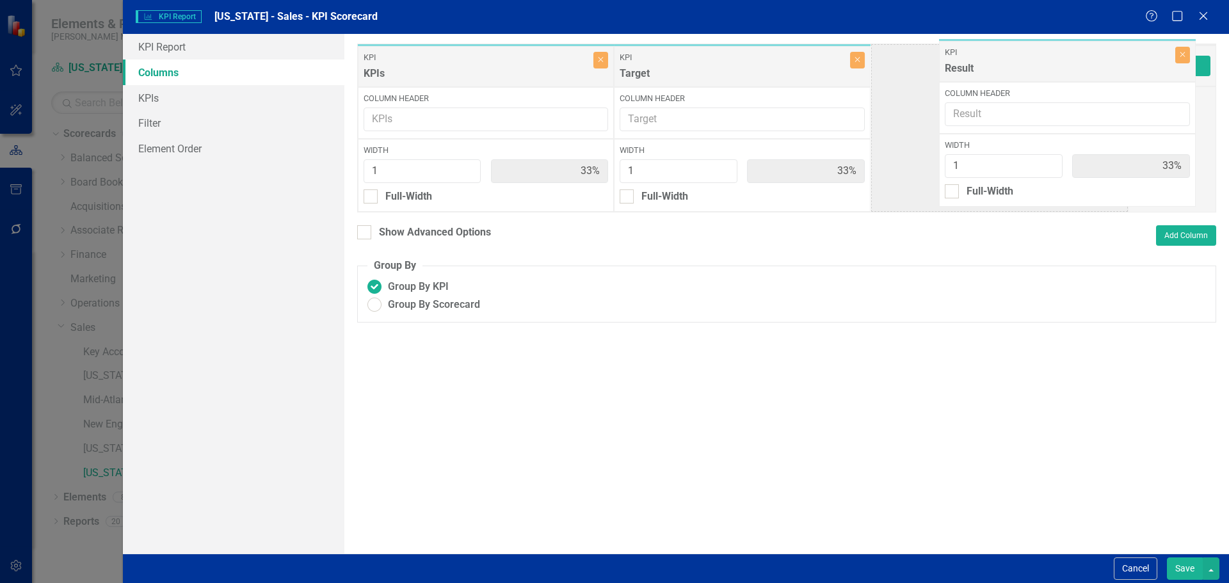
drag, startPoint x: 658, startPoint y: 76, endPoint x: 946, endPoint y: 76, distance: 288.1
click at [946, 76] on div "KPI KPIs Close Column Header Width 1 33% Full-Width KPI Result Close Column Hea…" at bounding box center [742, 128] width 771 height 169
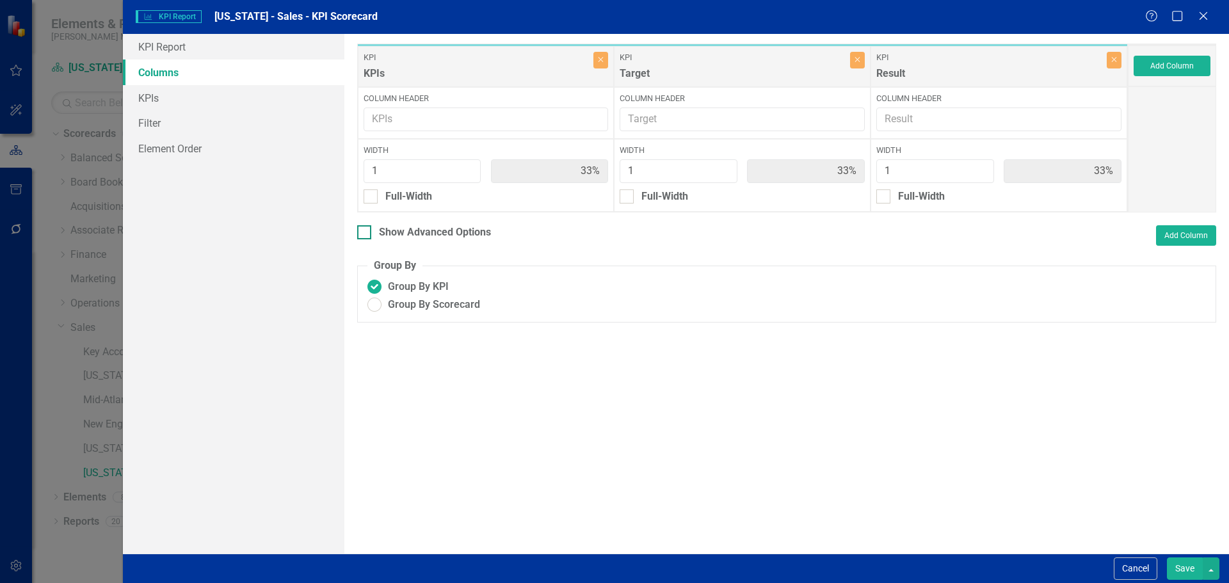
click at [360, 234] on input "Show Advanced Options" at bounding box center [361, 229] width 8 height 8
checkbox input "true"
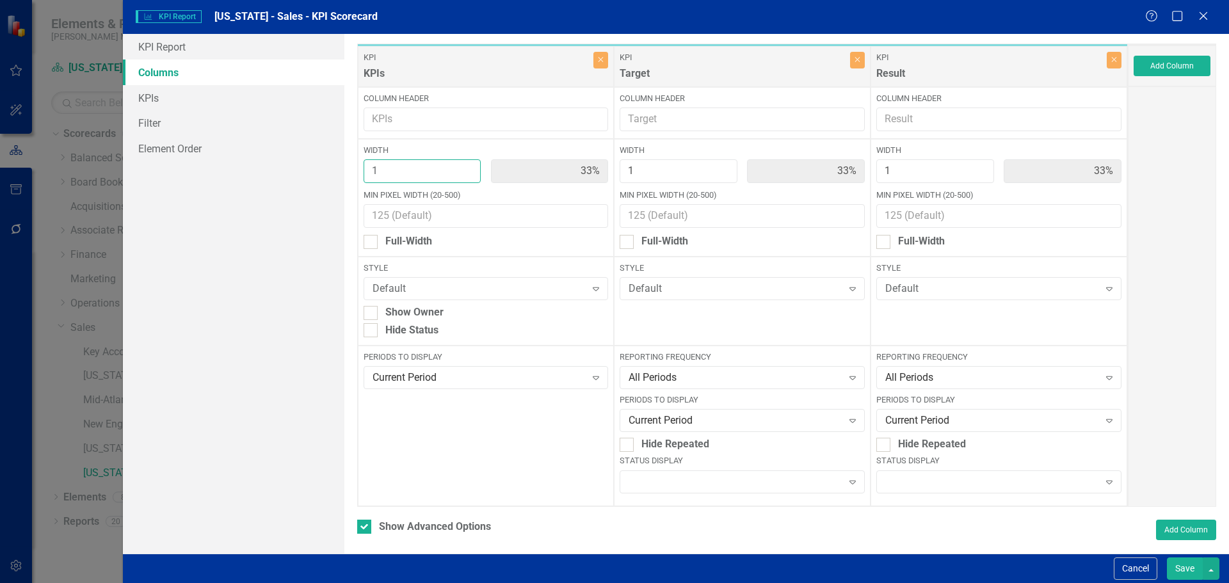
type input "2"
type input "50%"
type input "25%"
click at [467, 168] on input "2" at bounding box center [423, 171] width 118 height 24
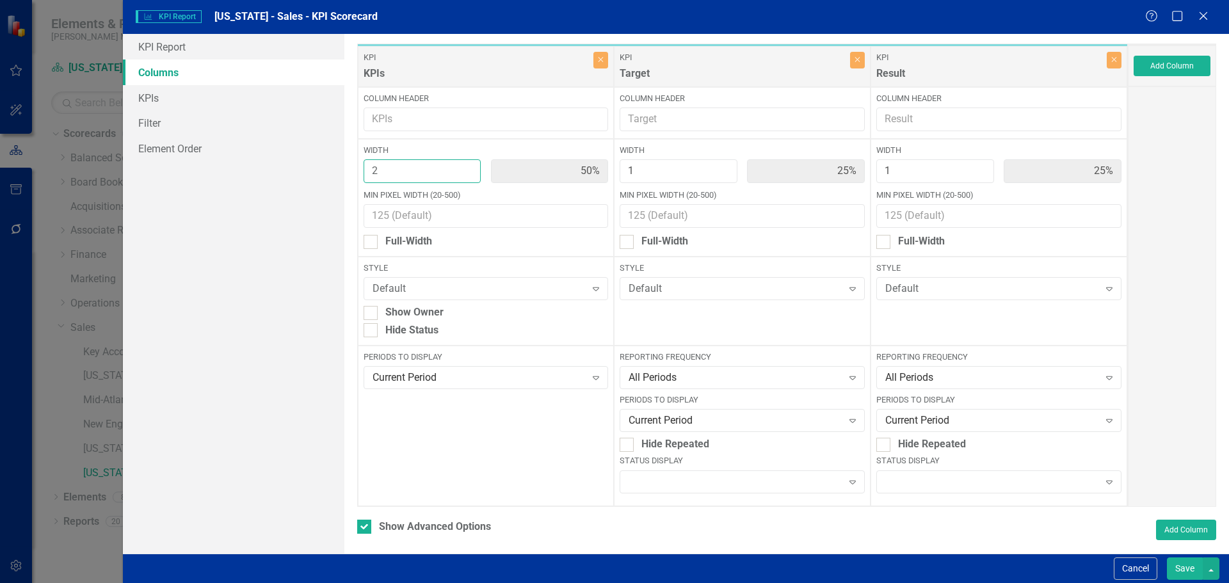
type input "3"
type input "60%"
type input "20%"
click at [467, 168] on input "3" at bounding box center [423, 171] width 118 height 24
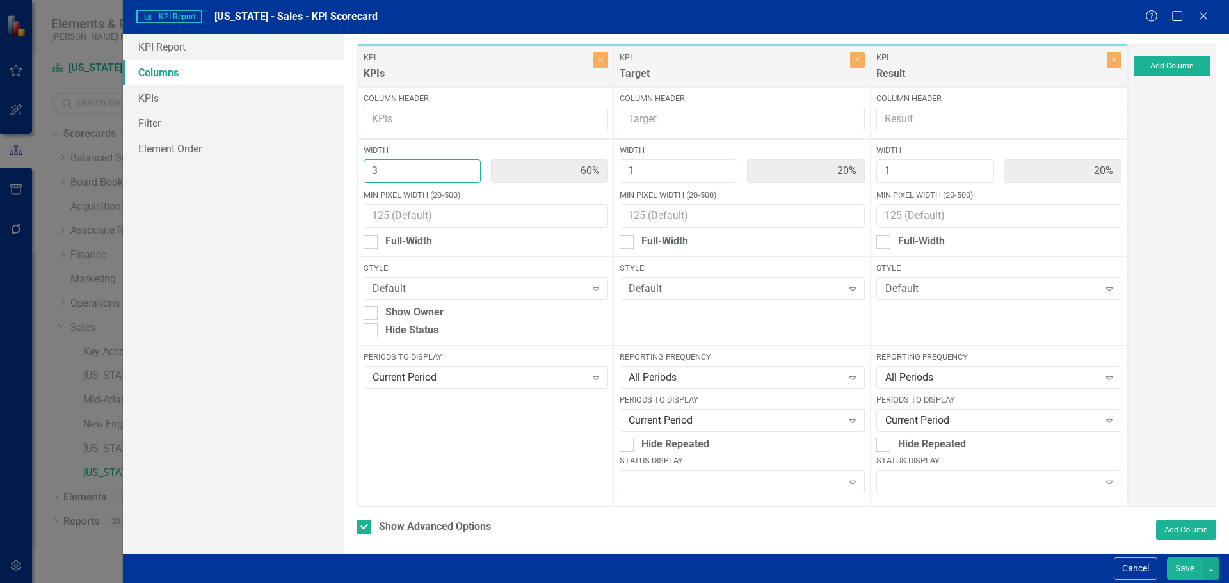
type input "4"
type input "67%"
type input "17%"
type input "4"
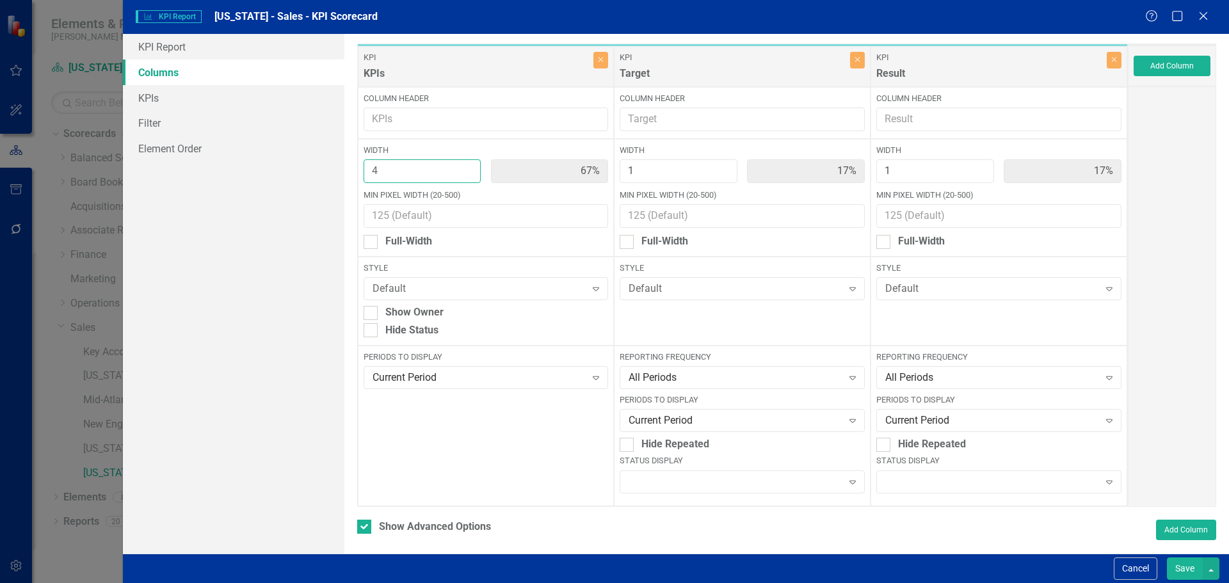
click at [467, 168] on input "4" at bounding box center [423, 171] width 118 height 24
click at [903, 479] on div "Expand" at bounding box center [998, 482] width 245 height 23
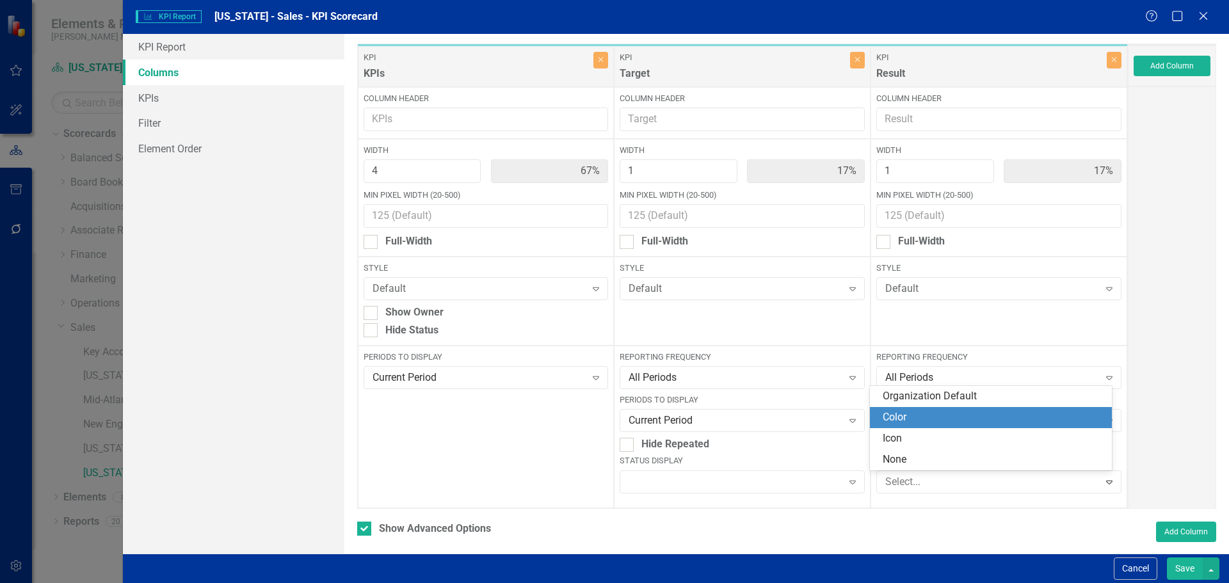
click at [903, 421] on div "Color" at bounding box center [994, 417] width 222 height 15
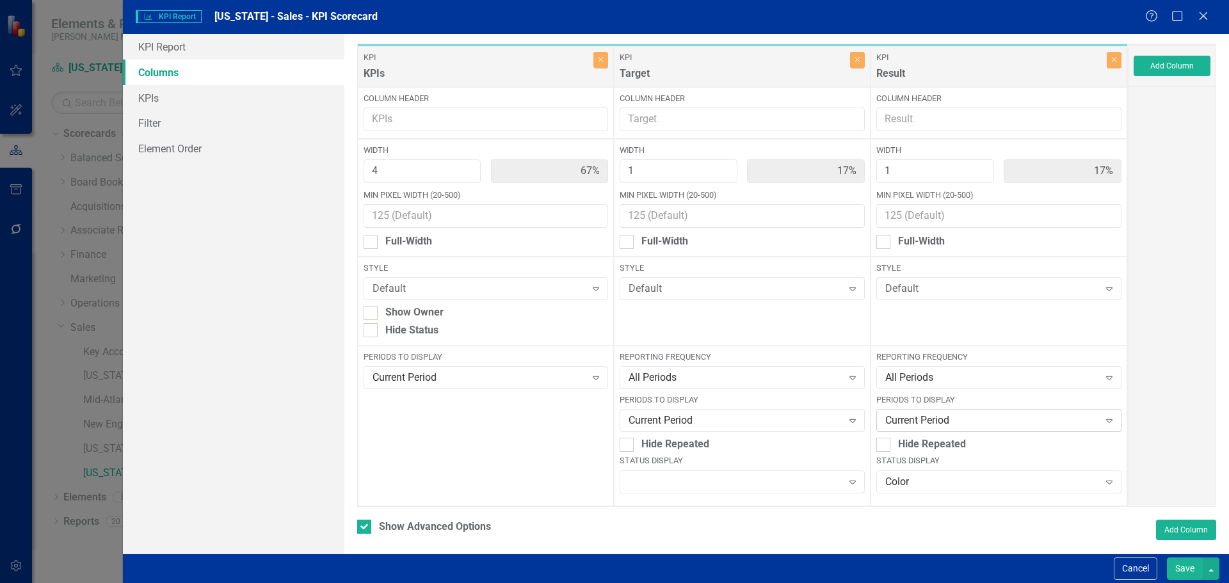
click at [904, 413] on div "Current Period Expand" at bounding box center [998, 420] width 245 height 23
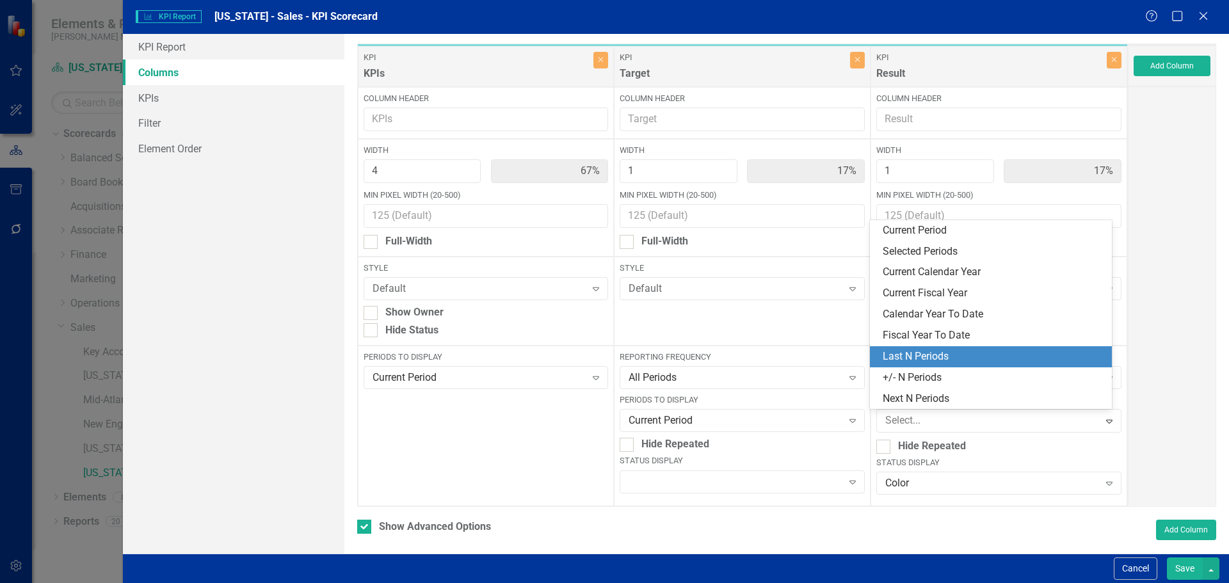
click at [909, 357] on div "Last N Periods" at bounding box center [994, 357] width 222 height 15
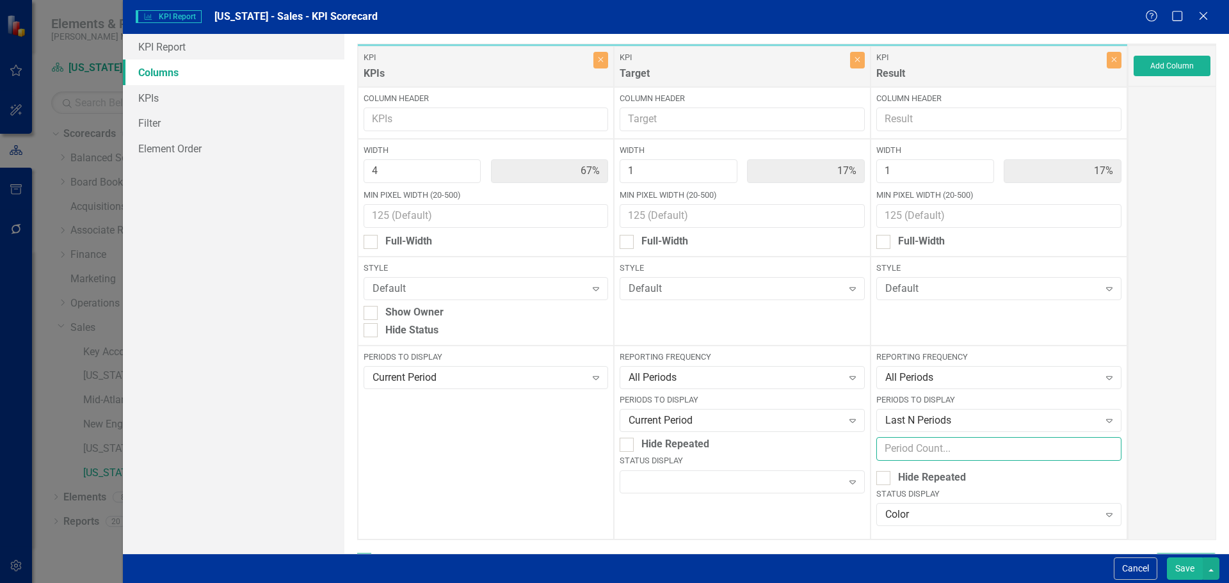
click at [910, 451] on input "number" at bounding box center [998, 449] width 245 height 24
type input "6"
click at [1178, 563] on button "Save" at bounding box center [1185, 569] width 36 height 22
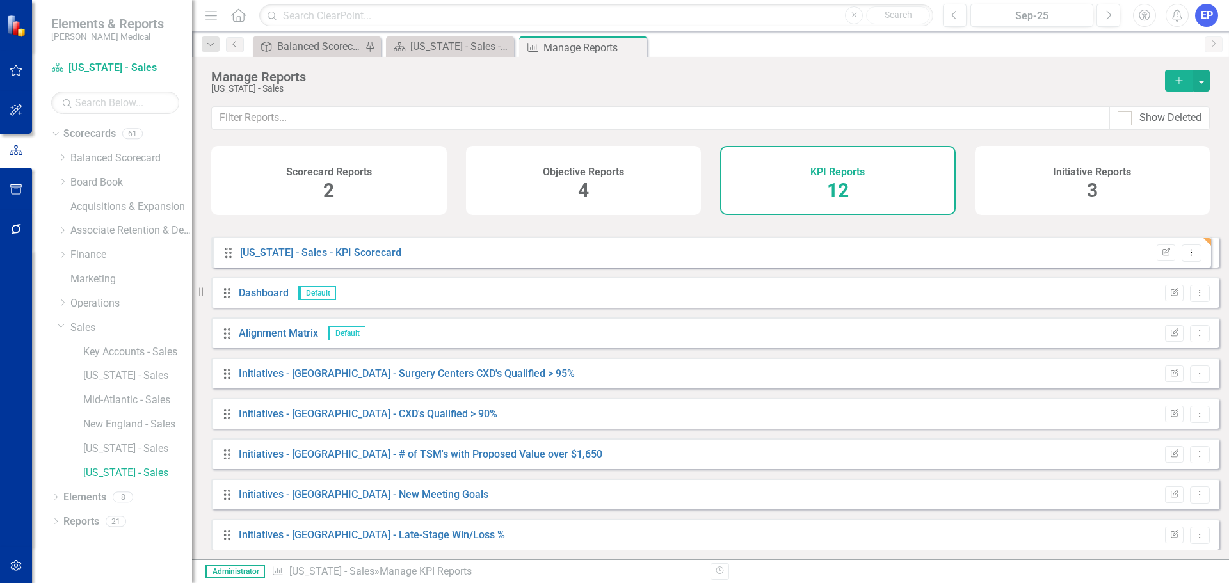
scroll to position [0, 0]
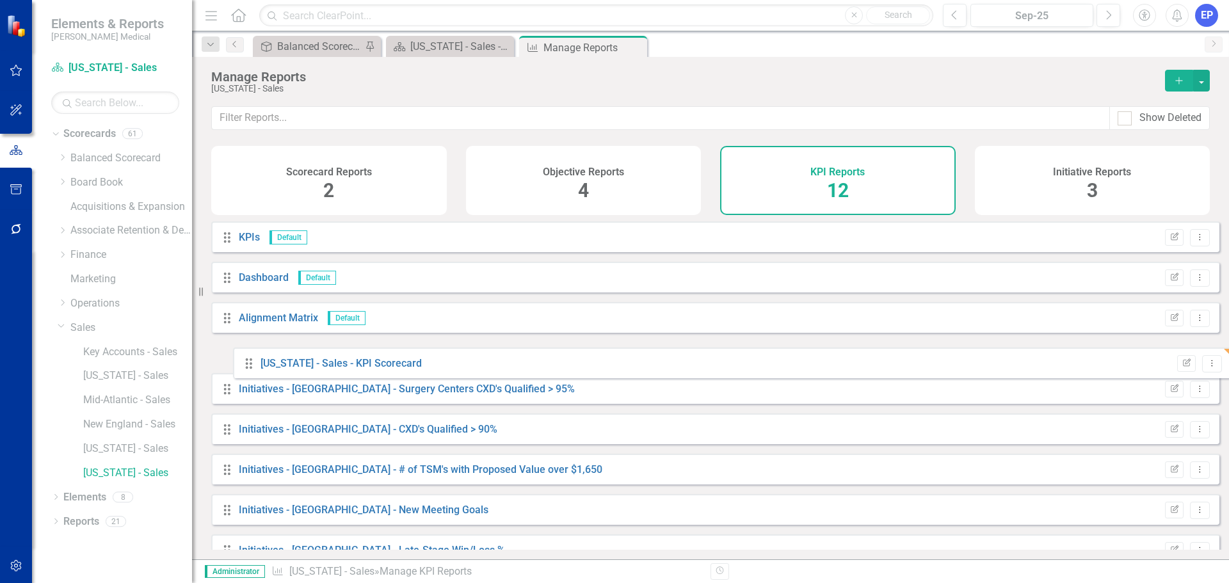
drag, startPoint x: 225, startPoint y: 535, endPoint x: 247, endPoint y: 365, distance: 171.7
click at [247, 365] on div "Drag KPIs Default Edit Report Dropdown Menu Drag Dashboard Default Edit Report …" at bounding box center [715, 459] width 1008 height 474
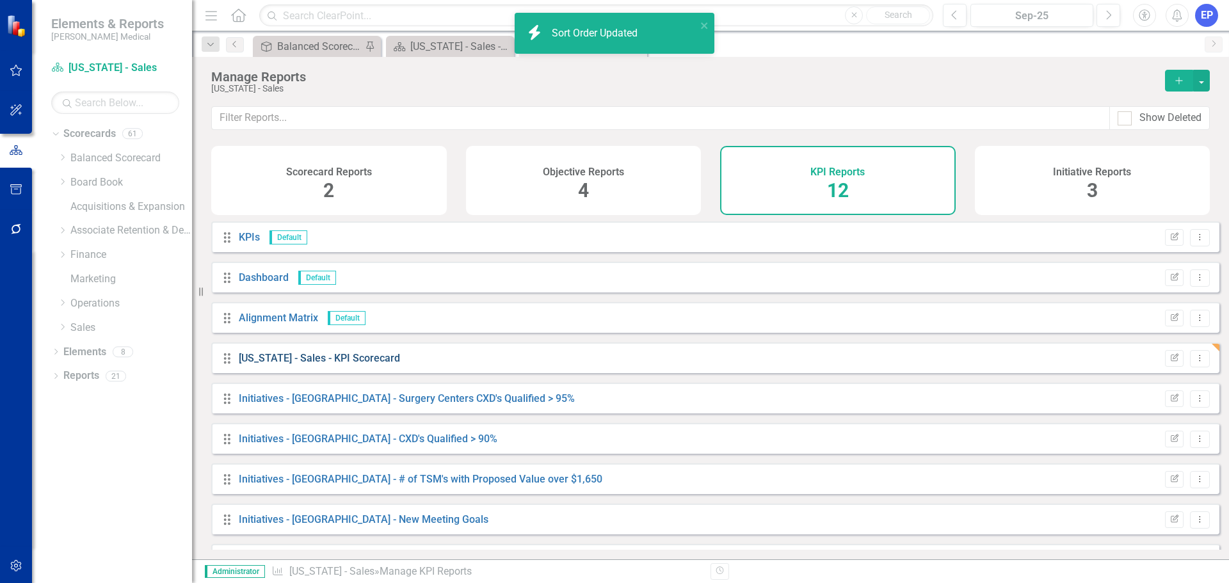
click at [319, 364] on link "Texas - Sales - KPI Scorecard" at bounding box center [319, 358] width 161 height 12
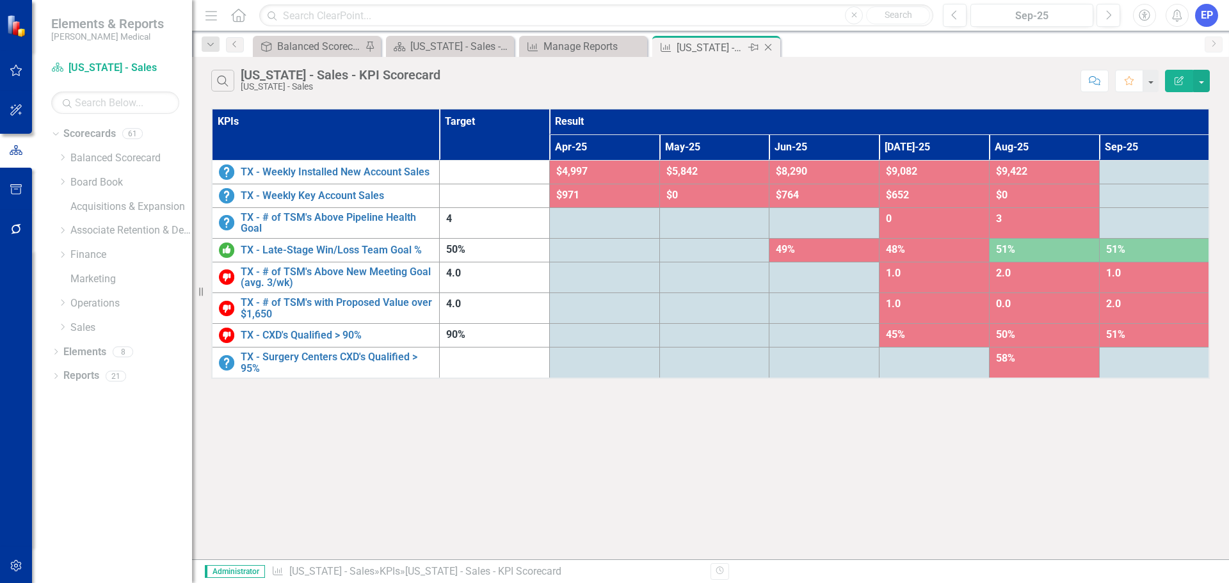
click at [768, 49] on icon "Close" at bounding box center [768, 47] width 13 height 10
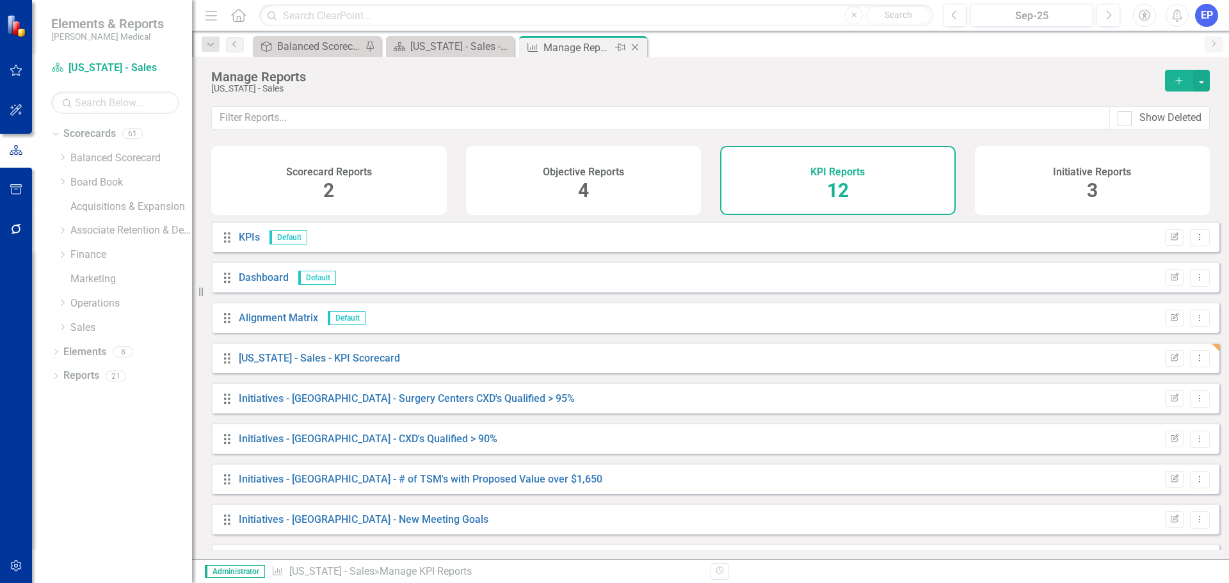
click at [638, 46] on icon "Close" at bounding box center [635, 47] width 13 height 10
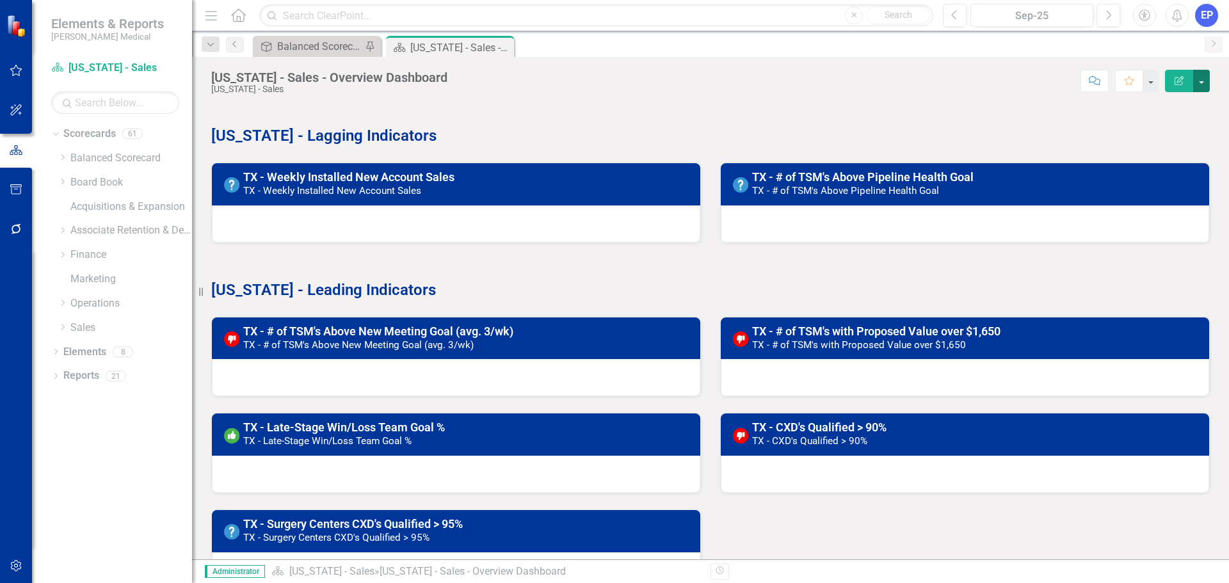
click at [1201, 82] on button "button" at bounding box center [1201, 81] width 17 height 22
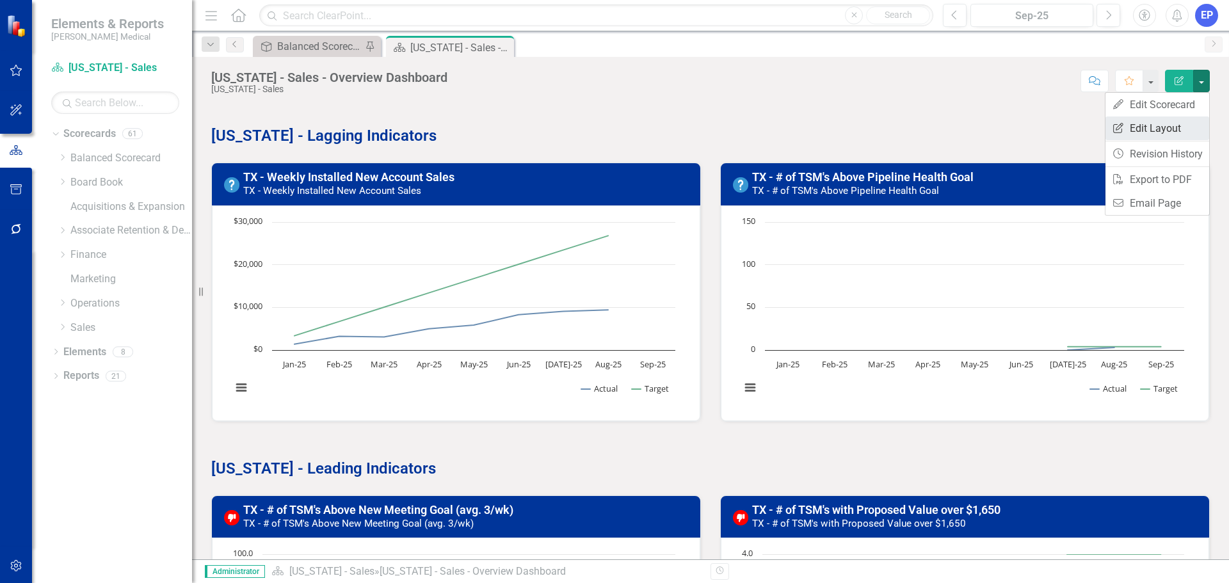
click at [1143, 130] on link "Edit Report Edit Layout" at bounding box center [1158, 129] width 104 height 24
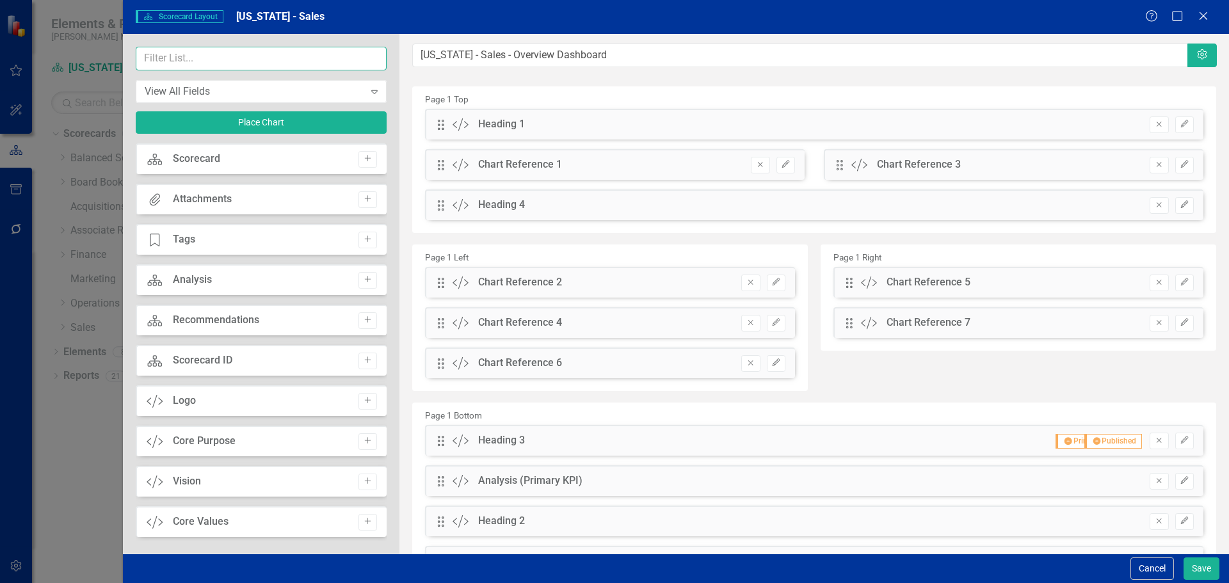
click at [277, 59] on input "text" at bounding box center [261, 59] width 251 height 24
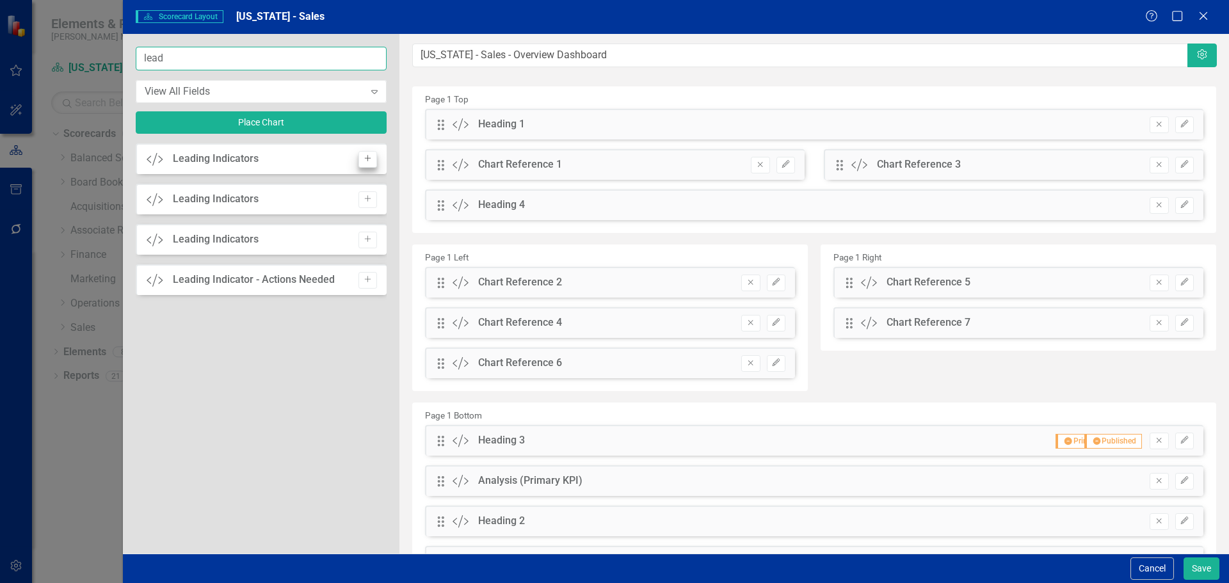
type input "lead"
click at [364, 164] on button "Add" at bounding box center [368, 159] width 19 height 17
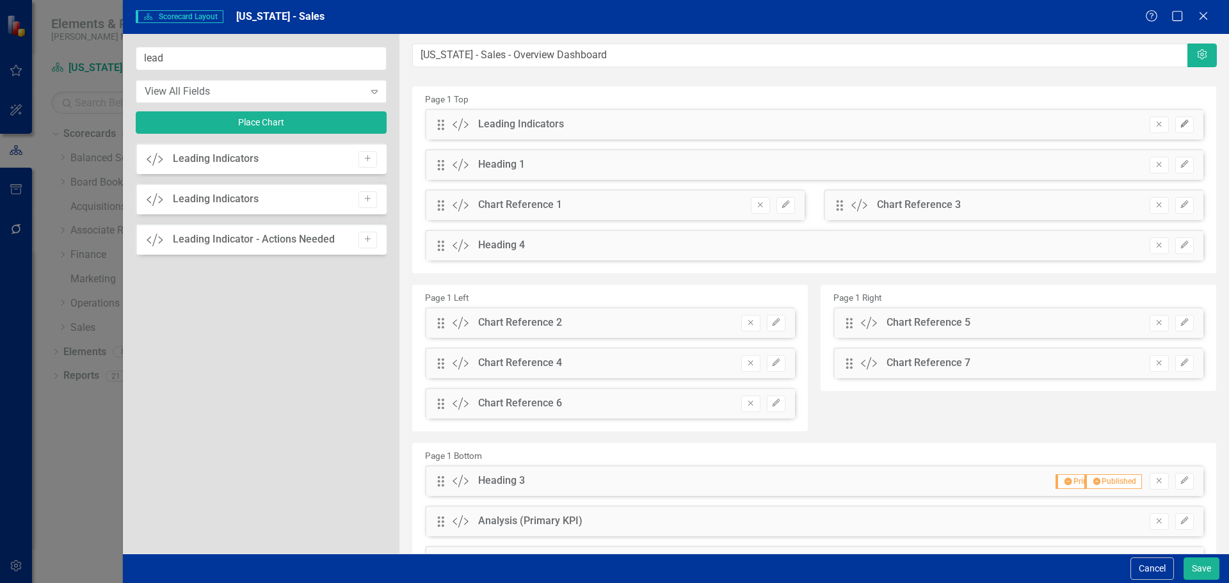
click at [1181, 120] on button "Edit" at bounding box center [1184, 125] width 19 height 17
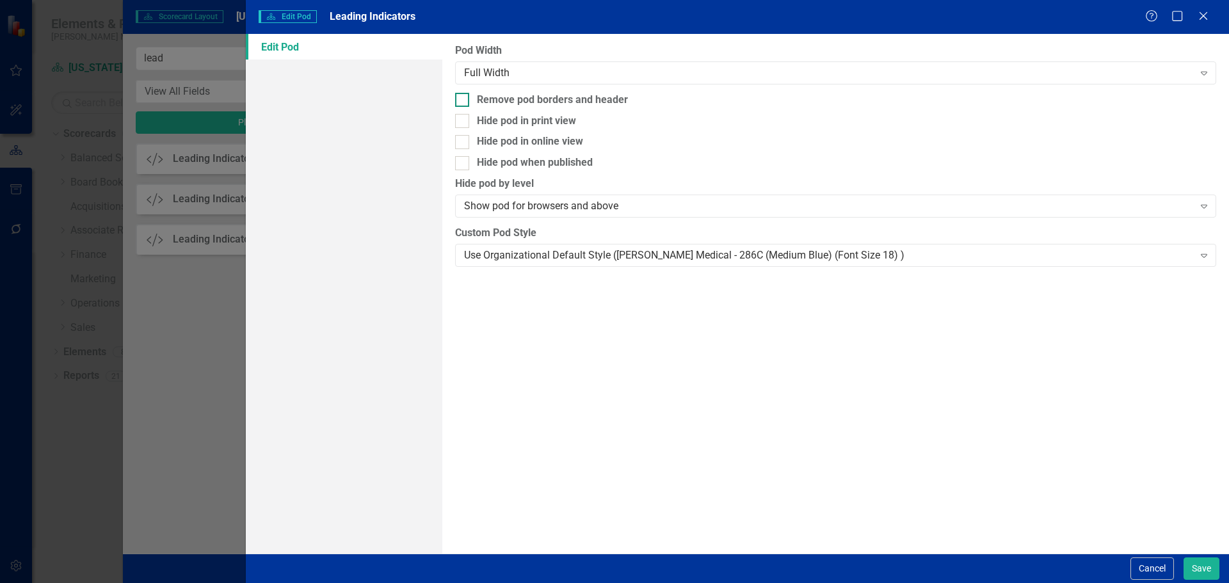
click at [577, 102] on div "Remove pod borders and header" at bounding box center [552, 100] width 151 height 15
click at [464, 101] on input "Remove pod borders and header" at bounding box center [459, 97] width 8 height 8
checkbox input "true"
click at [580, 259] on div "Use Organizational Default Style ([PERSON_NAME] Medical - 286C (Medium Blue) (F…" at bounding box center [828, 255] width 729 height 15
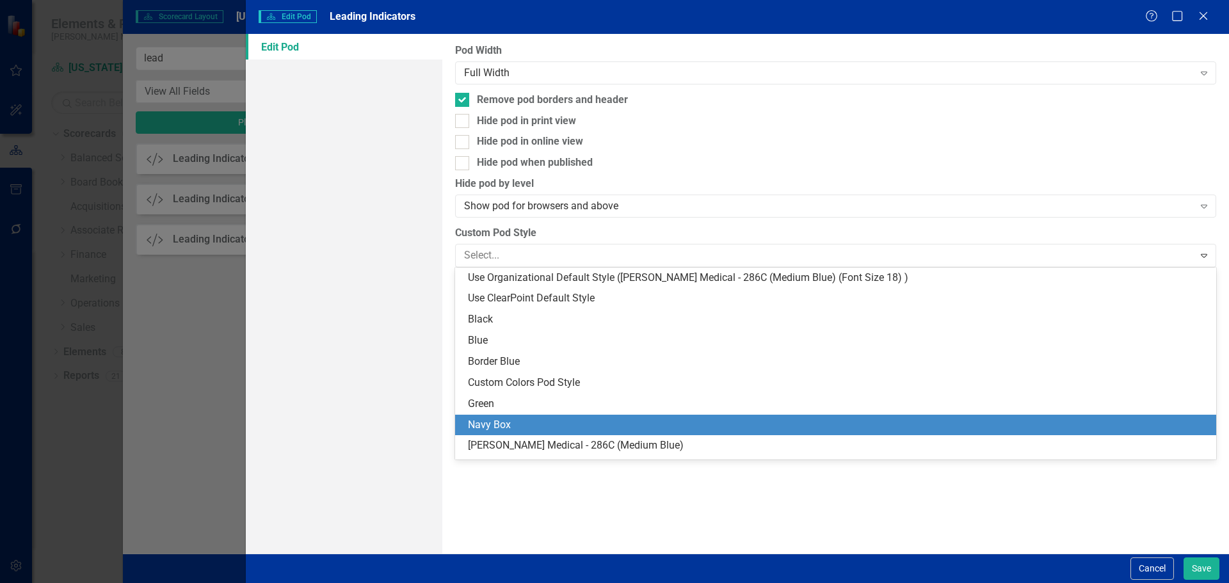
click at [533, 426] on div "Navy Box" at bounding box center [838, 425] width 741 height 15
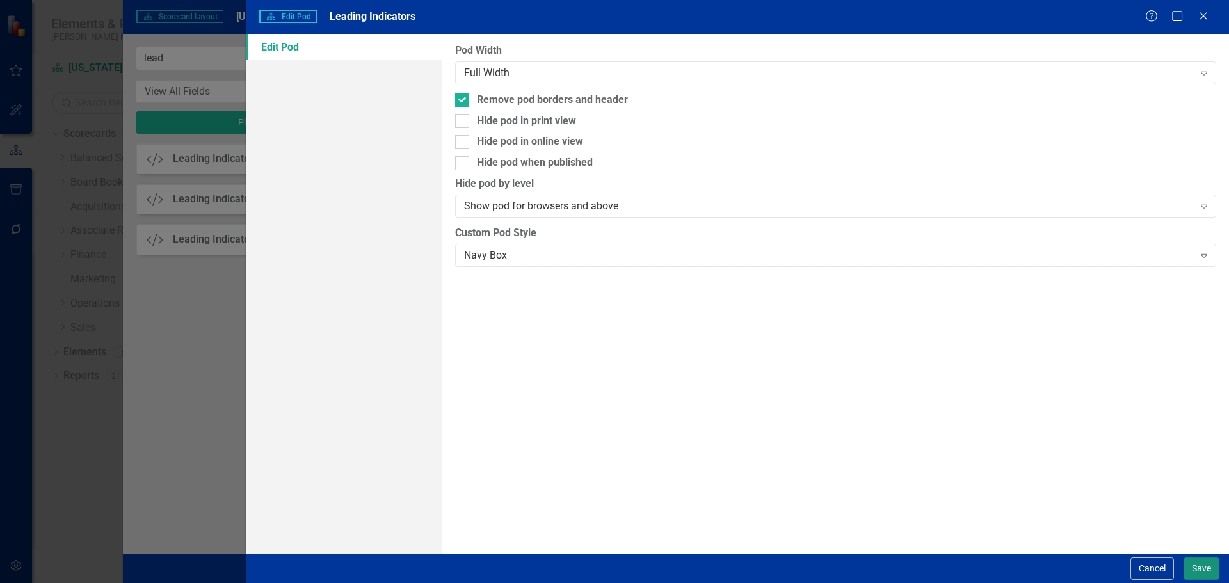
click at [1188, 563] on button "Save" at bounding box center [1202, 569] width 36 height 22
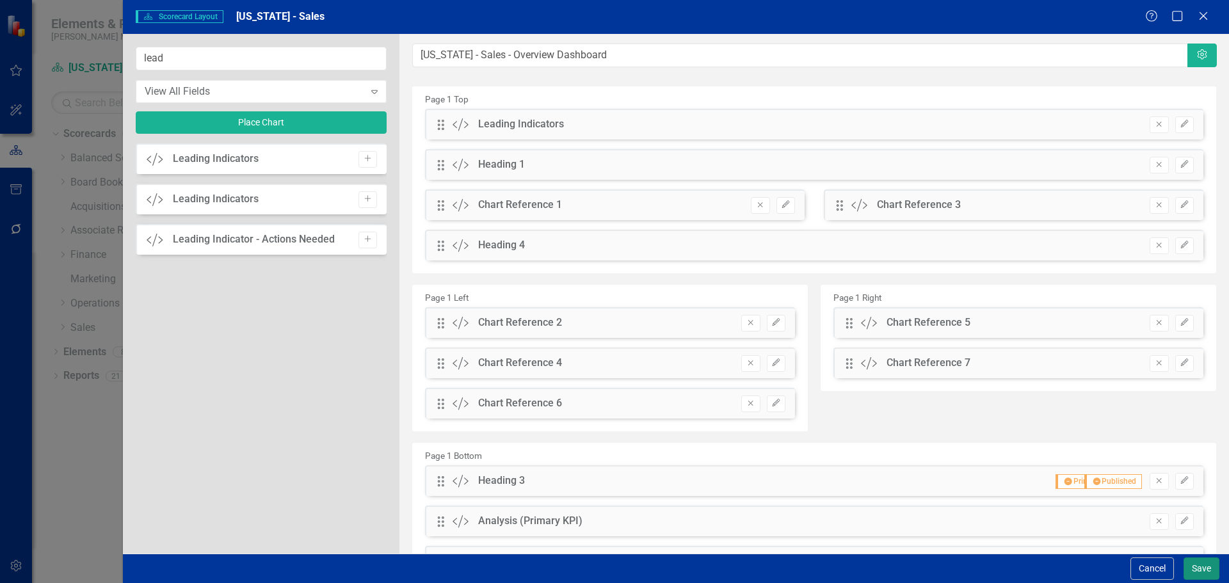
click at [1198, 567] on button "Save" at bounding box center [1202, 569] width 36 height 22
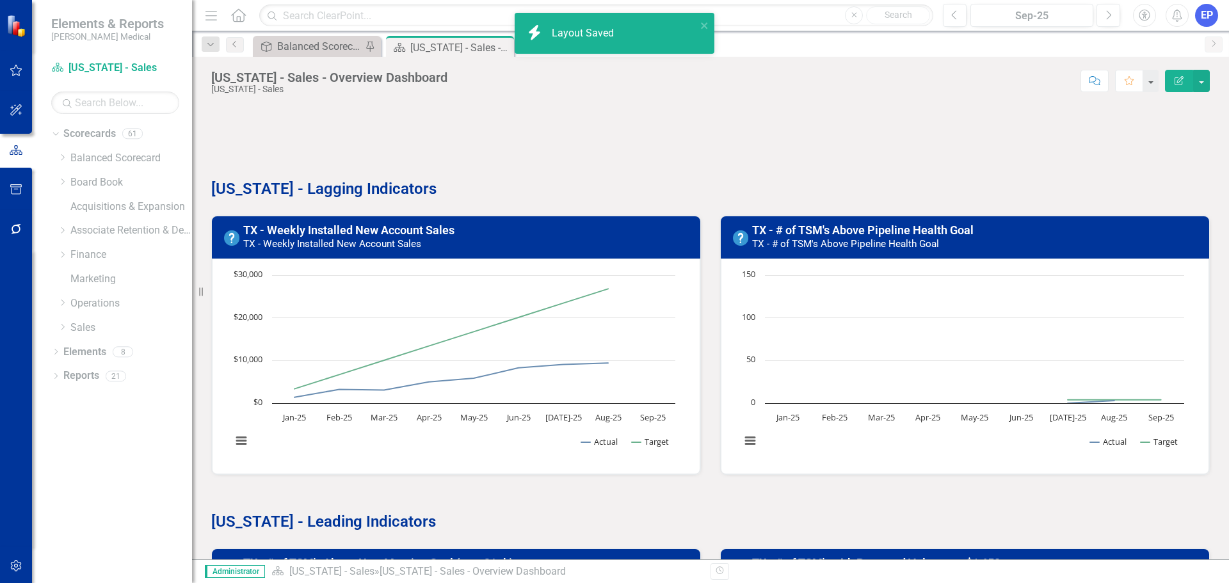
click at [359, 147] on div "Texas - Lagging Indicators" at bounding box center [711, 171] width 1018 height 58
click at [359, 131] on div at bounding box center [710, 123] width 999 height 37
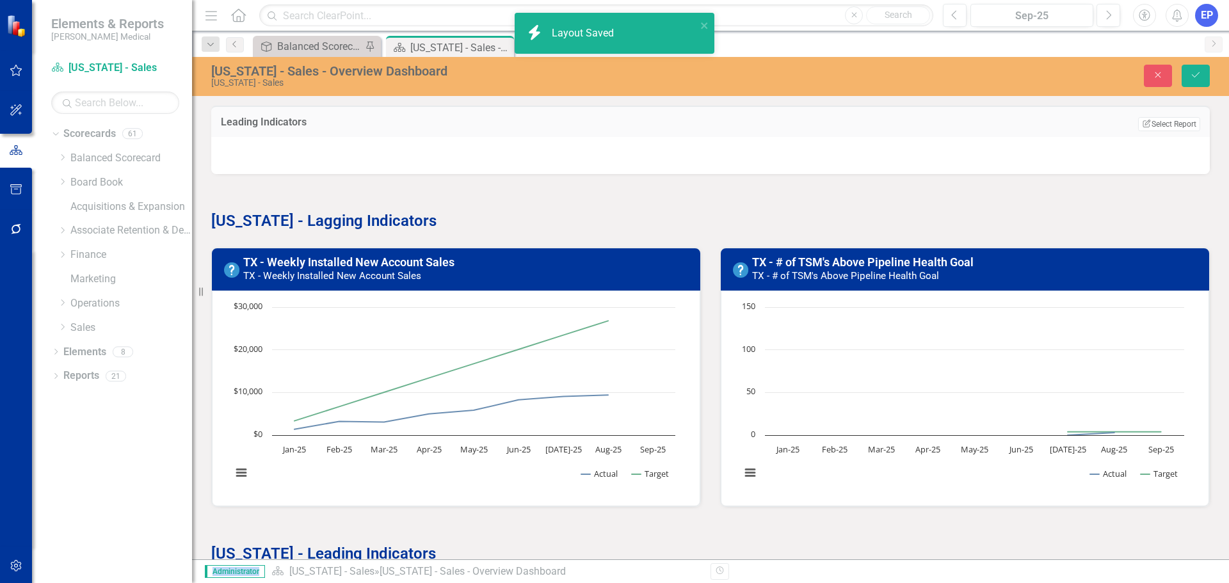
click at [364, 147] on div at bounding box center [710, 155] width 999 height 37
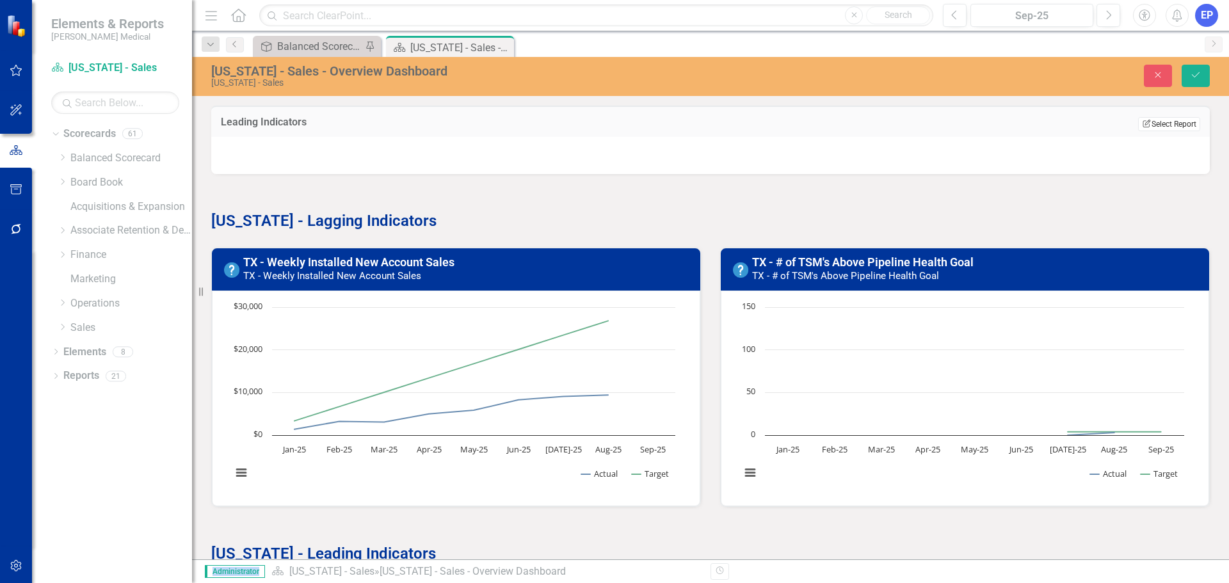
click at [1142, 123] on icon "Edit Report" at bounding box center [1147, 124] width 10 height 8
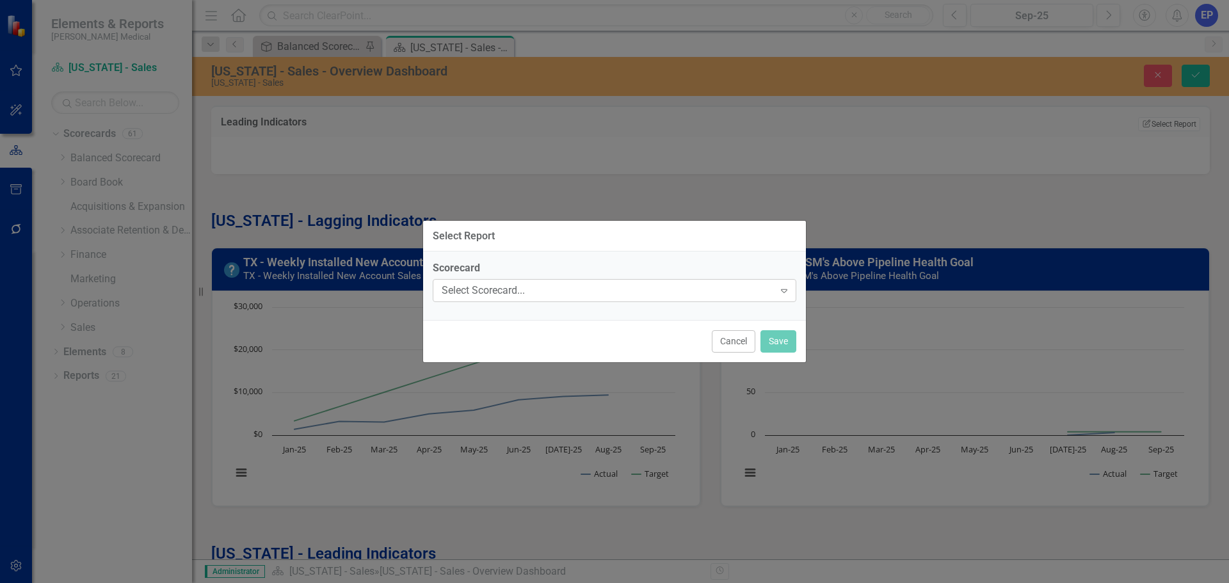
click at [526, 294] on div "Select Scorecard..." at bounding box center [608, 291] width 332 height 15
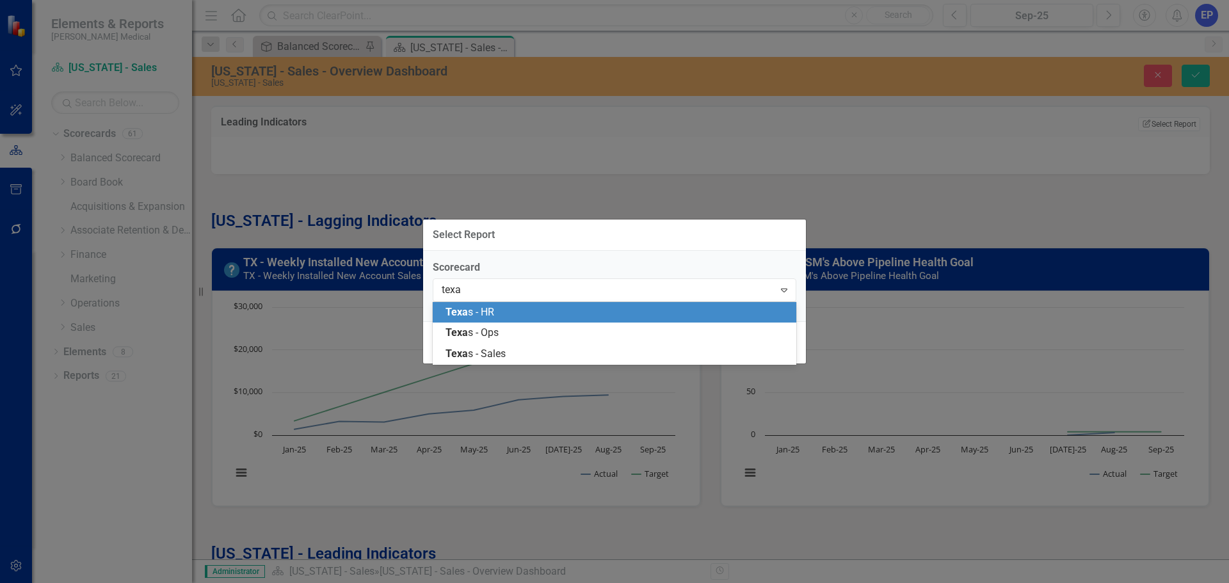
type input "texas"
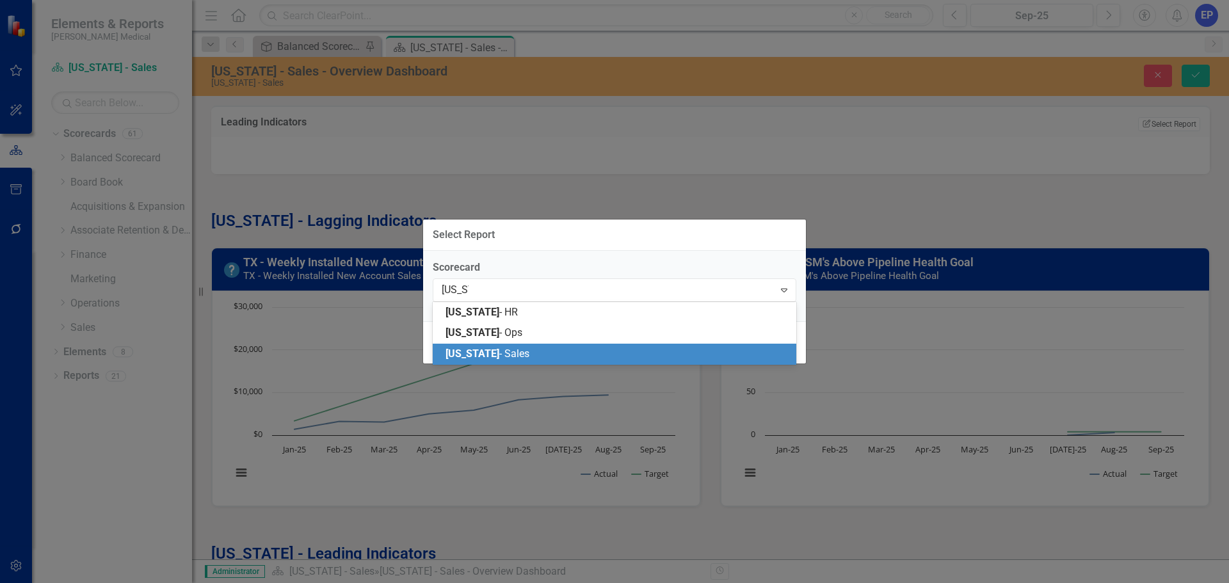
click at [483, 350] on span "Texas - Sales" at bounding box center [488, 354] width 84 height 12
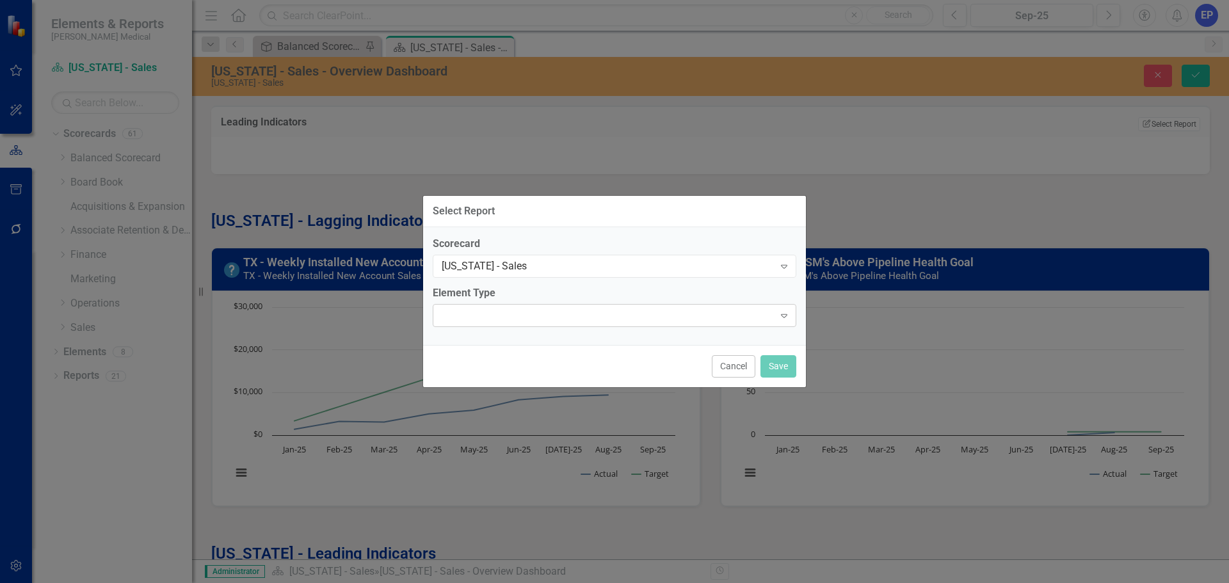
click at [477, 305] on div "Expand" at bounding box center [615, 315] width 364 height 23
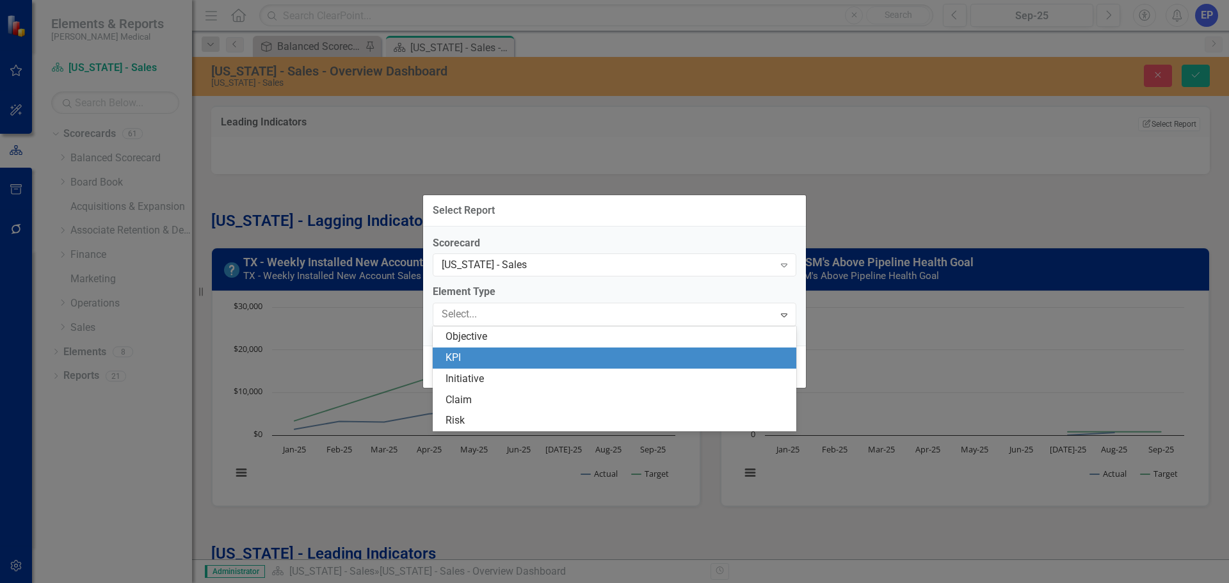
click at [483, 363] on div "KPI" at bounding box center [617, 358] width 343 height 15
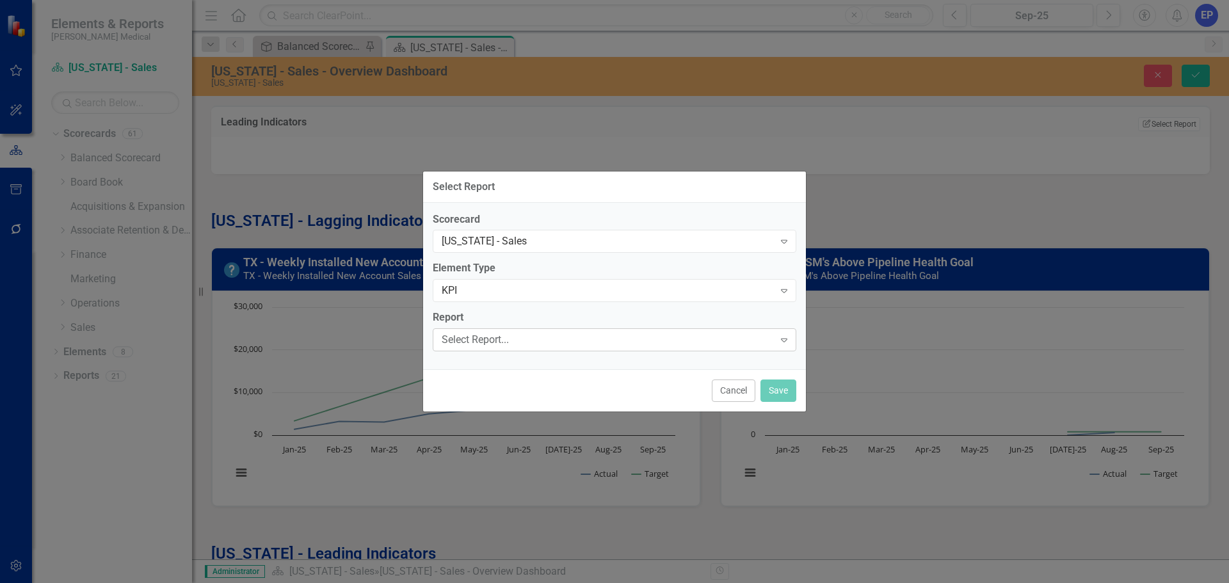
click at [480, 343] on div "Select Report..." at bounding box center [608, 340] width 332 height 15
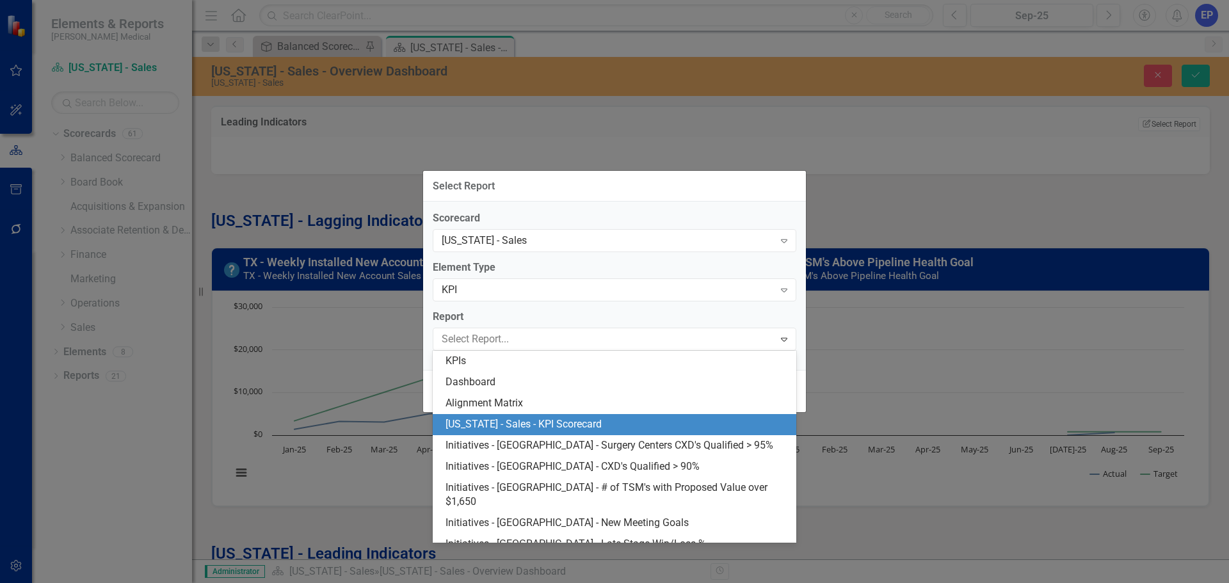
click at [505, 421] on div "Texas - Sales - KPI Scorecard" at bounding box center [617, 424] width 343 height 15
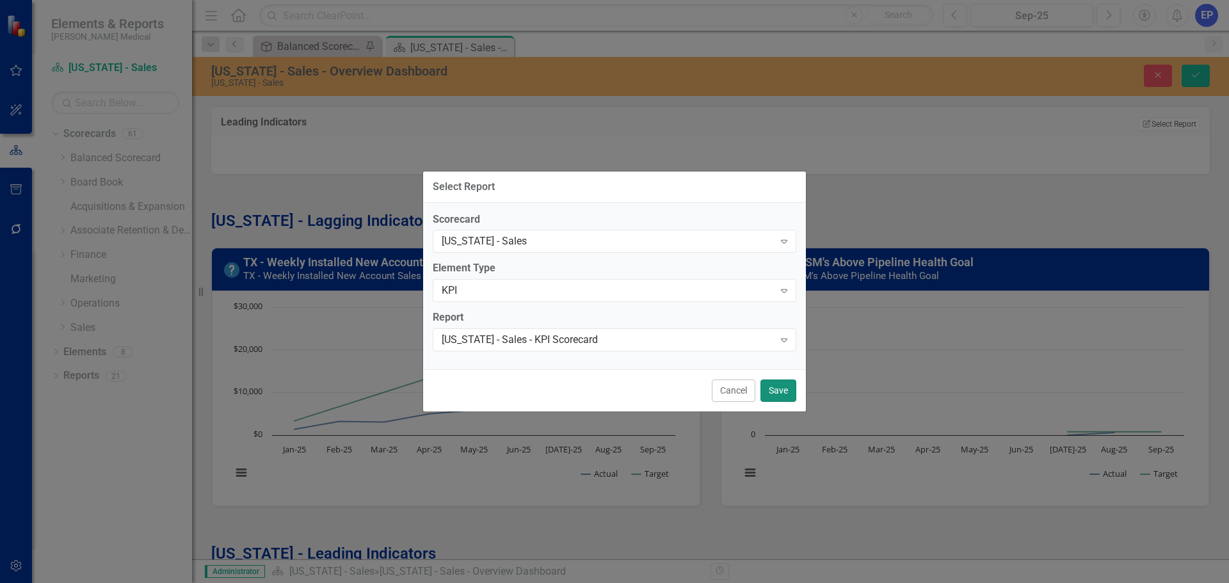
click at [788, 393] on button "Save" at bounding box center [779, 391] width 36 height 22
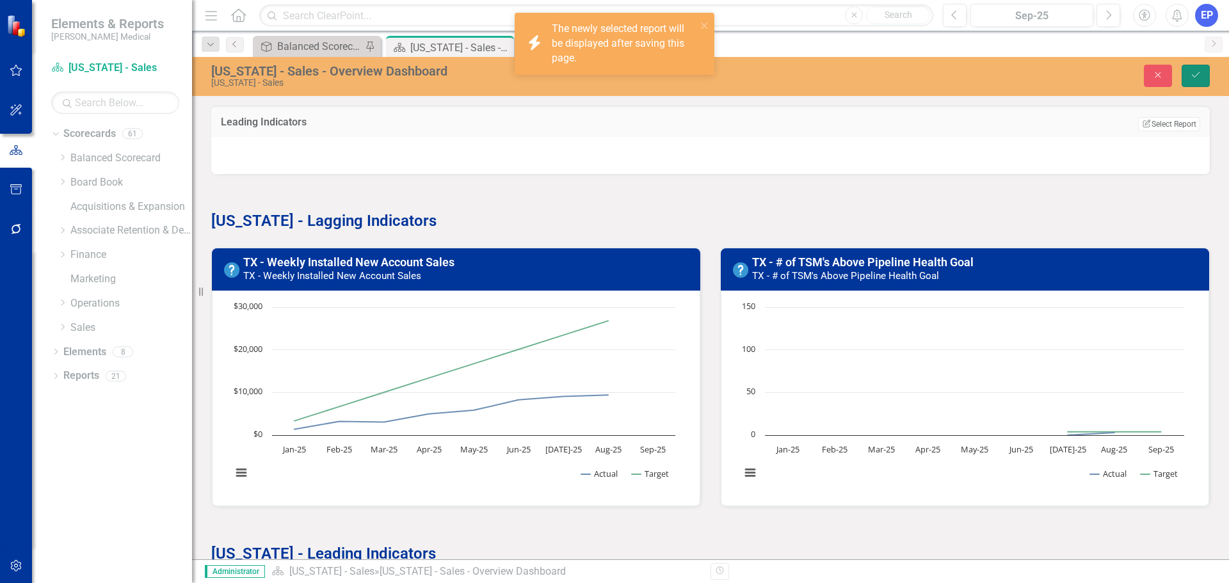
click at [1192, 75] on icon "submit" at bounding box center [1196, 74] width 8 height 5
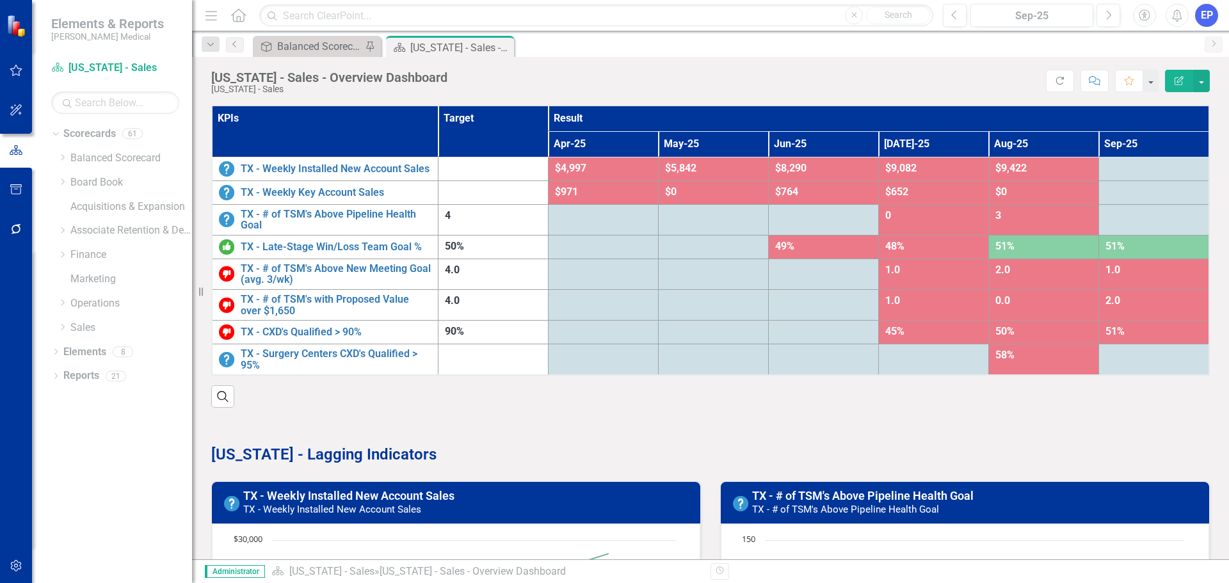
drag, startPoint x: 234, startPoint y: 499, endPoint x: 294, endPoint y: 447, distance: 79.9
click at [284, 433] on div "KPIs Target Result Apr-25 May-25 Jun-25 Jul-25 Aug-25 Sep-25 TX - Weekly Instal…" at bounding box center [711, 443] width 1018 height 709
click at [12, 560] on button "button" at bounding box center [16, 566] width 29 height 27
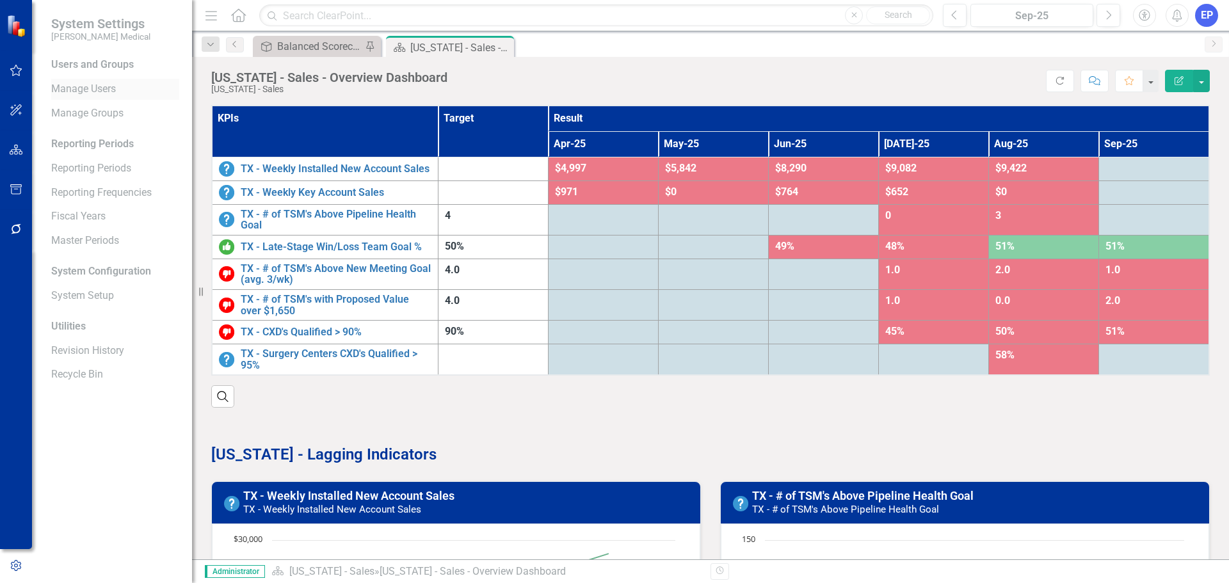
click at [92, 88] on link "Manage Users" at bounding box center [115, 89] width 128 height 15
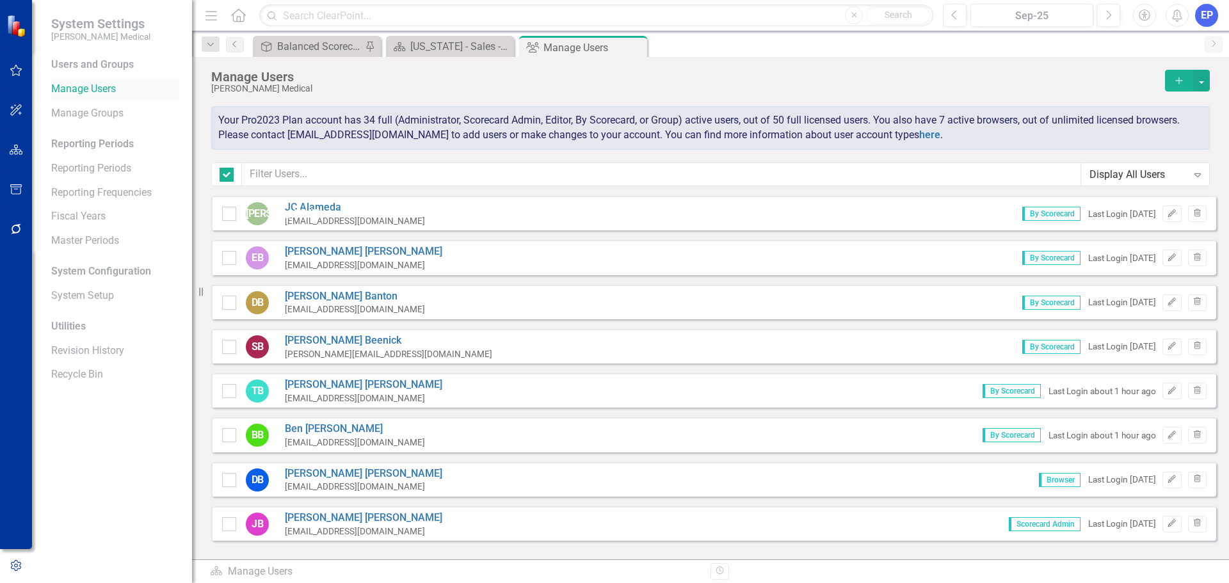
checkbox input "false"
click at [459, 58] on div "Manage Users Nixon Medical Add Your Pro2023 Plan account has 34 full (Administr…" at bounding box center [710, 126] width 1037 height 139
click at [462, 42] on div "Texas - Sales - Overview Dashboard" at bounding box center [452, 46] width 85 height 16
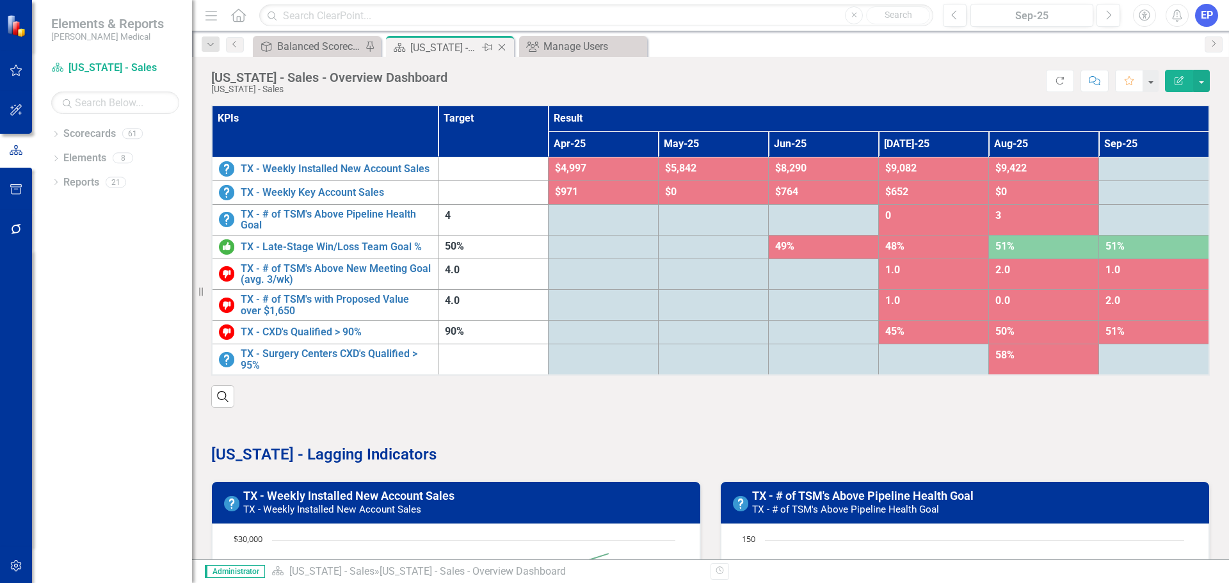
click at [502, 47] on icon "Close" at bounding box center [502, 47] width 13 height 10
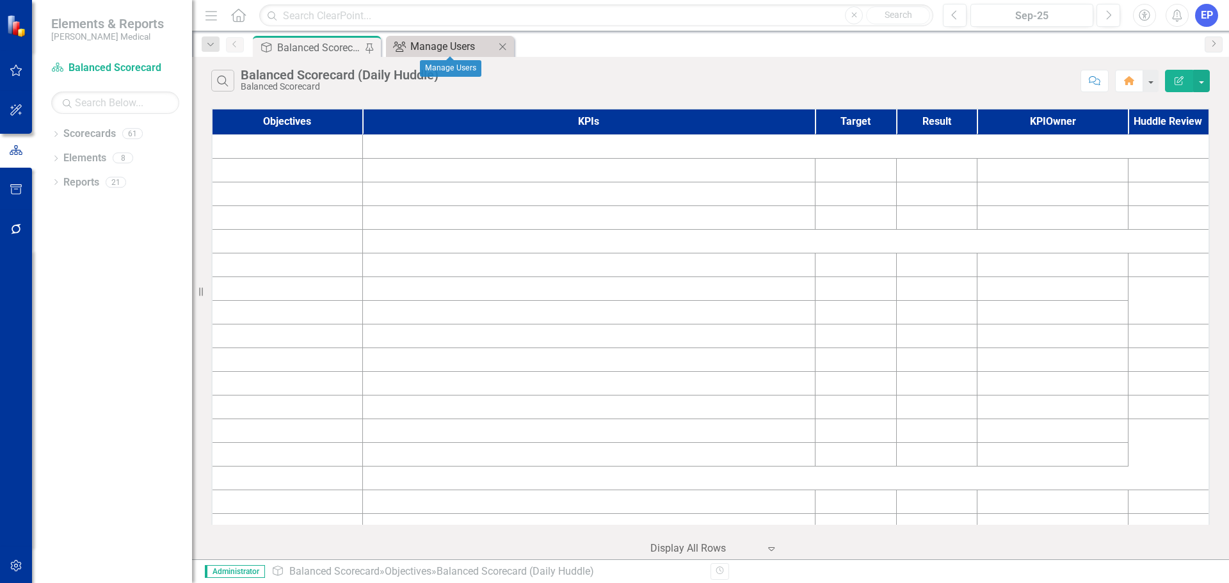
click at [458, 47] on div "Manage Users" at bounding box center [452, 46] width 85 height 16
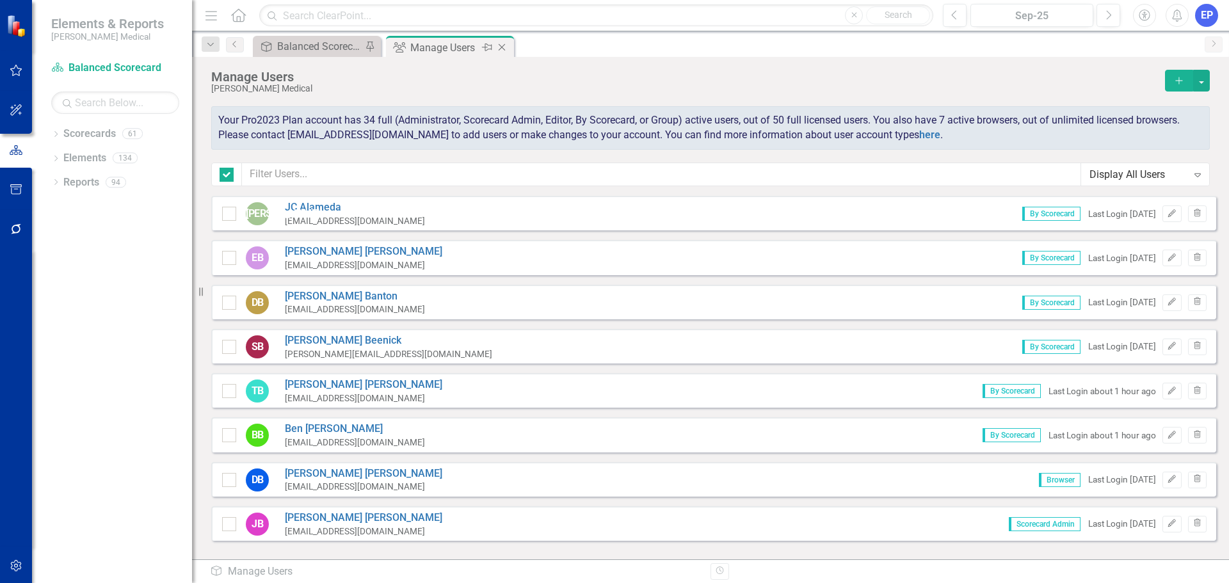
checkbox input "false"
click at [505, 45] on icon "Close" at bounding box center [502, 47] width 13 height 10
